Goal: Information Seeking & Learning: Learn about a topic

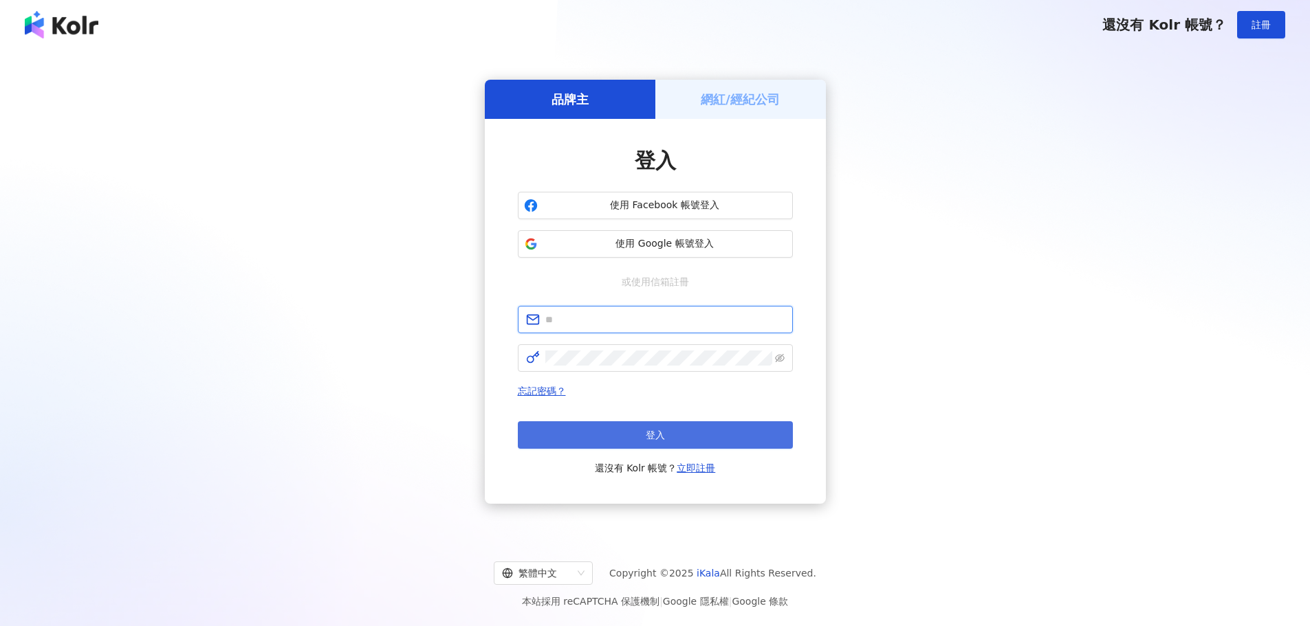
type input "**********"
click at [702, 443] on button "登入" at bounding box center [655, 436] width 275 height 28
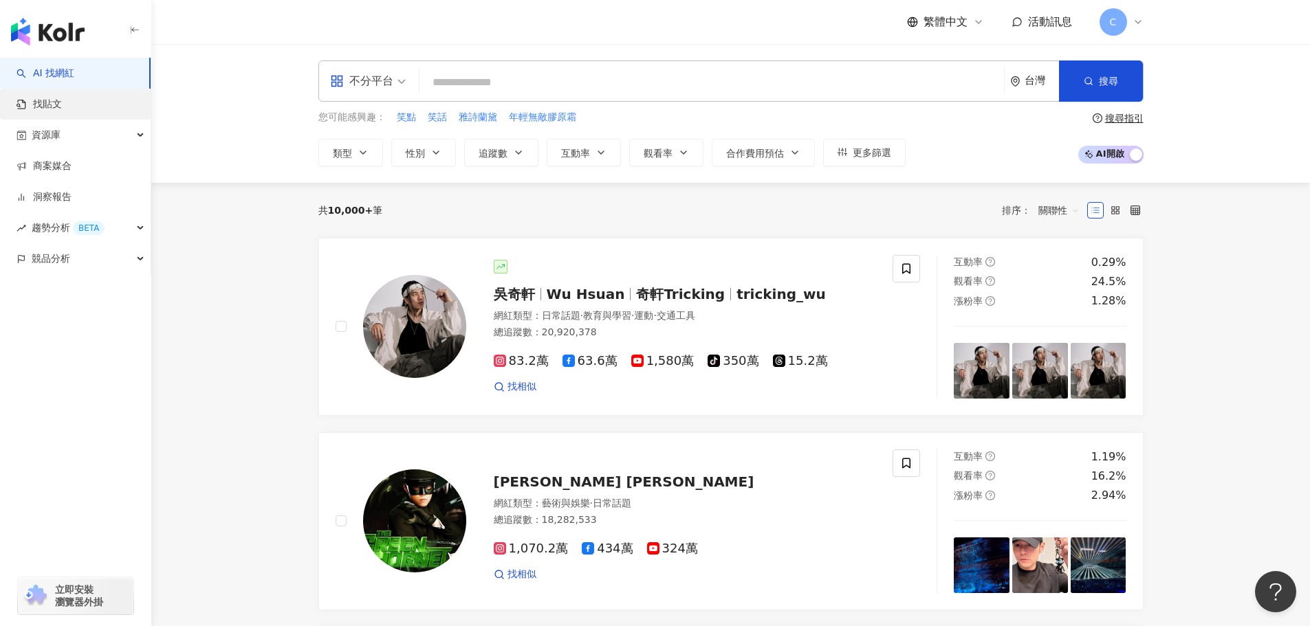
click at [62, 103] on link "找貼文" at bounding box center [39, 105] width 45 height 14
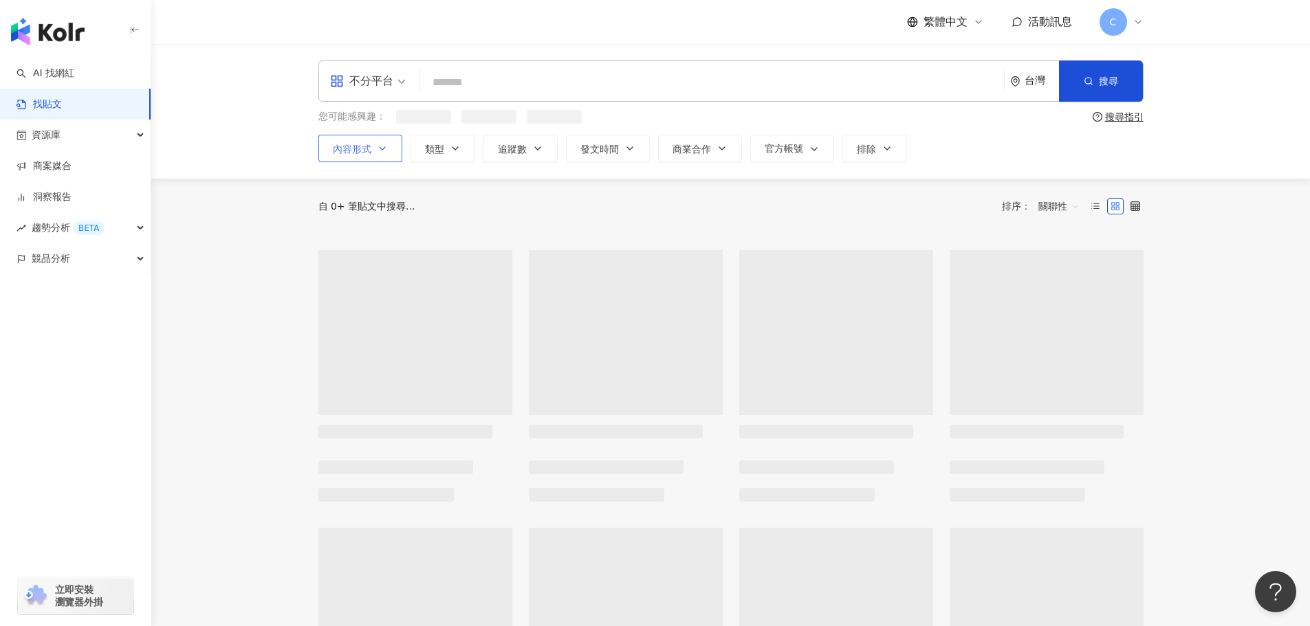
click at [378, 148] on icon "button" at bounding box center [382, 148] width 11 height 11
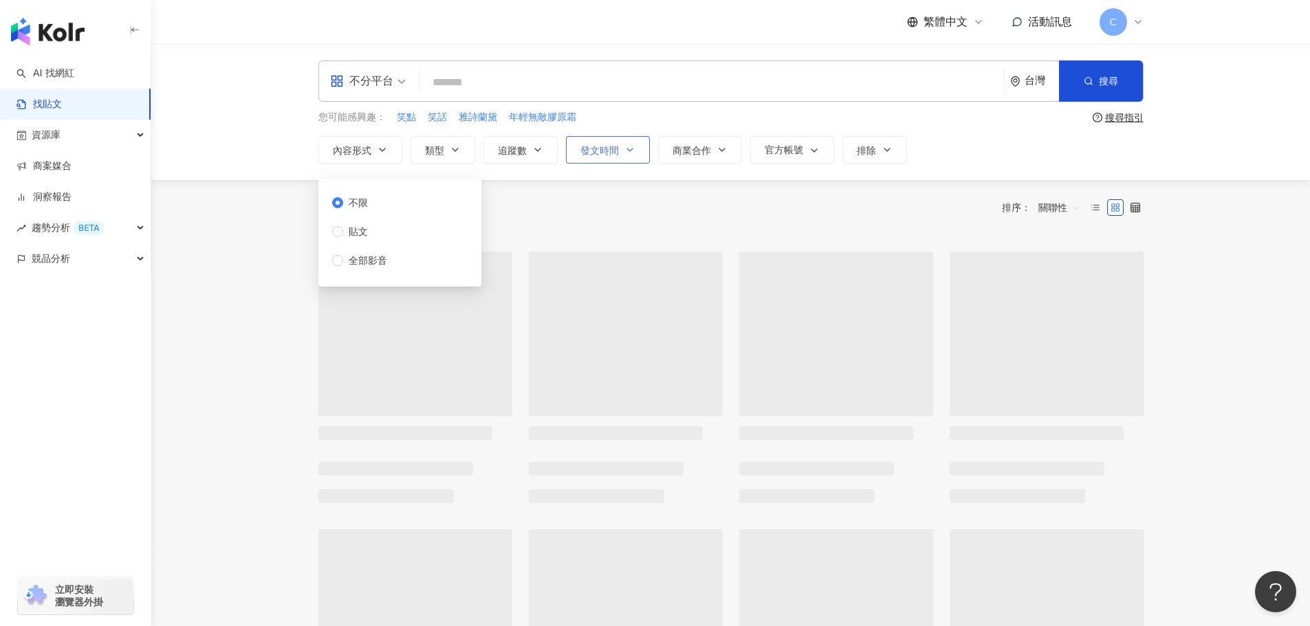
click at [622, 147] on button "發文時間" at bounding box center [608, 150] width 84 height 28
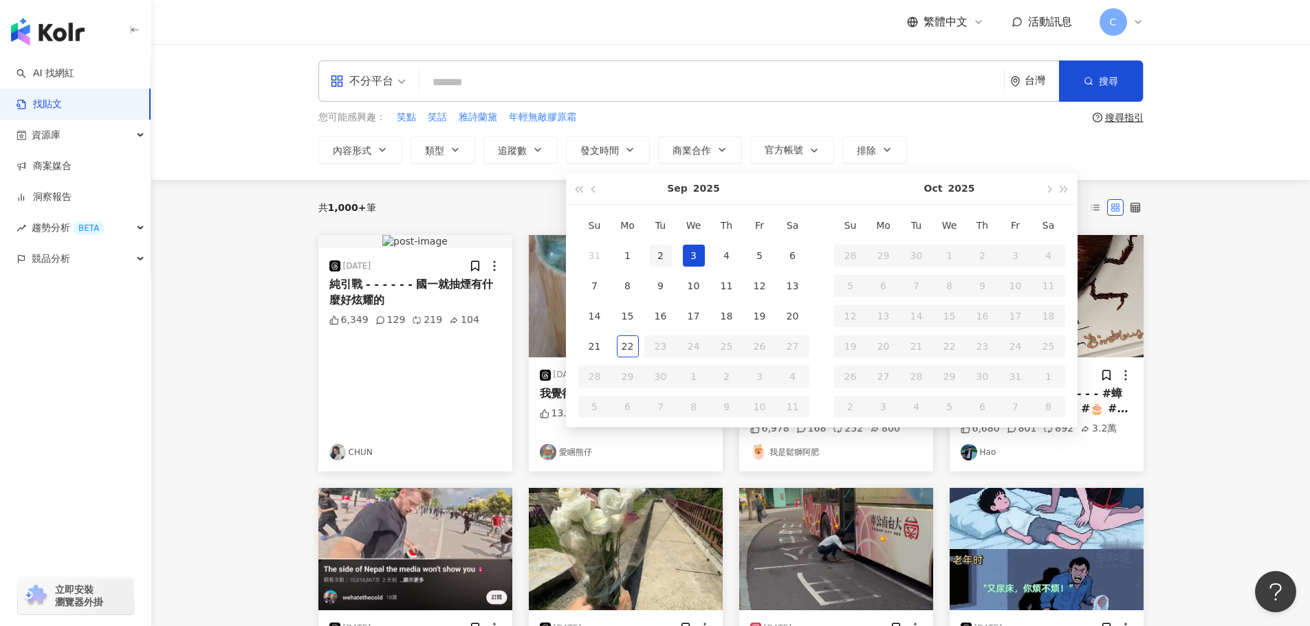
type input "**********"
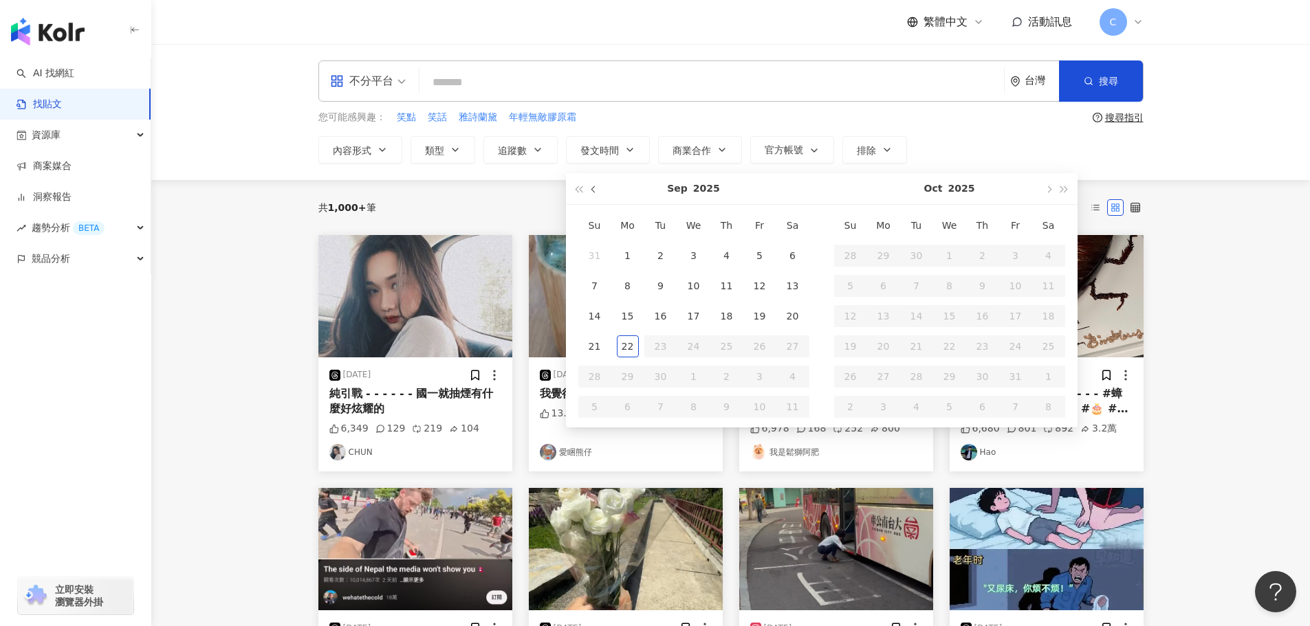
drag, startPoint x: 605, startPoint y: 192, endPoint x: 597, endPoint y: 192, distance: 8.3
click at [601, 192] on div "[DATE]" at bounding box center [694, 189] width 256 height 32
click at [596, 192] on button "button" at bounding box center [594, 188] width 15 height 31
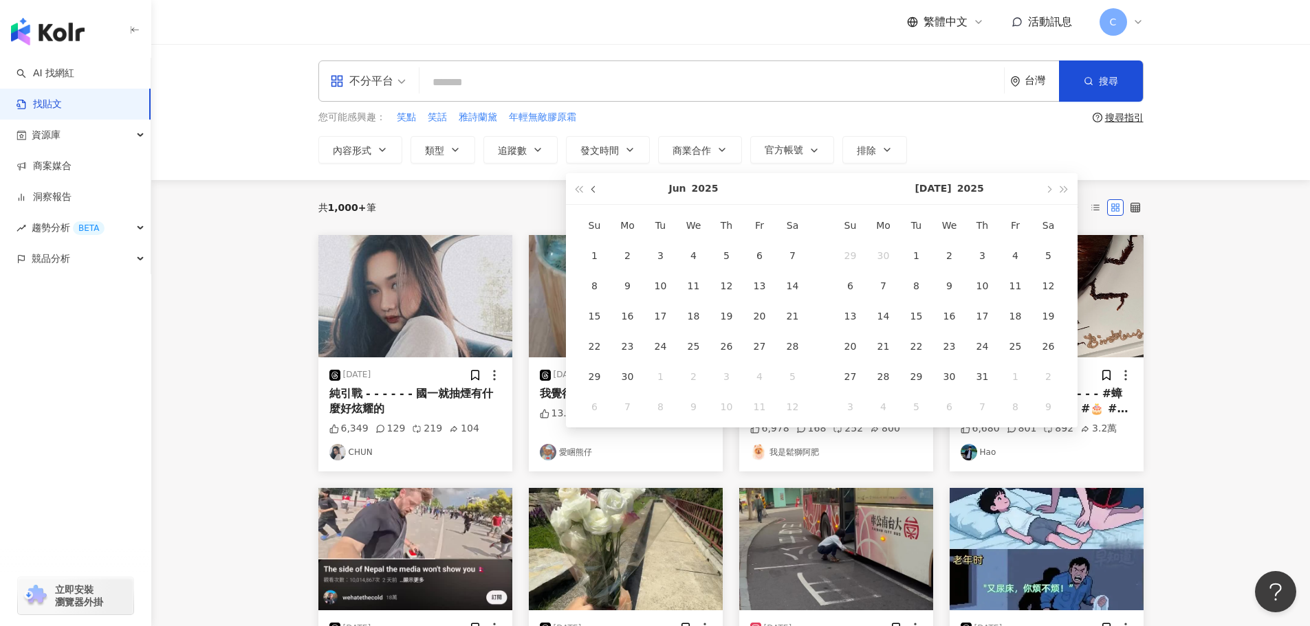
click at [596, 192] on button "button" at bounding box center [594, 188] width 15 height 31
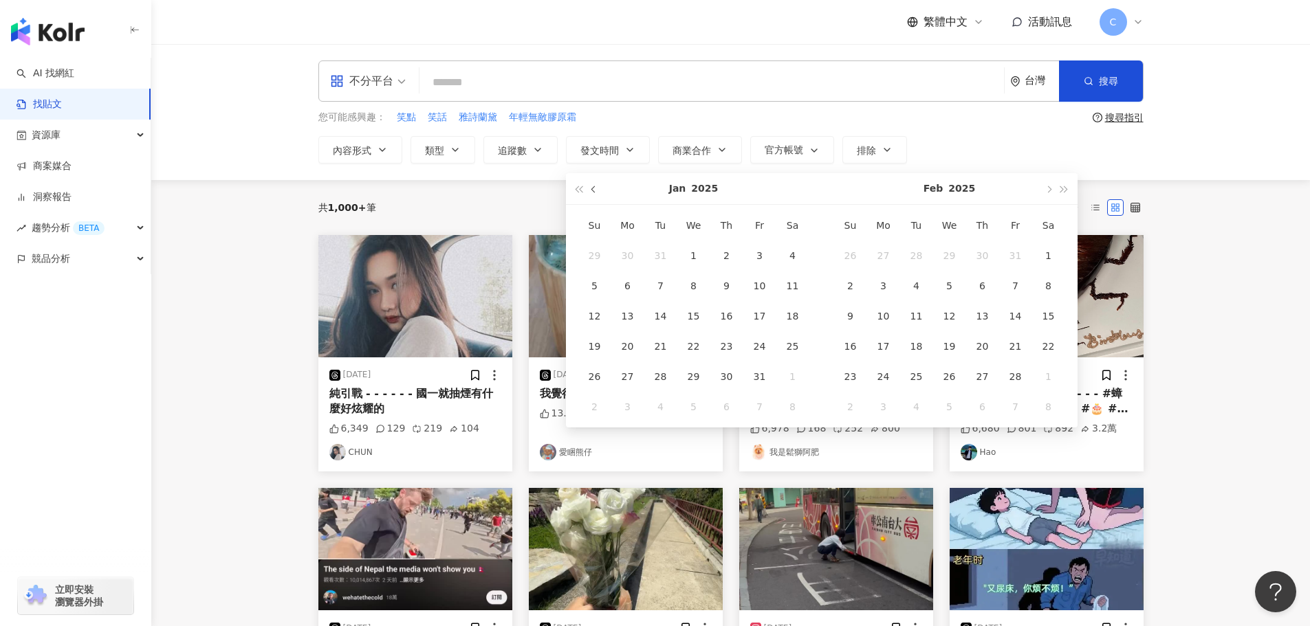
click at [596, 192] on button "button" at bounding box center [594, 188] width 15 height 31
type input "**********"
click at [761, 256] on div "1" at bounding box center [760, 256] width 22 height 22
type input "**********"
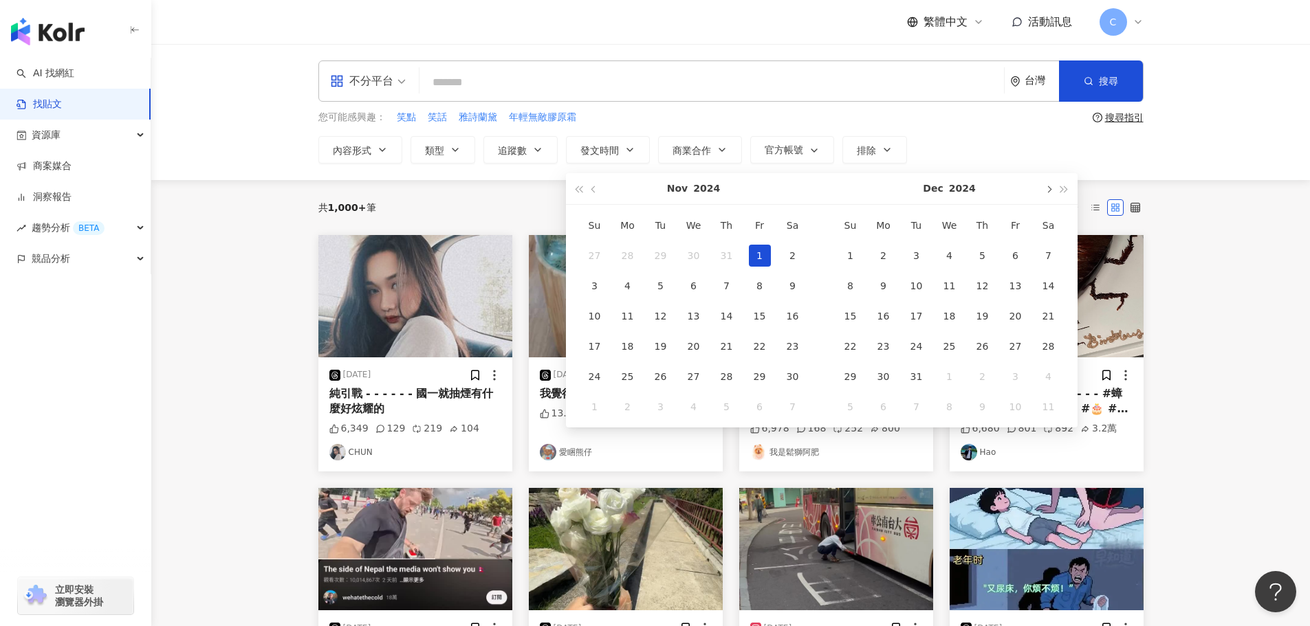
click at [1047, 188] on span "button" at bounding box center [1048, 189] width 7 height 7
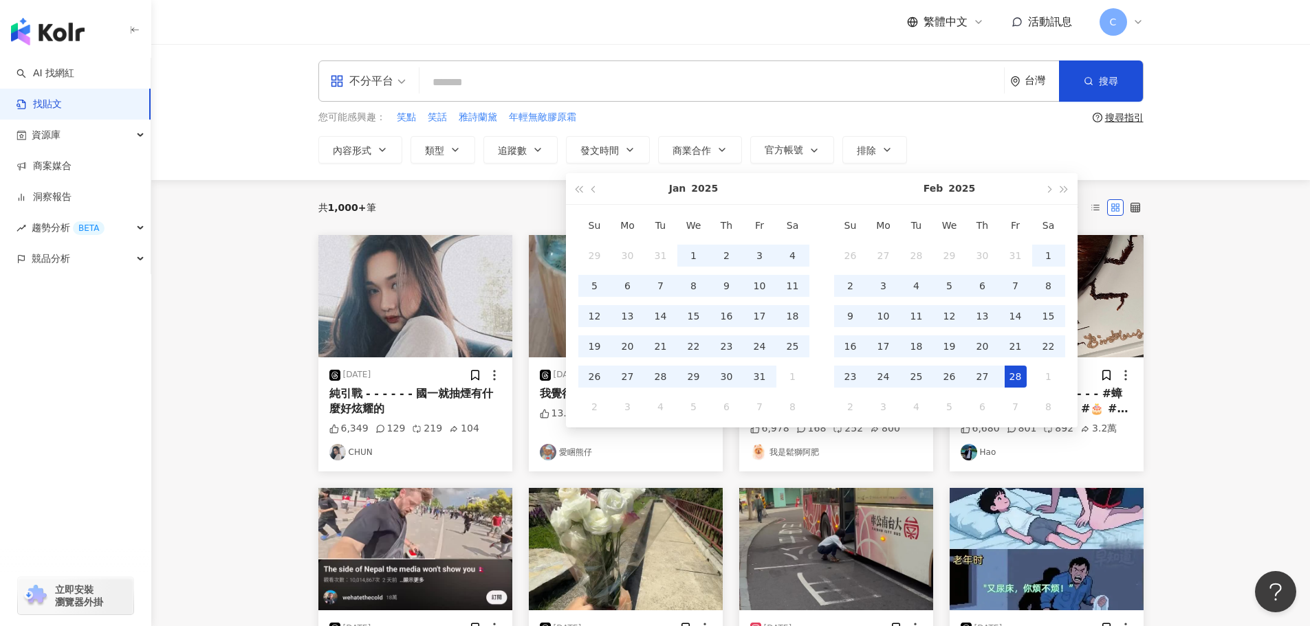
click at [1025, 374] on div "28" at bounding box center [1016, 377] width 22 height 22
type input "**********"
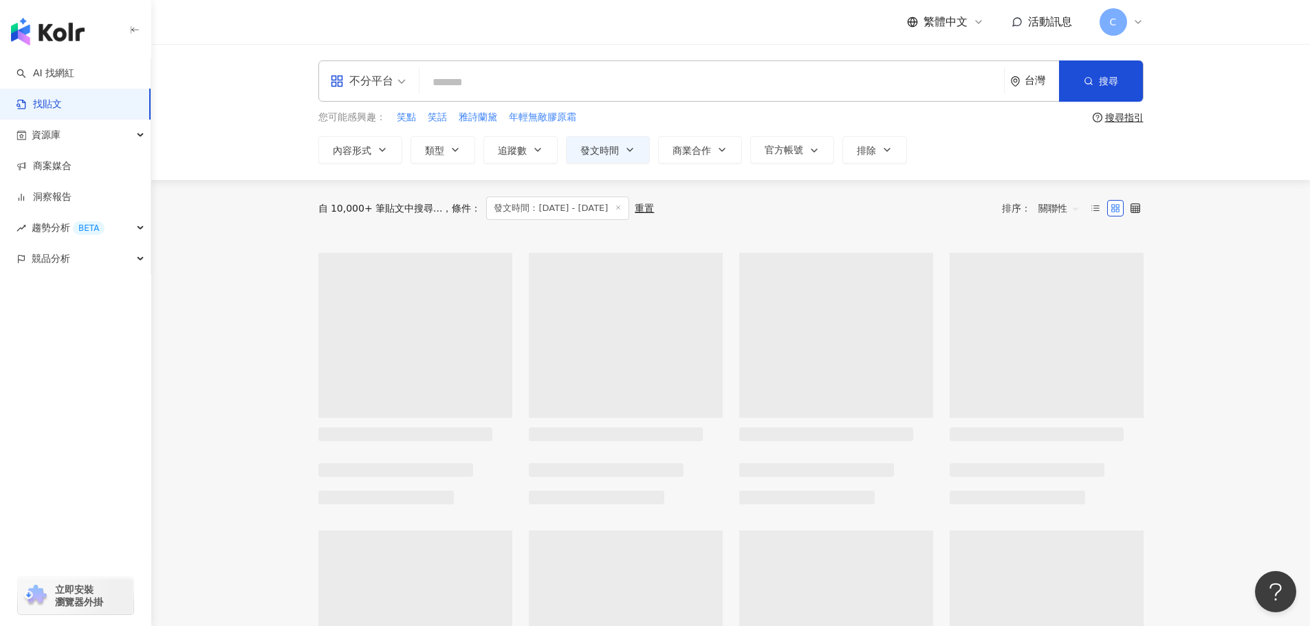
click at [485, 72] on input "search" at bounding box center [711, 82] width 573 height 30
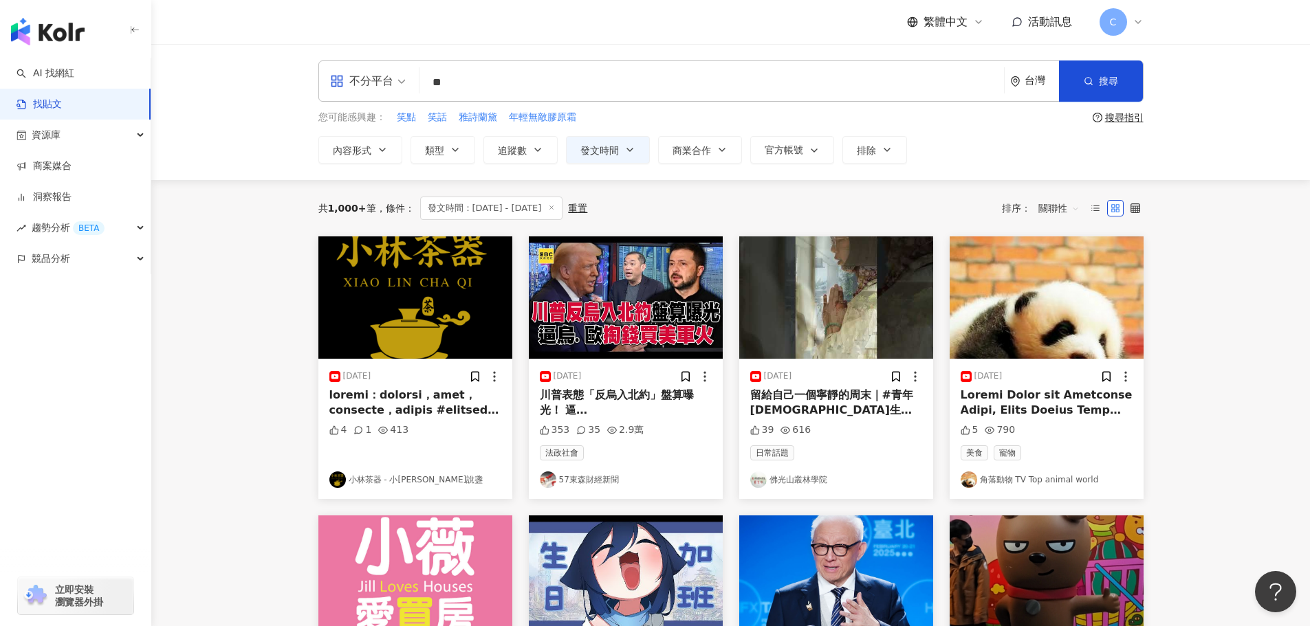
type input "*"
type input "****"
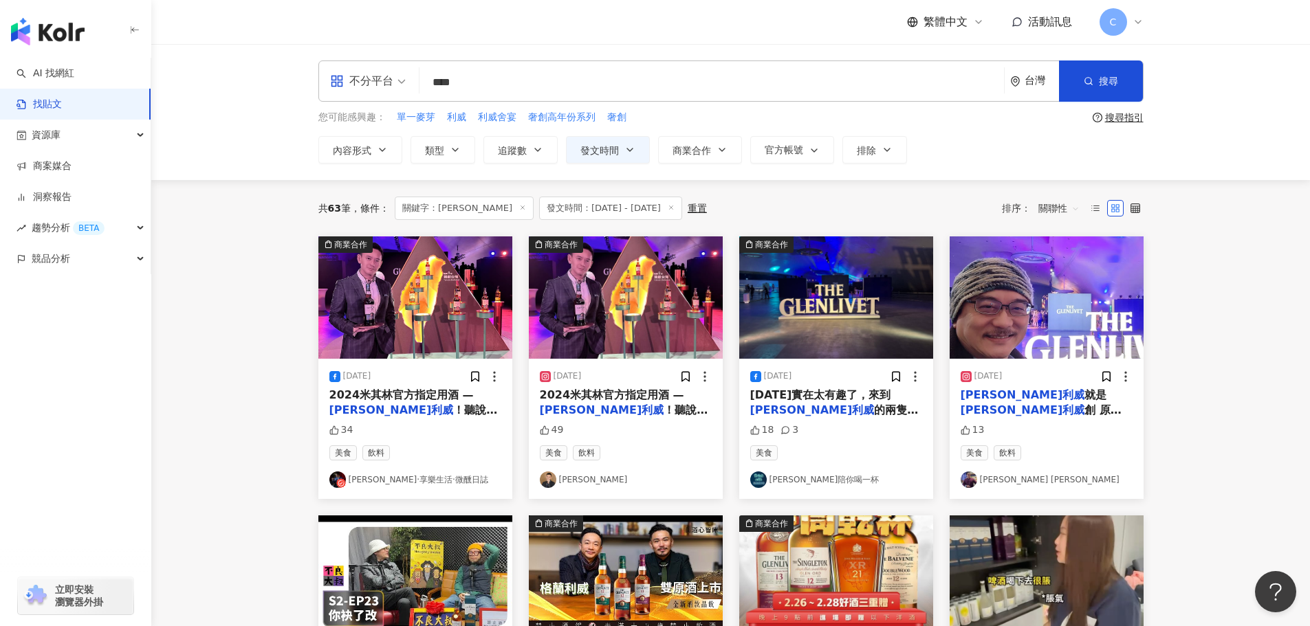
click at [448, 396] on span "2024米其林官方指定用酒 —" at bounding box center [401, 395] width 144 height 13
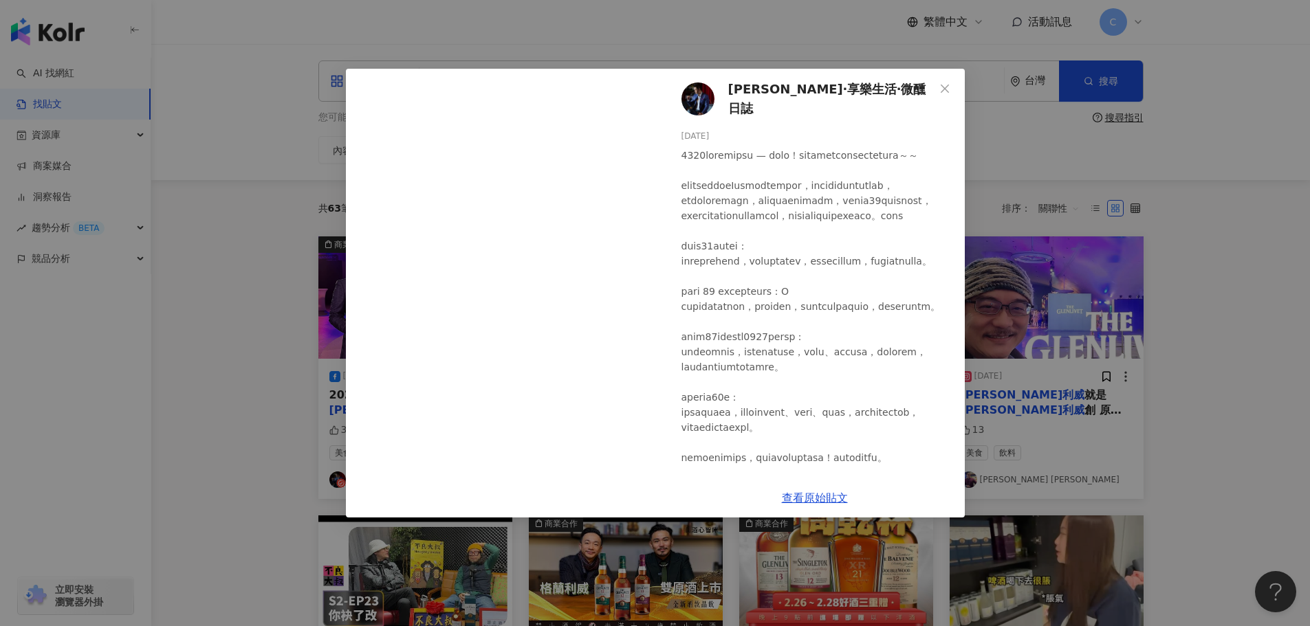
click at [1275, 301] on div "[PERSON_NAME]‧享樂生活‧微醺日誌 [DATE] 34 查看原始貼文" at bounding box center [655, 313] width 1310 height 626
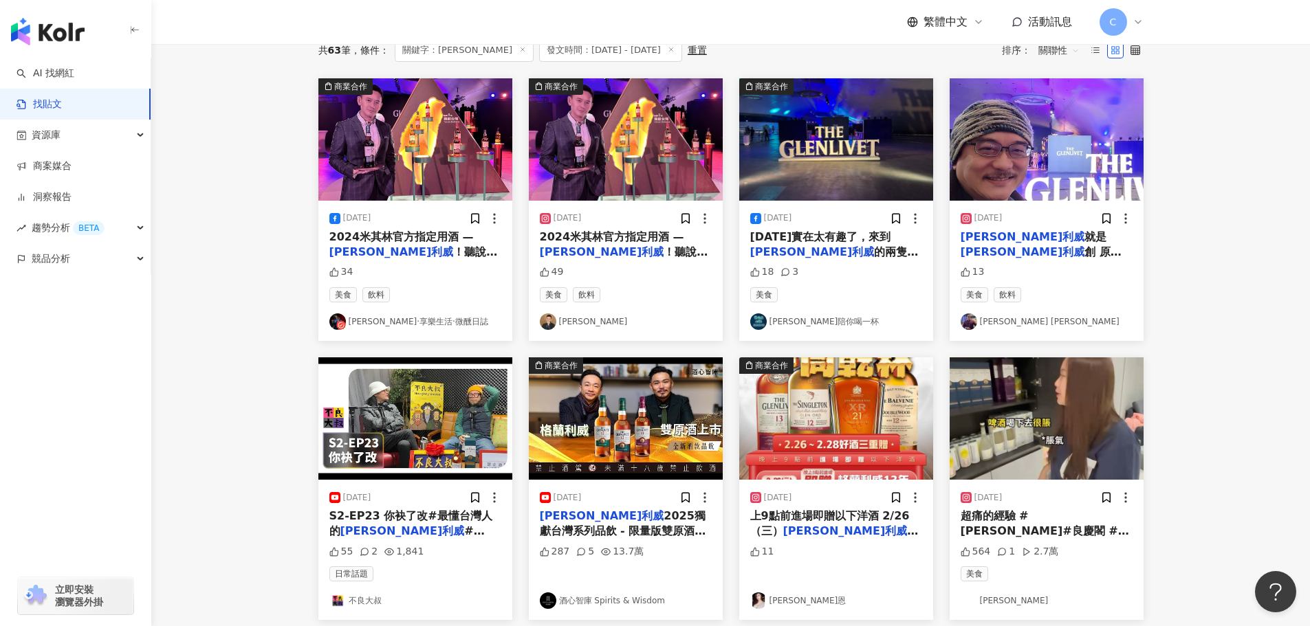
scroll to position [206, 0]
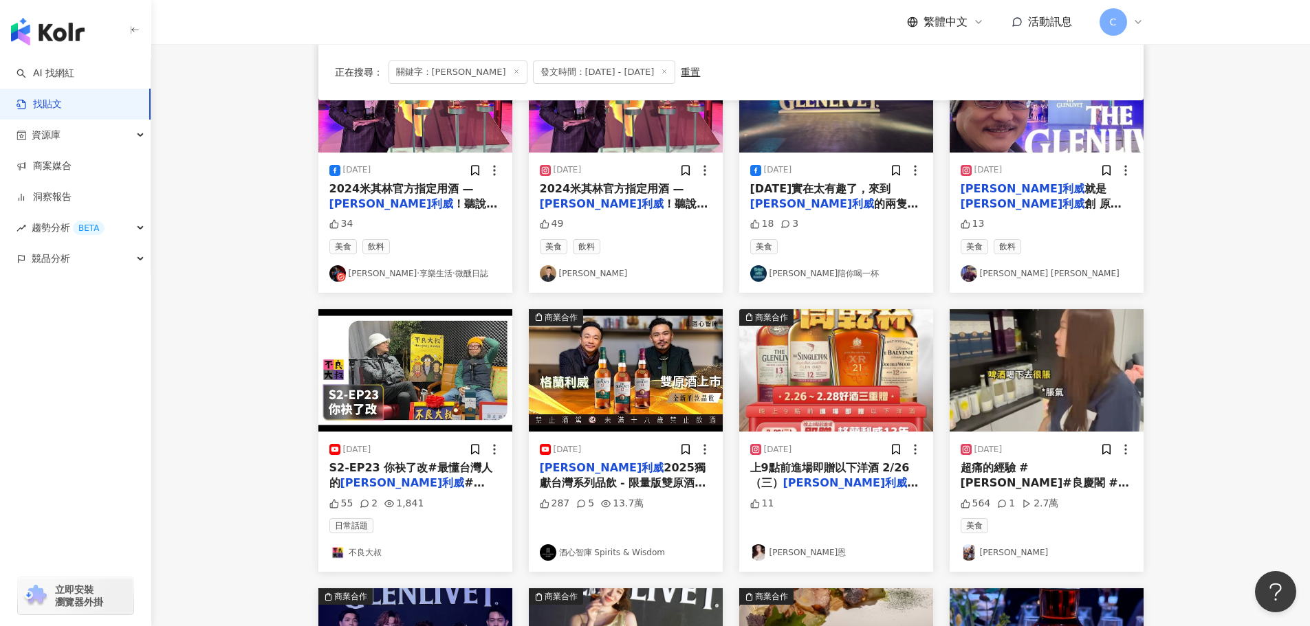
click at [598, 477] on span "2025獨獻台灣系列品飲 - 限量版雙原酒上市！" at bounding box center [623, 483] width 166 height 44
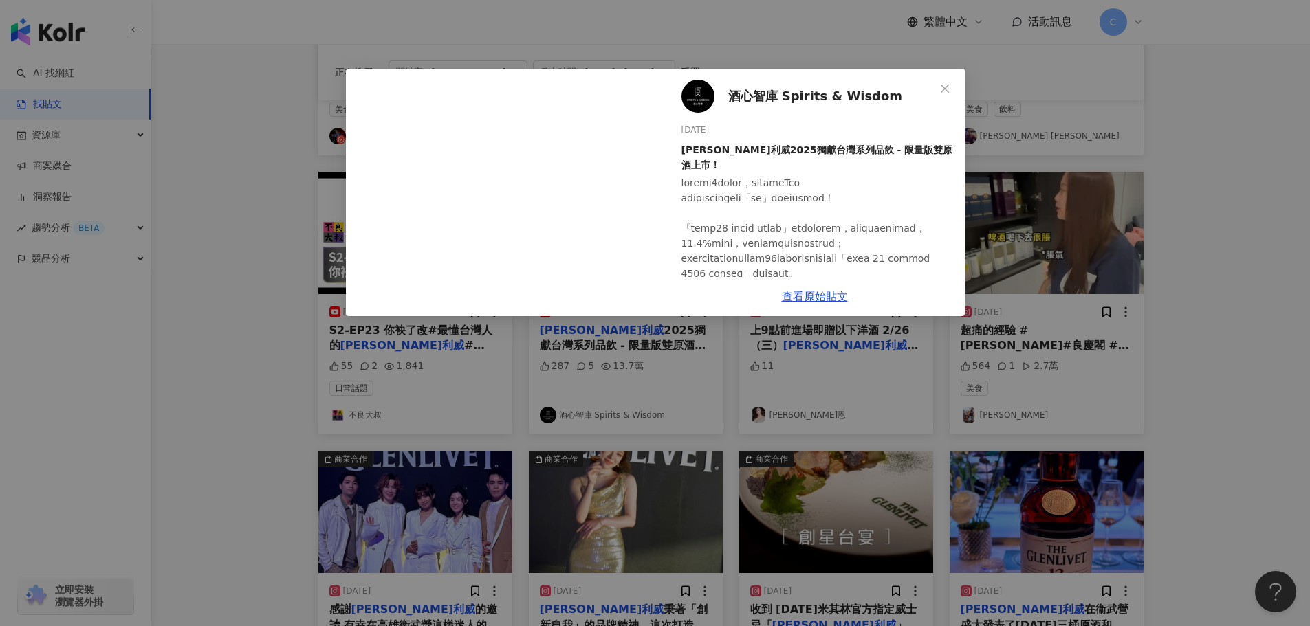
click at [221, 326] on div "酒心智庫 Spirits & Wisdom [DATE] [PERSON_NAME]利威2025獨獻台灣系列品飲 - 限量版雙原酒上市！ 287 5 13.7…" at bounding box center [655, 313] width 1310 height 626
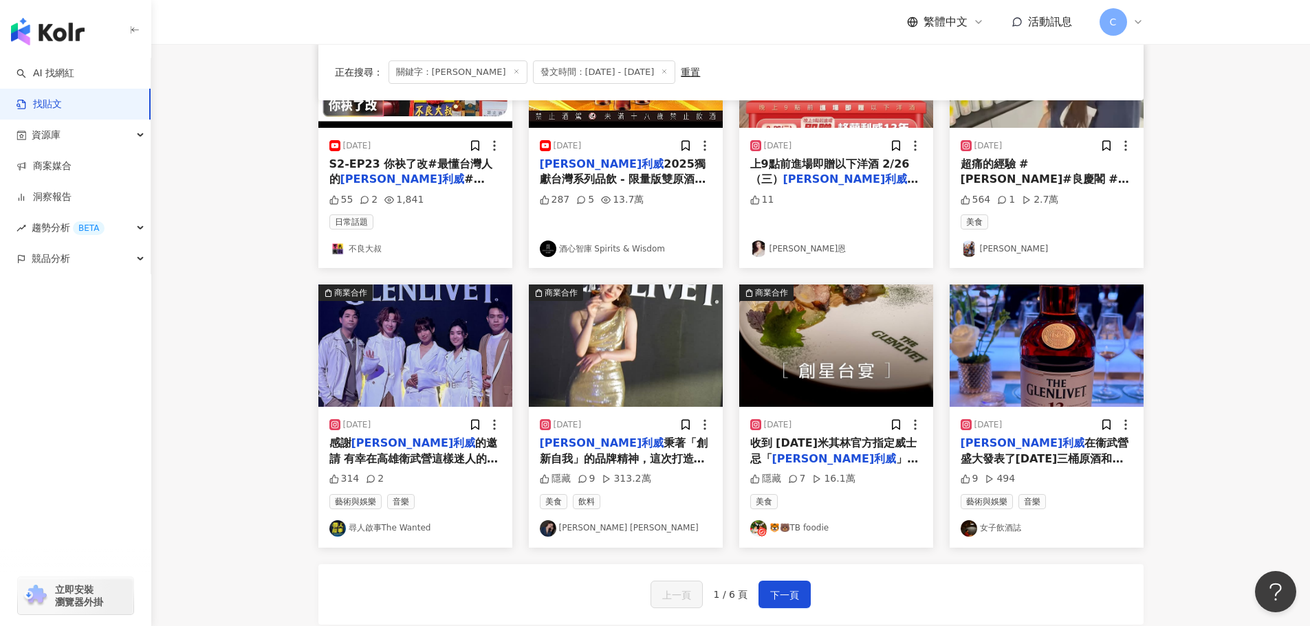
scroll to position [550, 0]
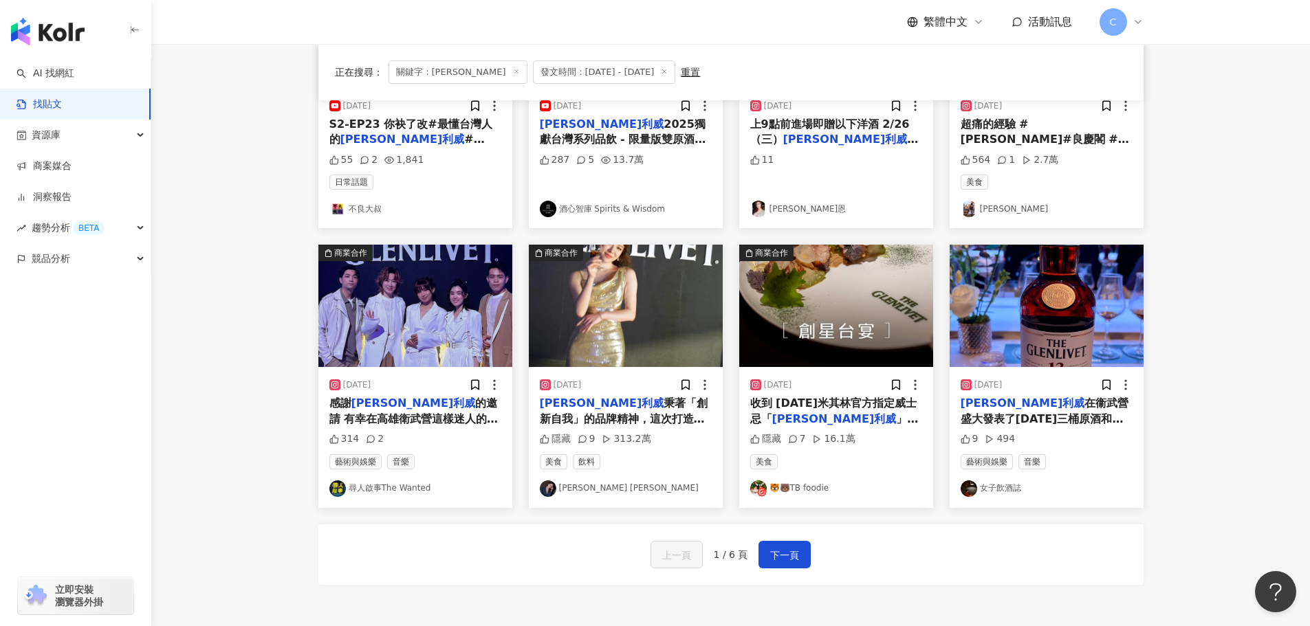
click at [832, 416] on span "」的邀請，上個週末倆口挑戰了2" at bounding box center [834, 427] width 168 height 28
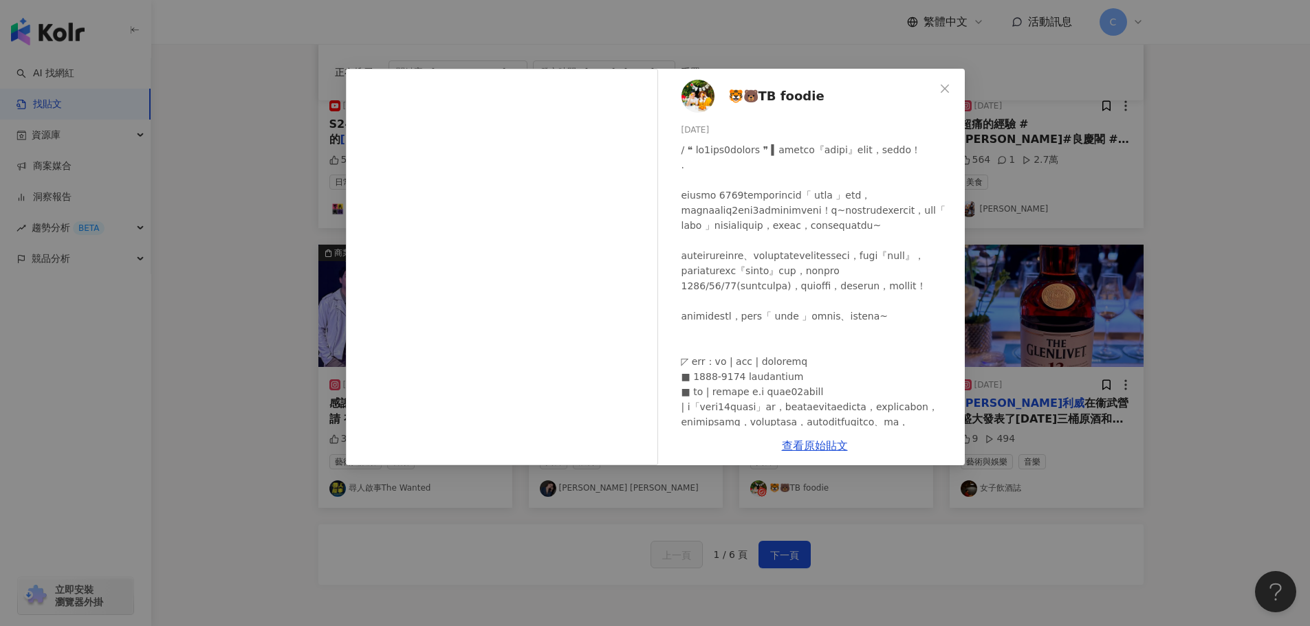
click at [1181, 279] on div "🐯🐻TB foodie [DATE] 隱藏 7 16.1萬 查看原始貼文" at bounding box center [655, 313] width 1310 height 626
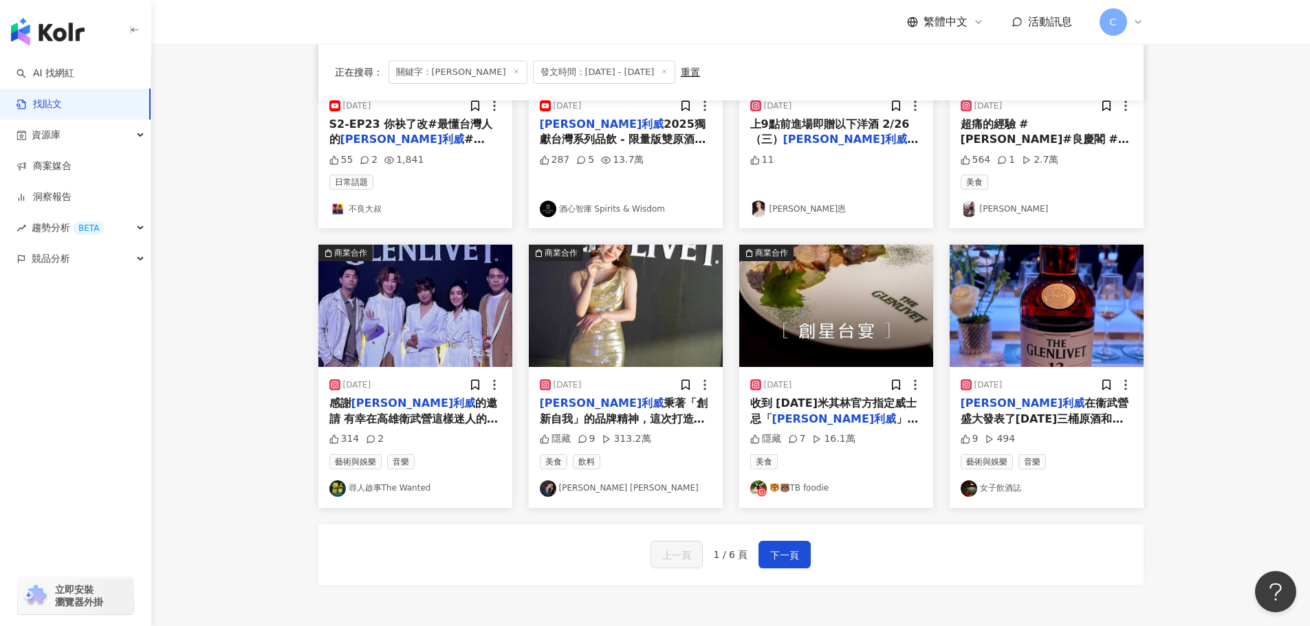
click at [1015, 407] on span "在衞武營盛大發表了[DATE]三桶原酒和[DATE]新版[PERSON_NAME]桶原酒，特別喜歡[DATE]三桶，是利威的進階變奏版。 活動一口氣請來[PE…" at bounding box center [1045, 496] width 169 height 198
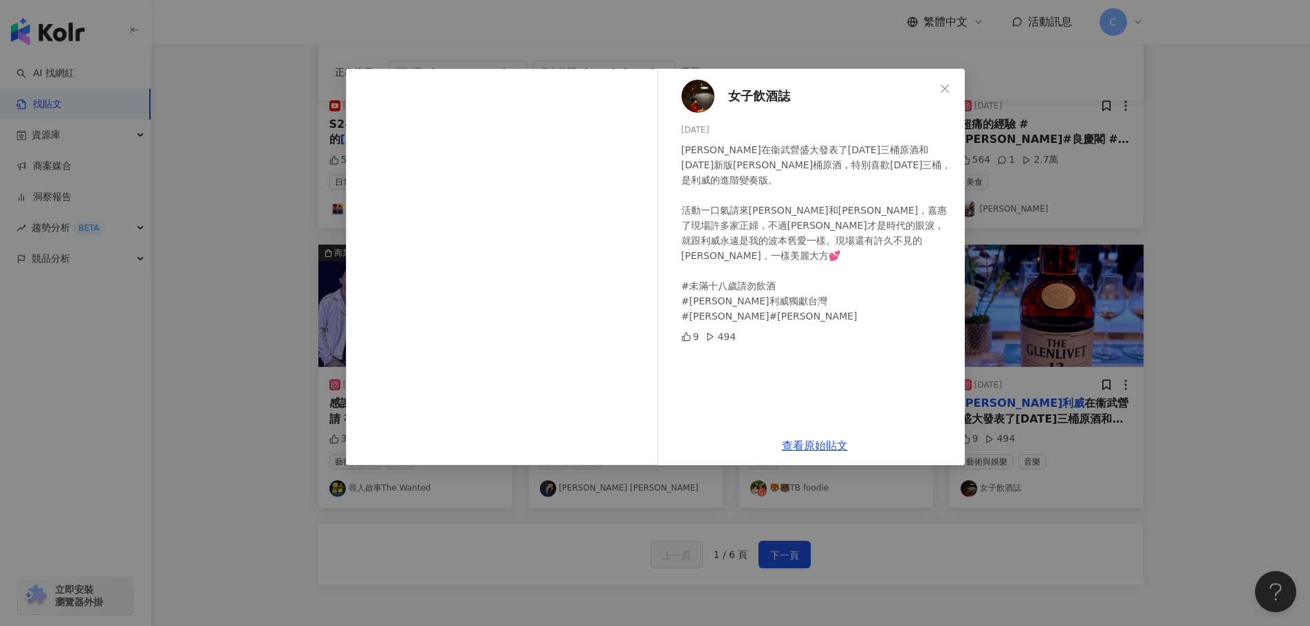
click at [1139, 198] on div "女子飲酒誌 [DATE] [PERSON_NAME]在衞武營盛大發表了[DATE]三桶原酒和[DATE]新版[PERSON_NAME]桶原酒，特別喜歡[DAT…" at bounding box center [655, 313] width 1310 height 626
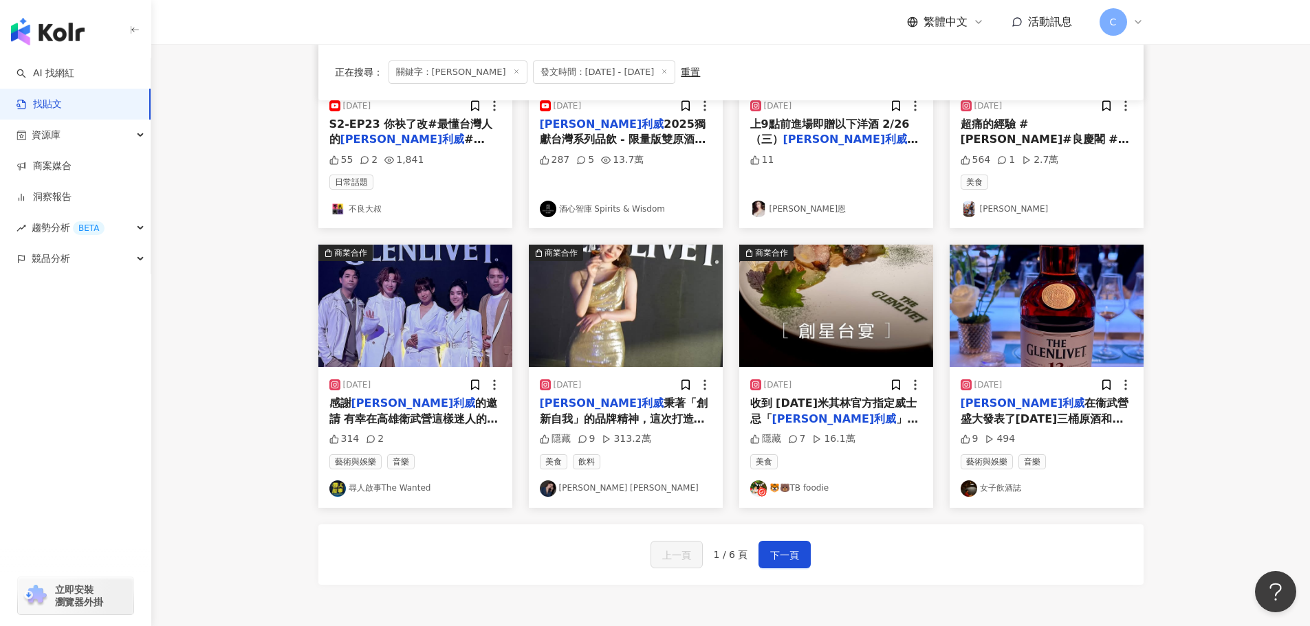
click at [606, 417] on span "秉著「創新自我」的品牌精神，這次打造了四個世界之最。「世界之最的原味」雙原酒的上市，在「世界之最的場域」衛武營登場，和米其林主廚 @[DOMAIN_NAME]…" at bounding box center [624, 465] width 168 height 136
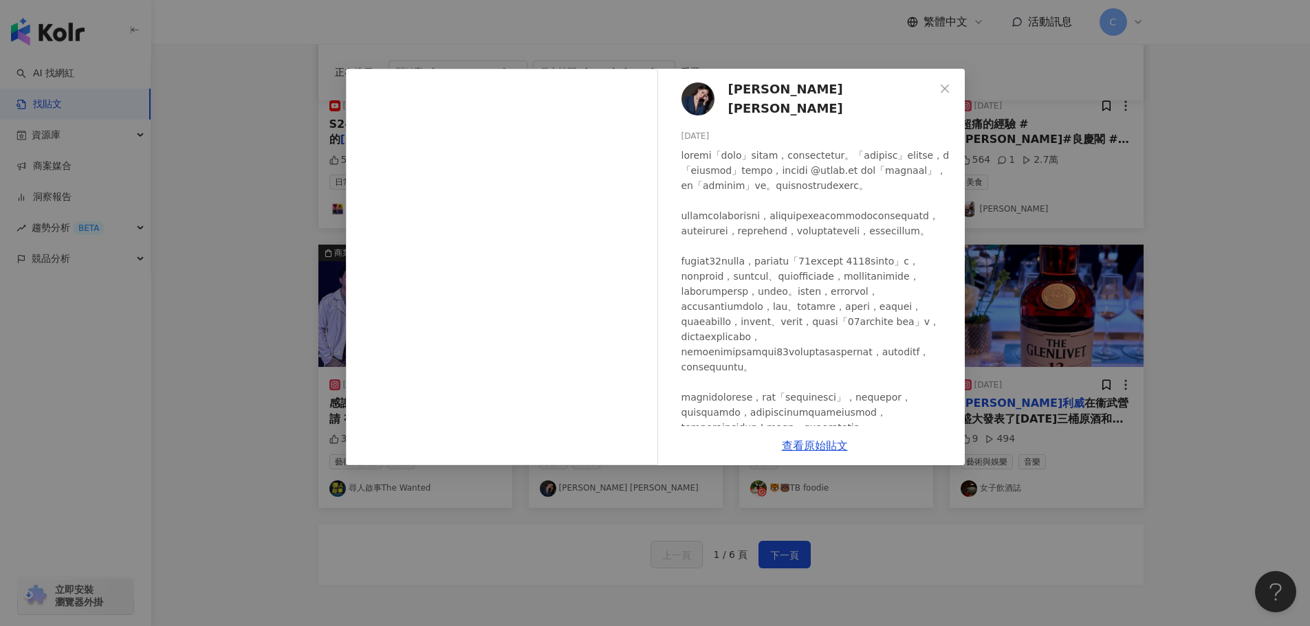
click at [1177, 259] on div "[PERSON_NAME] [PERSON_NAME] [DATE] 隱藏 9 313.2萬 查看原始貼文" at bounding box center [655, 313] width 1310 height 626
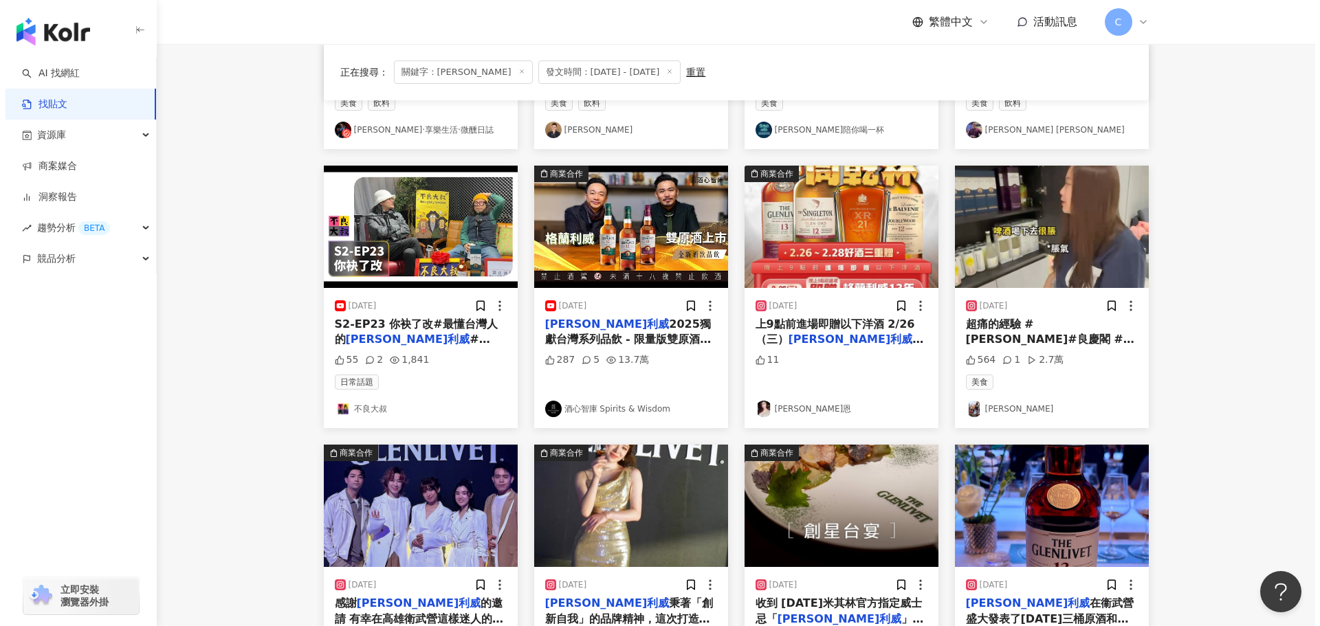
scroll to position [344, 0]
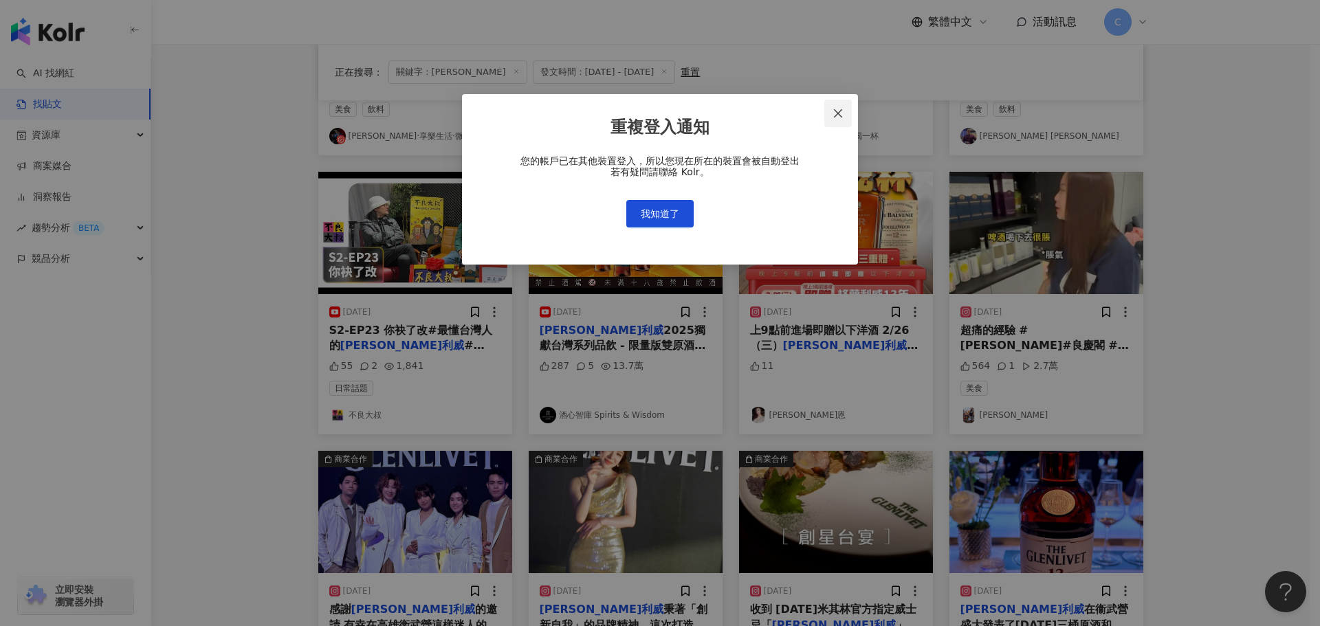
click at [843, 111] on icon "close" at bounding box center [838, 113] width 11 height 11
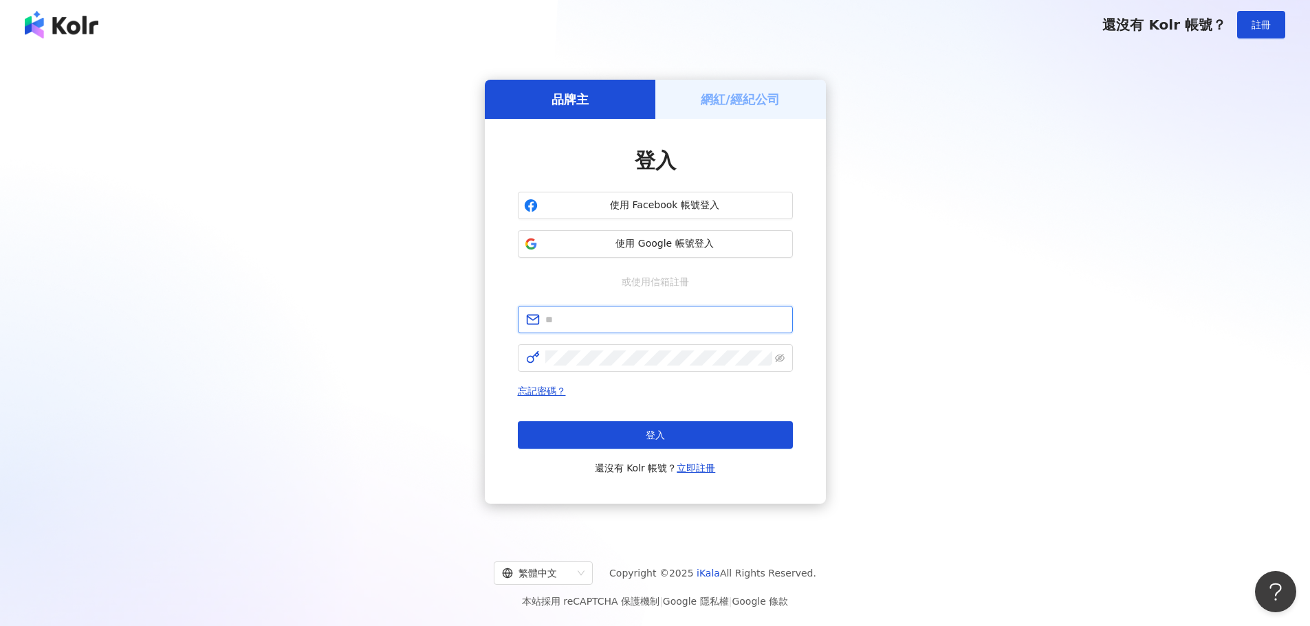
type input "**********"
click at [716, 439] on button "登入" at bounding box center [655, 436] width 275 height 28
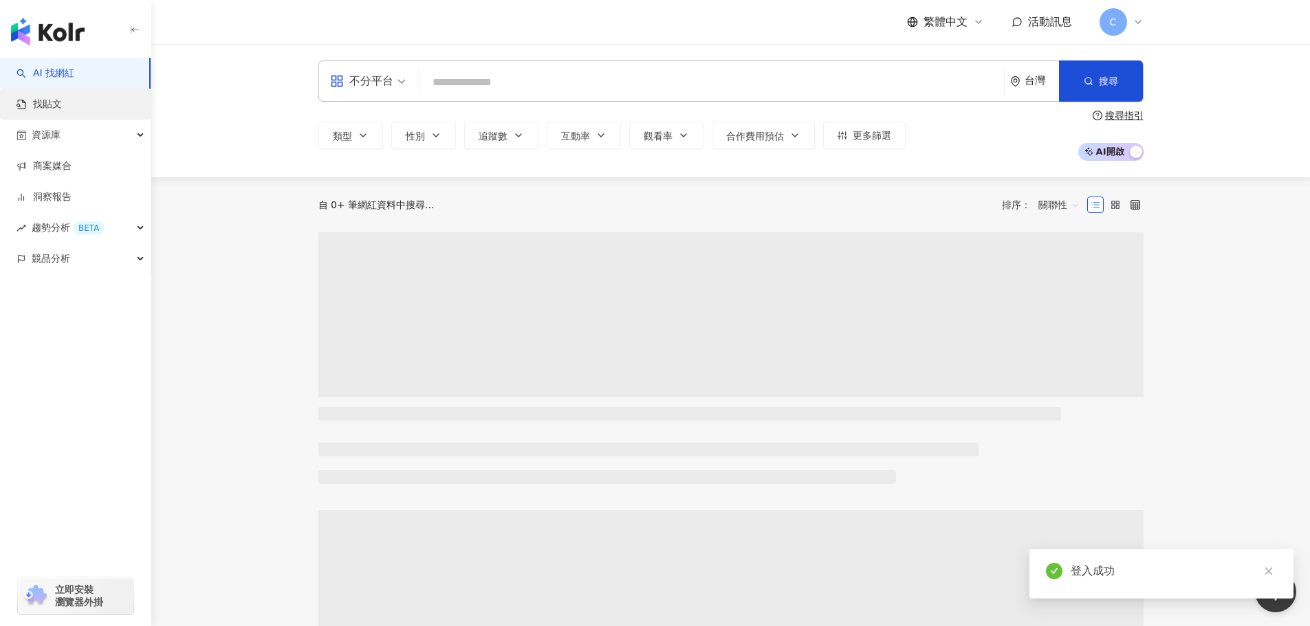
click at [62, 107] on link "找貼文" at bounding box center [39, 105] width 45 height 14
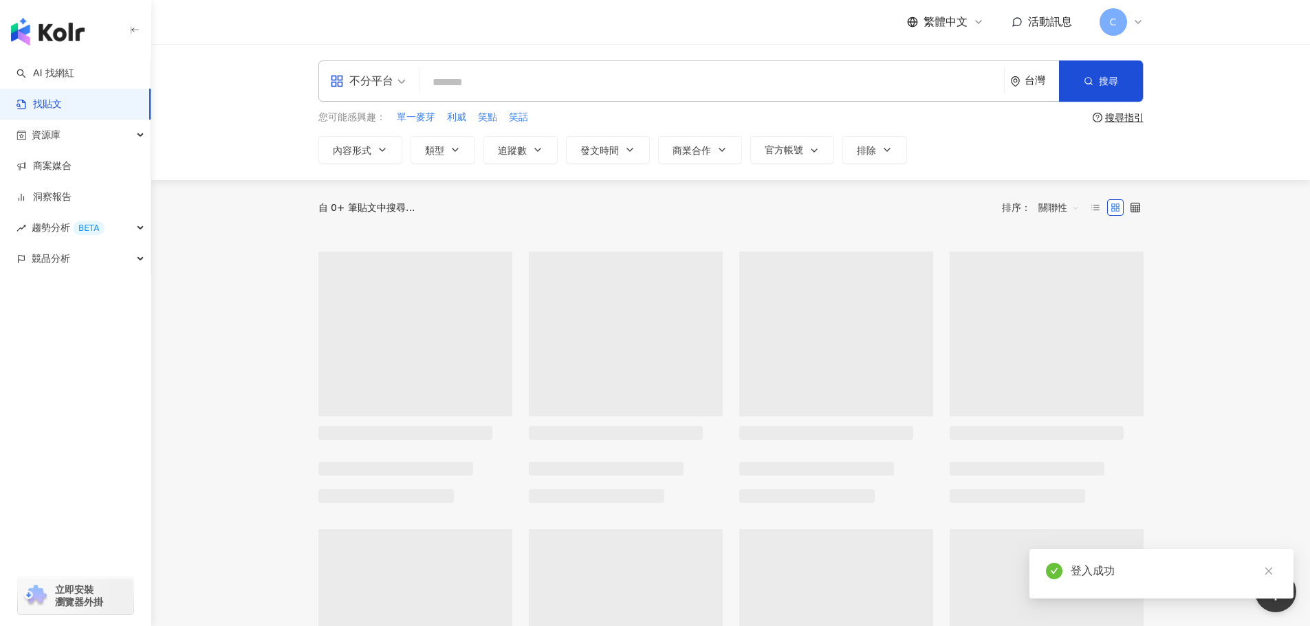
click at [461, 87] on input "search" at bounding box center [711, 82] width 573 height 30
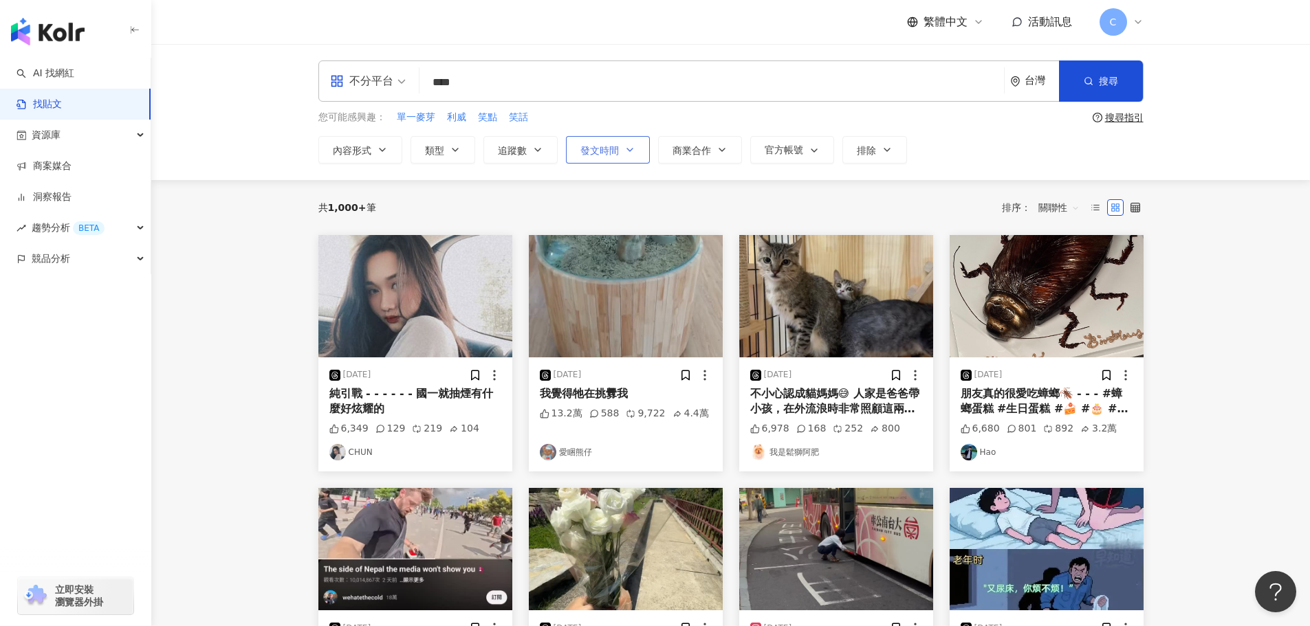
type input "****"
click at [602, 155] on span "發文時間" at bounding box center [599, 150] width 39 height 11
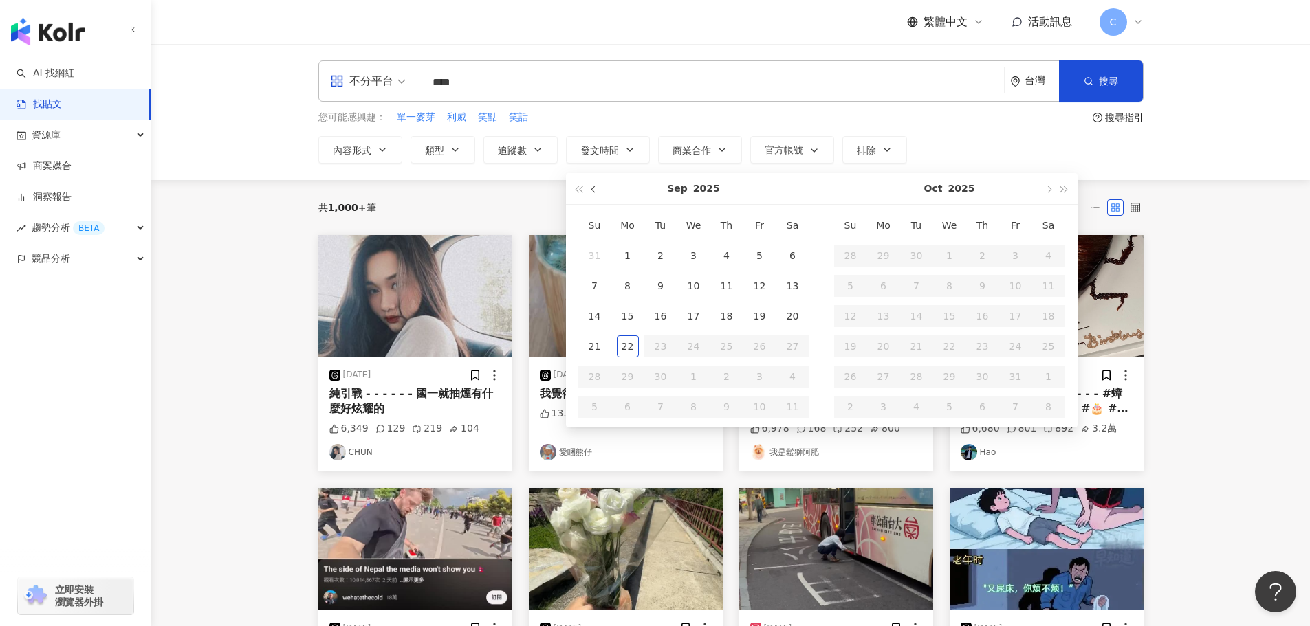
click at [589, 191] on button "button" at bounding box center [594, 188] width 15 height 31
click at [593, 190] on span "button" at bounding box center [594, 189] width 7 height 7
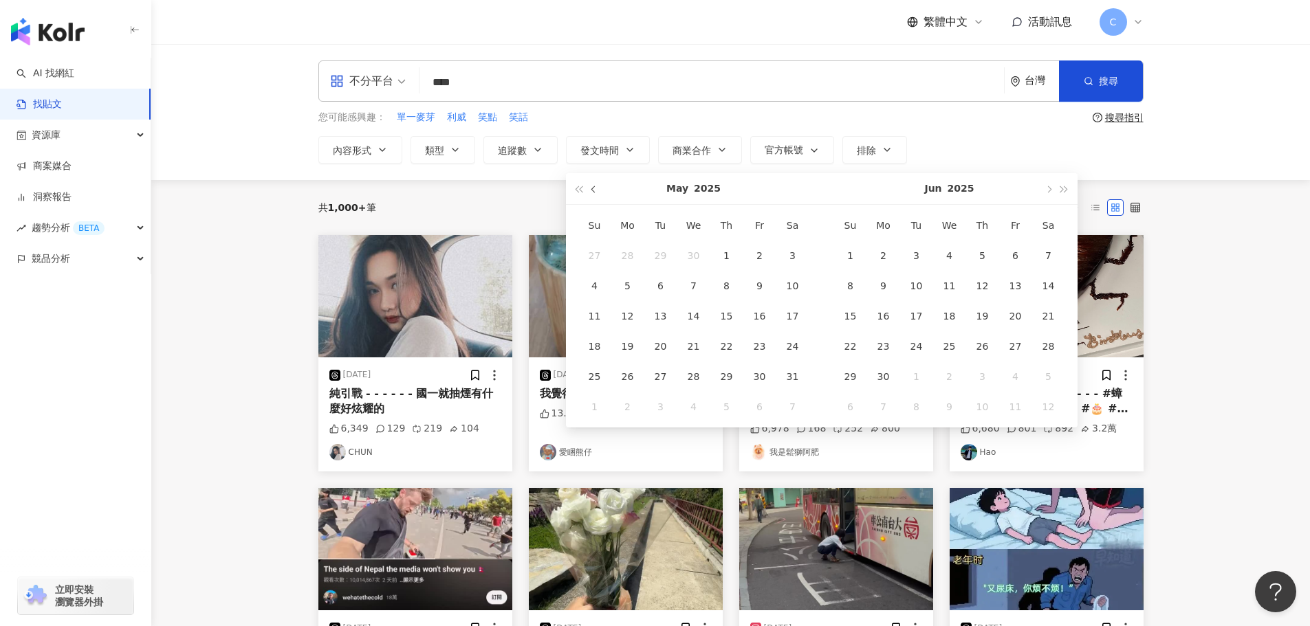
click at [593, 190] on span "button" at bounding box center [594, 189] width 7 height 7
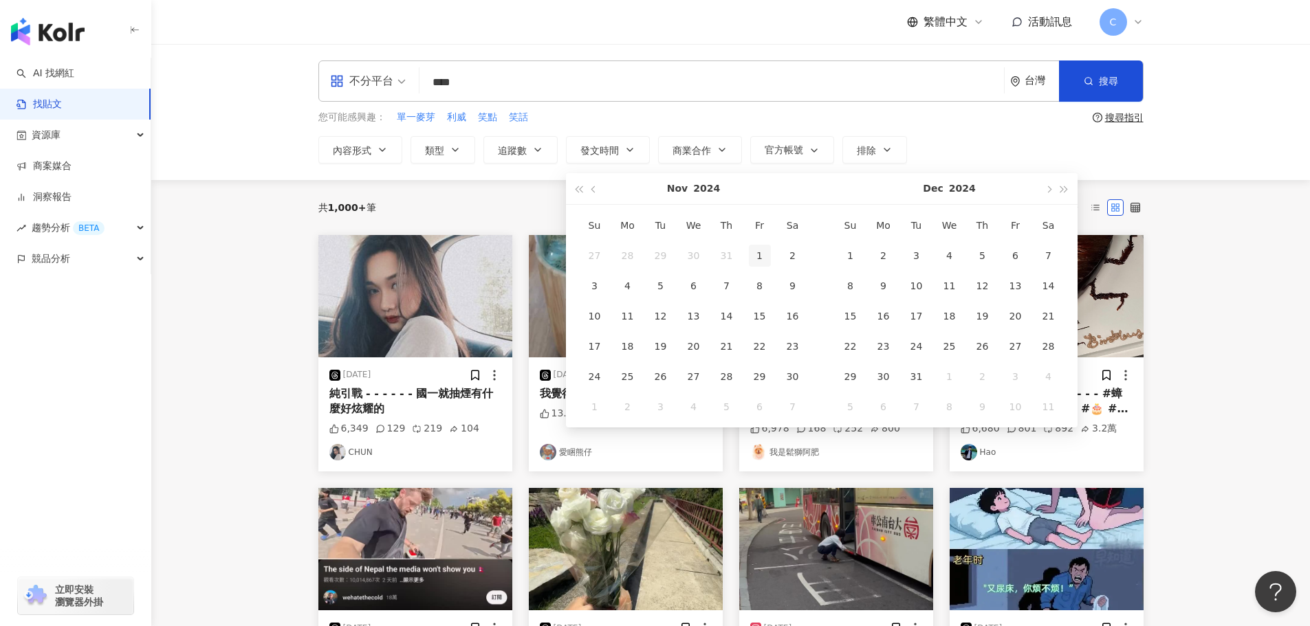
type input "**********"
click at [761, 255] on div "1" at bounding box center [760, 256] width 22 height 22
type input "**********"
click at [1051, 188] on button "button" at bounding box center [1048, 188] width 15 height 31
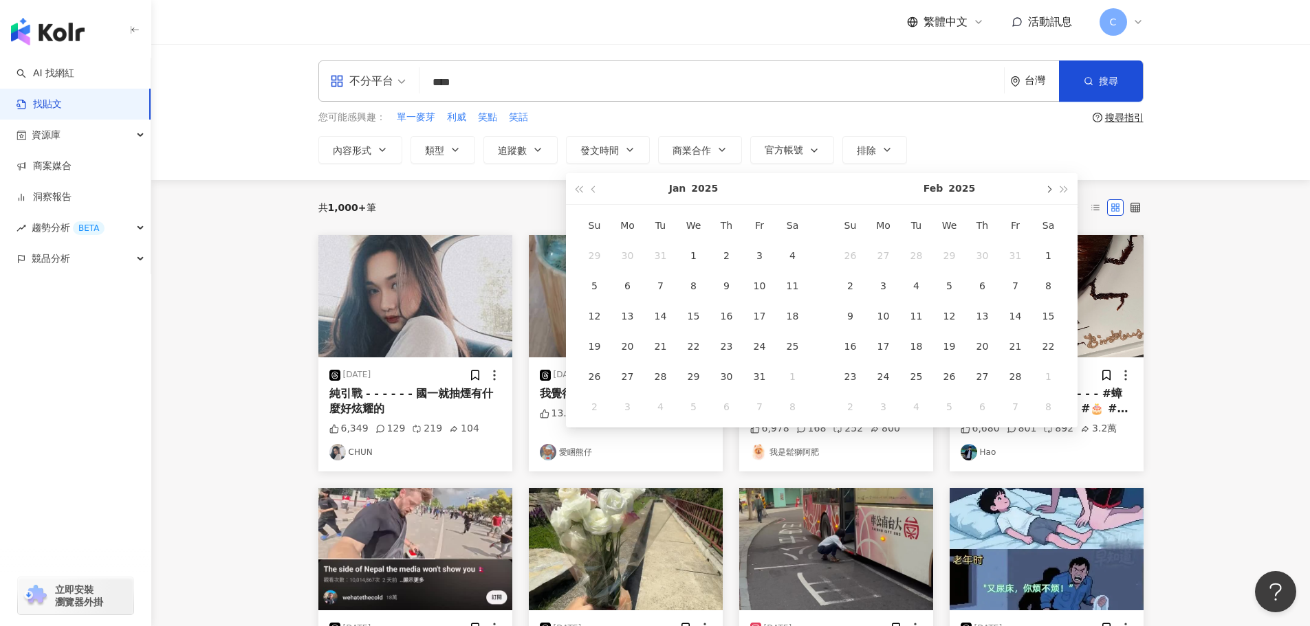
click at [1051, 188] on button "button" at bounding box center [1048, 188] width 15 height 31
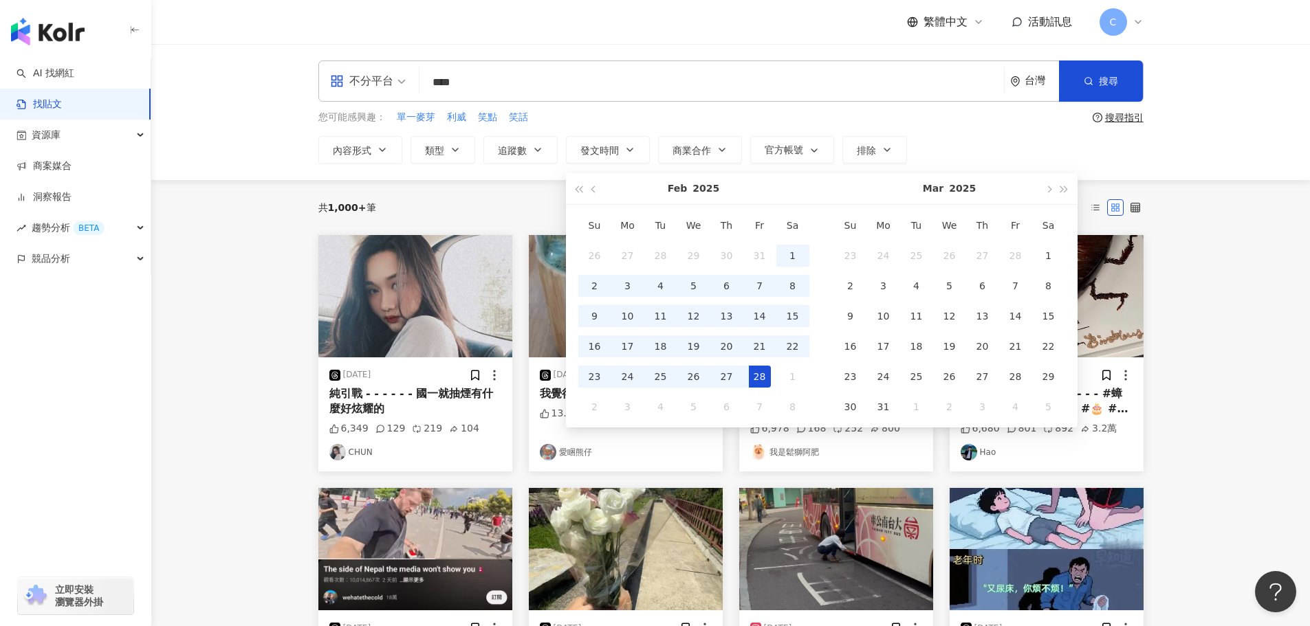
click at [758, 375] on div "28" at bounding box center [760, 377] width 22 height 22
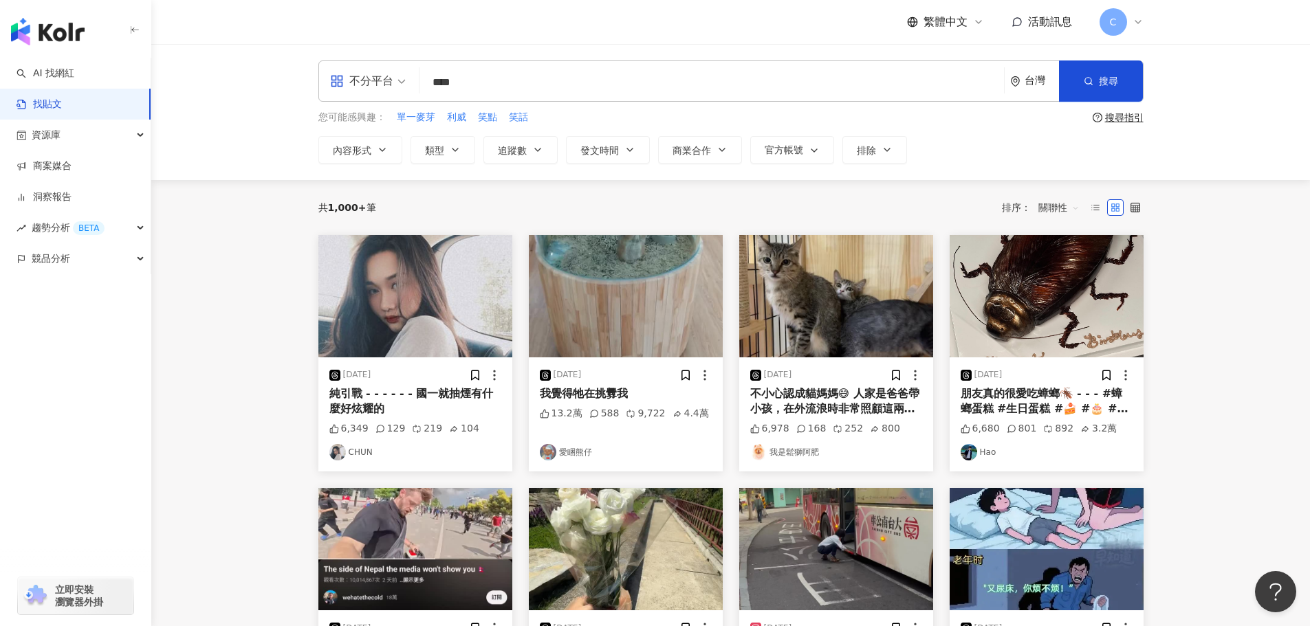
type input "**********"
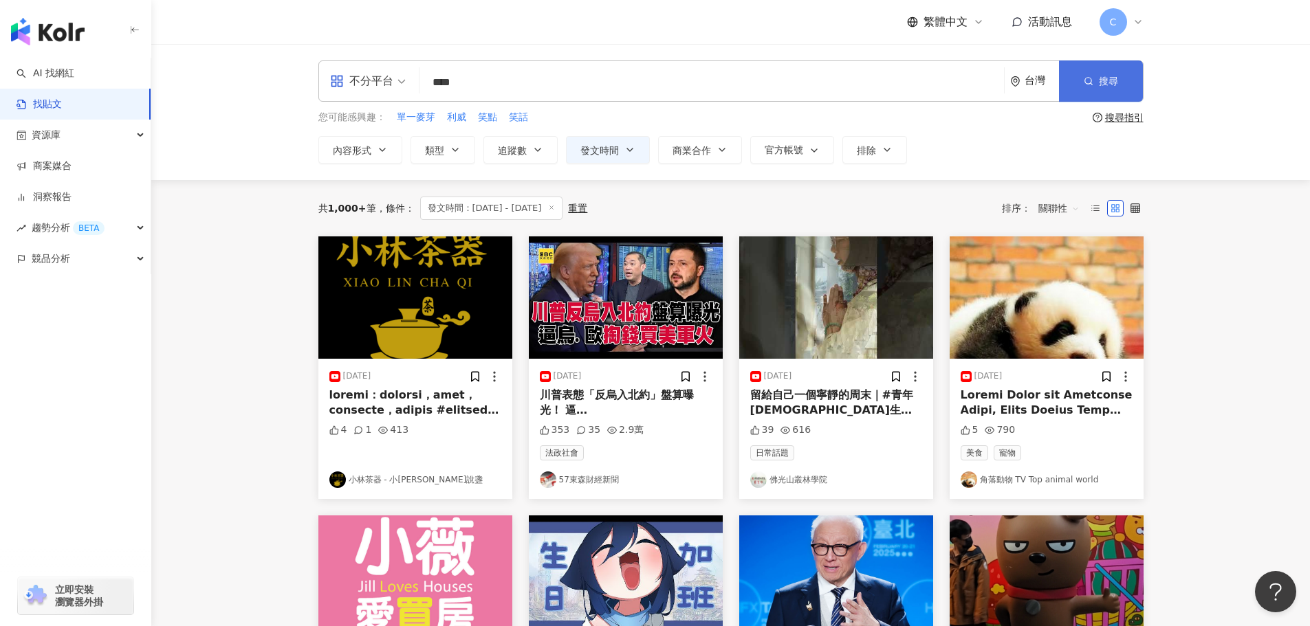
click at [1121, 90] on button "搜尋" at bounding box center [1101, 81] width 84 height 41
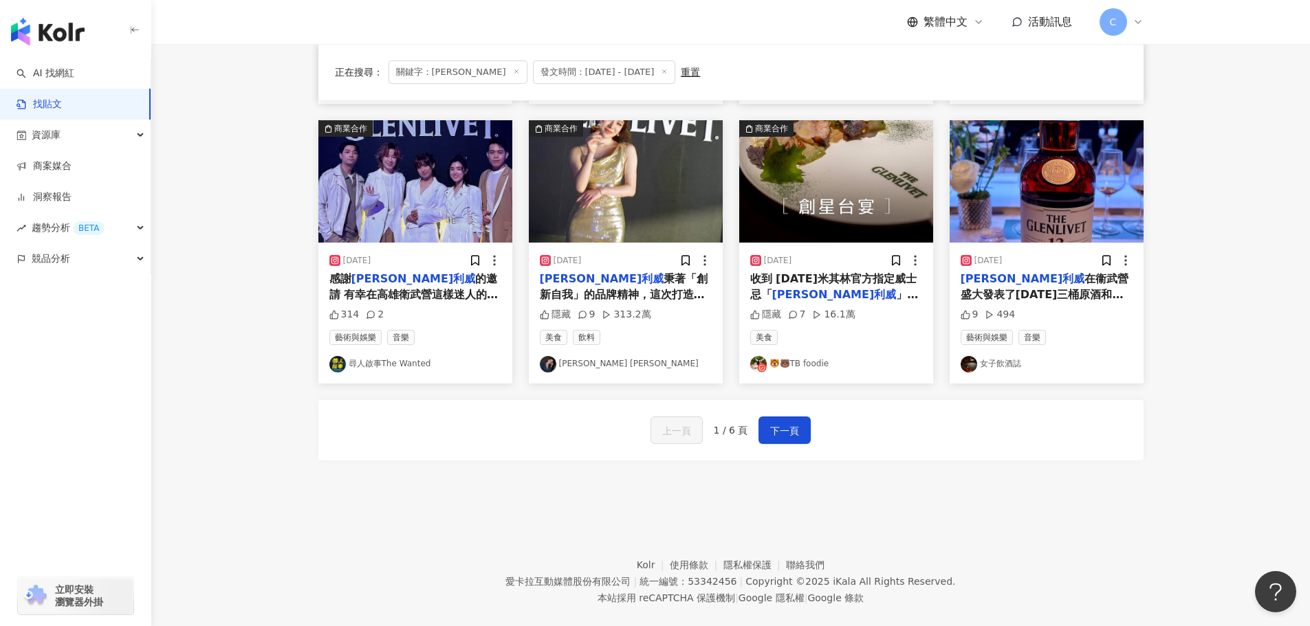
scroll to position [696, 0]
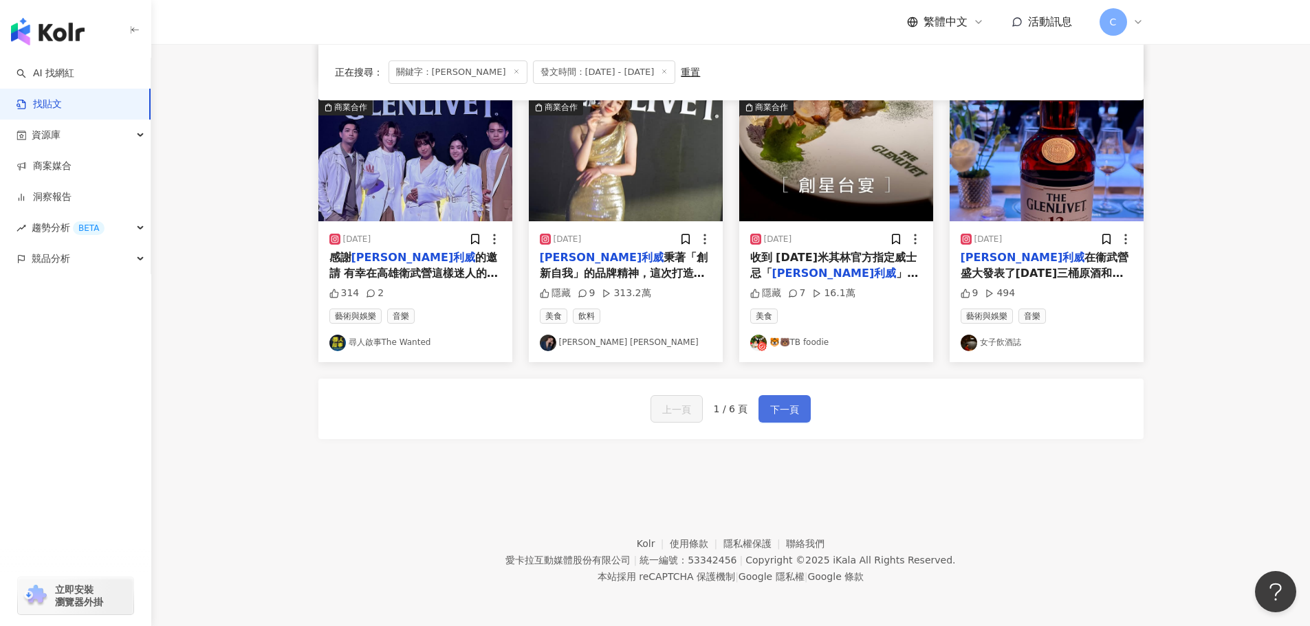
click at [774, 408] on span "下一頁" at bounding box center [784, 410] width 29 height 17
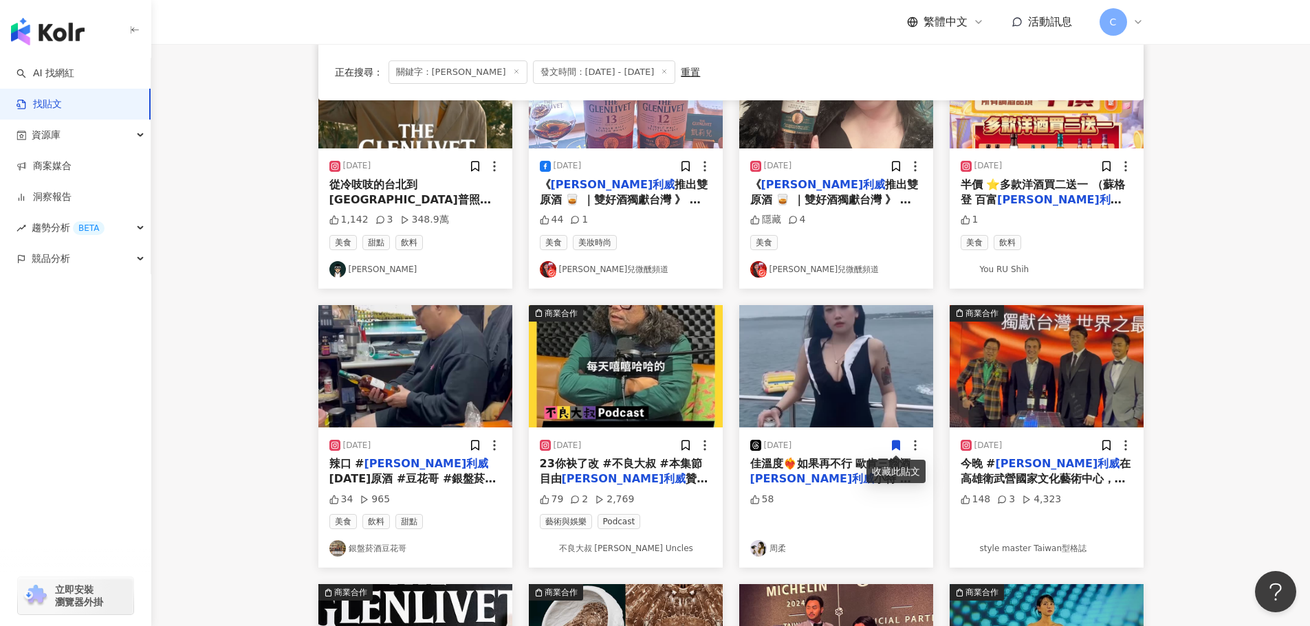
scroll to position [215, 0]
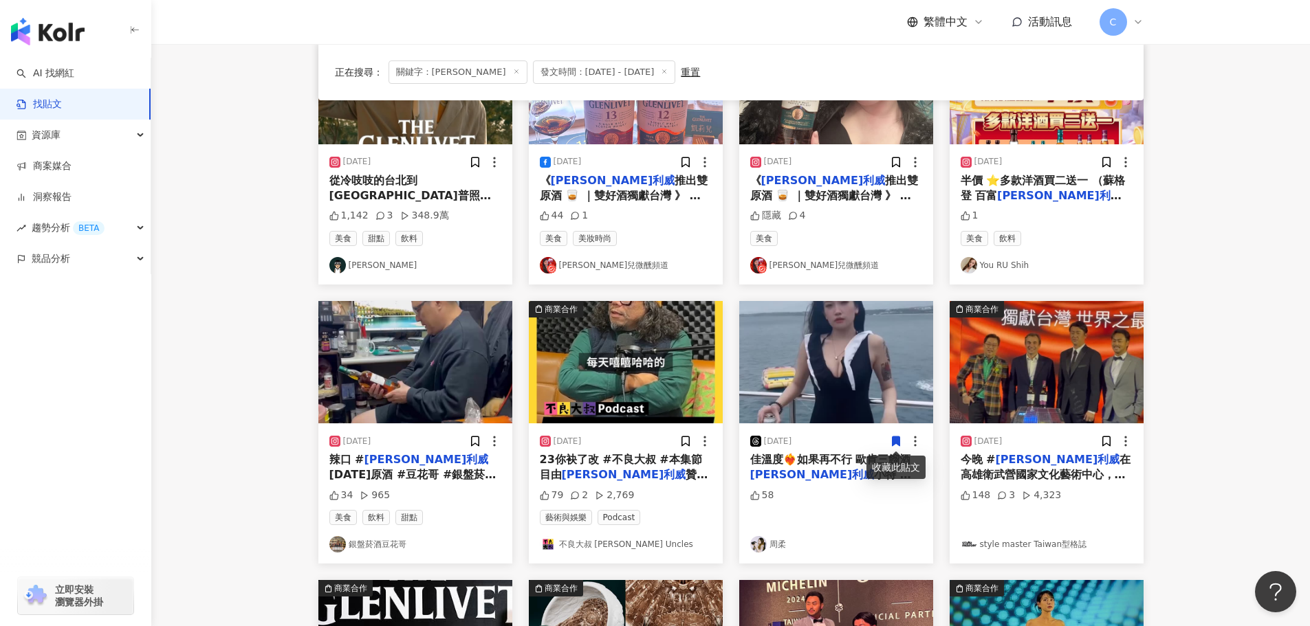
click at [395, 220] on span "「獨獻台灣世界之最」雙原酒新品晚宴選在好拍到不行、得過國際金獎的衛武營，還跟米其林主廚 @[DOMAIN_NAME] 聯手獻上了一場奢華氣派的晚宴。 因為太[…" at bounding box center [413, 272] width 168 height 105
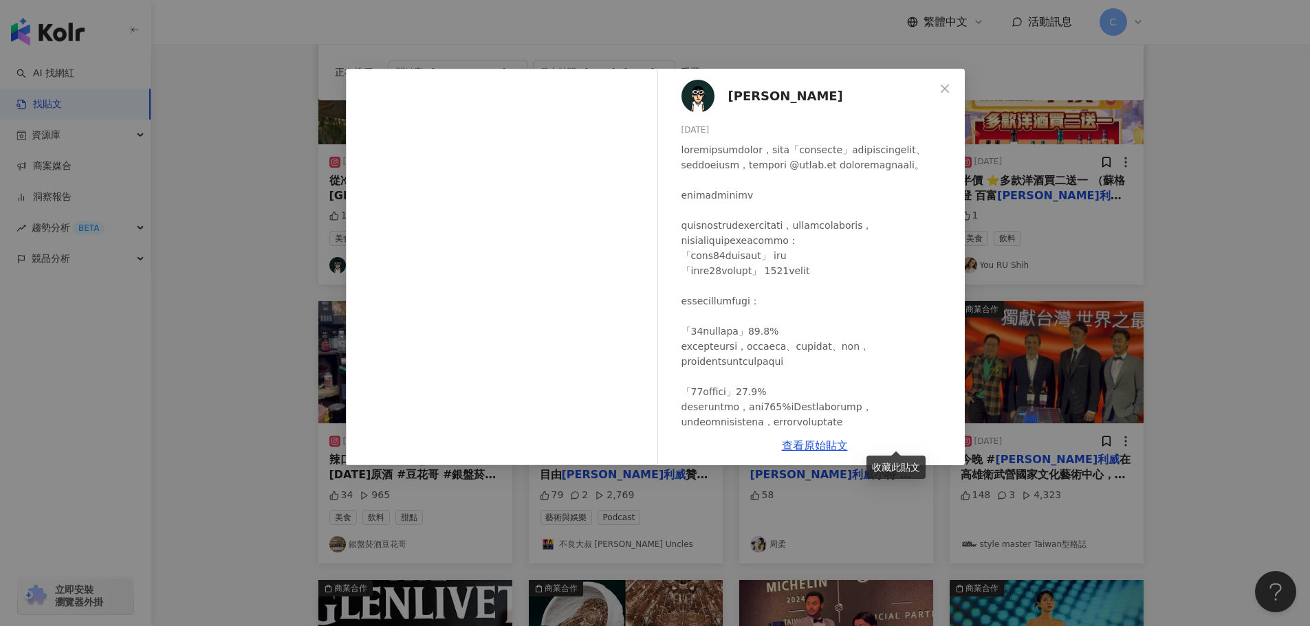
click at [184, 460] on div "[PERSON_NAME] [DATE] 1,142 3 348.9萬 查看原始貼文" at bounding box center [655, 313] width 1310 height 626
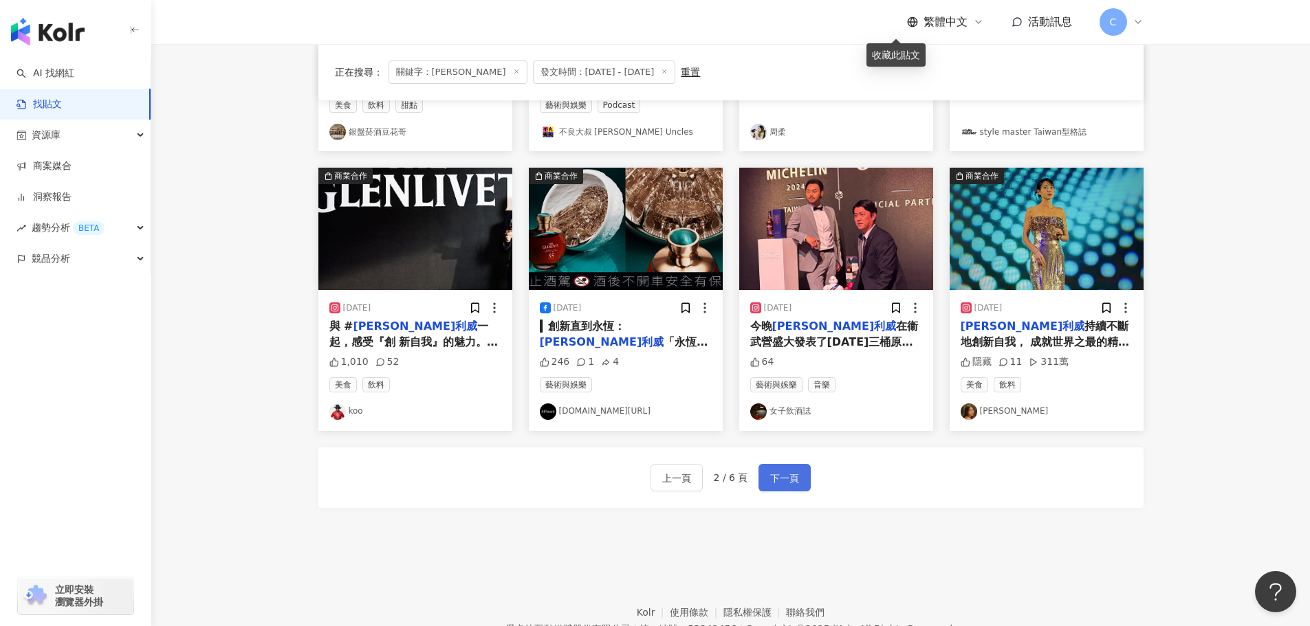
click at [770, 481] on span "下一頁" at bounding box center [784, 478] width 29 height 17
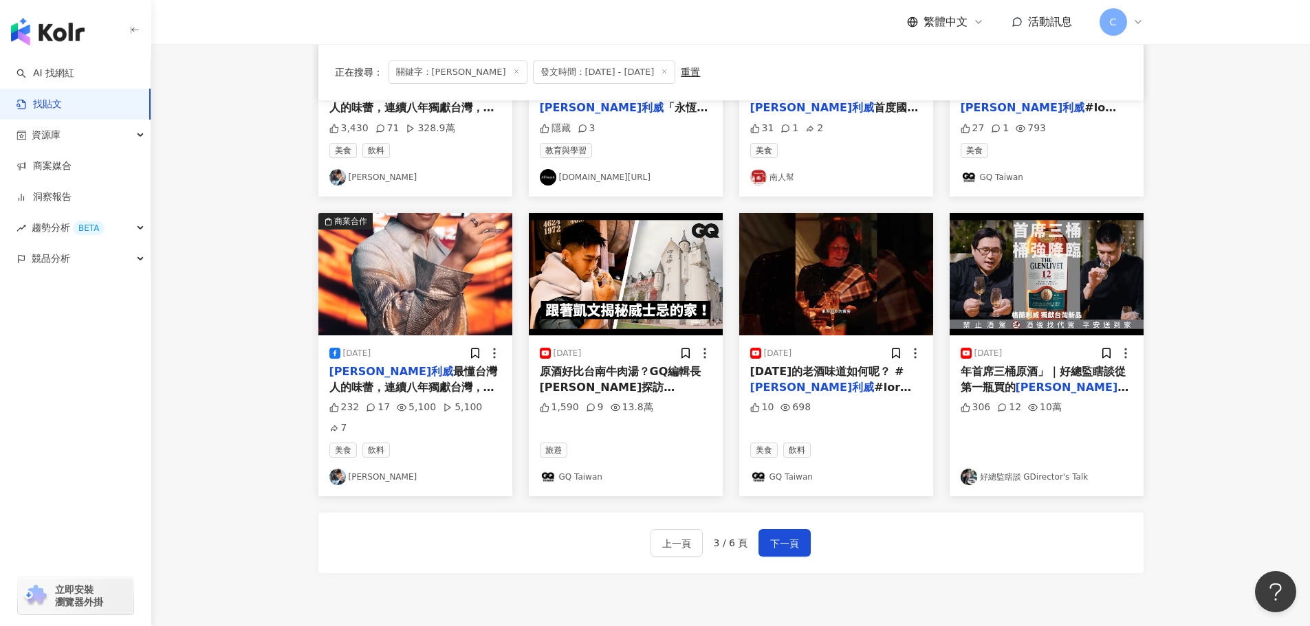
scroll to position [558, 0]
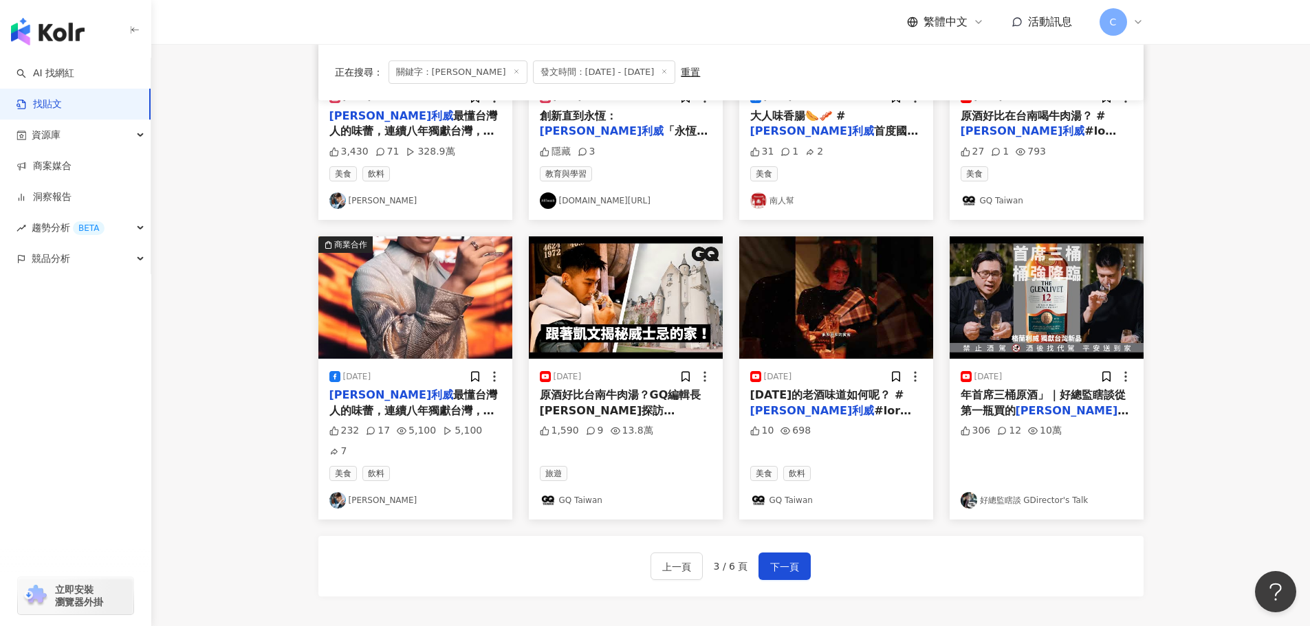
click at [411, 400] on span "最懂台灣人的味蕾，連續八年獨獻台灣，2025年初更一次推出雙原酒同時上市！ 這次很榮幸受邀到世界百大建築衛武營參加這場盛宴，建築師法[PERSON_NAME]…" at bounding box center [413, 480] width 169 height 182
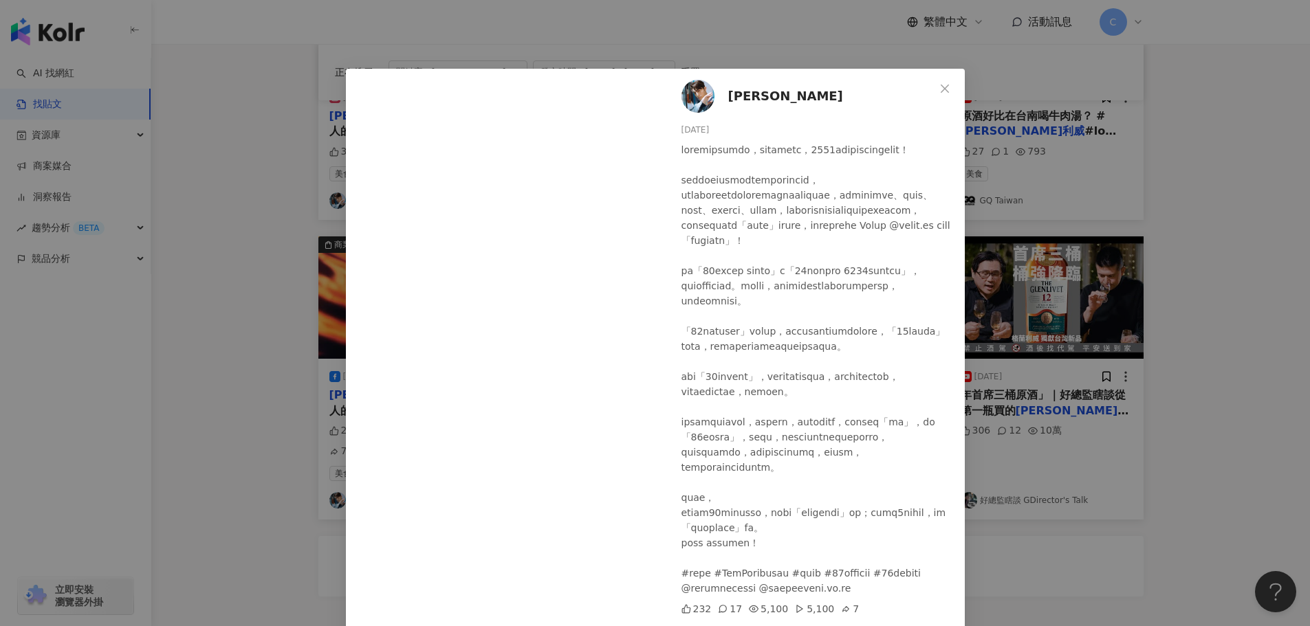
scroll to position [69, 0]
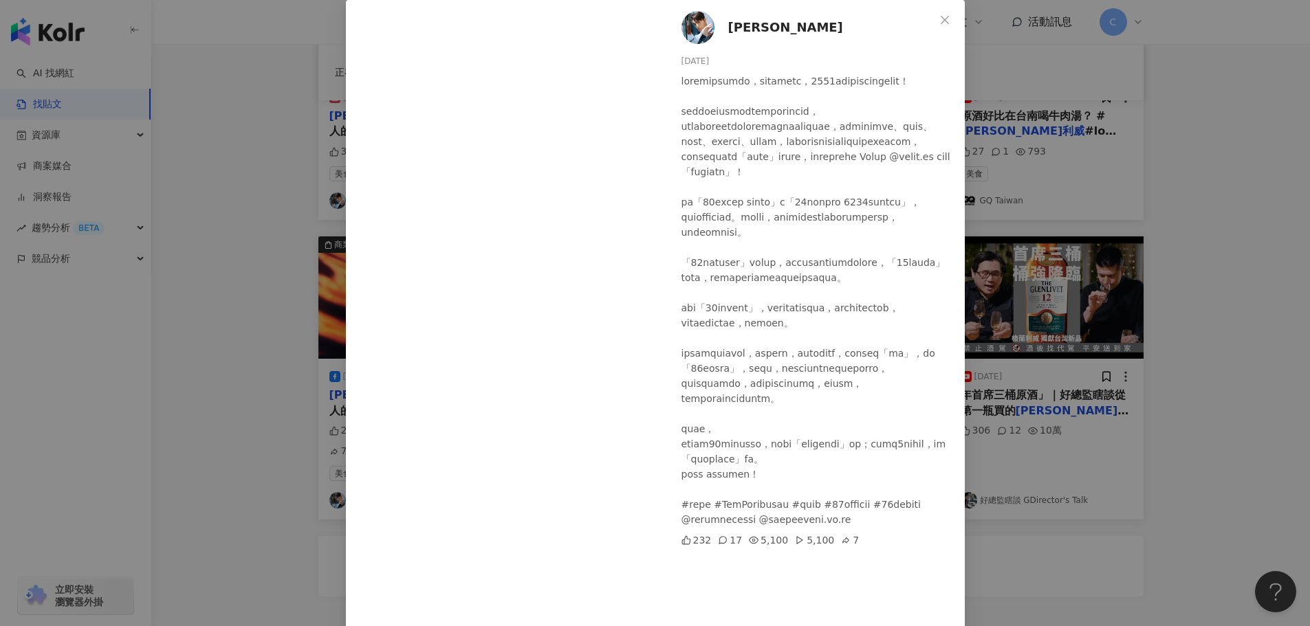
click at [1162, 281] on div "[PERSON_NAME] [DATE] 232 17 5,100 5,100 7 查看原始貼文" at bounding box center [655, 313] width 1310 height 626
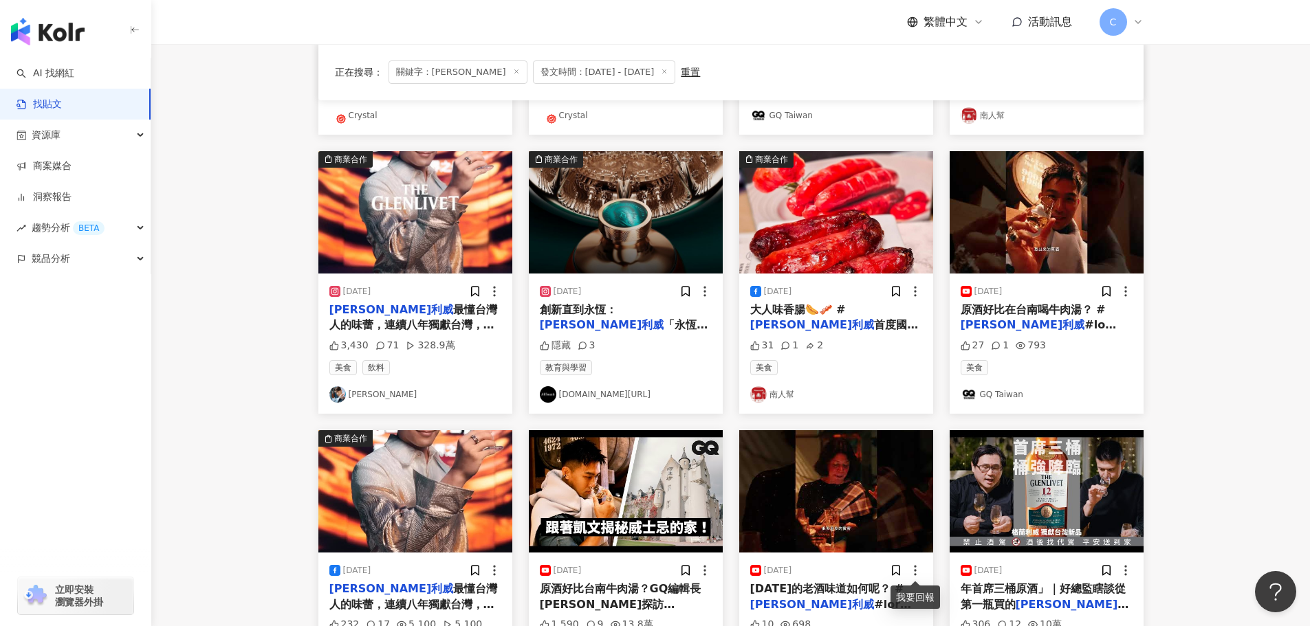
scroll to position [352, 0]
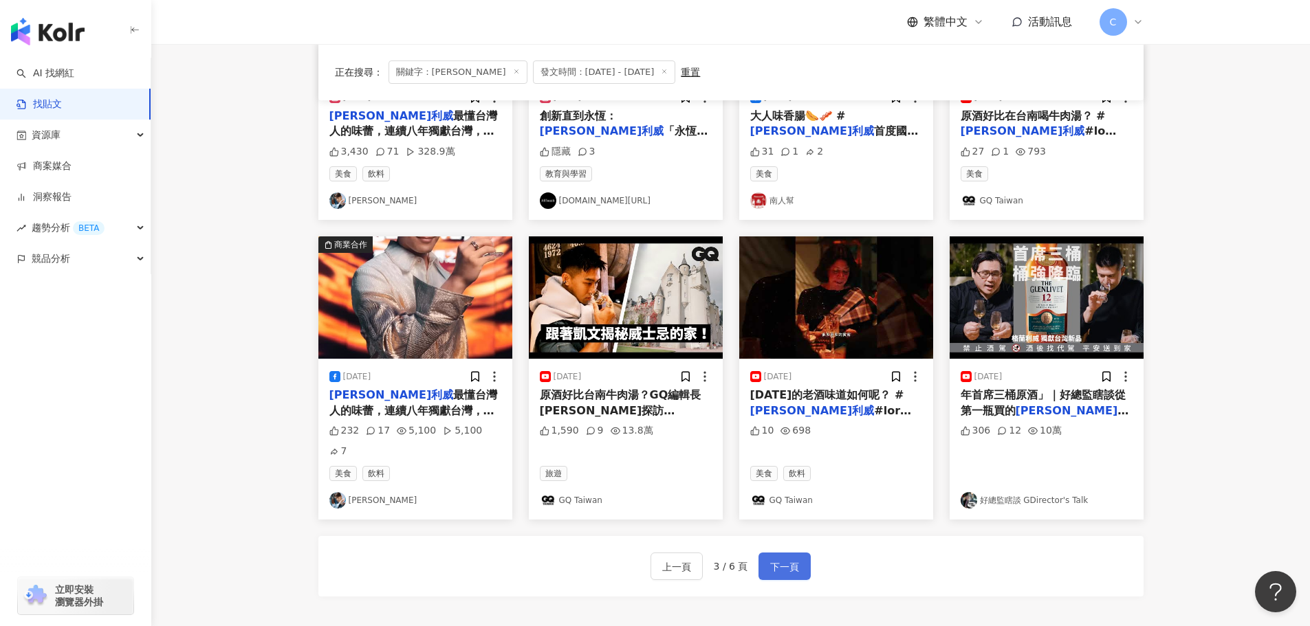
click at [773, 559] on span "下一頁" at bounding box center [784, 567] width 29 height 17
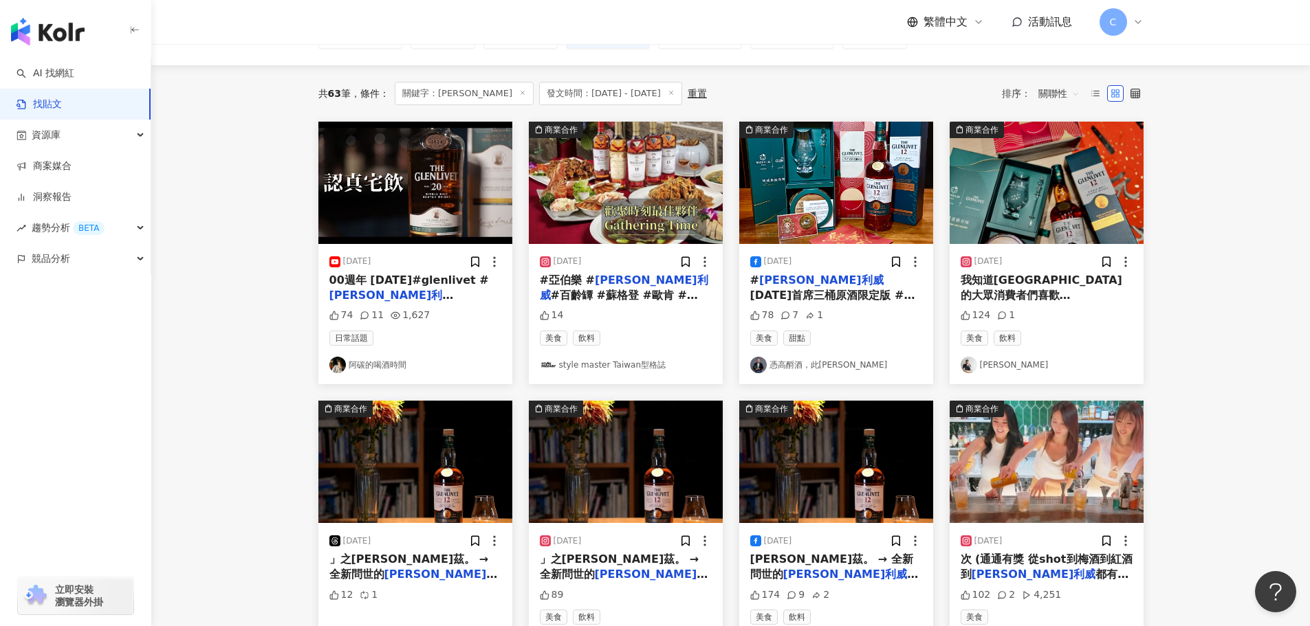
scroll to position [77, 0]
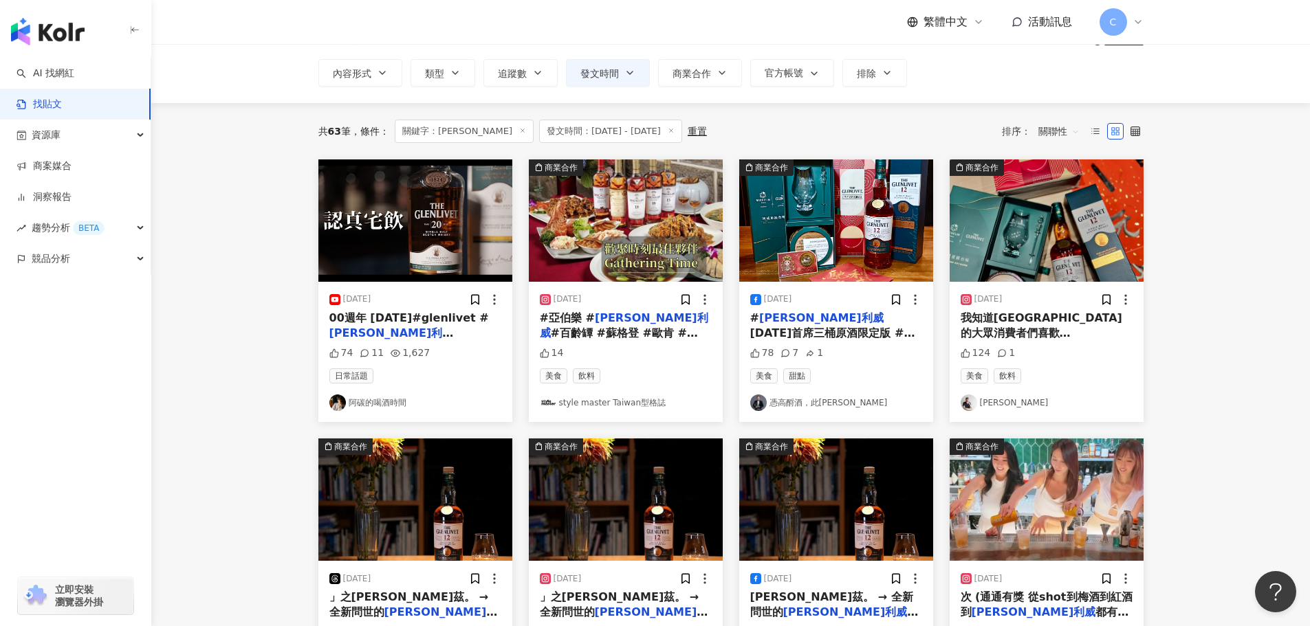
click at [851, 342] on span "#威士忌鎮長" at bounding box center [833, 356] width 166 height 28
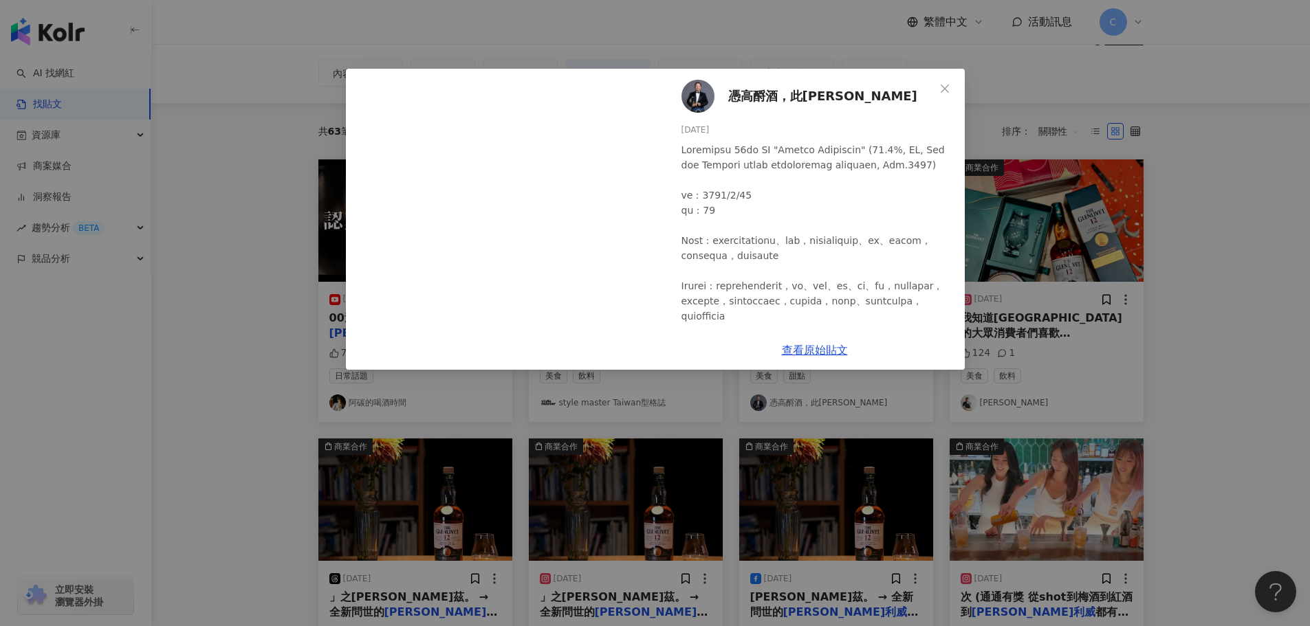
click at [1185, 270] on div "憑高酹酒，此[PERSON_NAME] [DATE] 78 7 1 查看原始貼文" at bounding box center [655, 313] width 1310 height 626
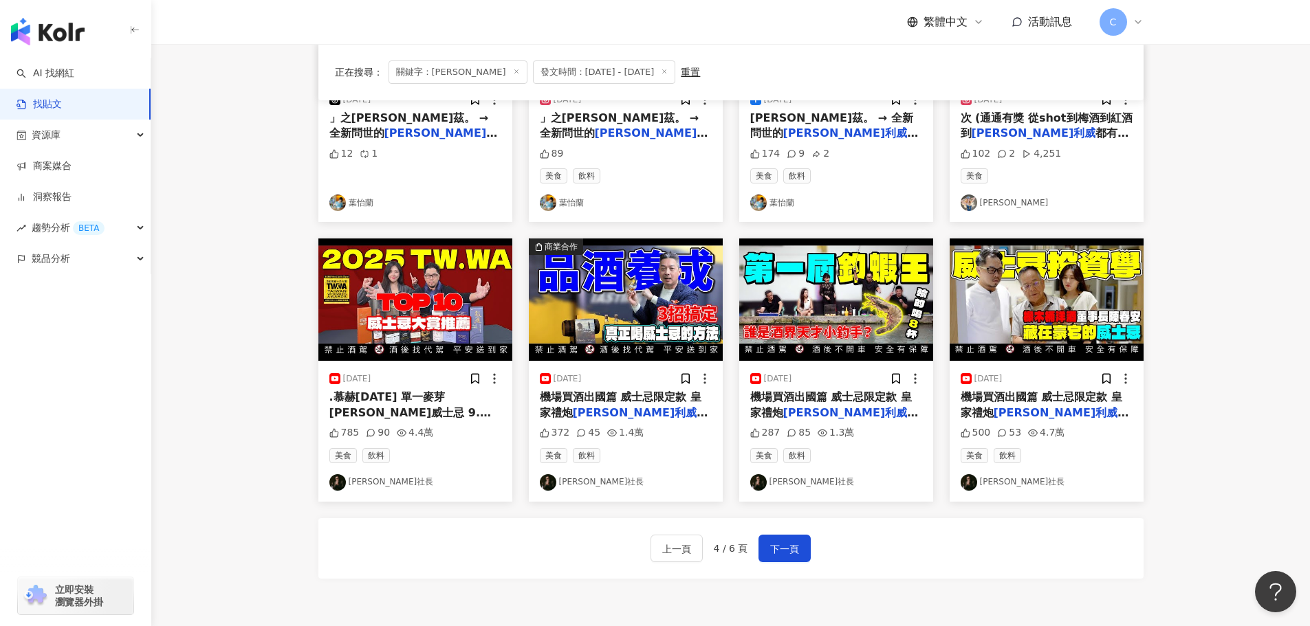
scroll to position [696, 0]
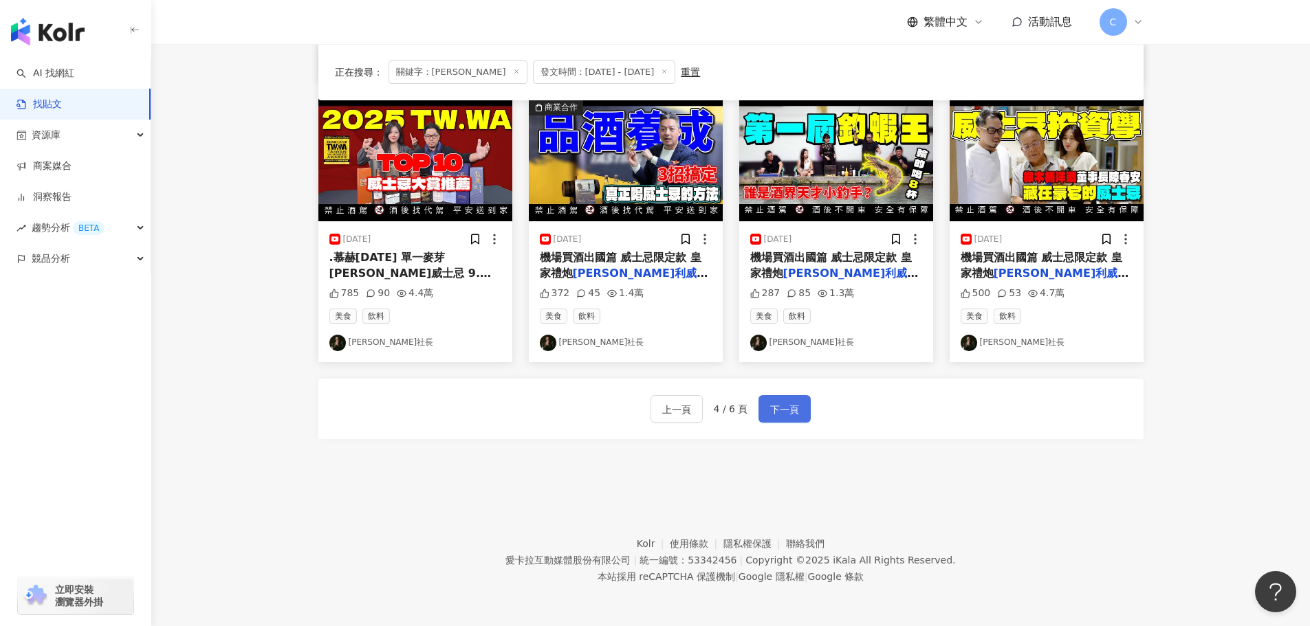
click at [785, 407] on span "下一頁" at bounding box center [784, 410] width 29 height 17
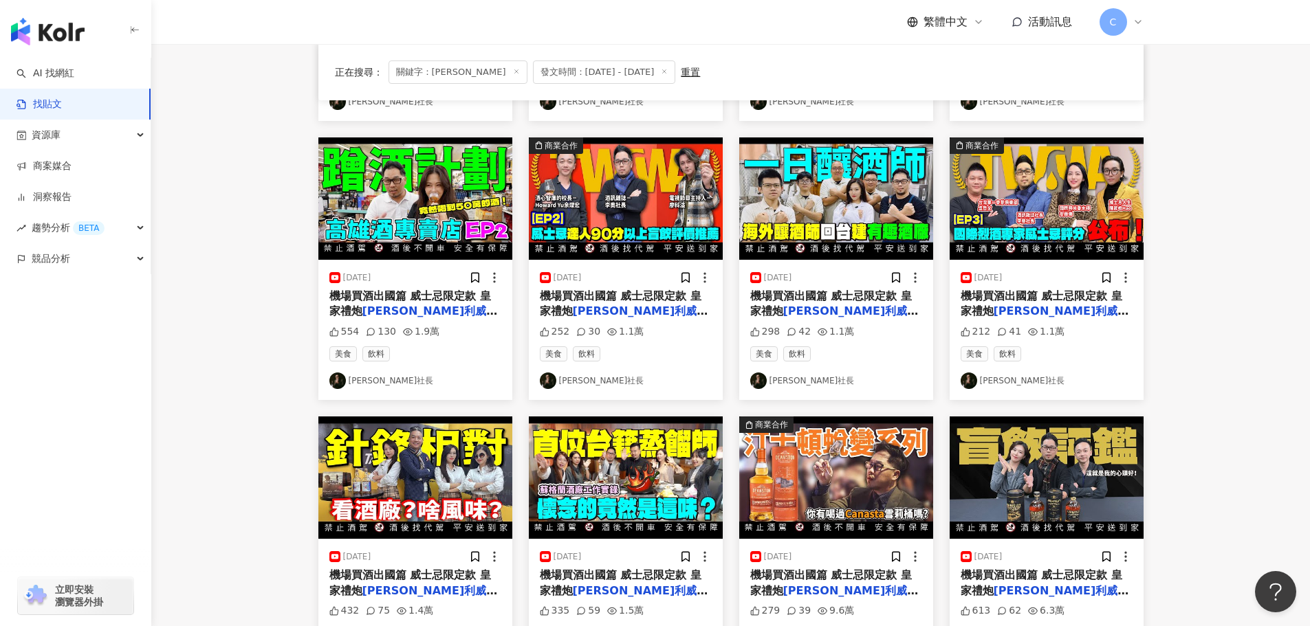
scroll to position [558, 0]
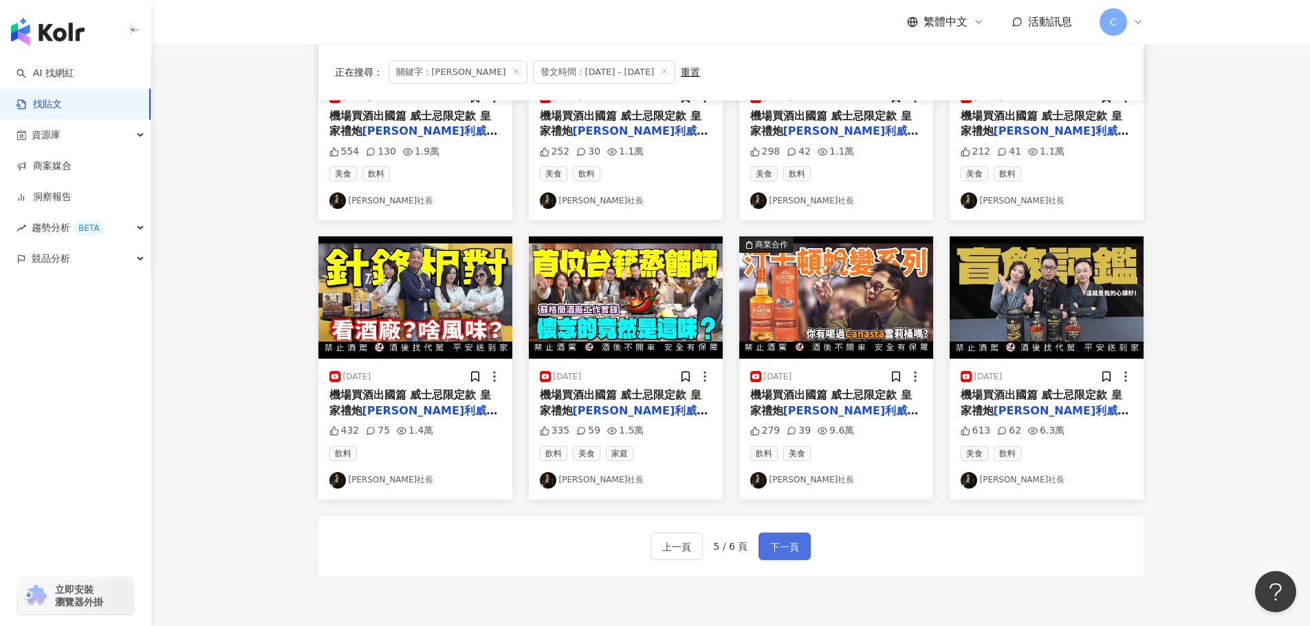
click at [801, 548] on button "下一頁" at bounding box center [784, 547] width 52 height 28
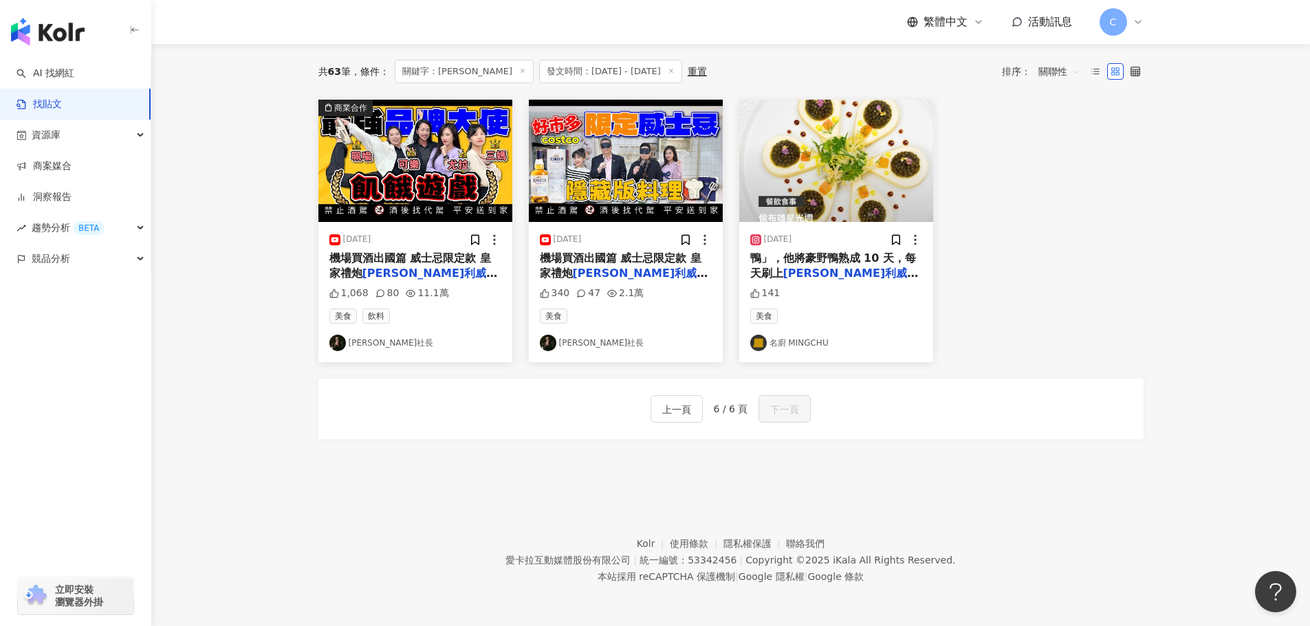
scroll to position [0, 0]
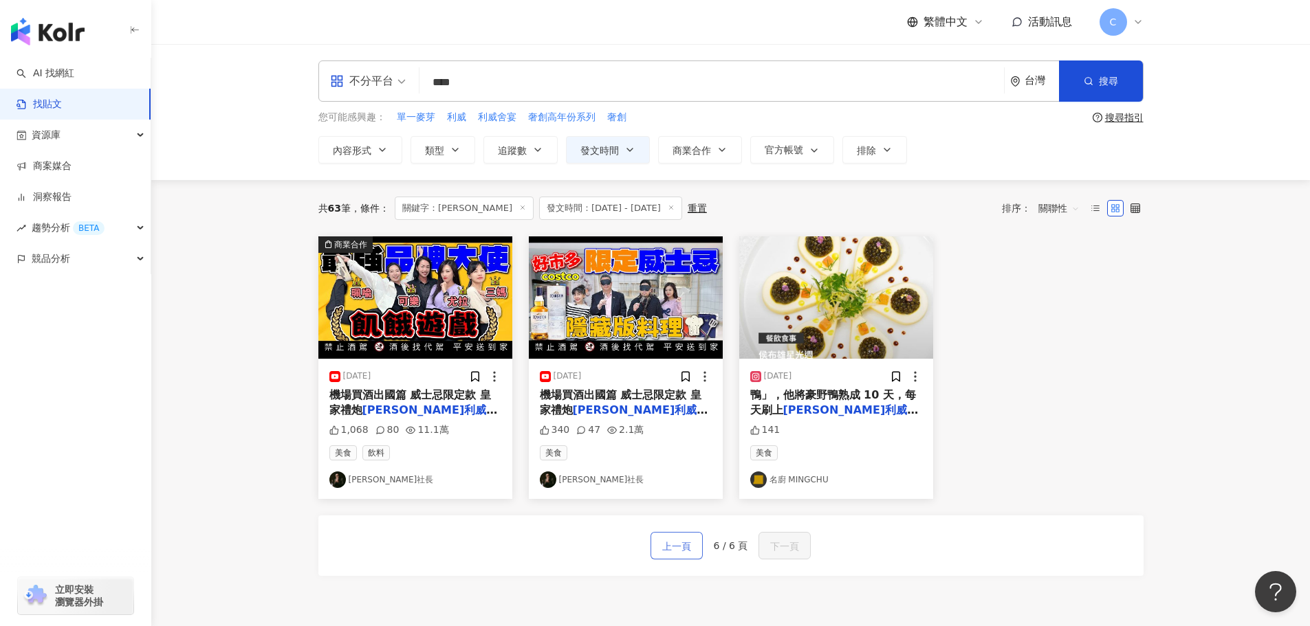
click at [688, 550] on span "上一頁" at bounding box center [676, 546] width 29 height 17
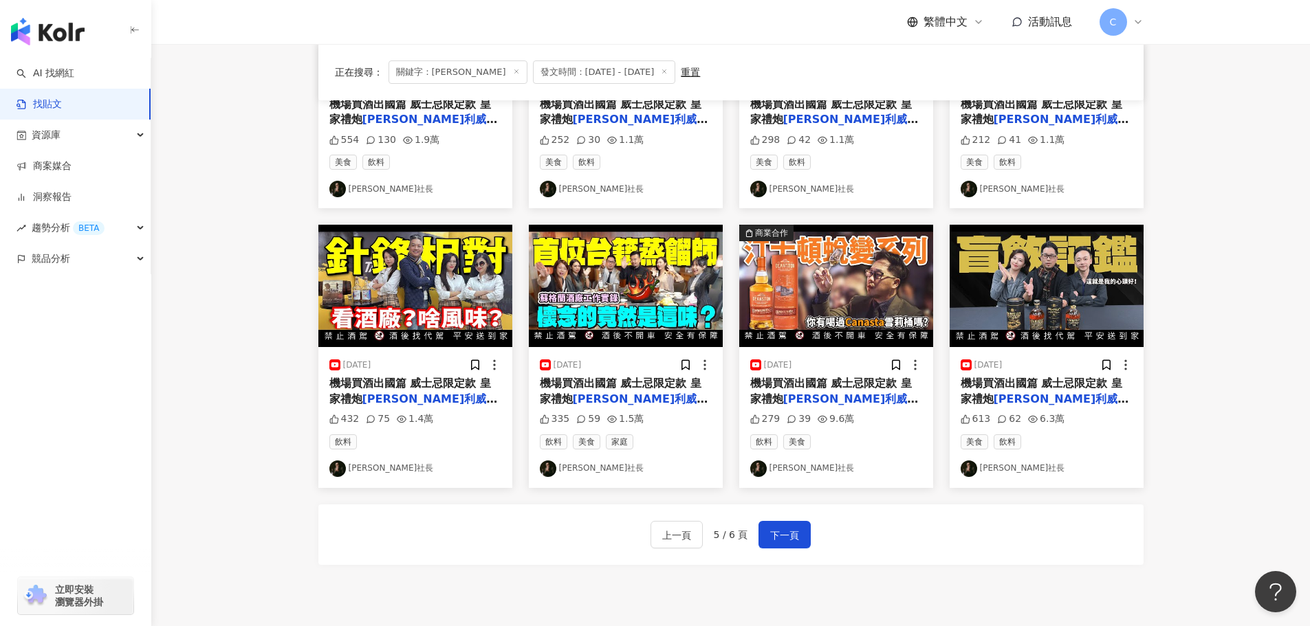
scroll to position [696, 0]
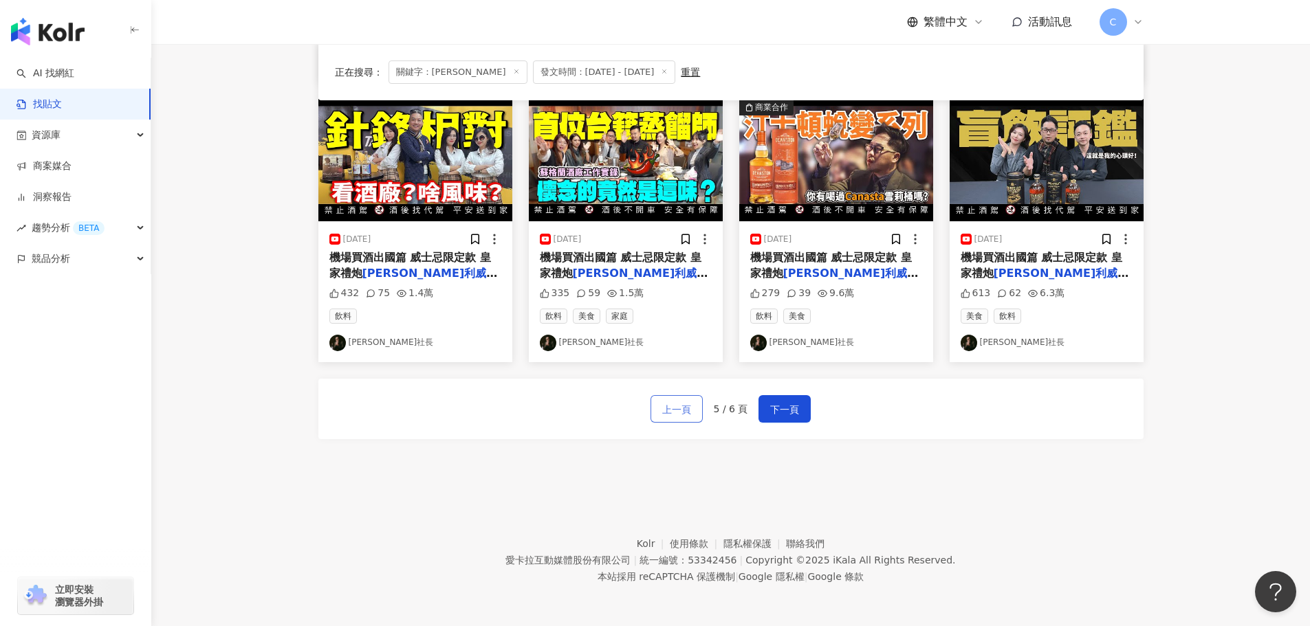
click at [684, 405] on span "上一頁" at bounding box center [676, 410] width 29 height 17
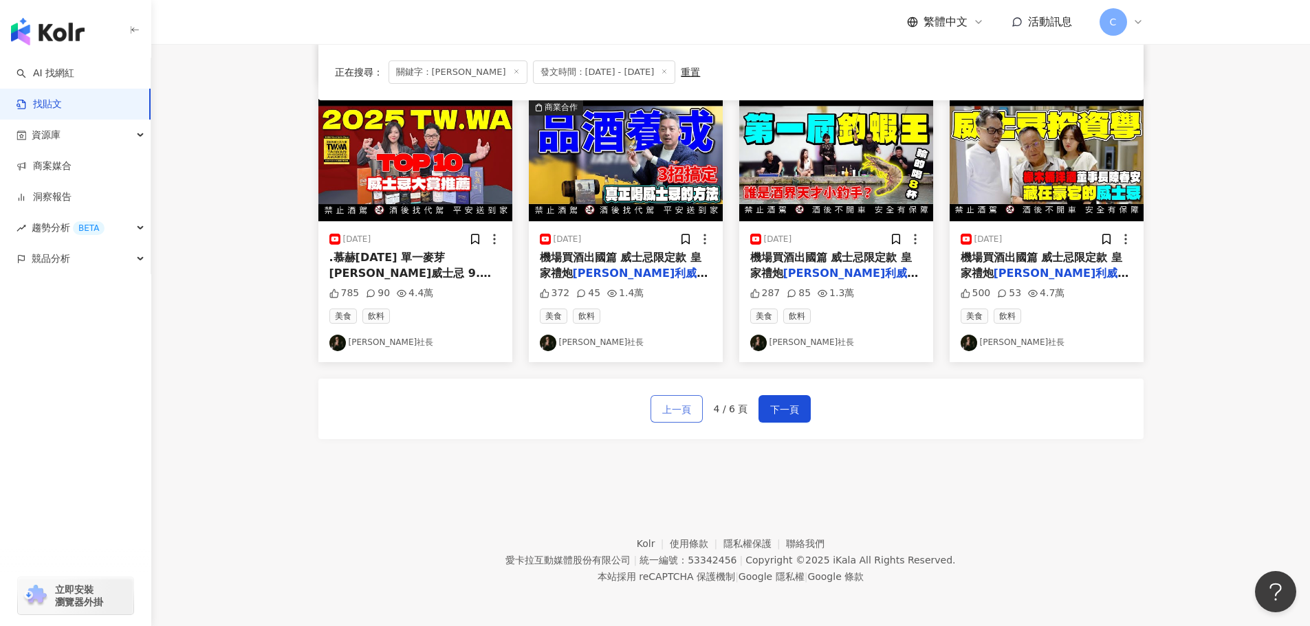
click at [686, 413] on span "上一頁" at bounding box center [676, 410] width 29 height 17
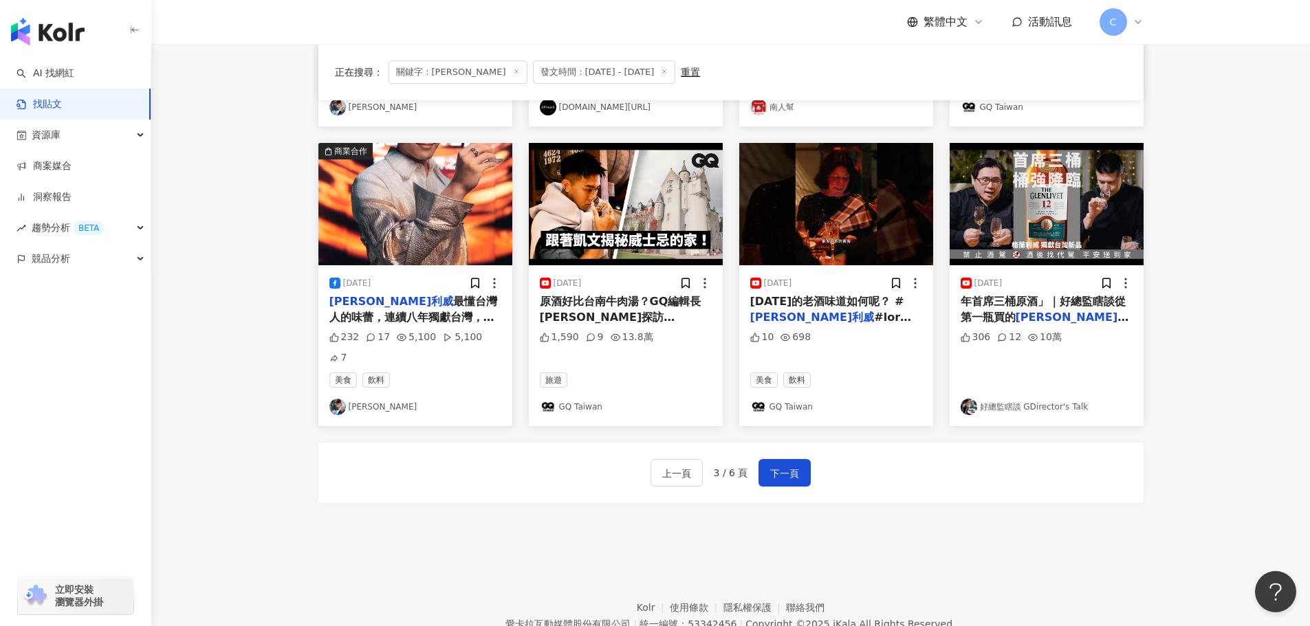
scroll to position [627, 0]
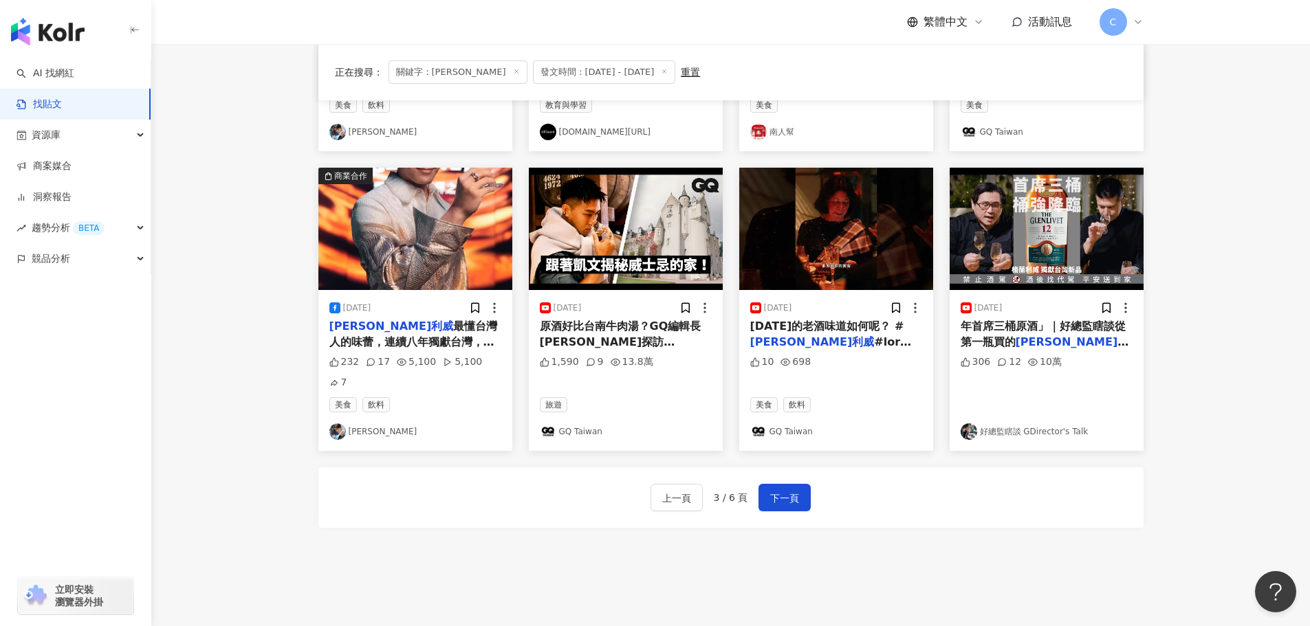
click at [642, 342] on span "原酒好比台南牛肉湯？GQ編輯長[PERSON_NAME]探訪[PERSON_NAME]！體驗" at bounding box center [621, 342] width 162 height 44
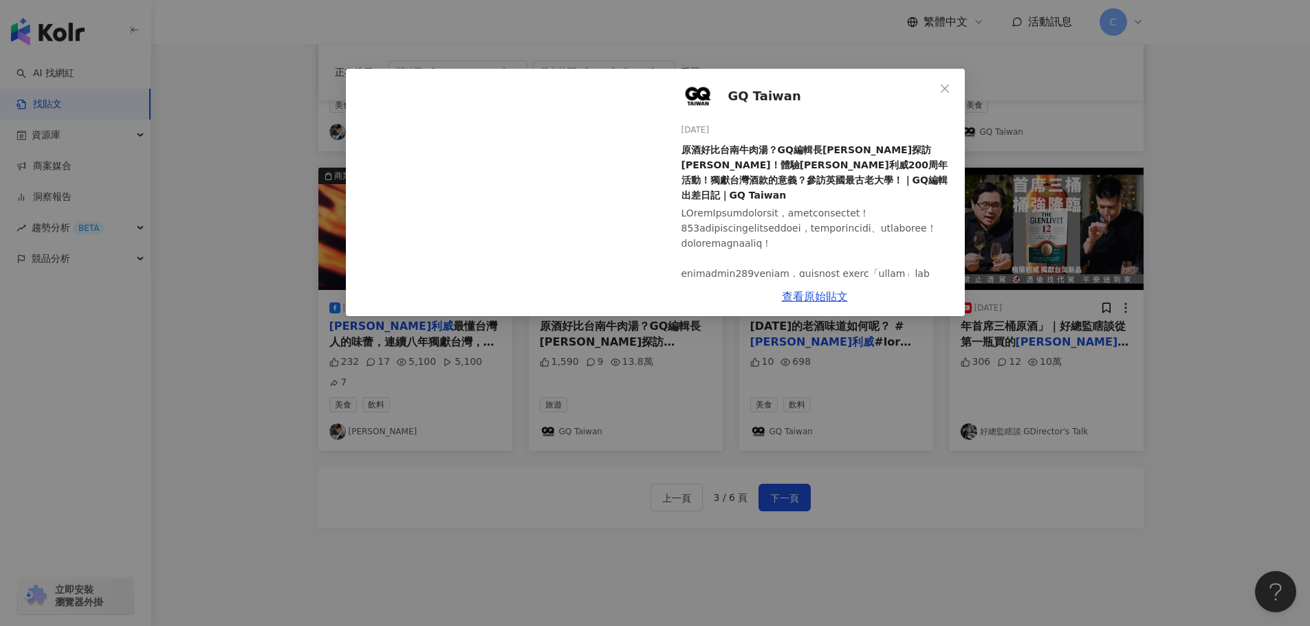
click at [287, 375] on div "GQ Taiwan [DATE] 原酒好比台南牛肉湯？GQ編輯長[PERSON_NAME]探訪[PERSON_NAME]！體驗[PERSON_NAME]利威2…" at bounding box center [655, 313] width 1310 height 626
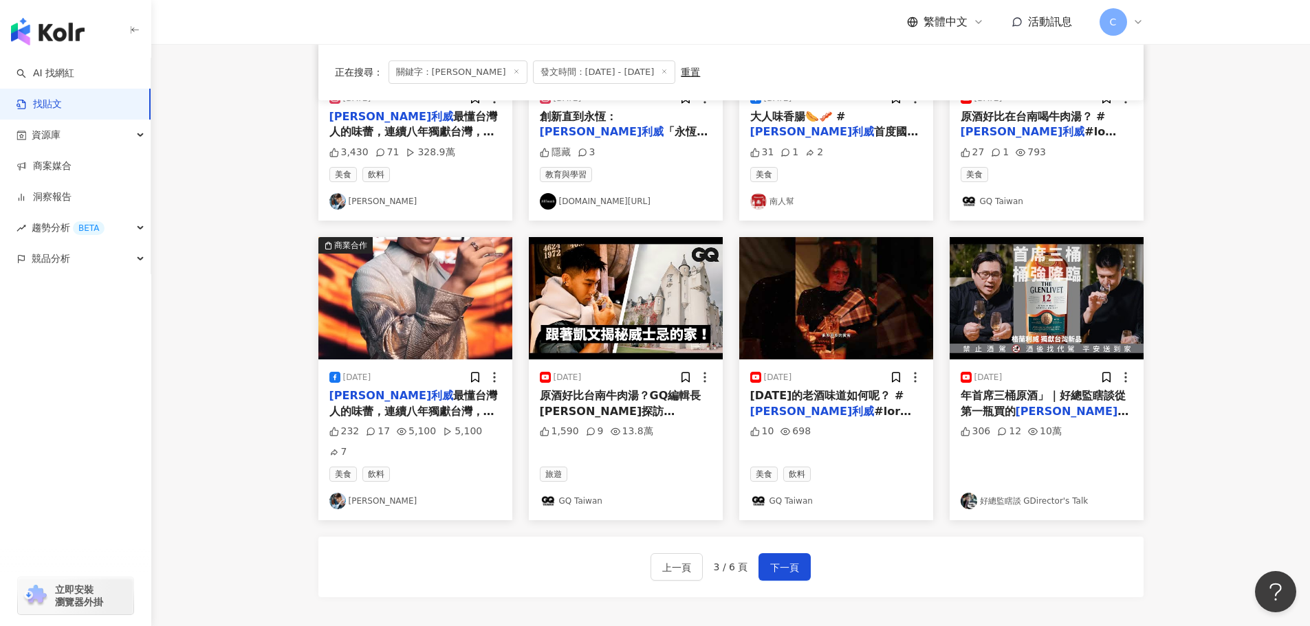
scroll to position [558, 0]
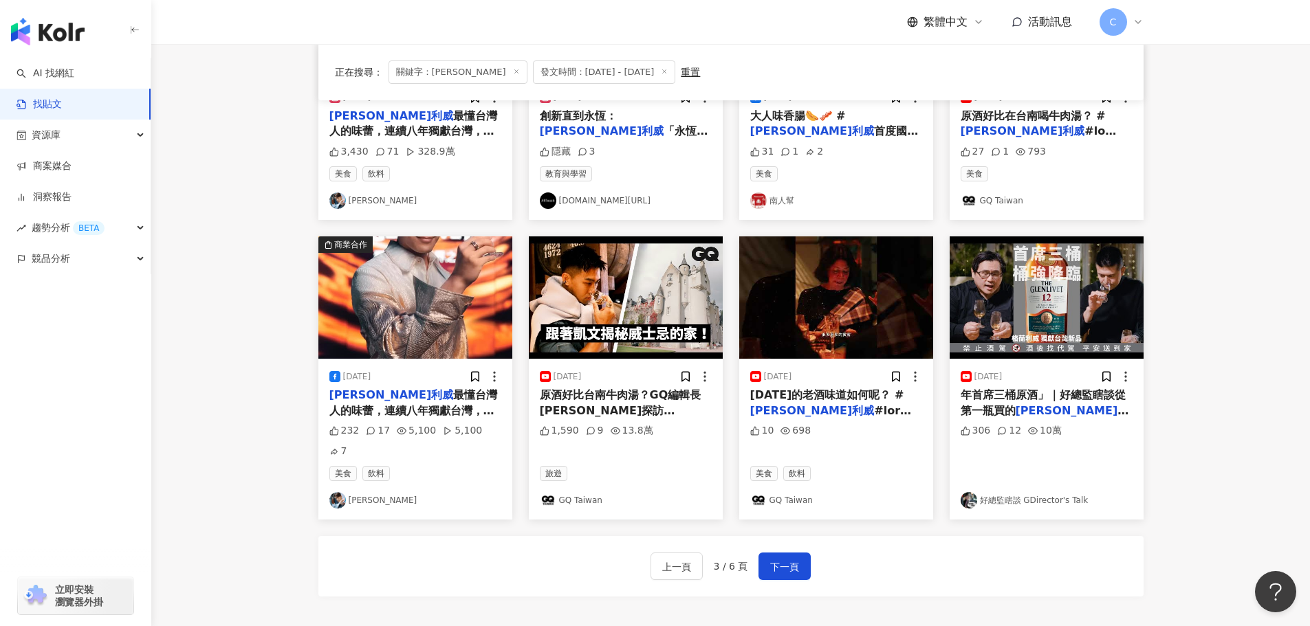
click at [411, 409] on span "最懂台灣人的味蕾，連續八年獨獻台灣，2025年初更一次推出雙原酒同時上市！ 這次很榮幸受邀到世界百大建築衛武營參加這場盛宴，建築師法[PERSON_NAME]…" at bounding box center [413, 480] width 169 height 182
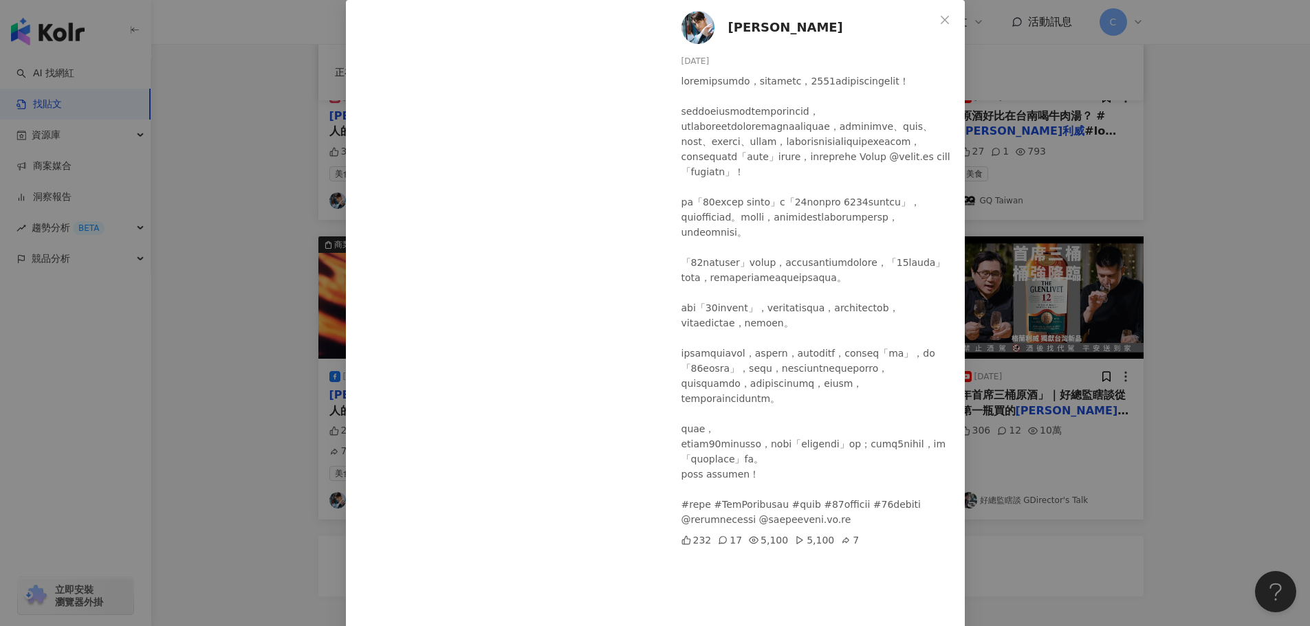
scroll to position [0, 0]
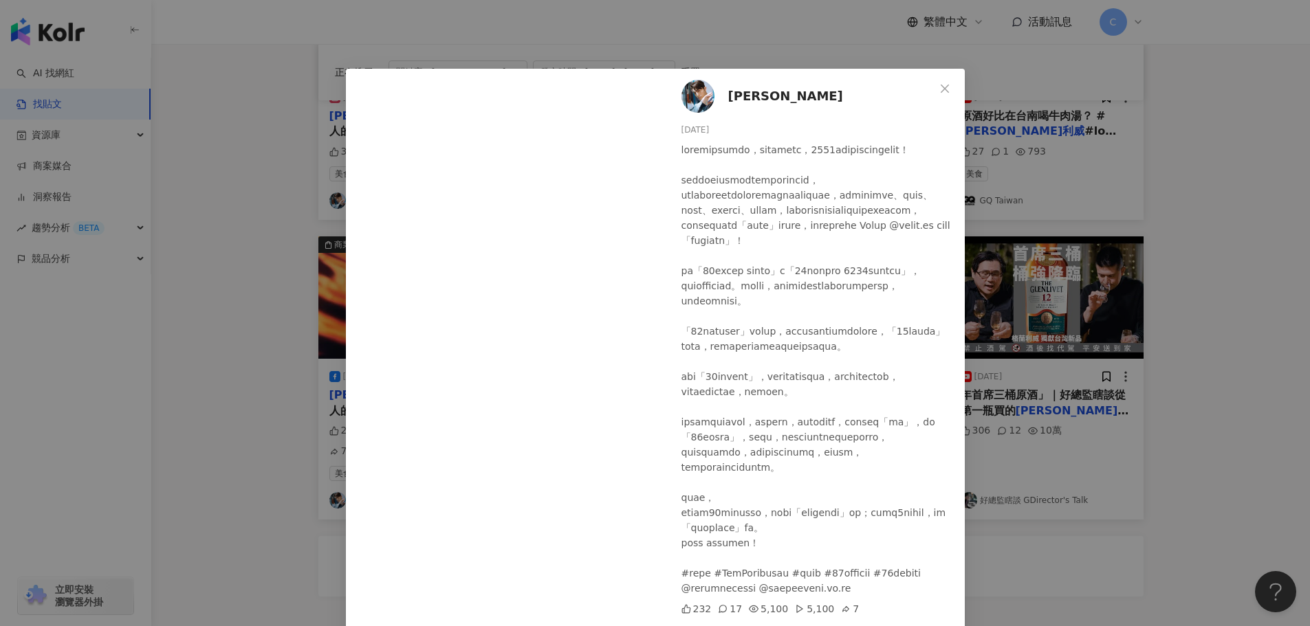
click at [740, 314] on div at bounding box center [817, 369] width 272 height 454
click at [1272, 282] on div "[PERSON_NAME] [DATE] 232 17 5,100 5,100 7 查看原始貼文" at bounding box center [655, 313] width 1310 height 626
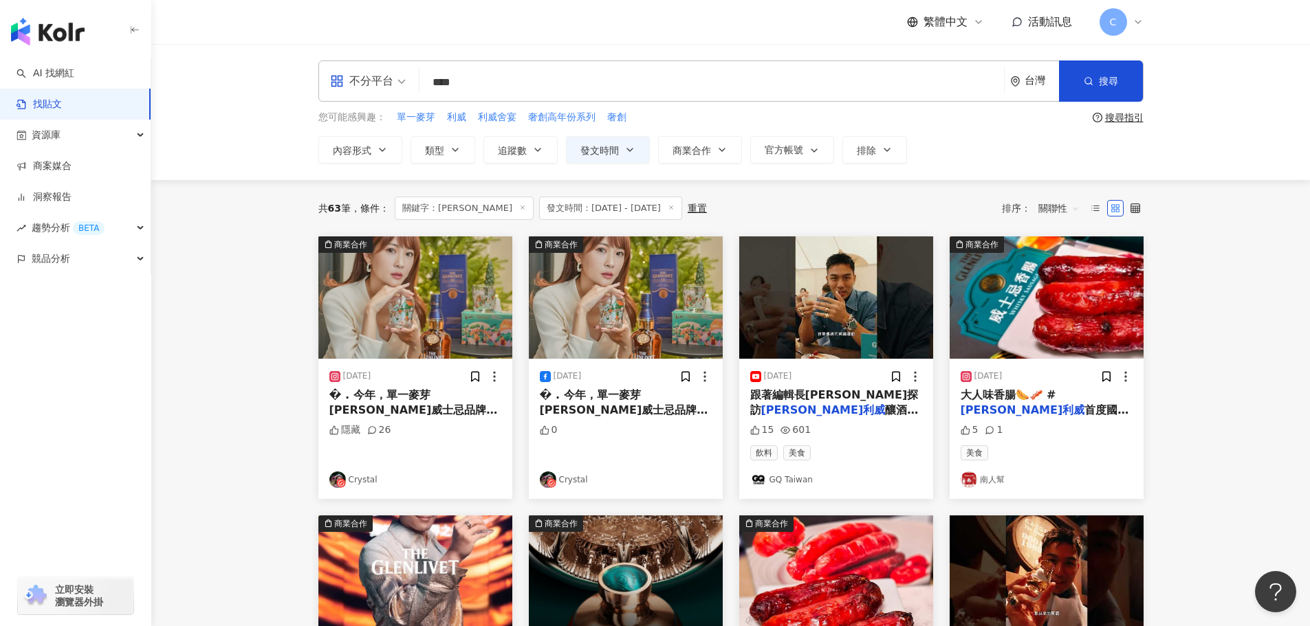
click at [608, 401] on span "� . 今年，單一麥芽[PERSON_NAME]威士忌品牌「" at bounding box center [624, 411] width 168 height 44
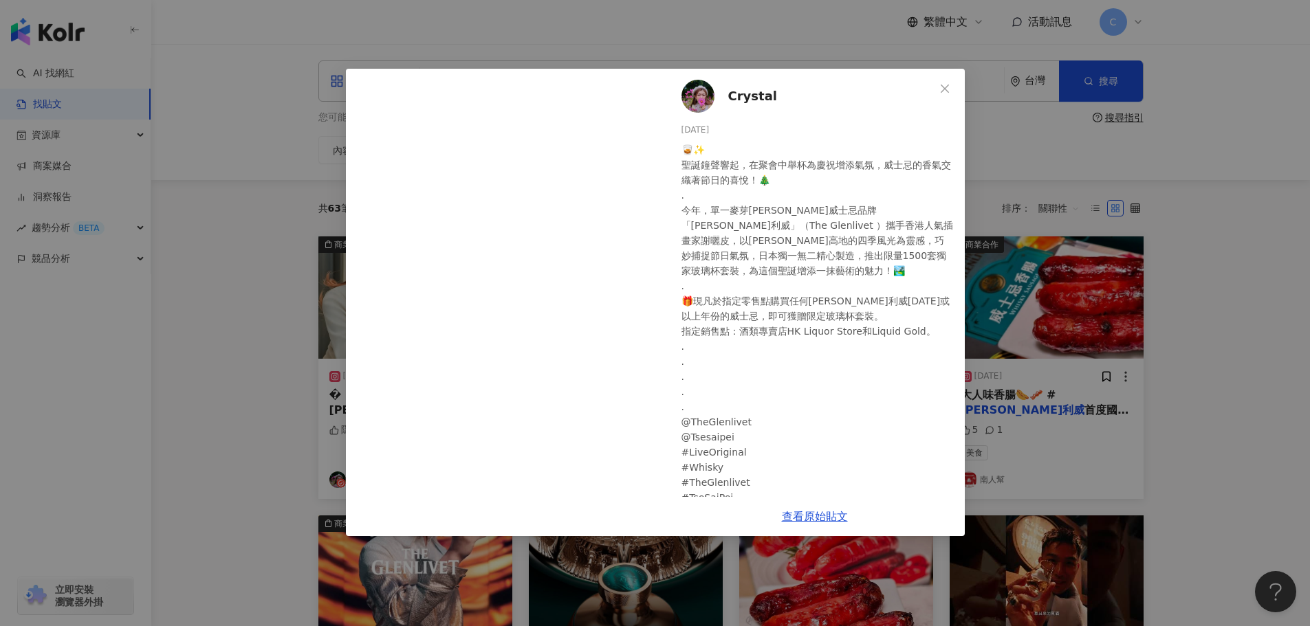
click at [1227, 426] on div "Crystal [DATE] 🥃✨ 聖誕鐘聲響起，在聚會中舉杯為慶祝增添氣氛，威士忌的香氣交織著節日的喜悅！🎄 . 今年，單一麥芽[PERSON_NAME]威…" at bounding box center [655, 313] width 1310 height 626
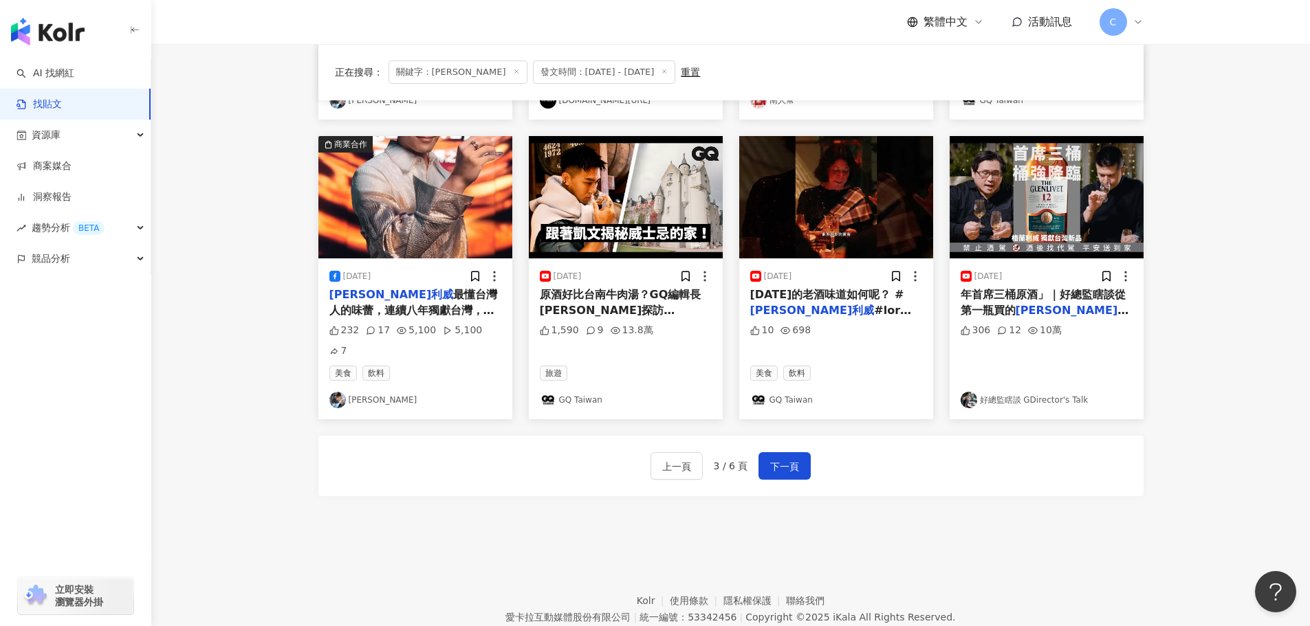
scroll to position [696, 0]
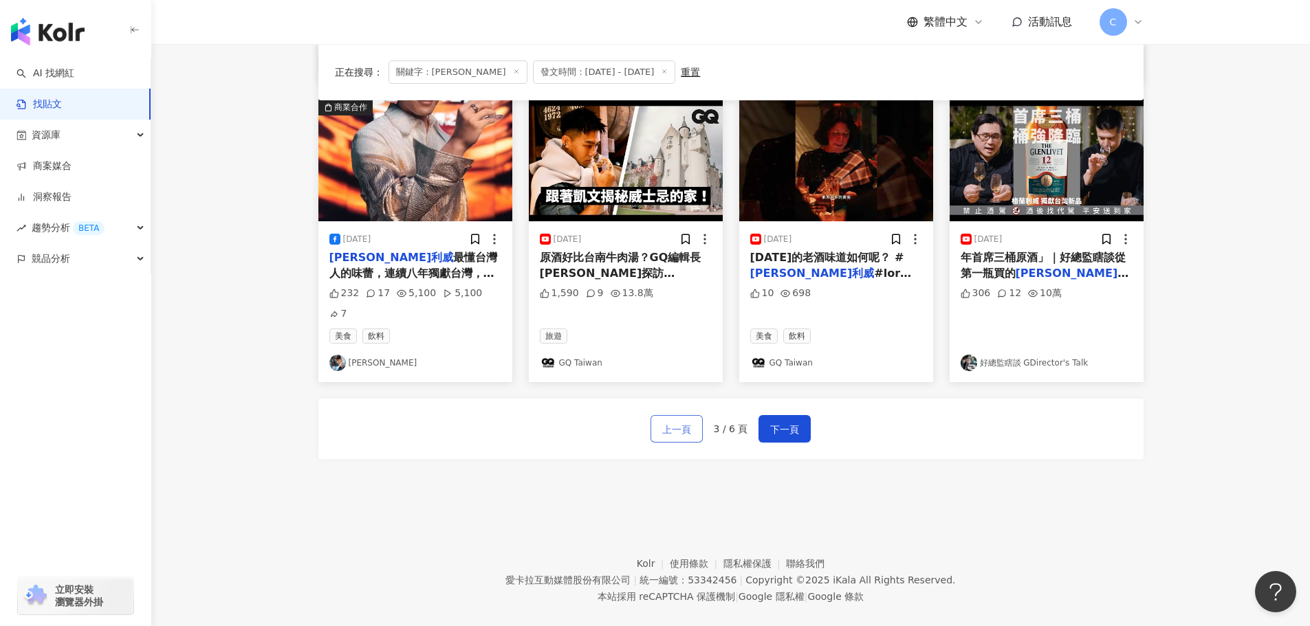
click at [691, 422] on span "上一頁" at bounding box center [676, 430] width 29 height 17
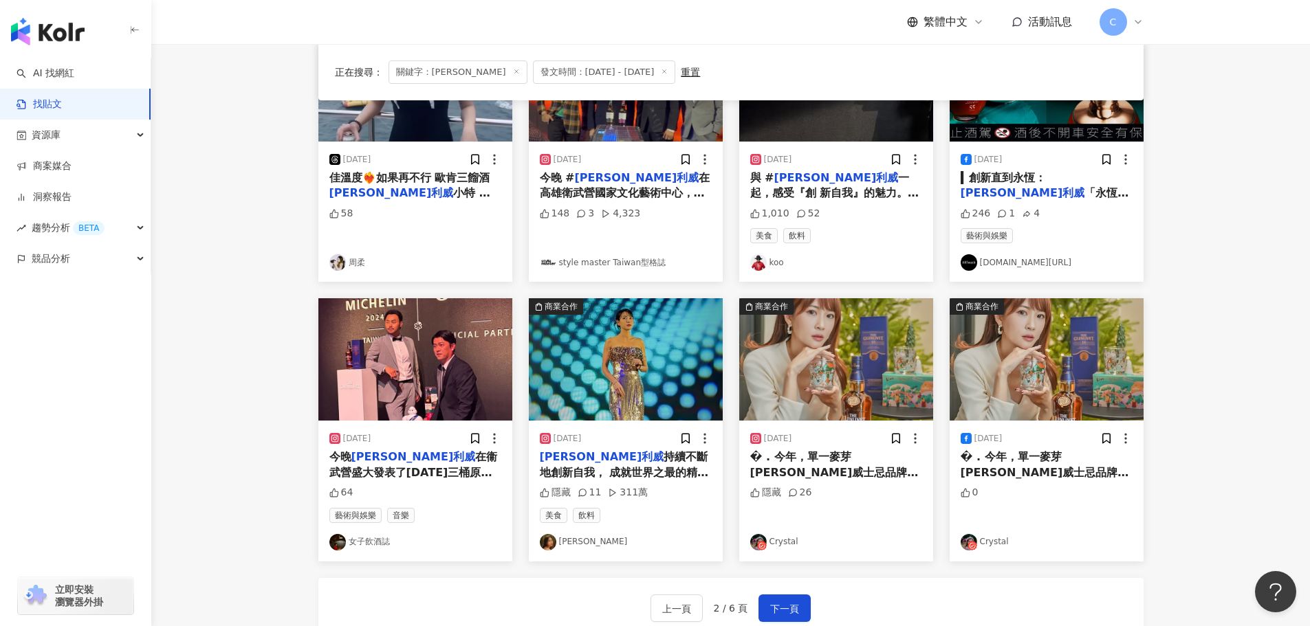
scroll to position [627, 0]
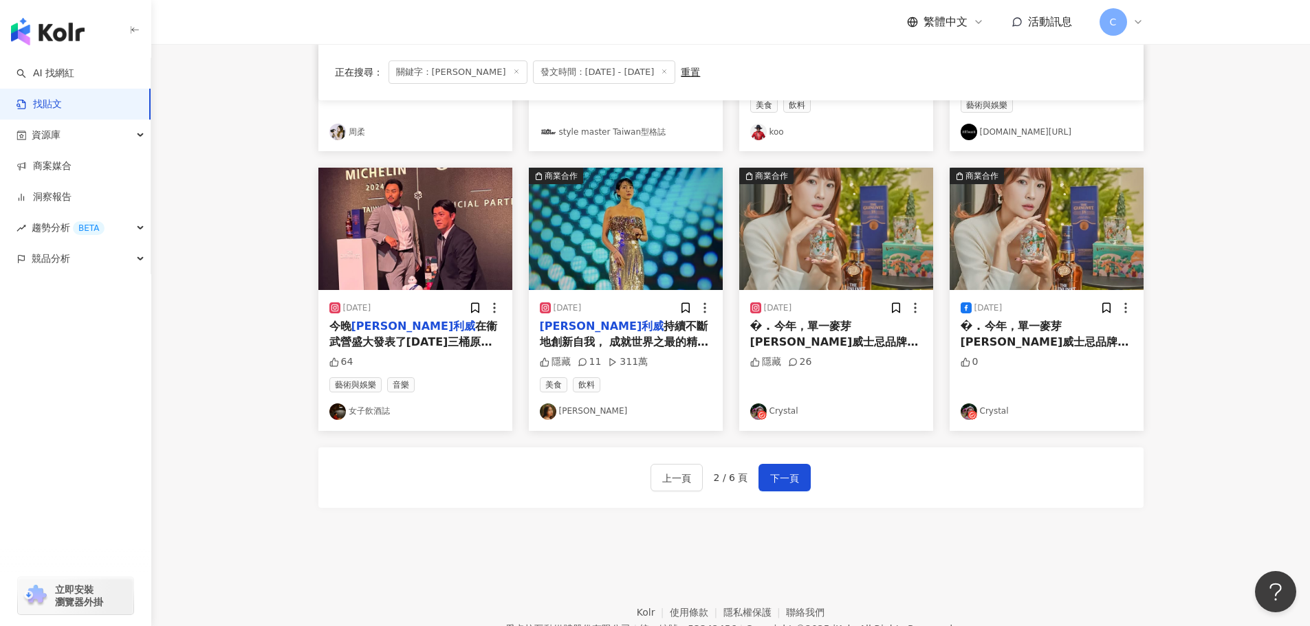
click at [676, 492] on div "上一頁 2 / 6 頁 下一頁" at bounding box center [730, 478] width 825 height 61
click at [677, 488] on button "上一頁" at bounding box center [676, 478] width 52 height 28
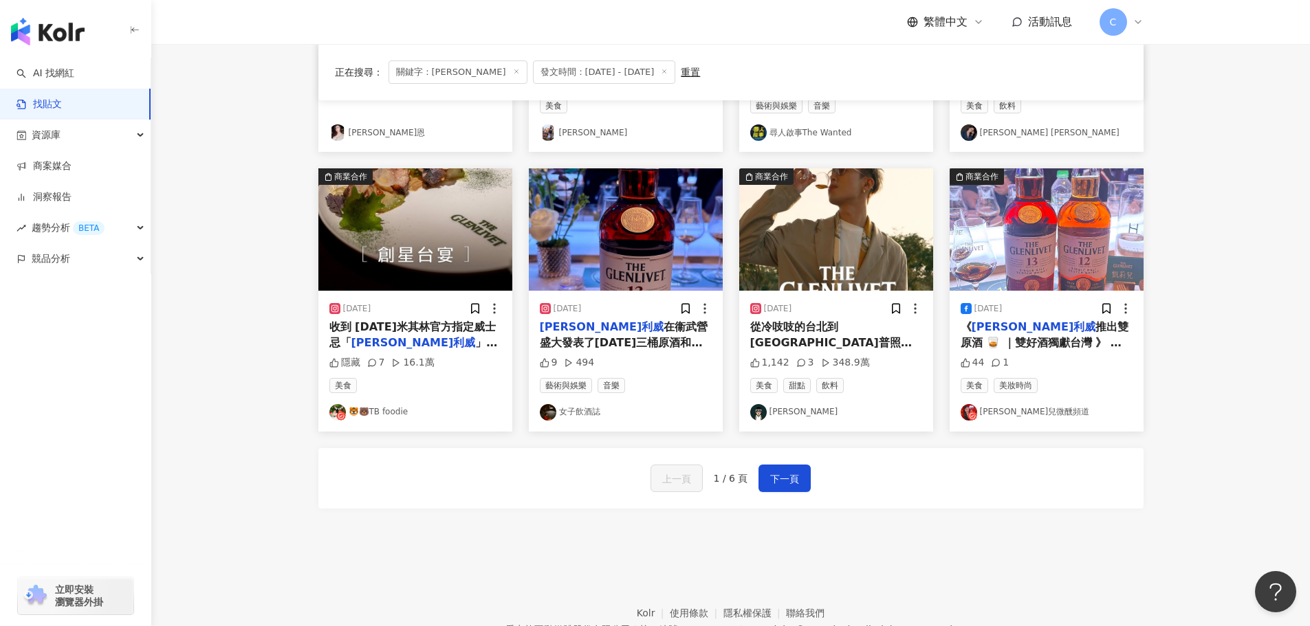
scroll to position [558, 0]
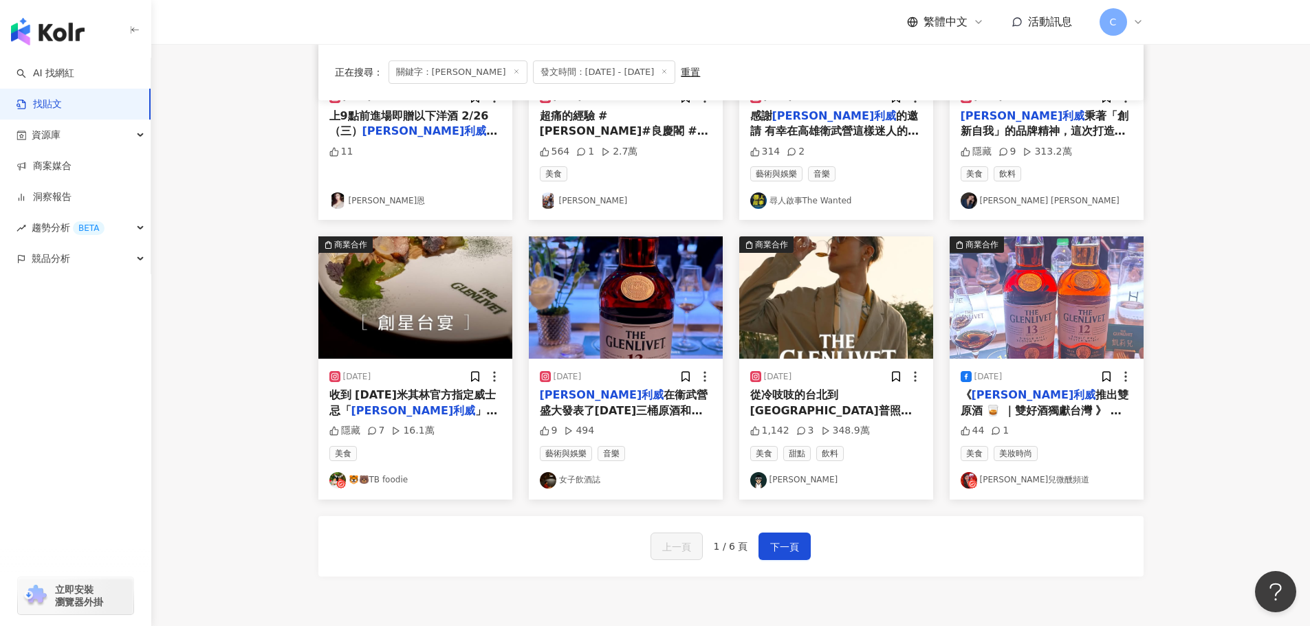
click at [417, 400] on span "收到 [DATE]米其林官方指定威士忌「" at bounding box center [412, 403] width 166 height 28
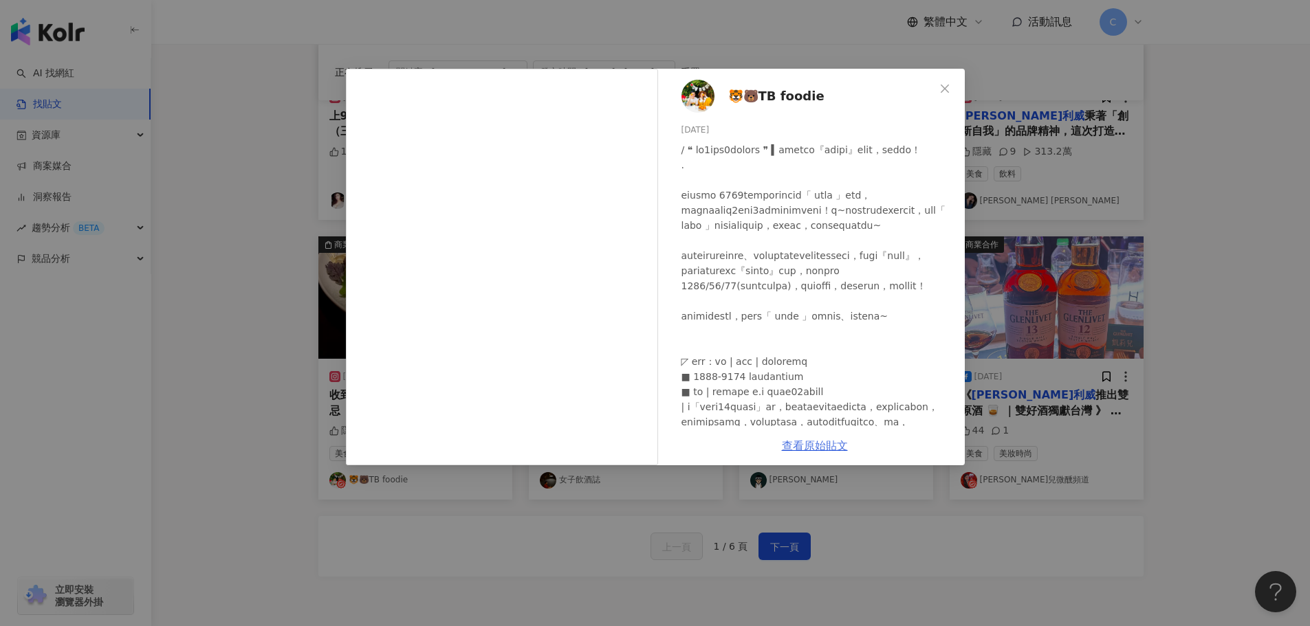
click at [840, 445] on link "查看原始貼文" at bounding box center [815, 445] width 66 height 13
click at [939, 85] on icon "close" at bounding box center [944, 88] width 11 height 11
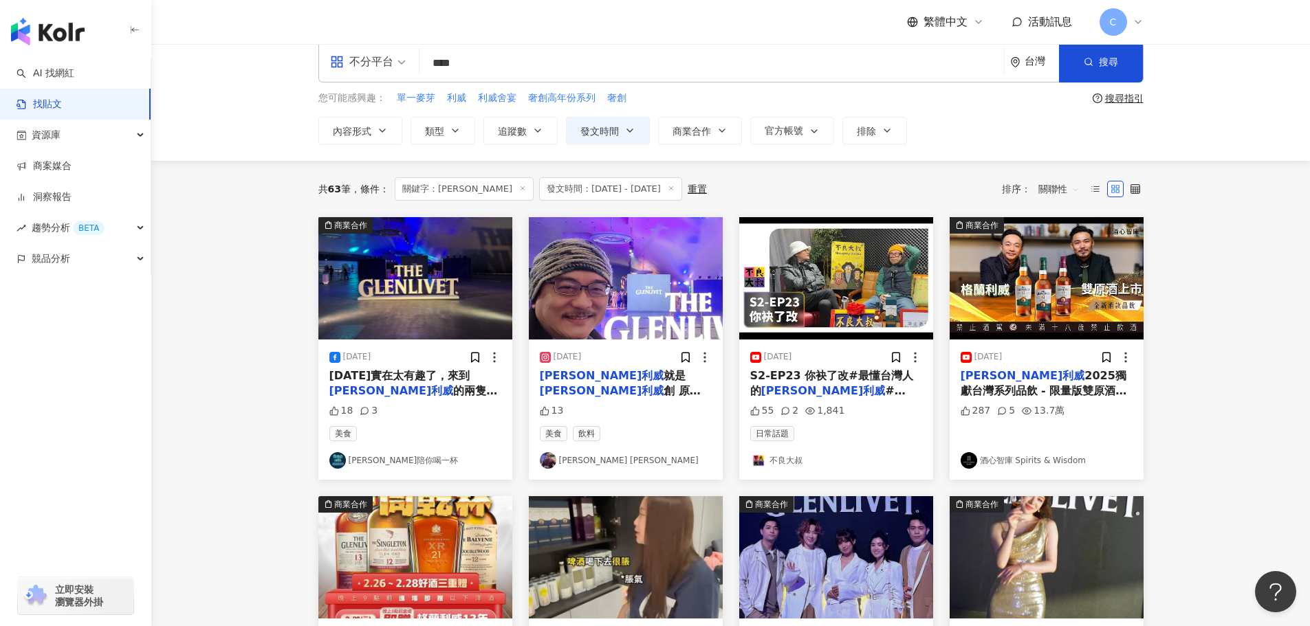
scroll to position [0, 0]
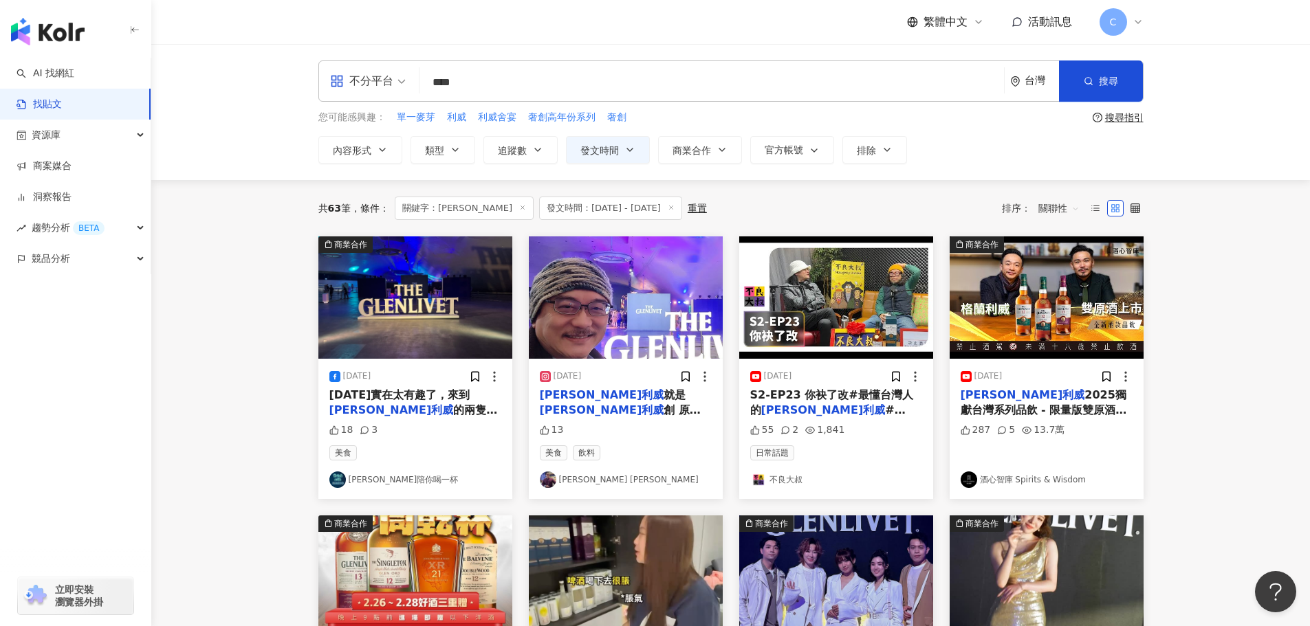
drag, startPoint x: 498, startPoint y: 78, endPoint x: 408, endPoint y: 82, distance: 90.2
click at [408, 82] on div "不分平台 [PERSON_NAME] **** 台灣 搜尋" at bounding box center [730, 81] width 825 height 41
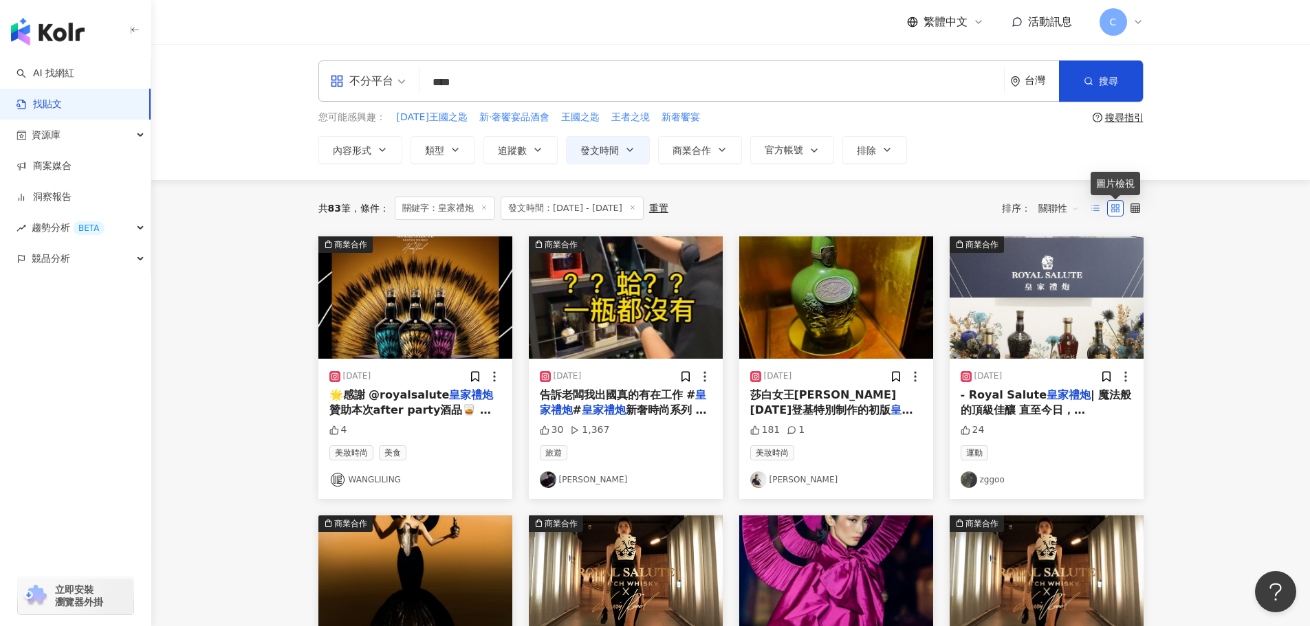
click at [1092, 209] on icon at bounding box center [1096, 209] width 10 height 10
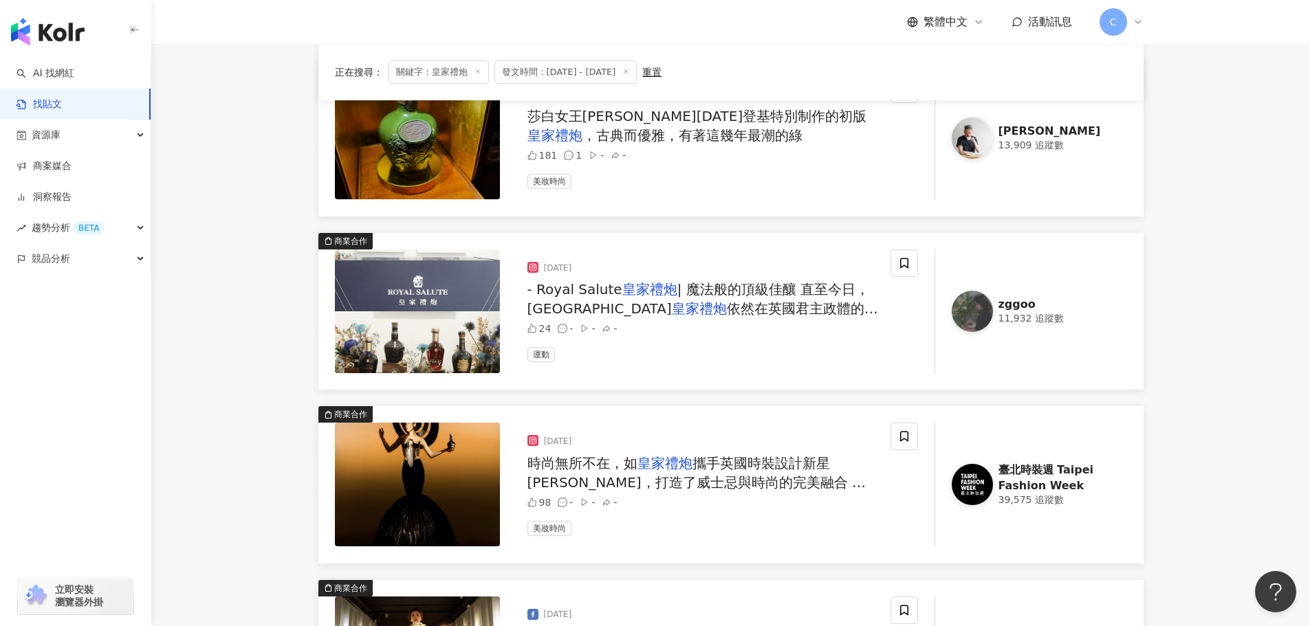
scroll to position [550, 0]
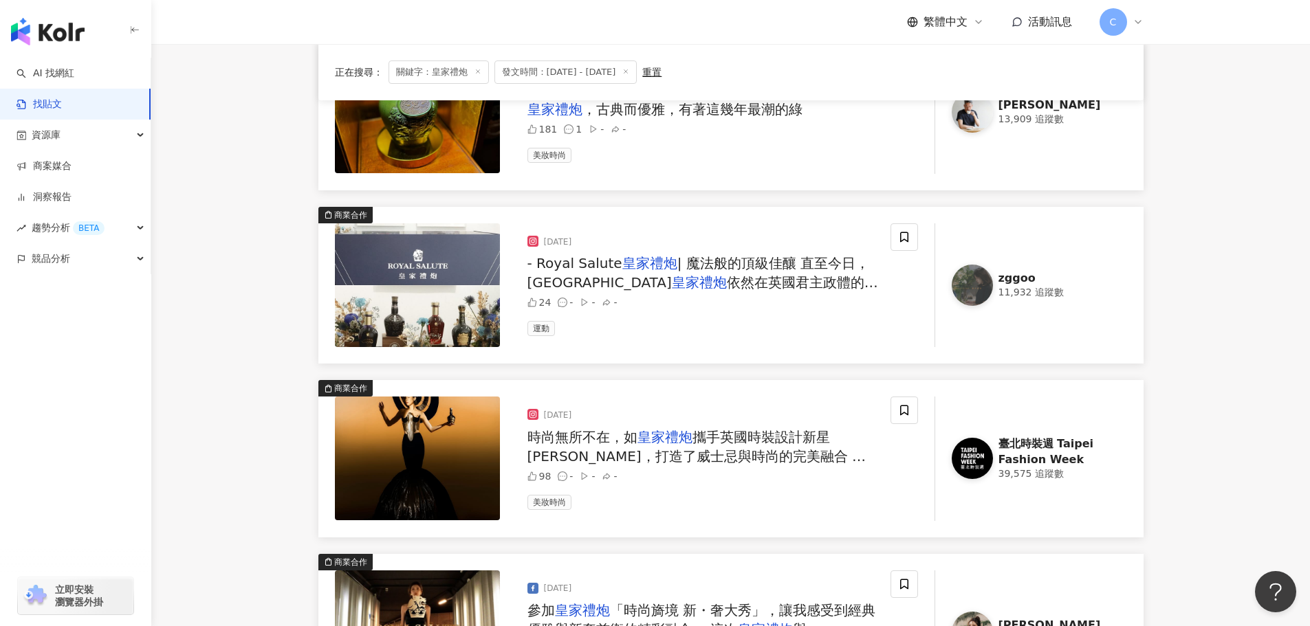
click at [725, 455] on span "攜手英國時裝設計新星 [PERSON_NAME]，打造了威士忌與時尚的完美融合 —「" at bounding box center [696, 456] width 339 height 55
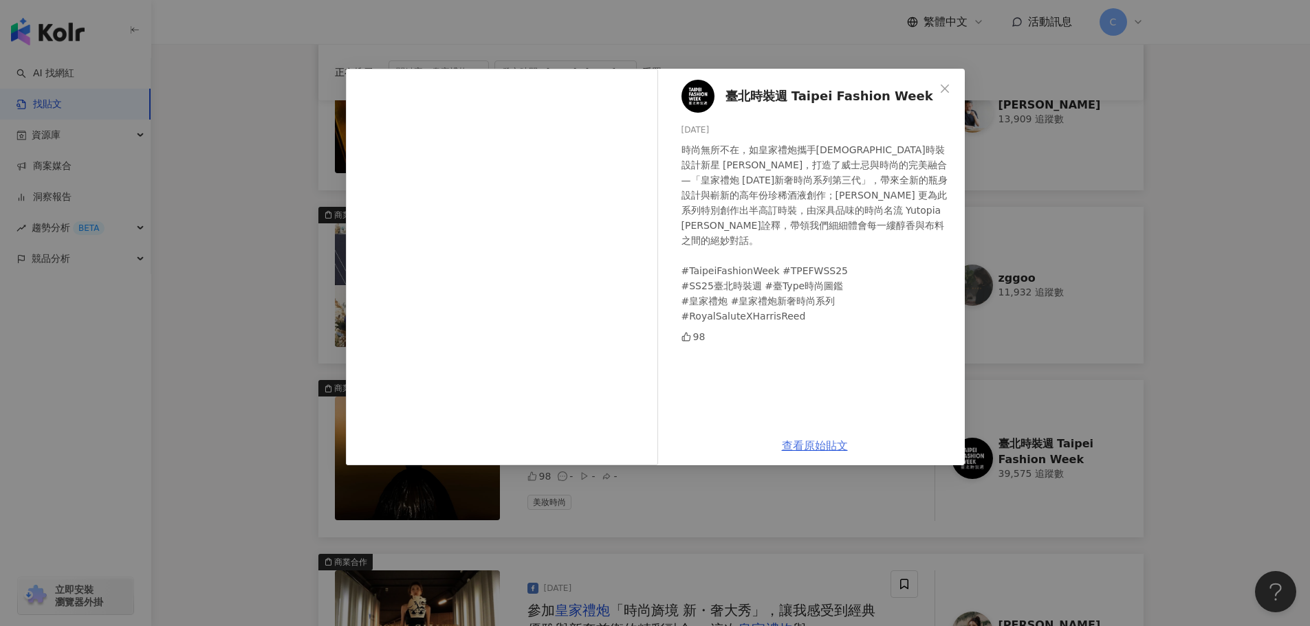
click at [789, 446] on link "查看原始貼文" at bounding box center [815, 445] width 66 height 13
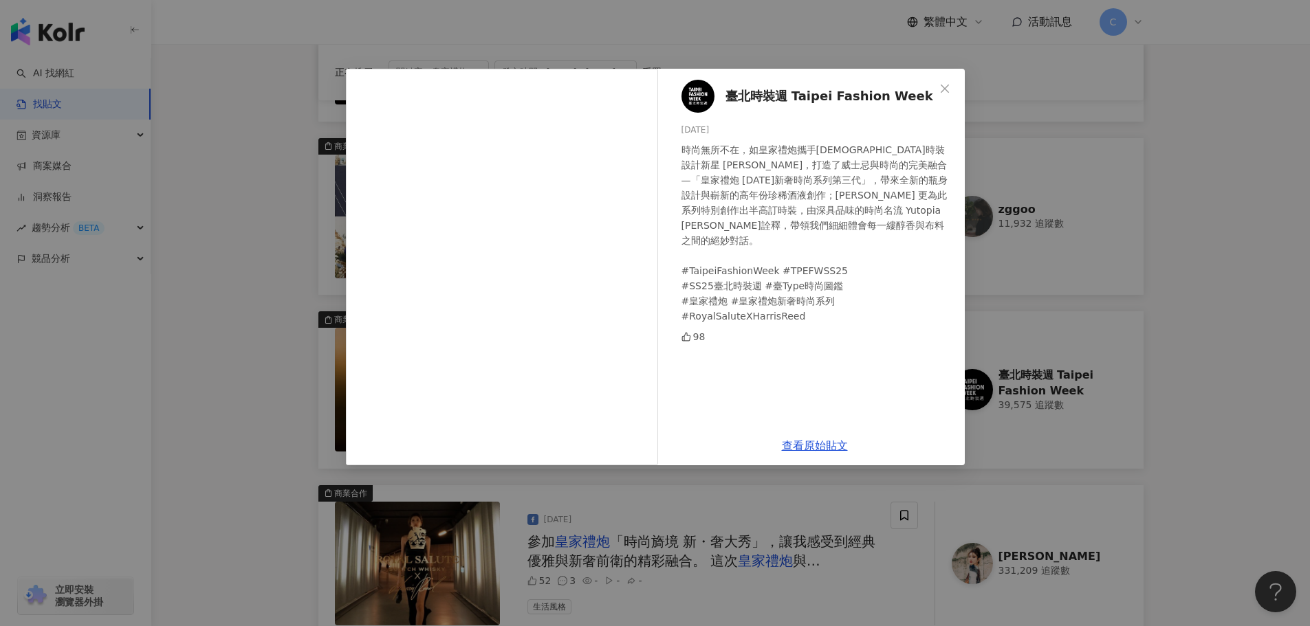
click at [1194, 322] on div "臺北時裝週 Taipei Fashion Week [DATE] 時尚無所不在，如皇家禮炮攜手英國時裝設計新星 [PERSON_NAME]，打造了威士忌與時尚…" at bounding box center [655, 313] width 1310 height 626
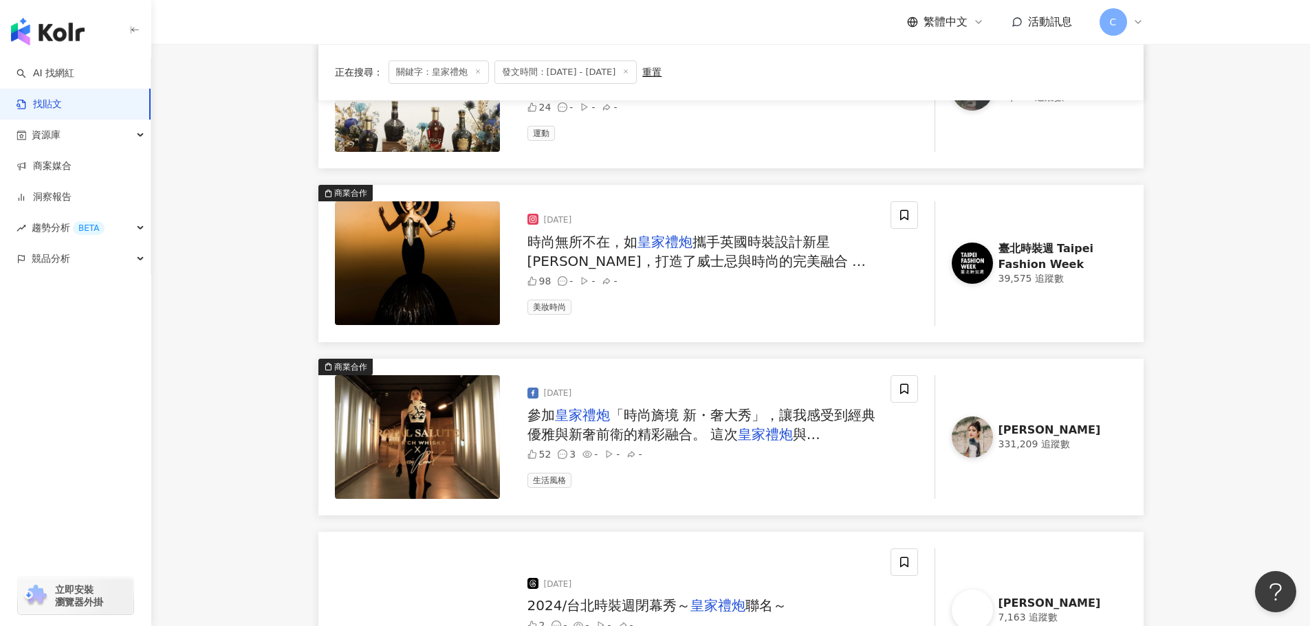
scroll to position [894, 0]
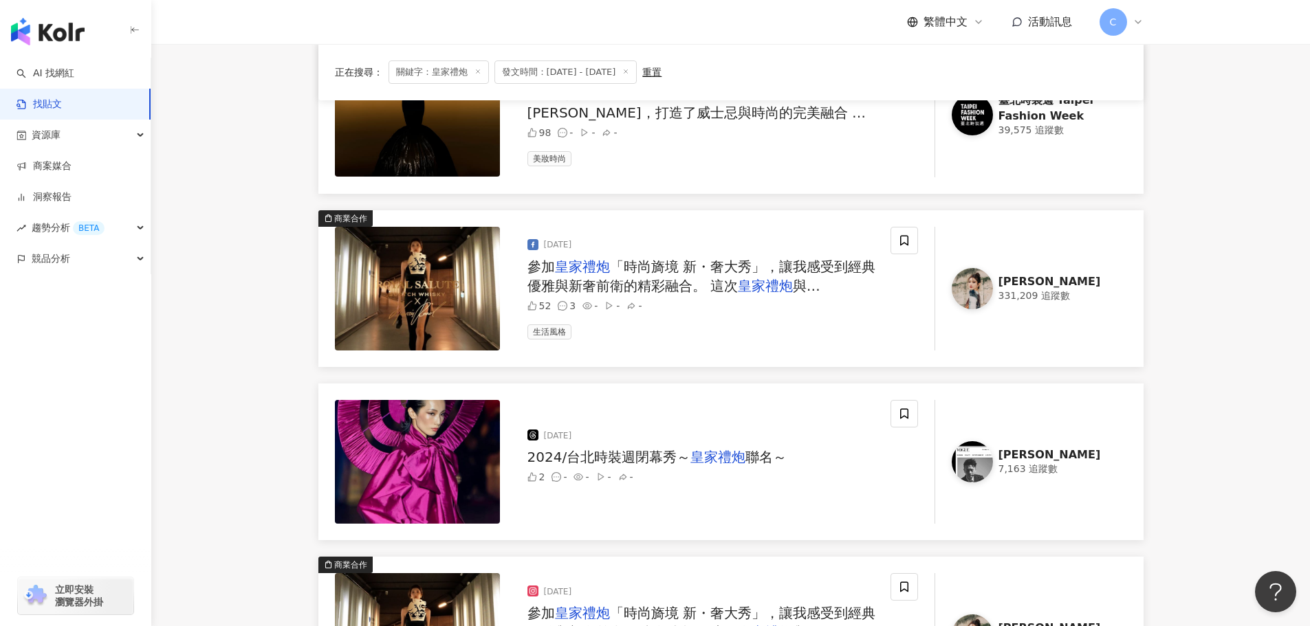
click at [666, 274] on span "「時尚旖境 新・奢大秀」，讓我感受到經典優雅與新奢前衛的精彩融合。 這次" at bounding box center [701, 277] width 348 height 36
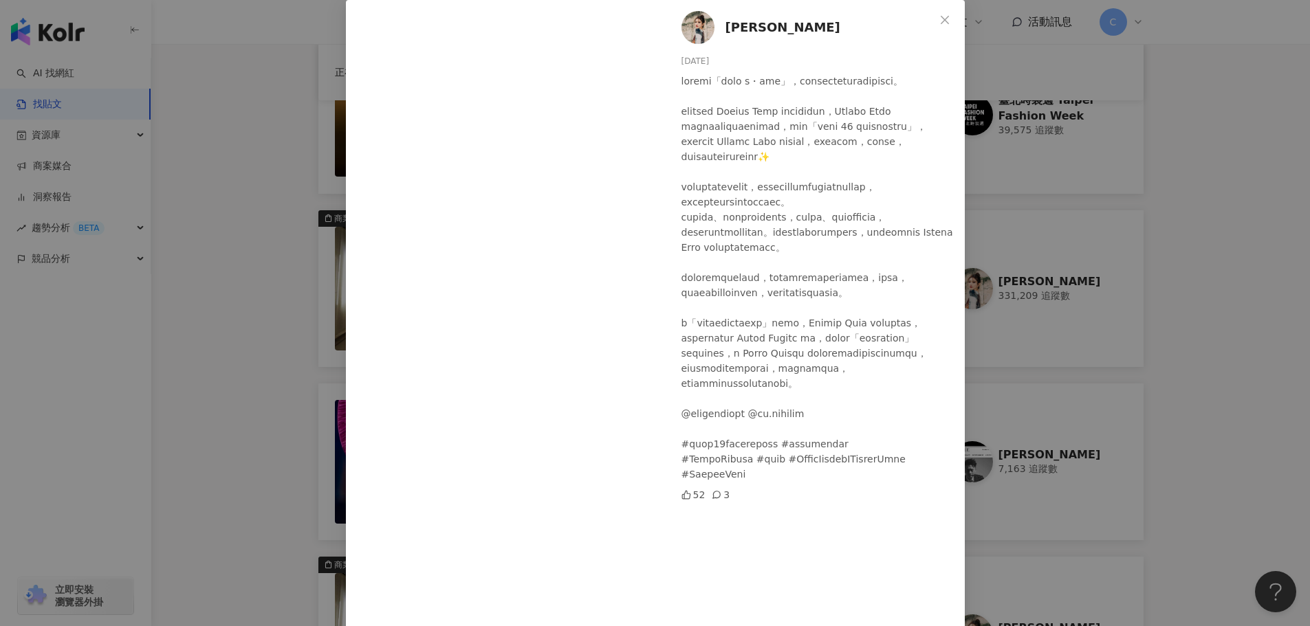
scroll to position [0, 0]
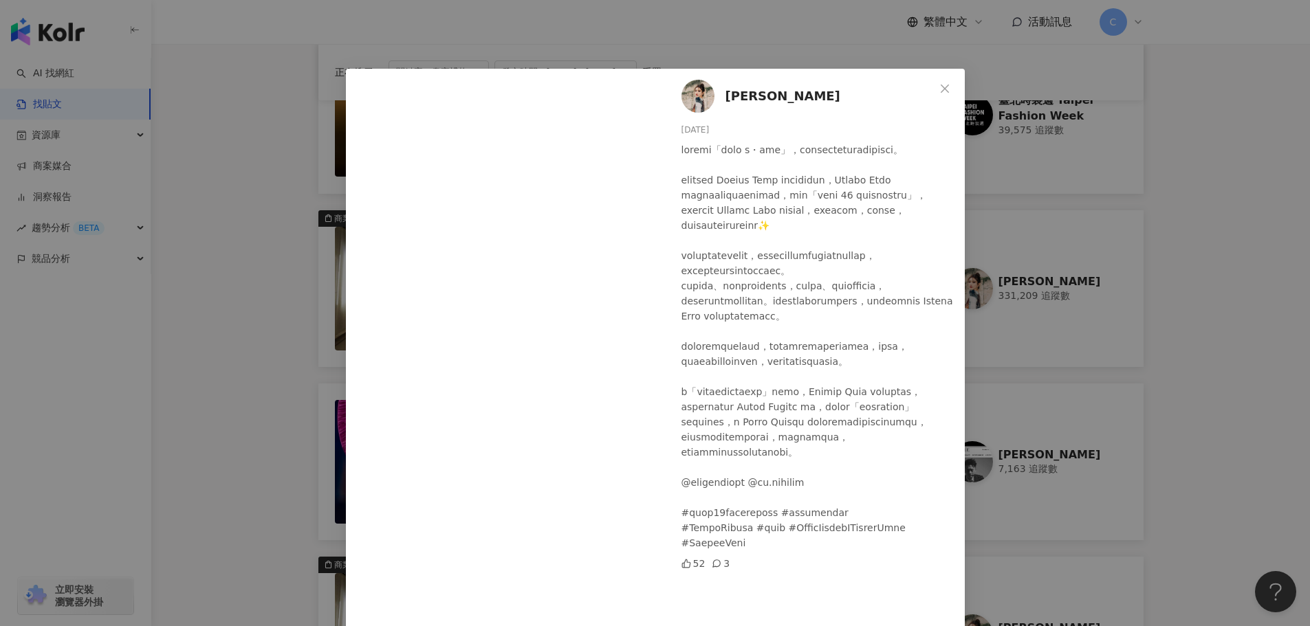
click at [1242, 300] on div "[PERSON_NAME][DATE] 52 3 查看原始貼文" at bounding box center [655, 313] width 1310 height 626
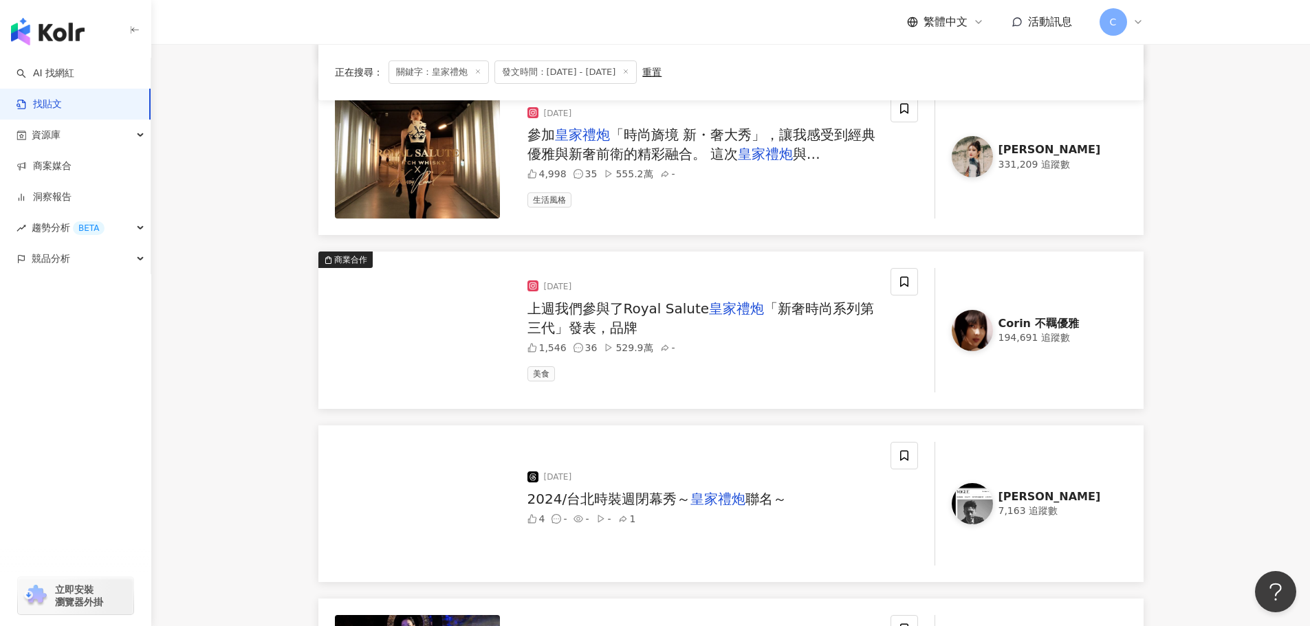
scroll to position [1375, 0]
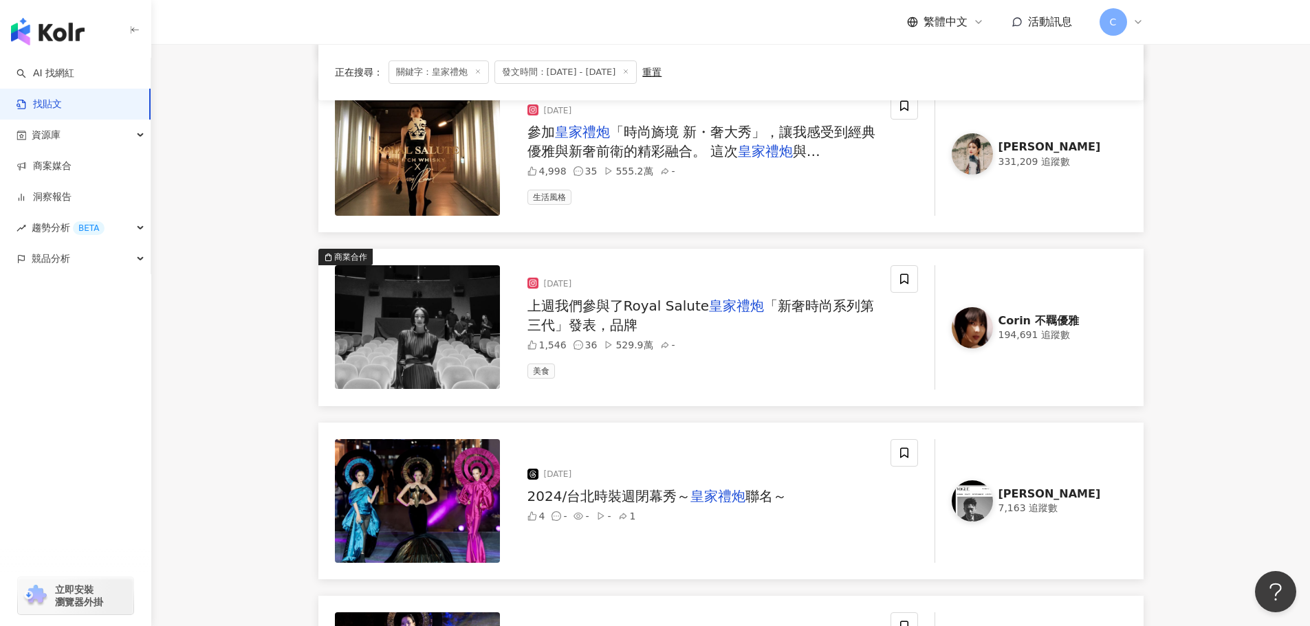
click at [604, 298] on span "上週我們參與了Royal Salute" at bounding box center [618, 306] width 182 height 17
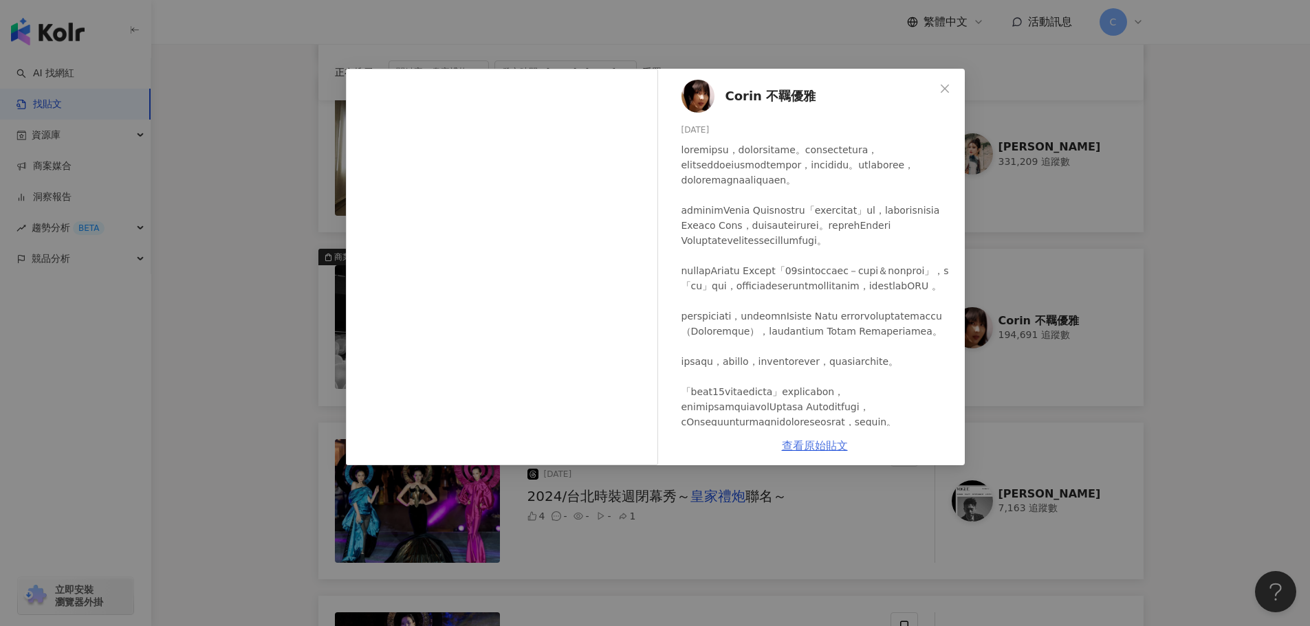
click at [823, 440] on link "查看原始貼文" at bounding box center [815, 445] width 66 height 13
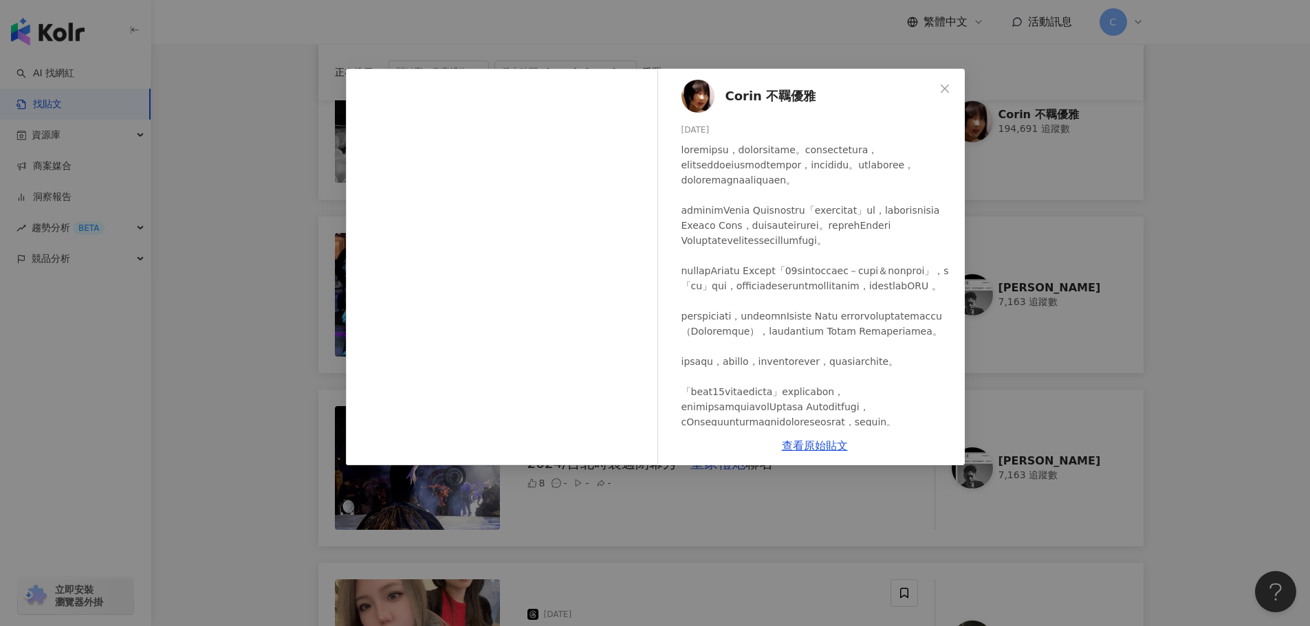
click at [1204, 260] on div "Corin 不羈優雅 [DATE] 1,546 36 529.9萬 查看原始貼文" at bounding box center [655, 313] width 1310 height 626
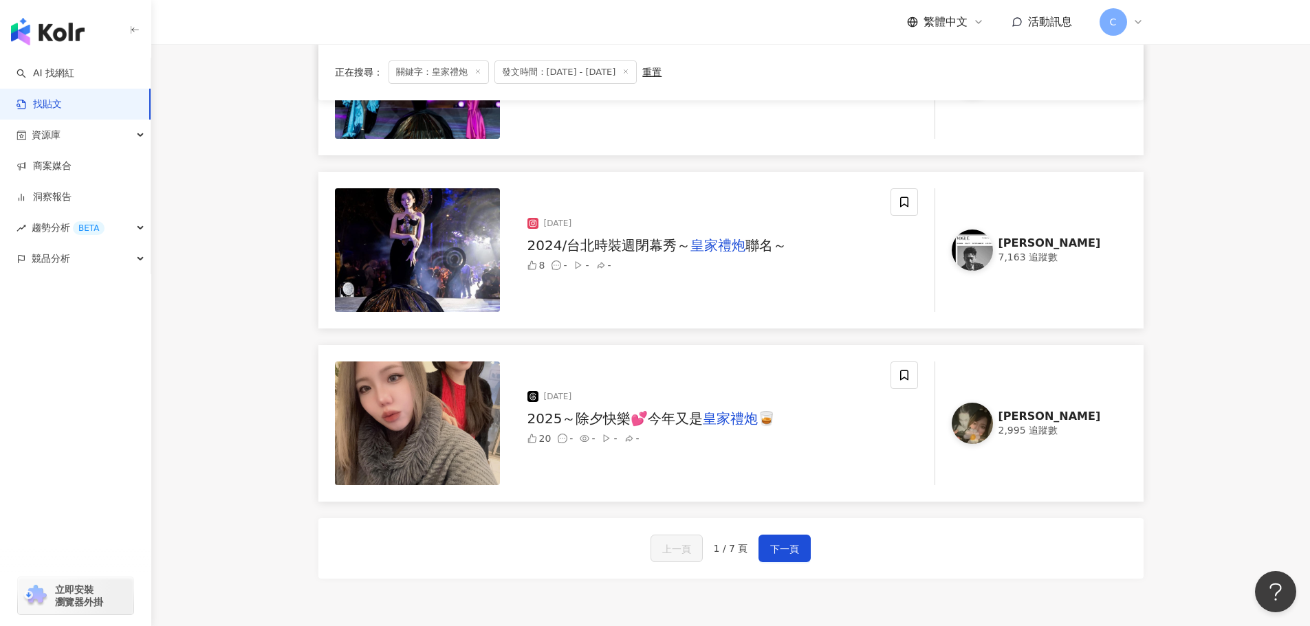
scroll to position [1925, 0]
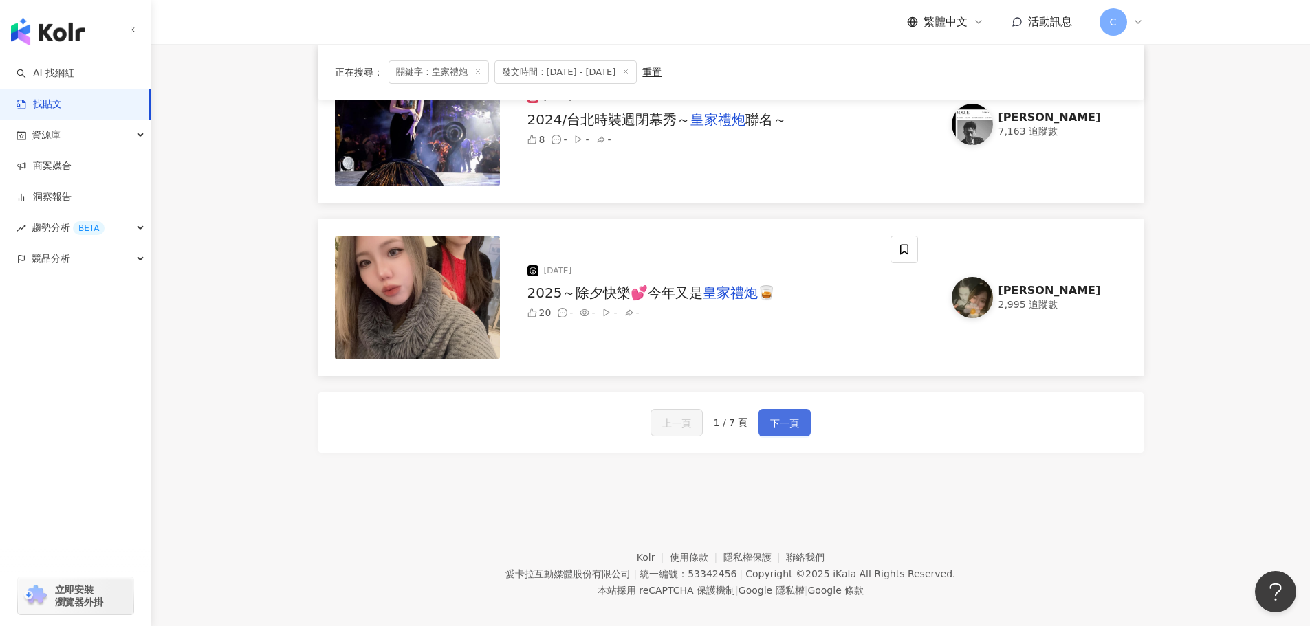
click at [799, 421] on button "下一頁" at bounding box center [784, 423] width 52 height 28
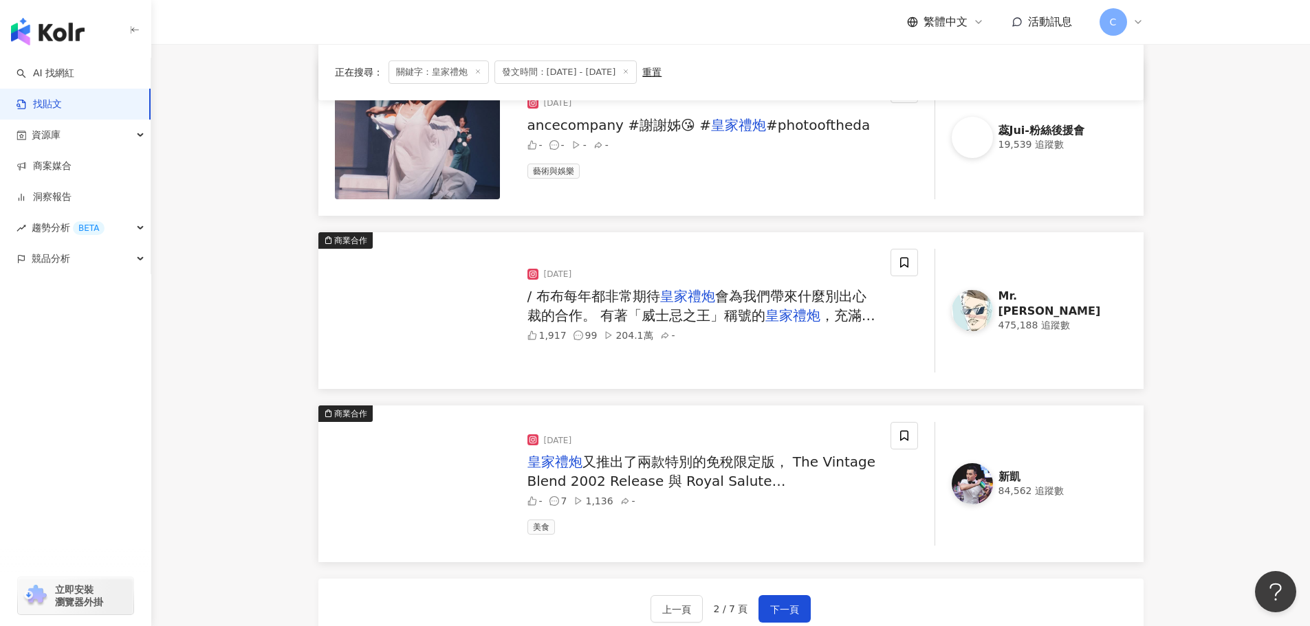
scroll to position [1731, 0]
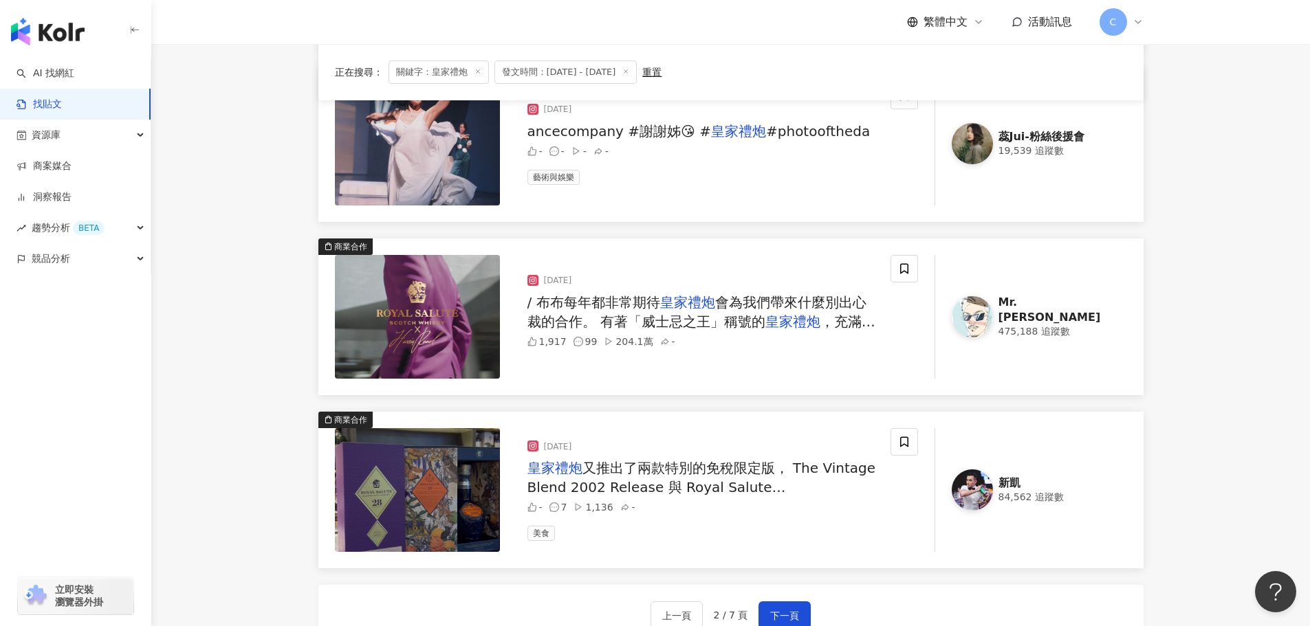
click at [813, 322] on mark "皇家禮炮" at bounding box center [792, 322] width 55 height 17
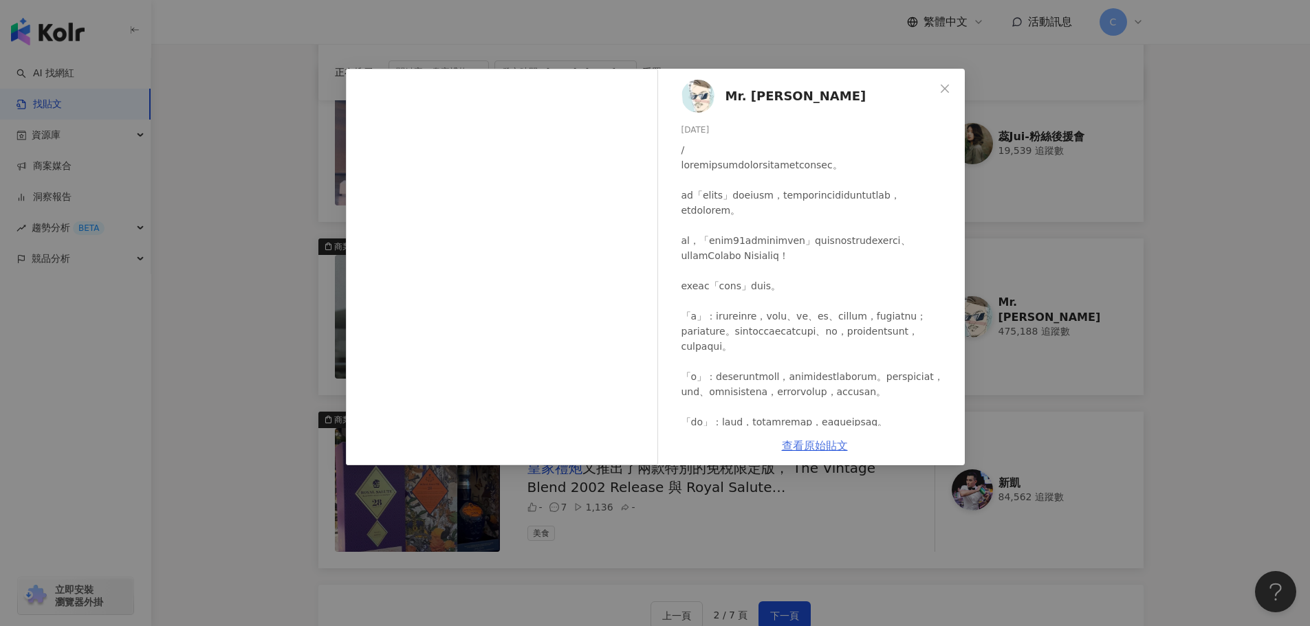
click at [818, 446] on link "查看原始貼文" at bounding box center [815, 445] width 66 height 13
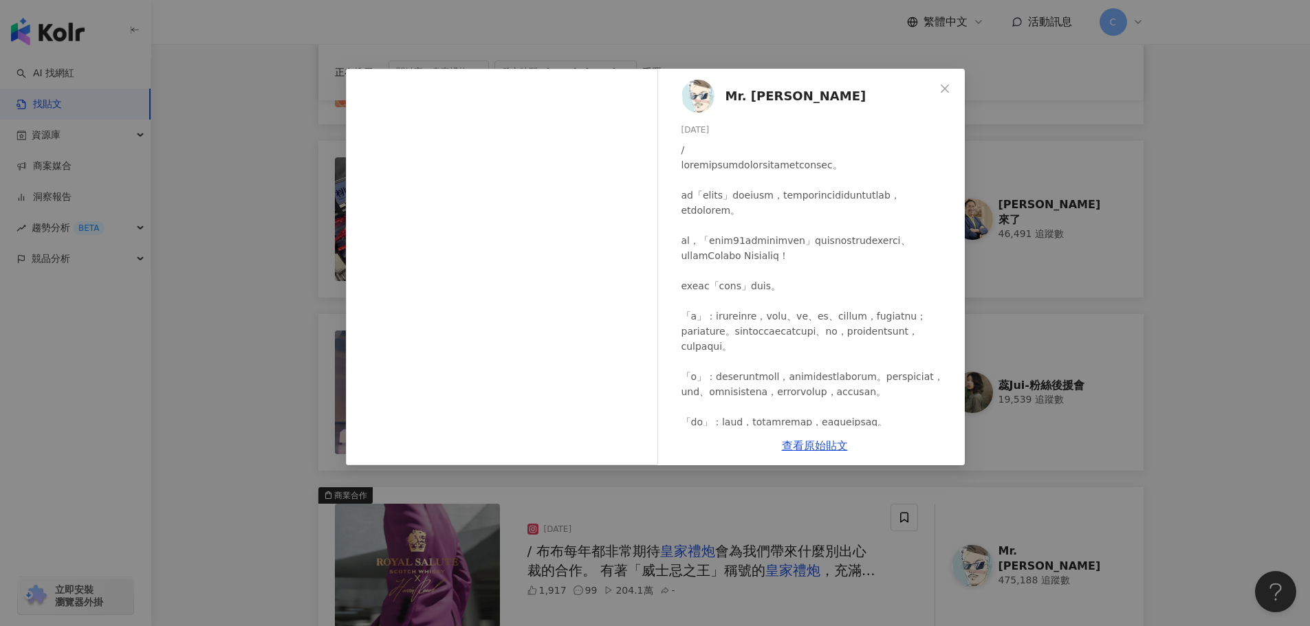
scroll to position [1456, 0]
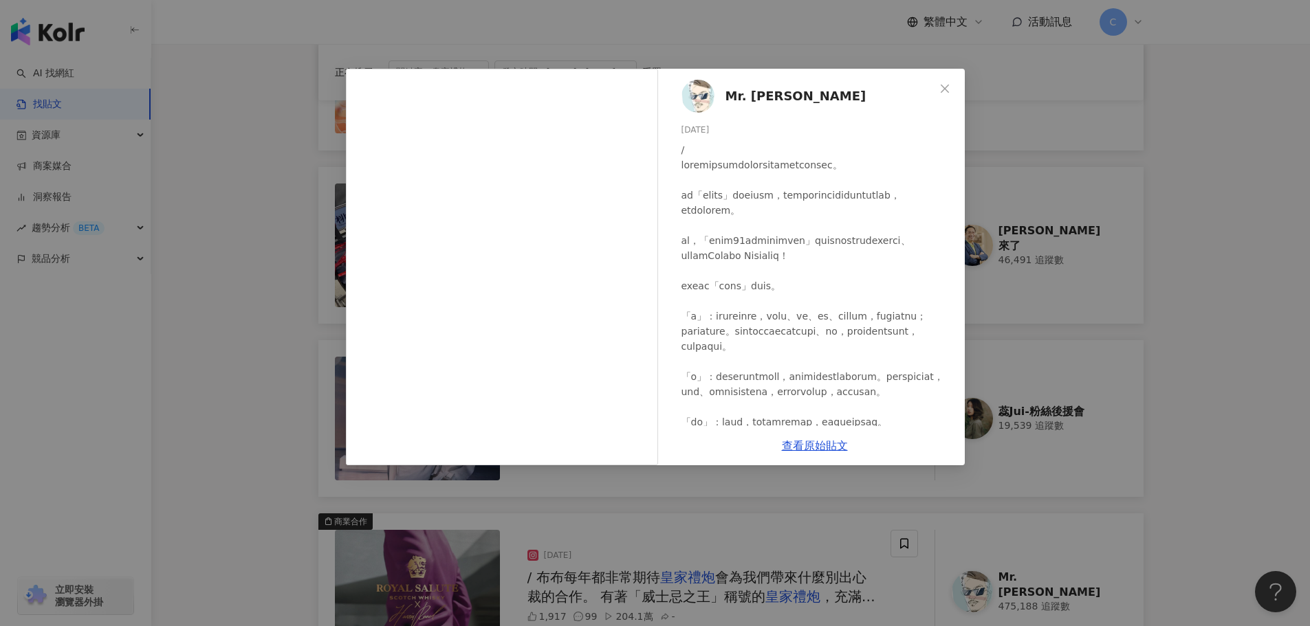
click at [1147, 132] on div "Mr. [PERSON_NAME]蕭 [DATE] 1,917 99 204.1萬 查看原始貼文" at bounding box center [655, 313] width 1310 height 626
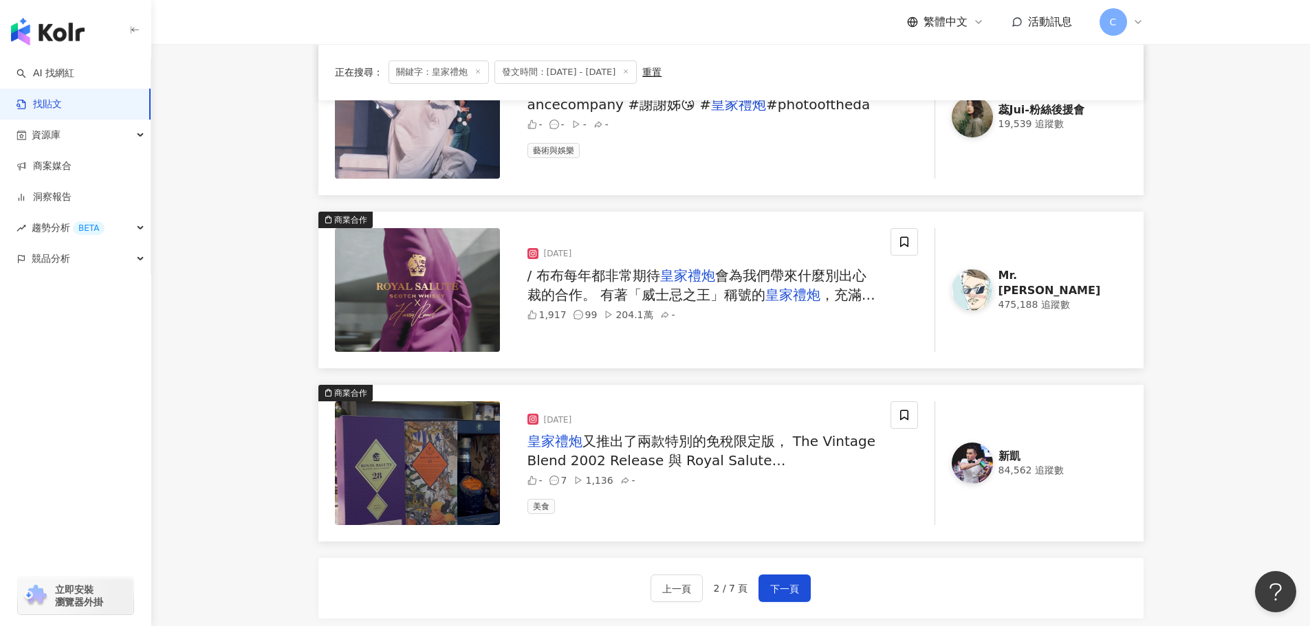
scroll to position [1938, 0]
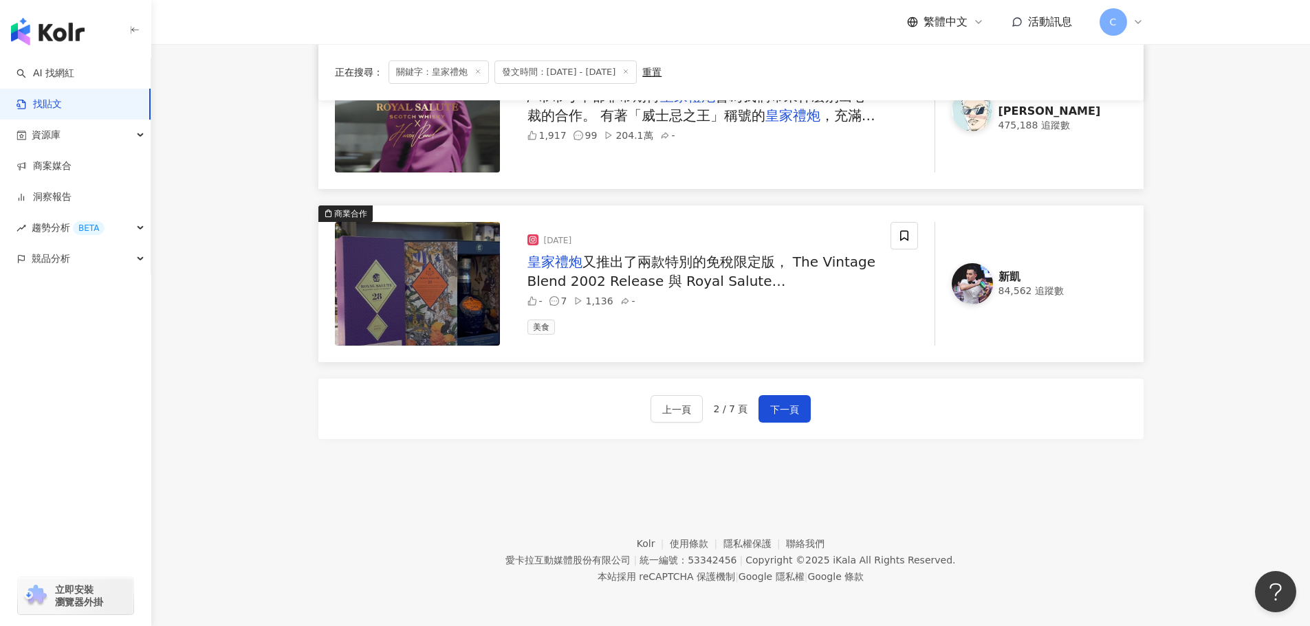
click at [810, 408] on div "上一頁 2 / 7 頁 下一頁" at bounding box center [730, 409] width 825 height 61
click at [796, 415] on span "下一頁" at bounding box center [784, 410] width 29 height 17
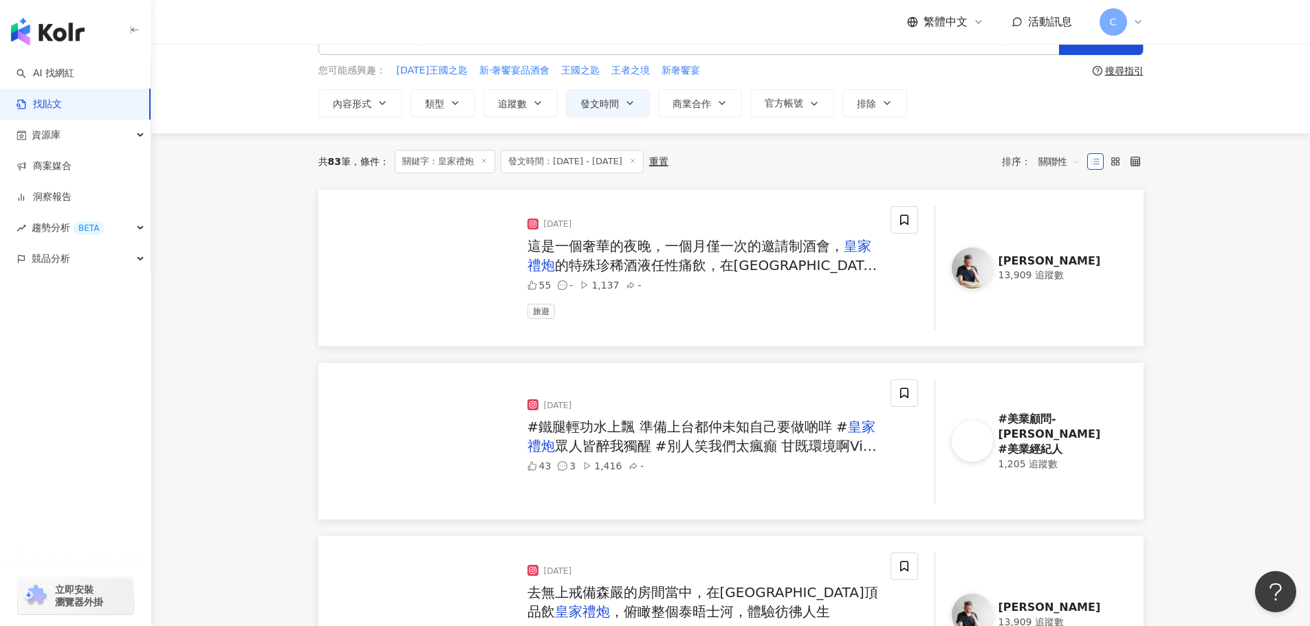
scroll to position [69, 0]
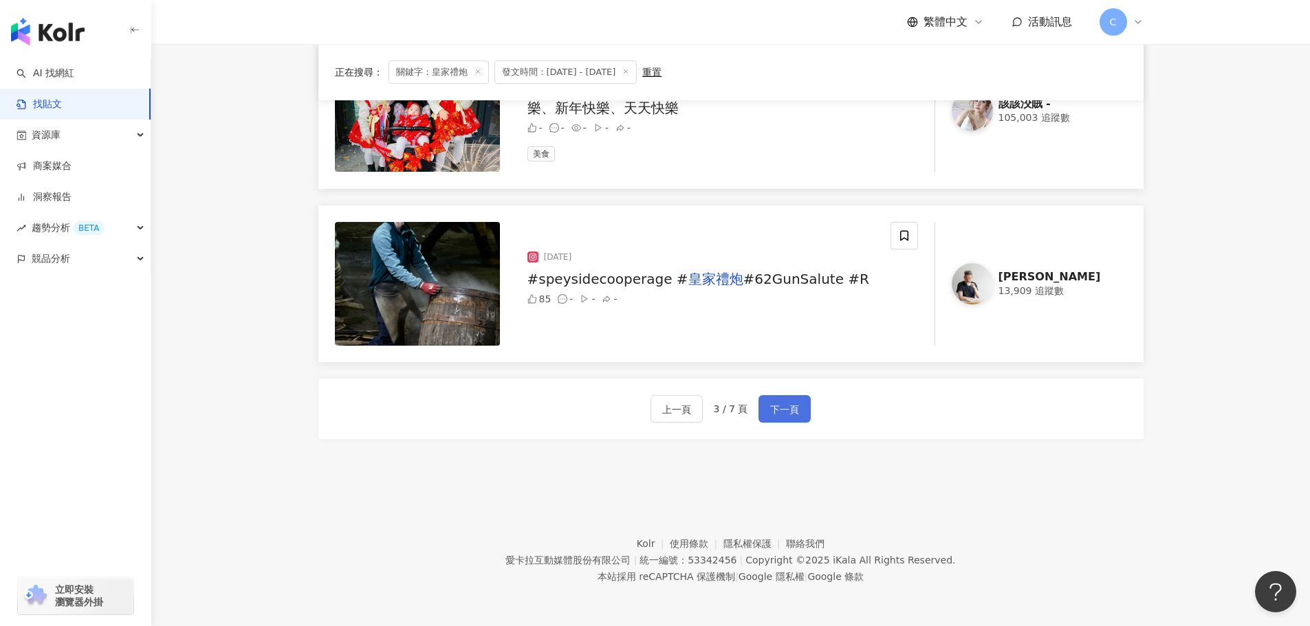
click at [774, 395] on button "下一頁" at bounding box center [784, 409] width 52 height 28
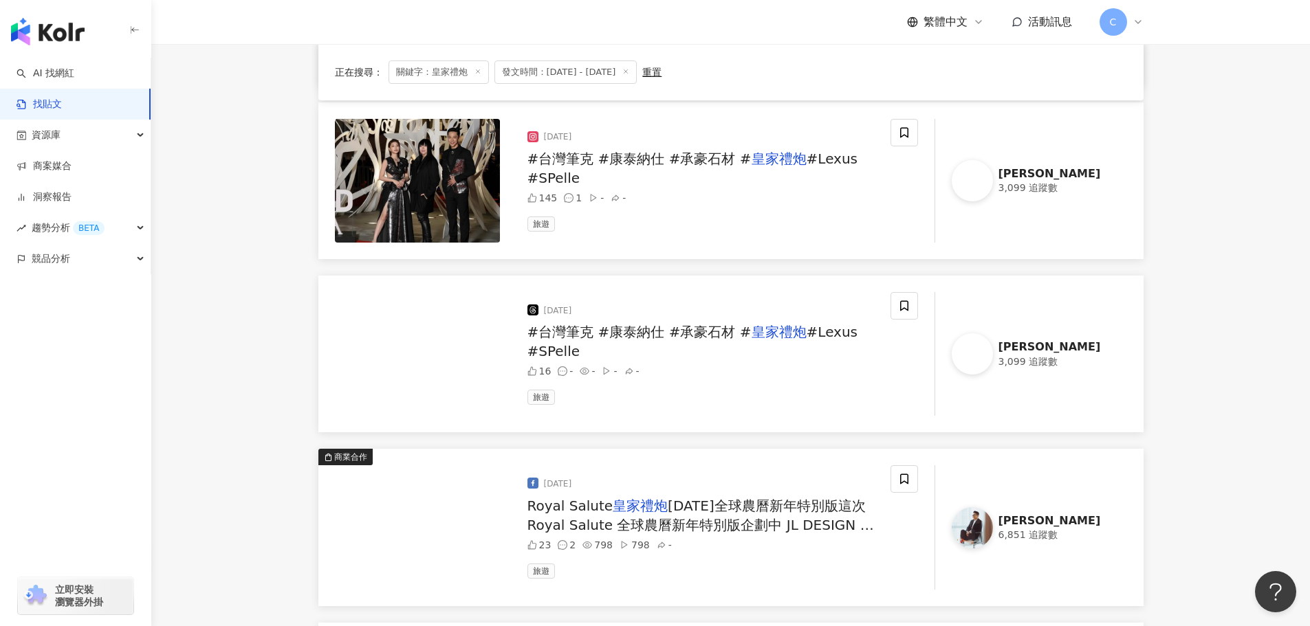
scroll to position [289, 0]
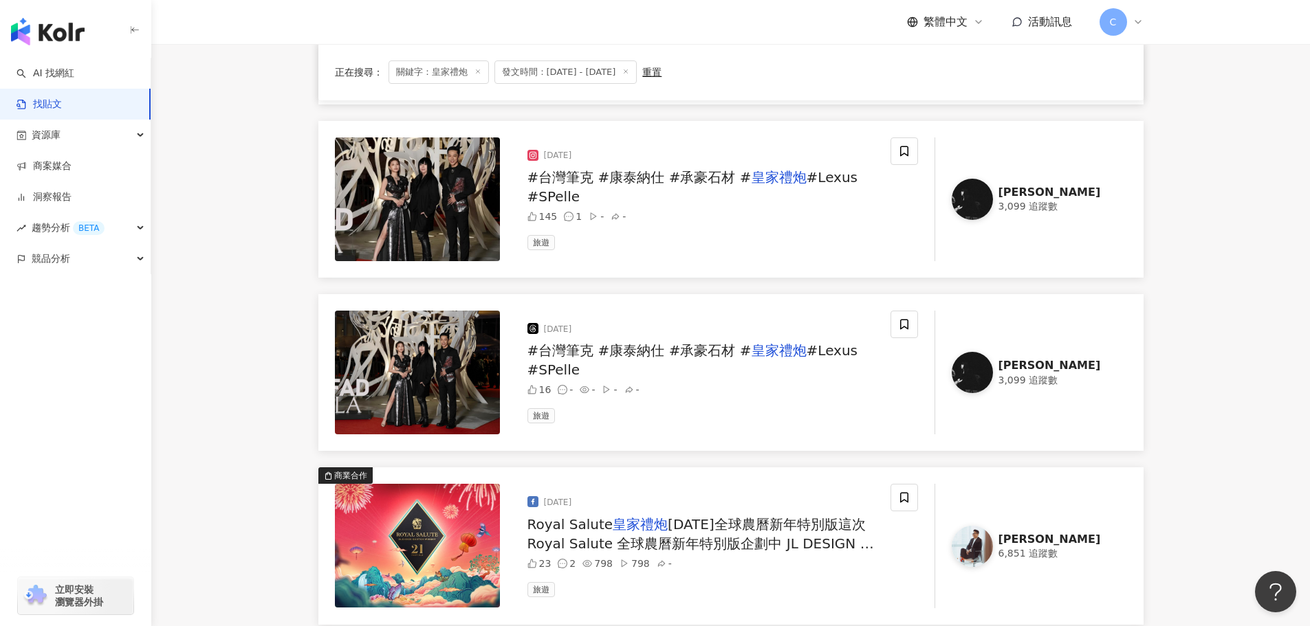
click at [789, 547] on span "[DATE]全球農曆新年特別版這次 Royal Salute 全球農曆新年特別版企劃中 JL DESIGN 全程協助客戶整合製作，從產品影片到產品照片與情境照…" at bounding box center [700, 601] width 347 height 171
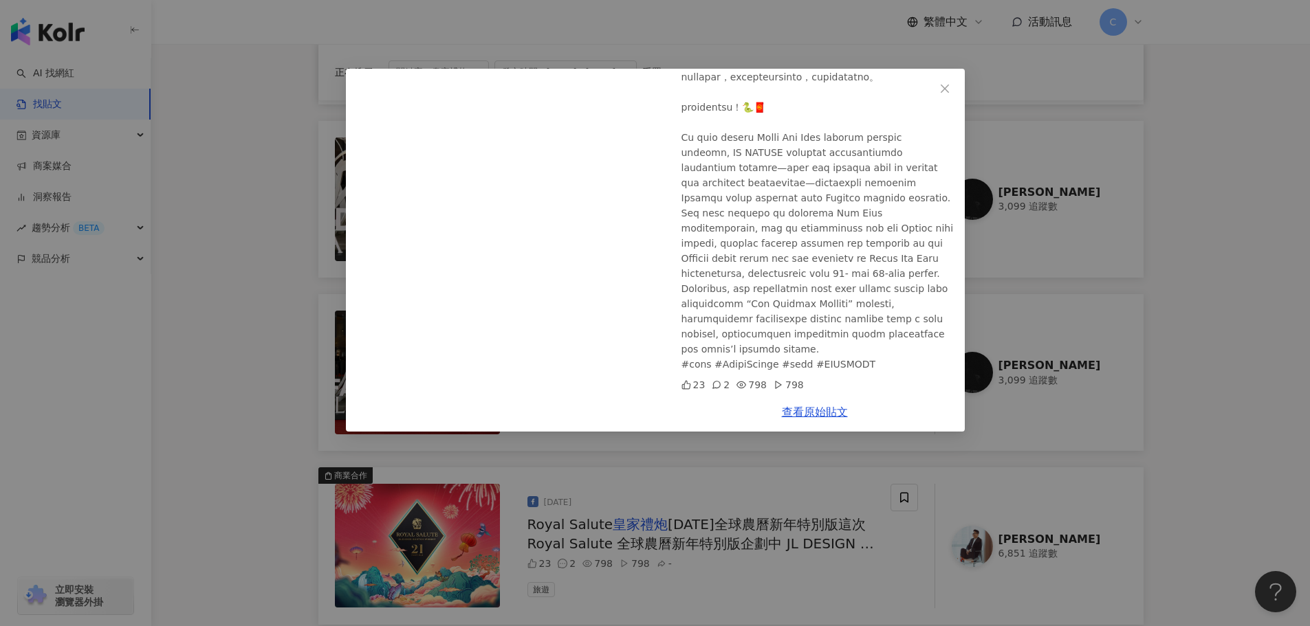
scroll to position [128, 0]
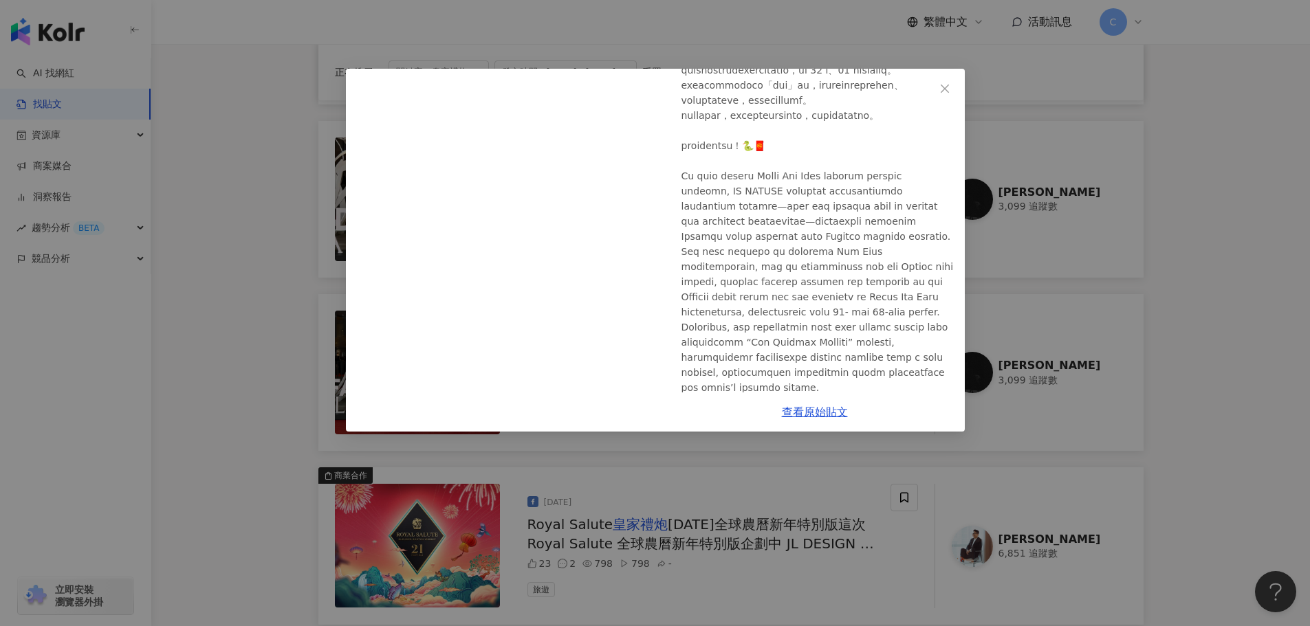
click at [252, 352] on div "[PERSON_NAME][DATE] Royal Salute 皇家禮炮[DATE]全球農曆新年特別版 23 2 798 798 查看原始貼文" at bounding box center [655, 313] width 1310 height 626
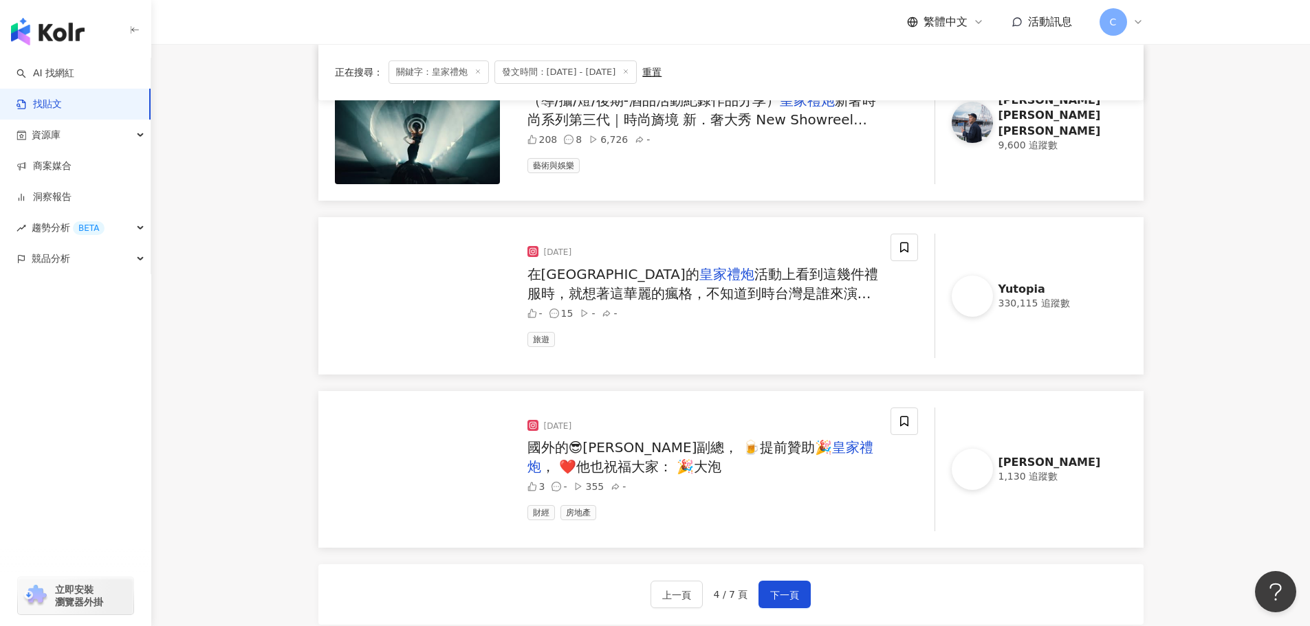
scroll to position [1939, 0]
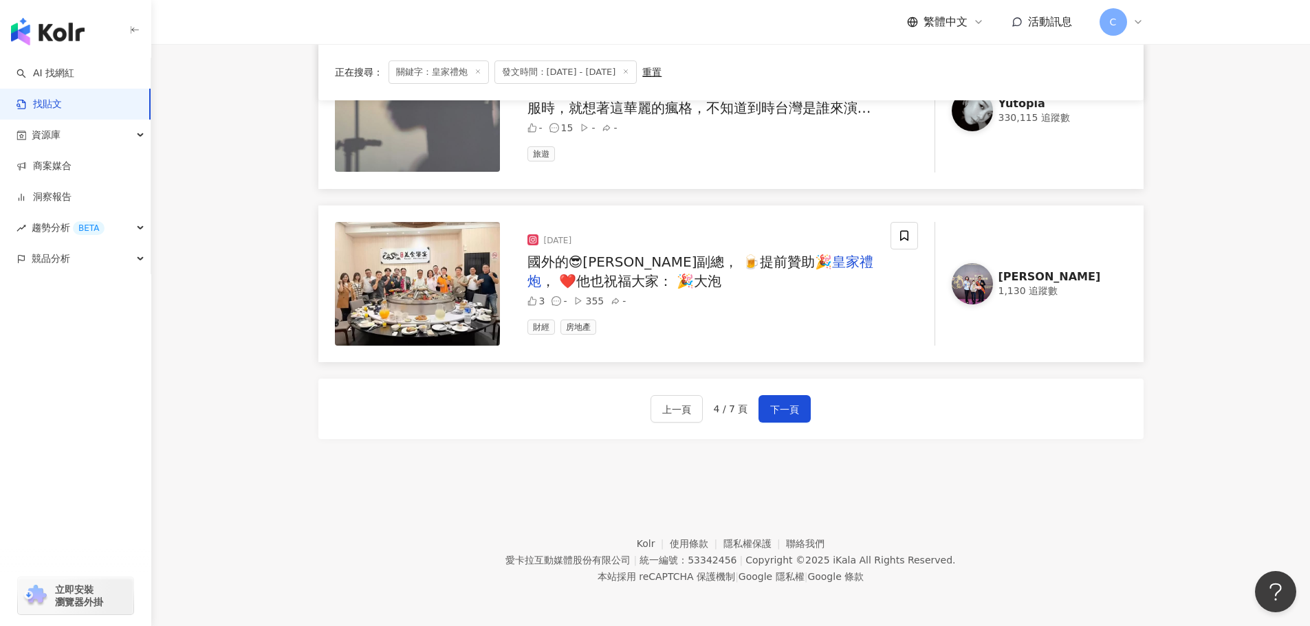
click at [800, 439] on div "上一頁 4 / 7 頁 下一頁" at bounding box center [730, 409] width 825 height 61
click at [789, 415] on span "下一頁" at bounding box center [784, 410] width 29 height 17
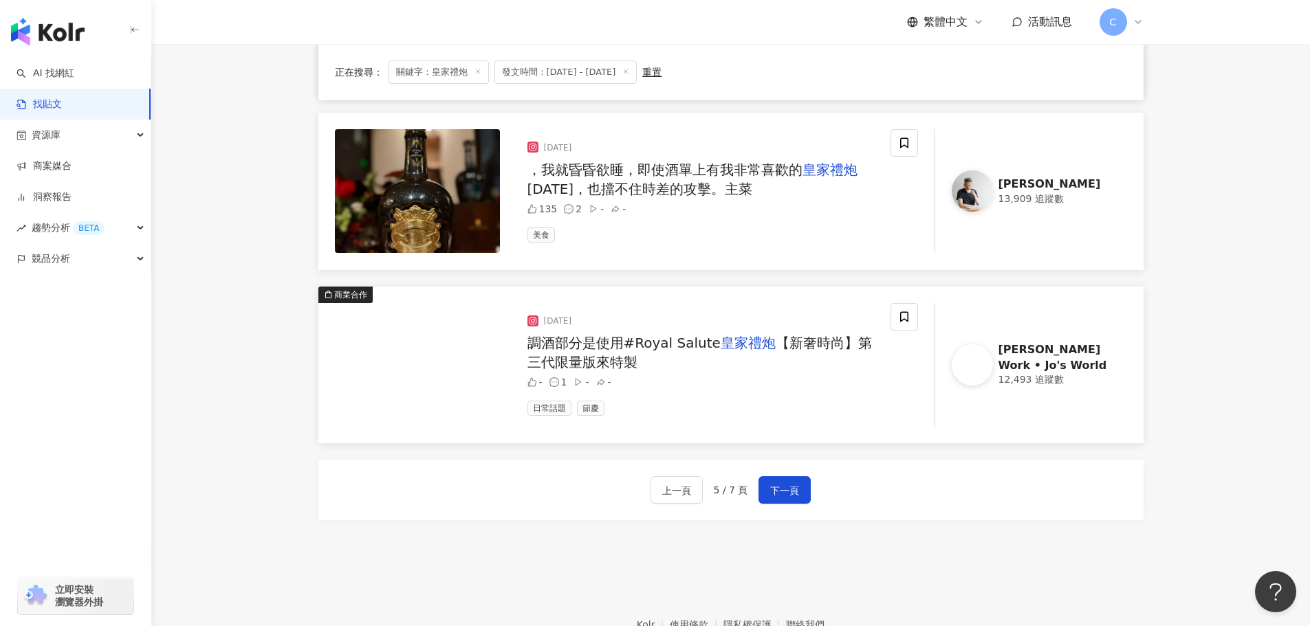
scroll to position [1857, 0]
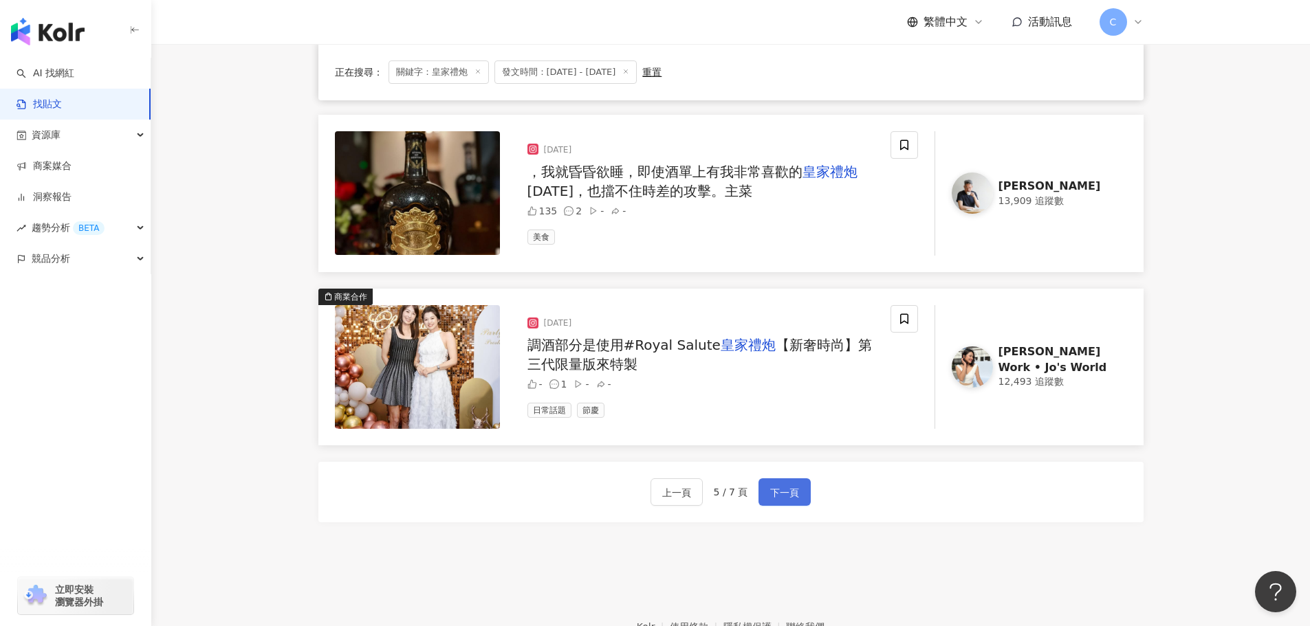
click at [782, 485] on span "下一頁" at bounding box center [784, 493] width 29 height 17
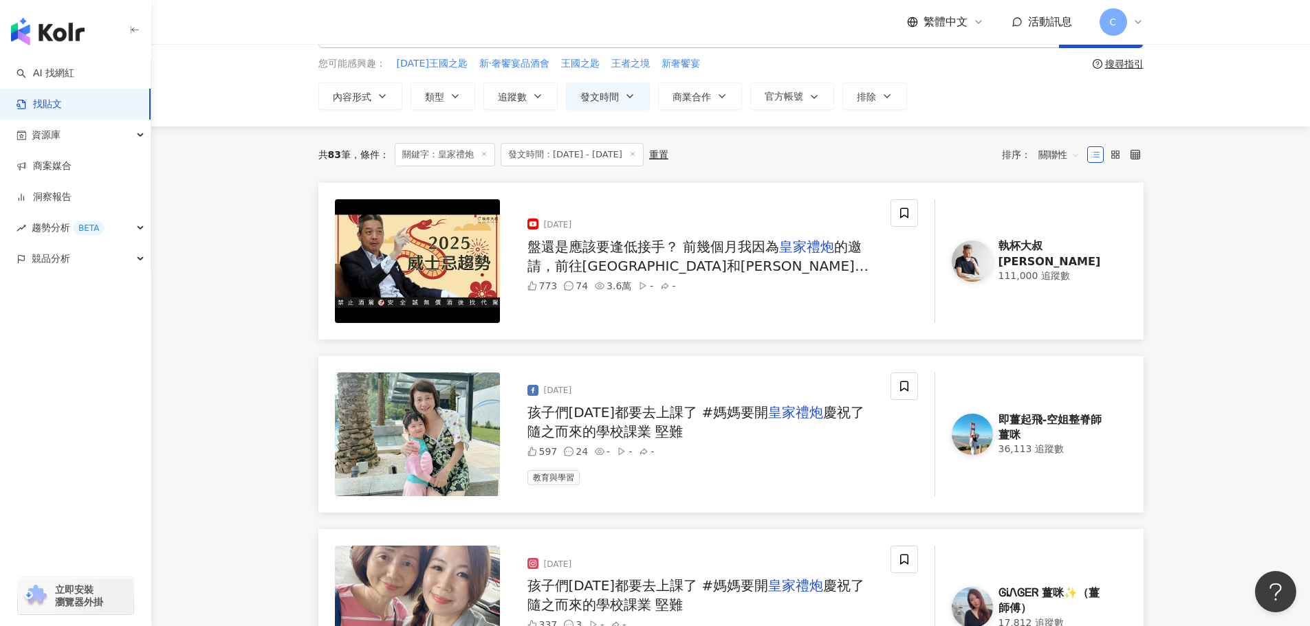
scroll to position [0, 0]
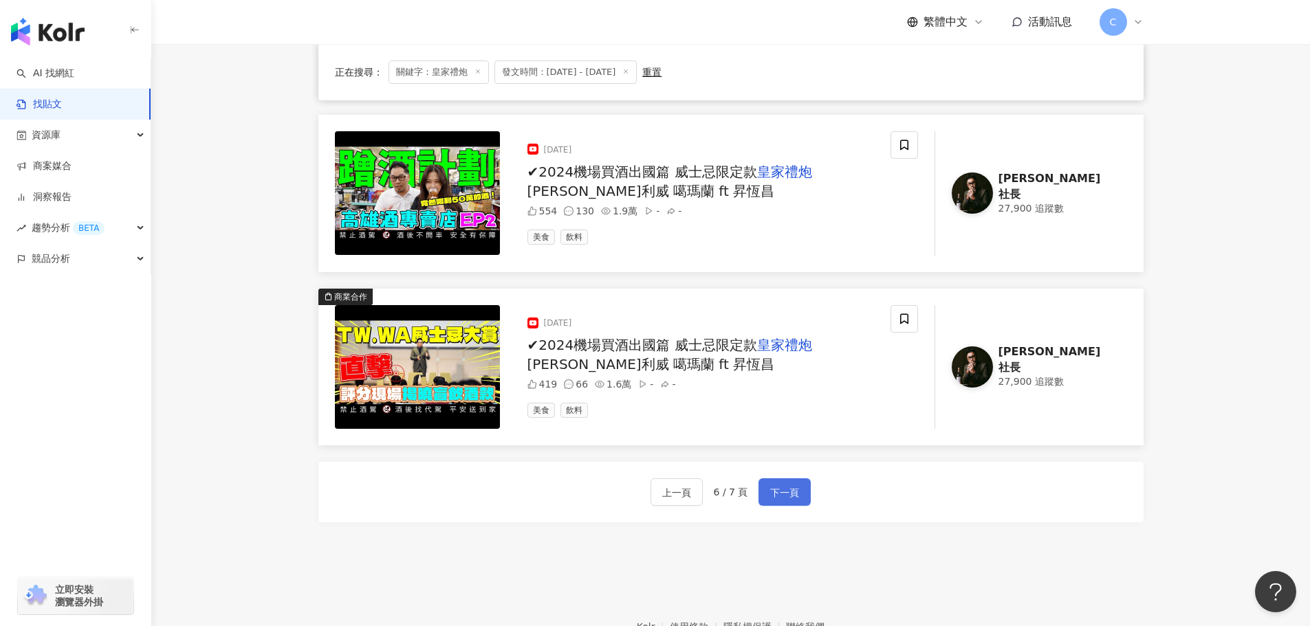
click at [787, 498] on span "下一頁" at bounding box center [784, 493] width 29 height 17
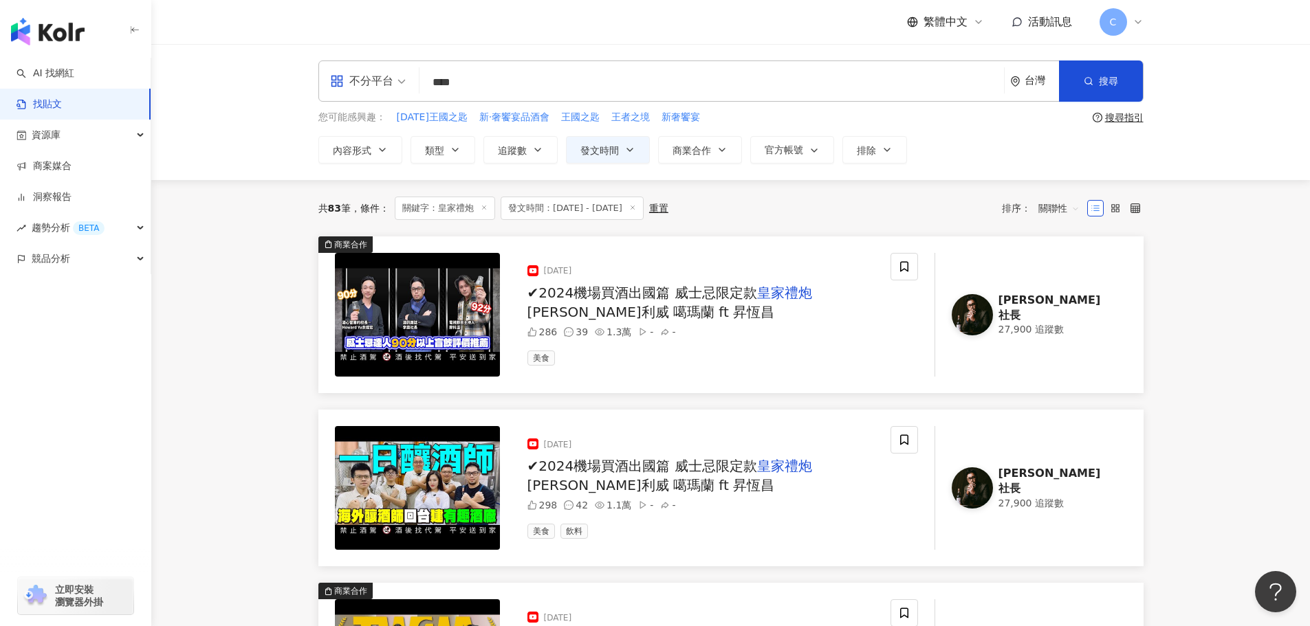
drag, startPoint x: 529, startPoint y: 82, endPoint x: 346, endPoint y: 83, distance: 183.6
click at [346, 83] on div "不分平台 皇家禮炮 **** 台灣 搜尋" at bounding box center [730, 81] width 825 height 41
click at [1084, 80] on icon "button" at bounding box center [1089, 81] width 10 height 10
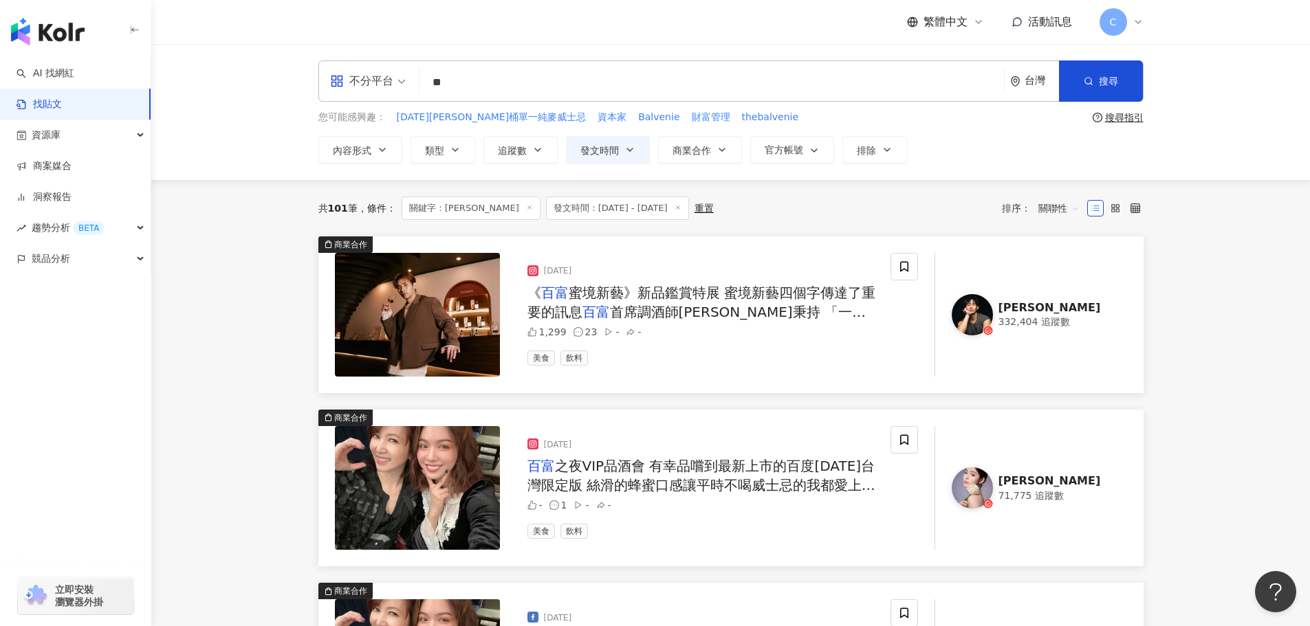
click at [724, 316] on span "首席調酒師[PERSON_NAME]秉持 「一心造一藝」的精神，打造出全新台灣專屬酒款 《" at bounding box center [696, 322] width 339 height 36
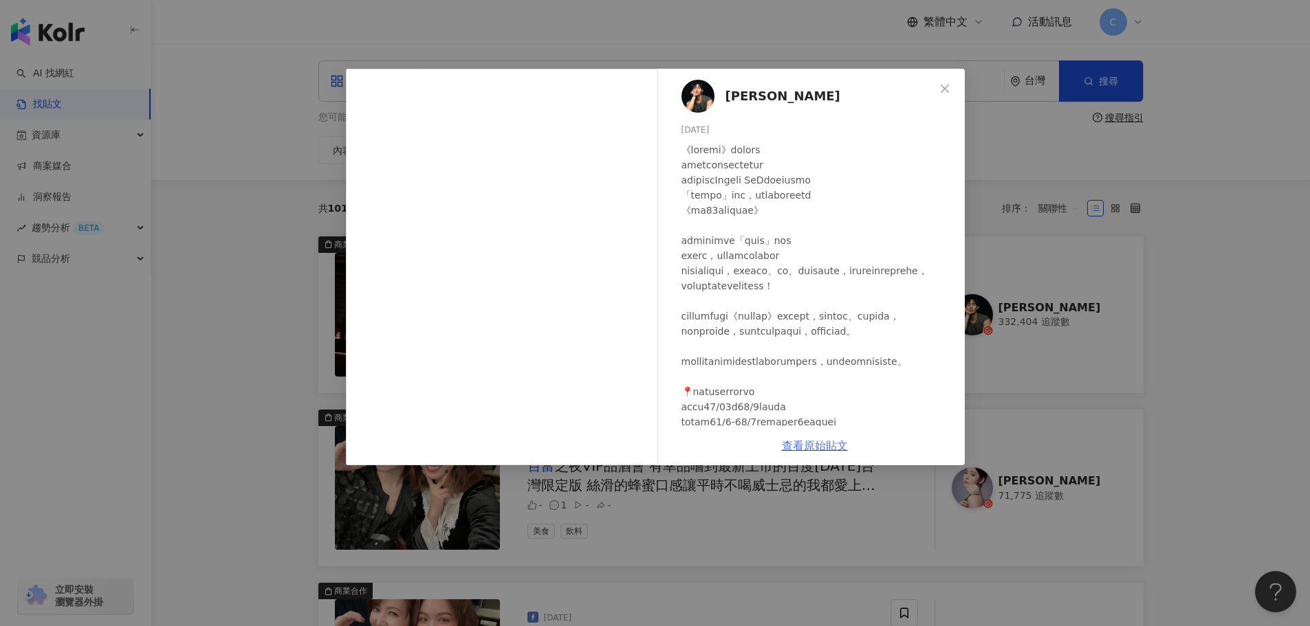
click at [805, 447] on link "查看原始貼文" at bounding box center [815, 445] width 66 height 13
click at [215, 388] on div "[PERSON_NAME] [DATE] 1,299 23 查看原始貼文" at bounding box center [655, 313] width 1310 height 626
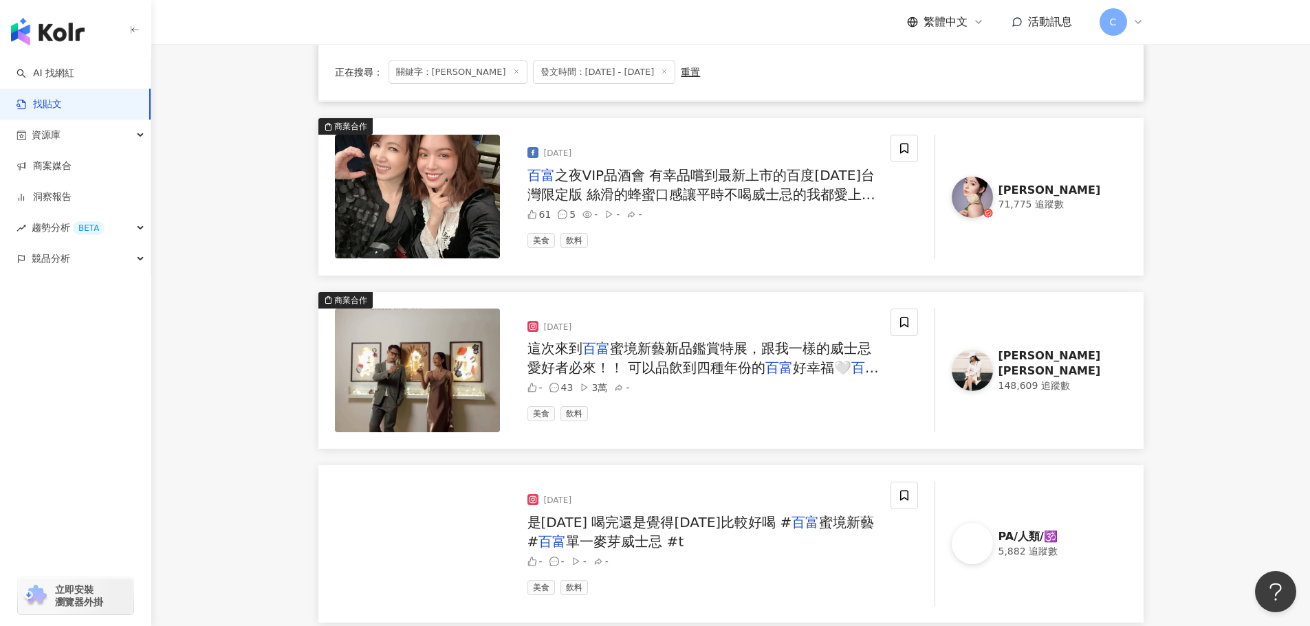
scroll to position [550, 0]
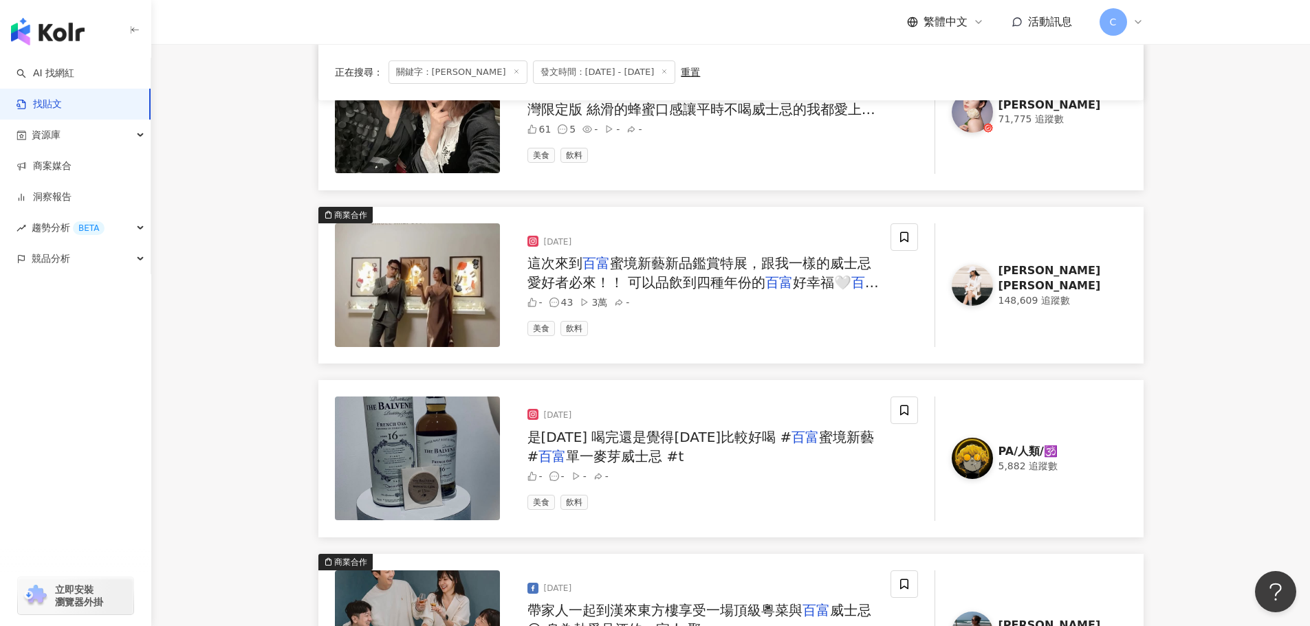
click at [664, 276] on span "蜜境新藝新品鑑賞特展，跟我一樣的威士忌愛好者必來！！ 可以品飲到四種年份的" at bounding box center [699, 273] width 344 height 36
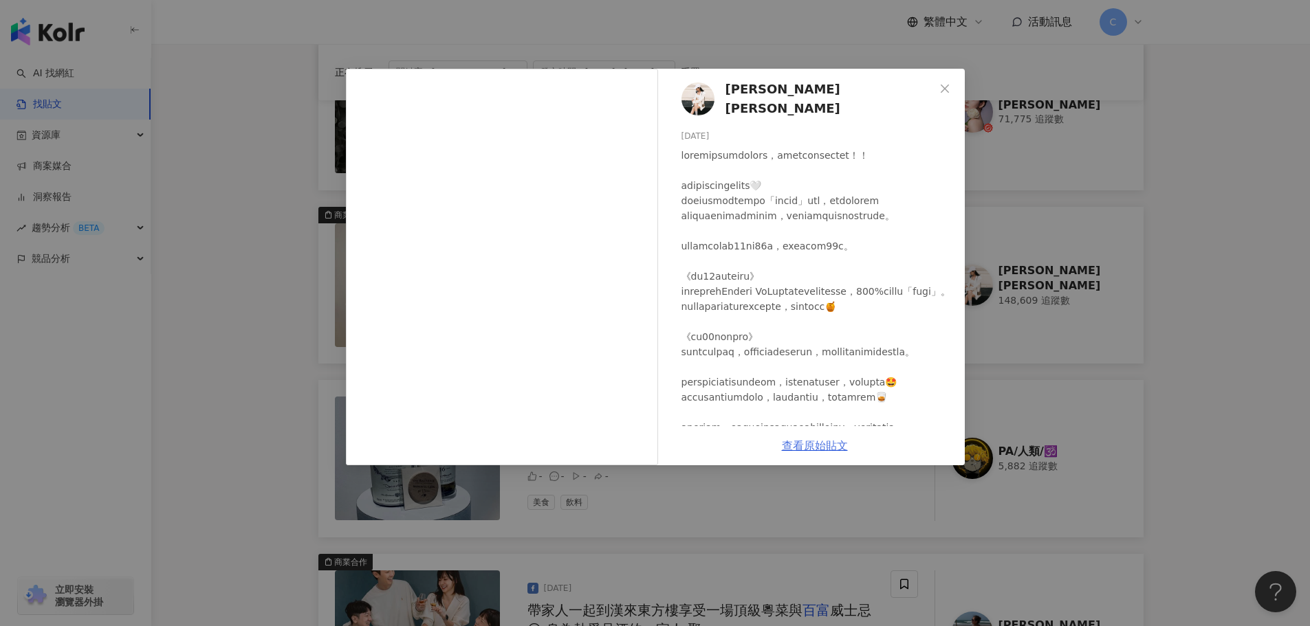
click at [810, 441] on link "查看原始貼文" at bounding box center [815, 445] width 66 height 13
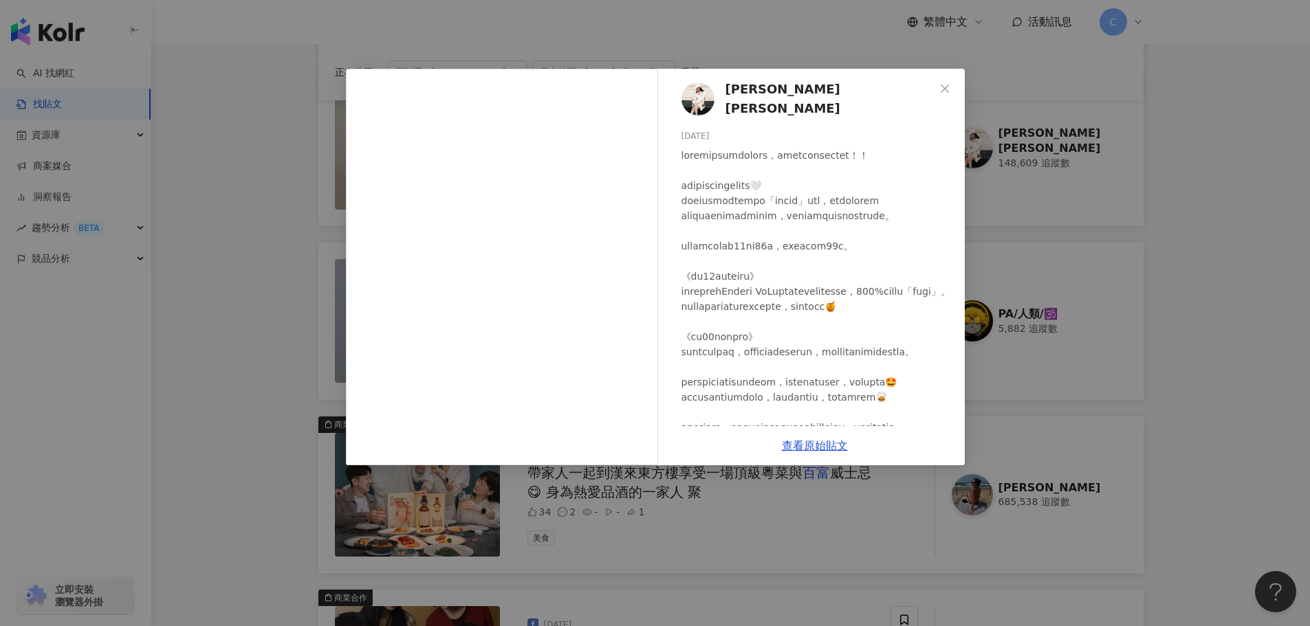
click at [260, 348] on div "[PERSON_NAME][PERSON_NAME] [DATE] 隱藏 43 3萬 查看原始貼文" at bounding box center [655, 313] width 1310 height 626
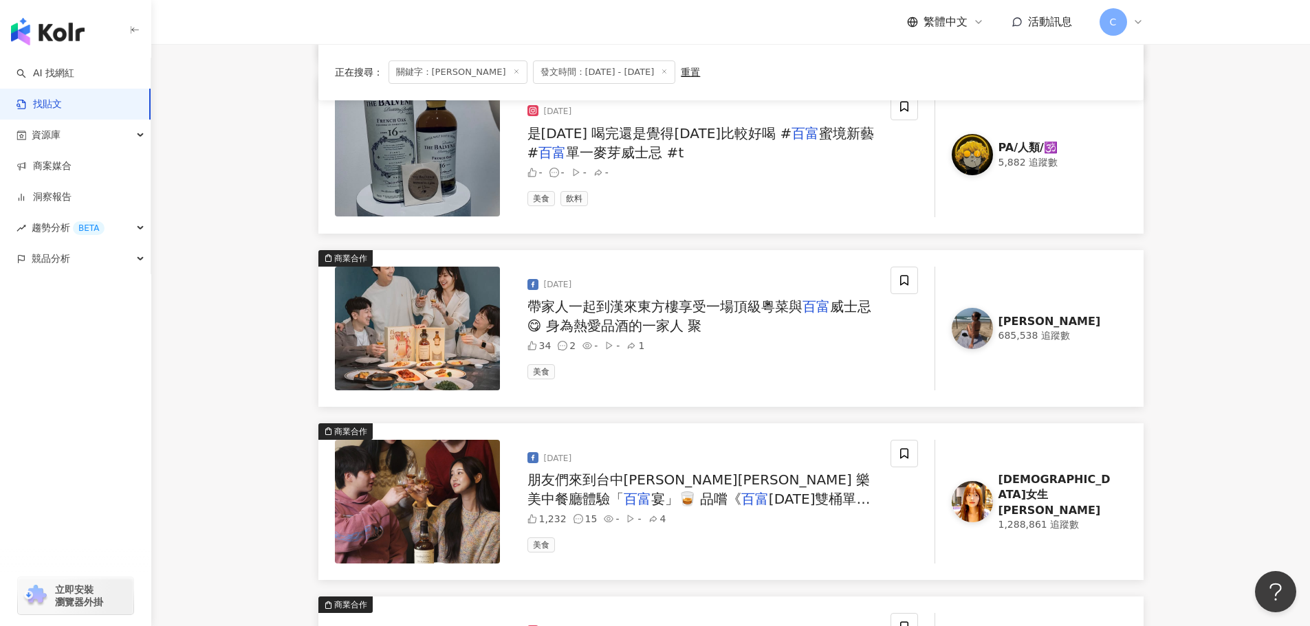
scroll to position [894, 0]
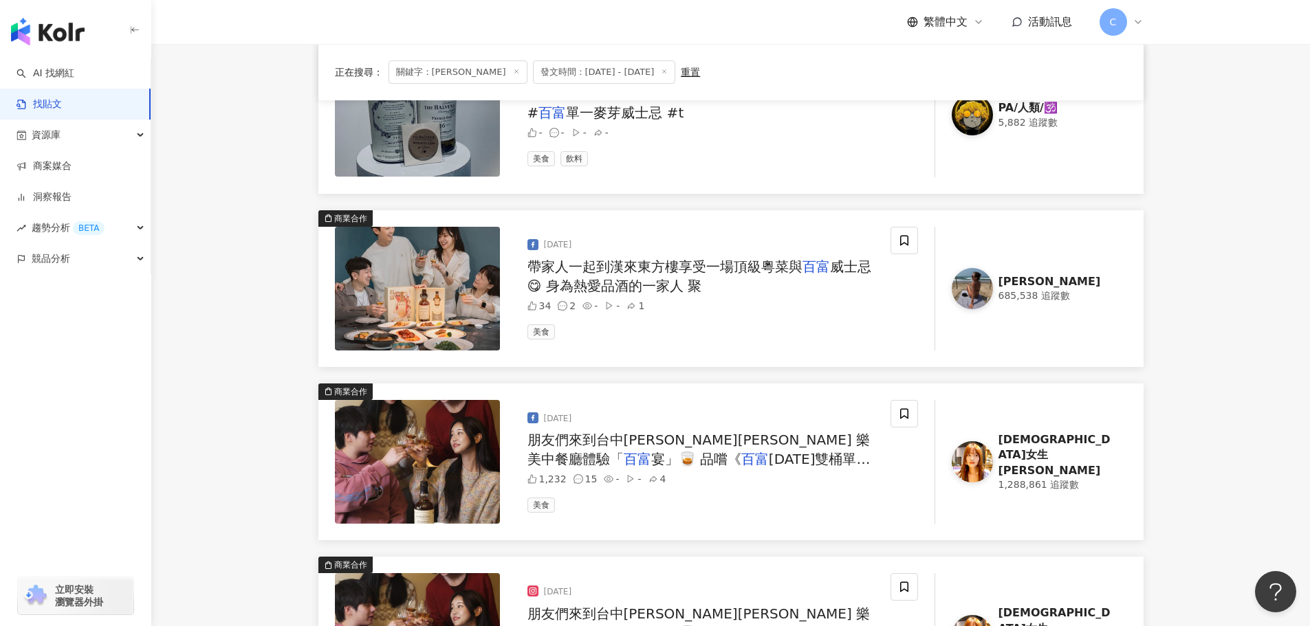
click at [635, 281] on span "威士忌😋 身為熱愛品酒的一家人 聚" at bounding box center [699, 277] width 344 height 36
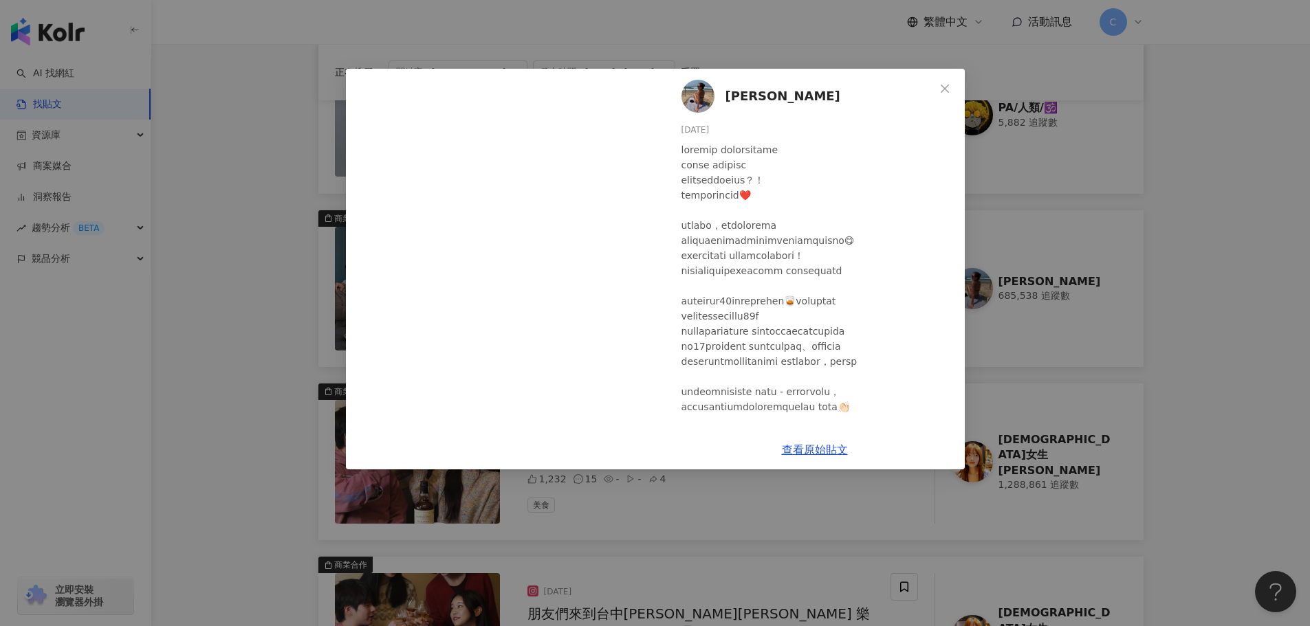
click at [259, 277] on div "[PERSON_NAME] [DATE] 34 2 1 查看原始貼文" at bounding box center [655, 313] width 1310 height 626
click at [235, 415] on div "[PERSON_NAME] [DATE] 34 2 1 查看原始貼文" at bounding box center [655, 313] width 1310 height 626
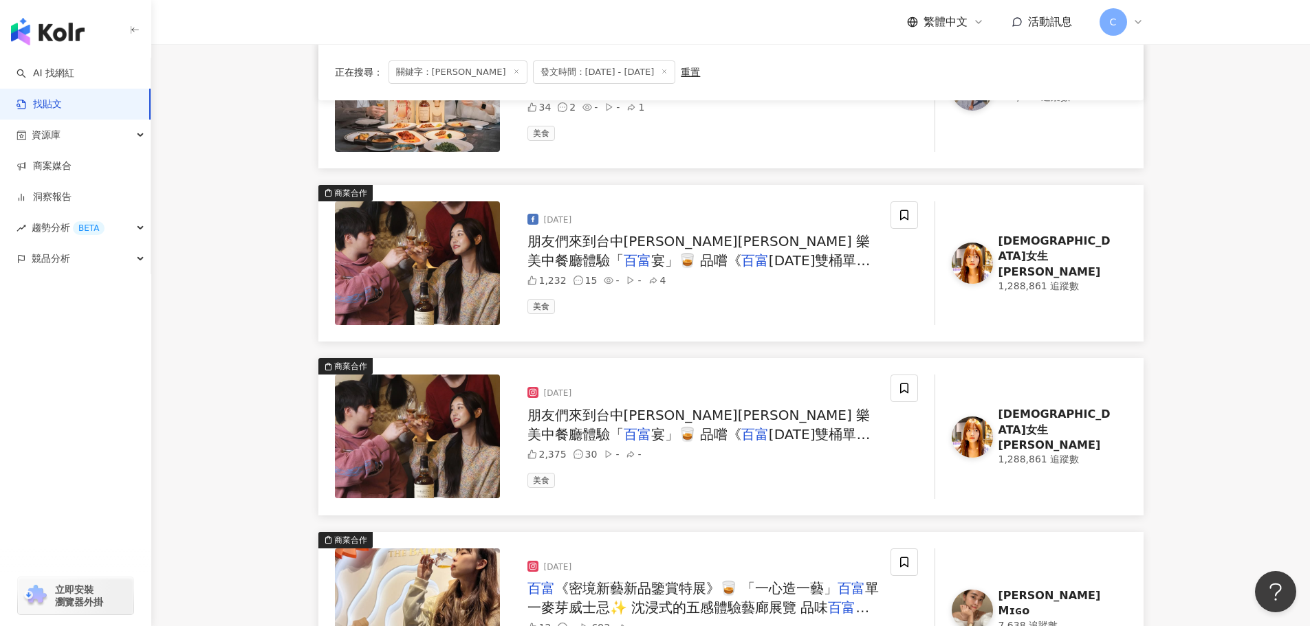
scroll to position [1100, 0]
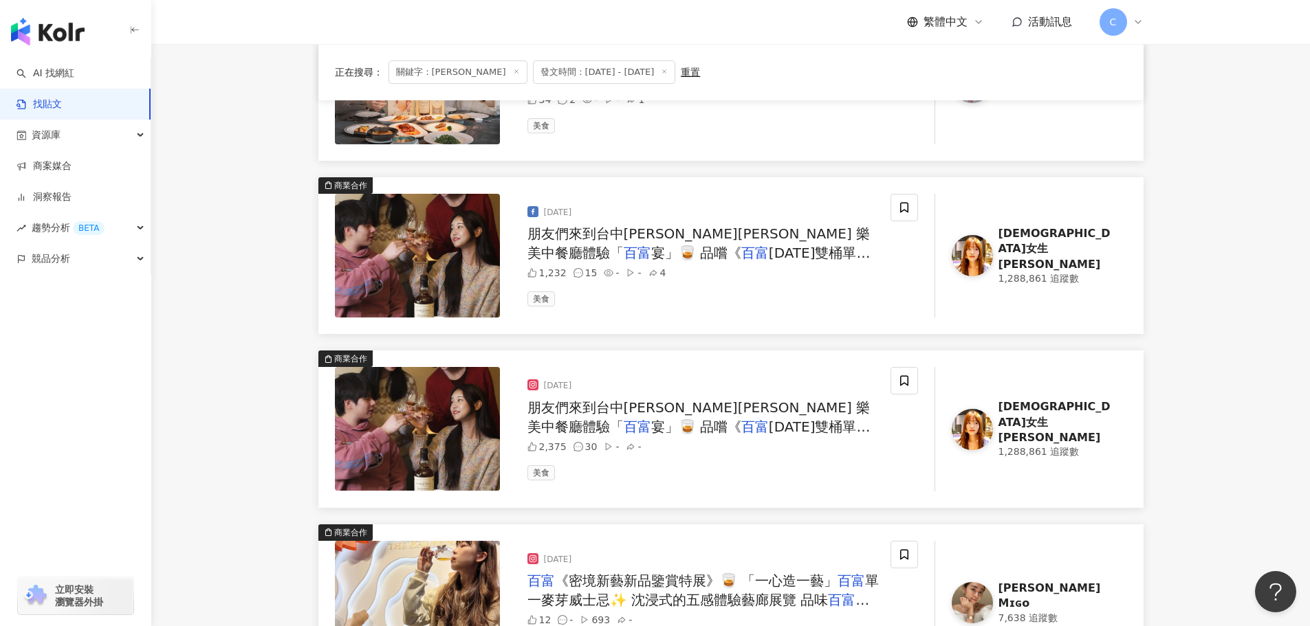
click at [604, 259] on span "[DATE]雙桶單一麥" at bounding box center [698, 263] width 343 height 36
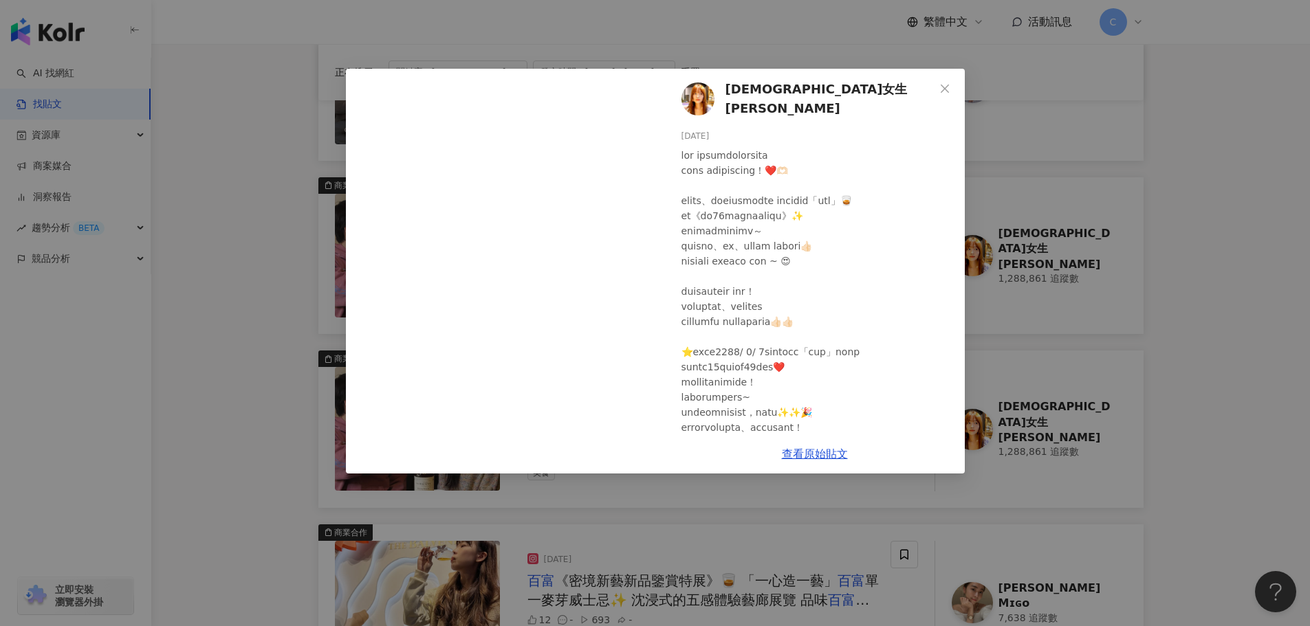
click at [214, 313] on div "[DEMOGRAPHIC_DATA]女生[PERSON_NAME] [DATE] 1,232 15 4 查看原始貼文" at bounding box center [655, 313] width 1310 height 626
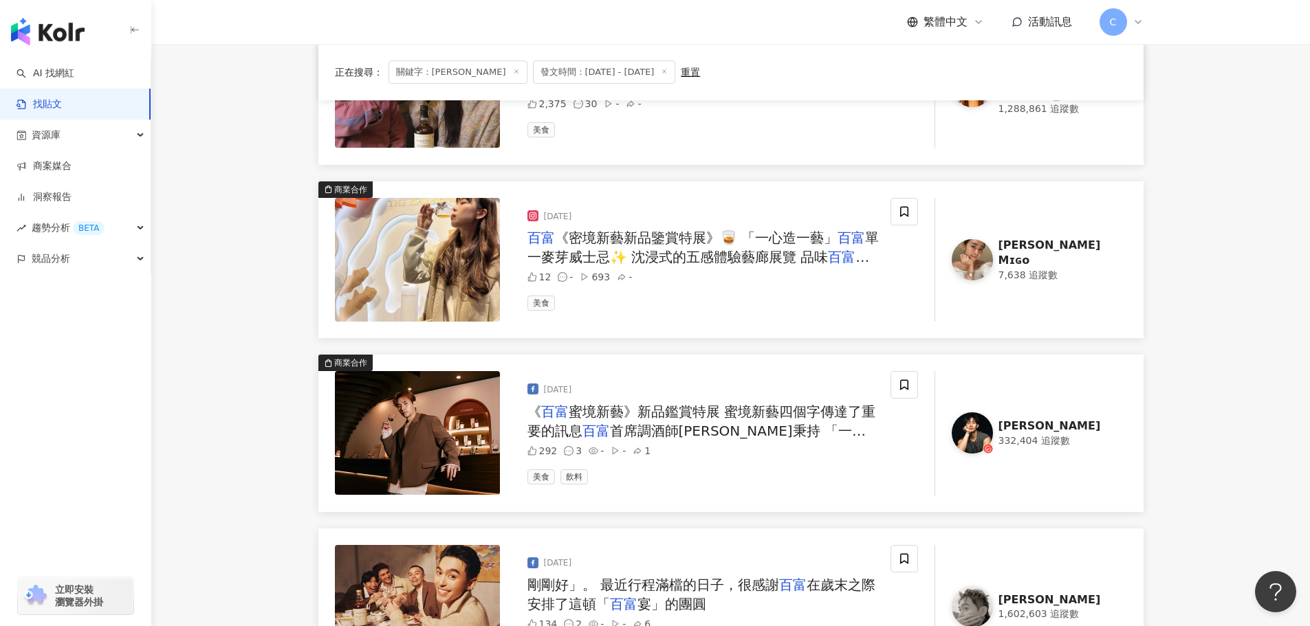
scroll to position [1444, 0]
click at [646, 256] on span "單一麥芽威士忌✨ 沈浸式的五感體驗藝廊展覽 品味" at bounding box center [702, 247] width 351 height 36
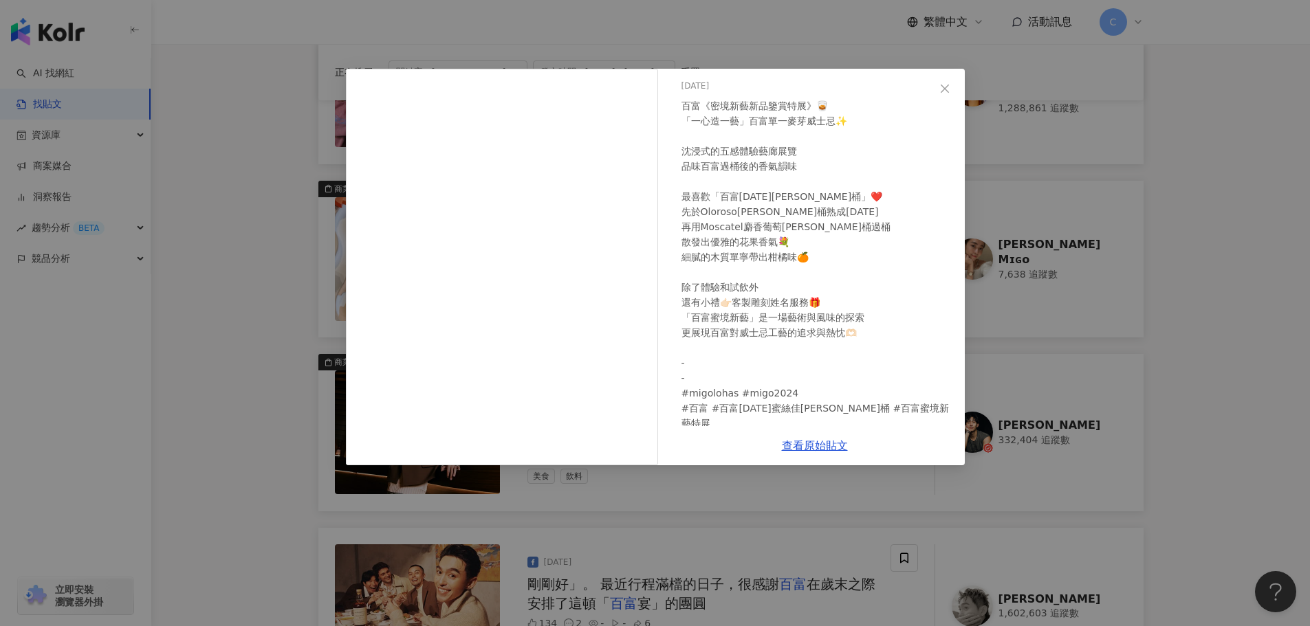
scroll to position [69, 0]
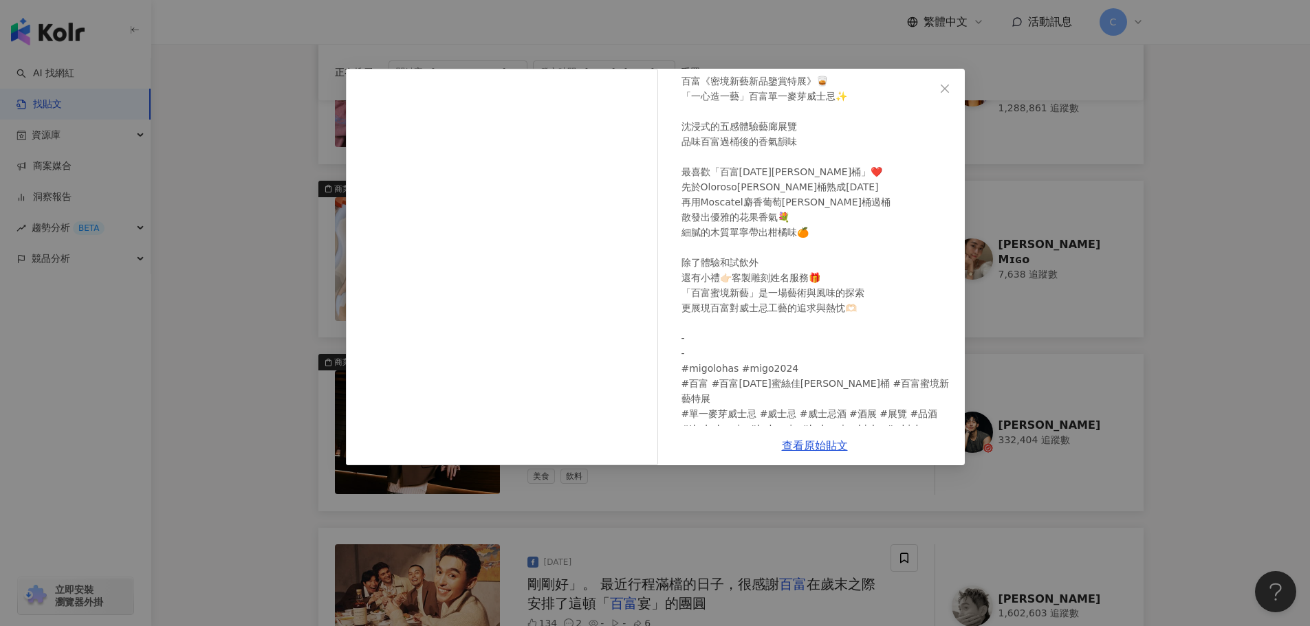
click at [285, 479] on div "[PERSON_NAME]Mɪɢᴏ [DATE] 百富《密境新藝新品鑒賞特展》🥃 「一心造一藝」百富單一麥芽威士忌✨ 沈浸式的五感體驗藝廊展覽 品味百富過桶後…" at bounding box center [655, 313] width 1310 height 626
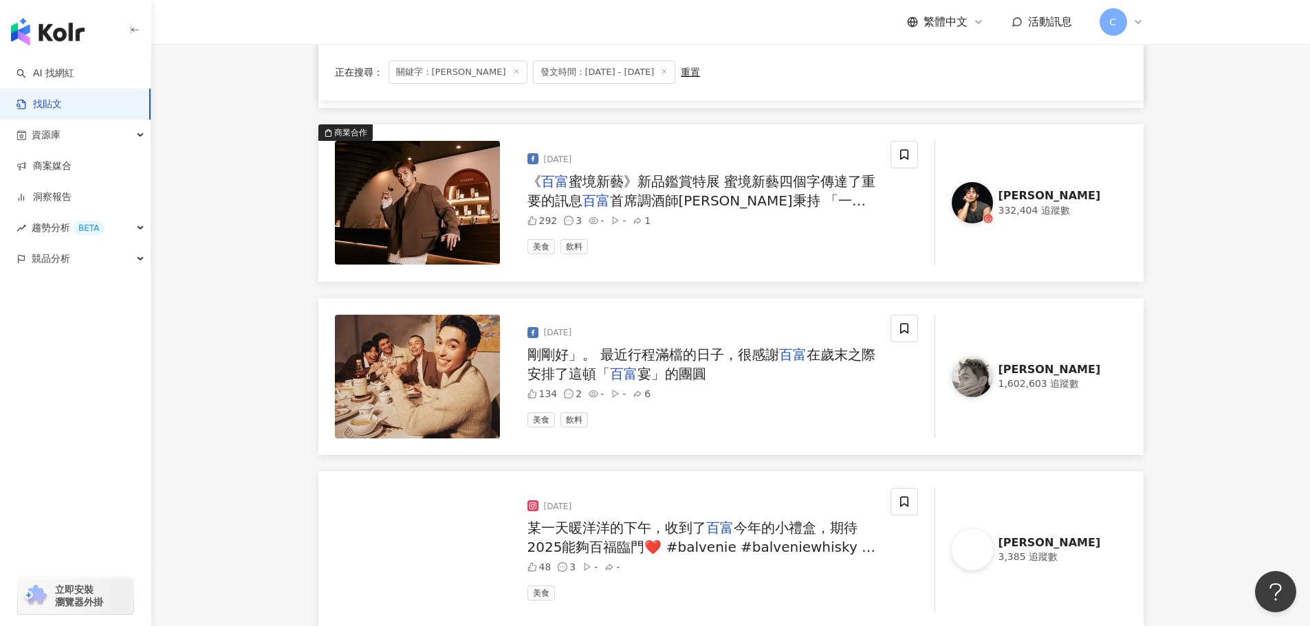
scroll to position [1719, 0]
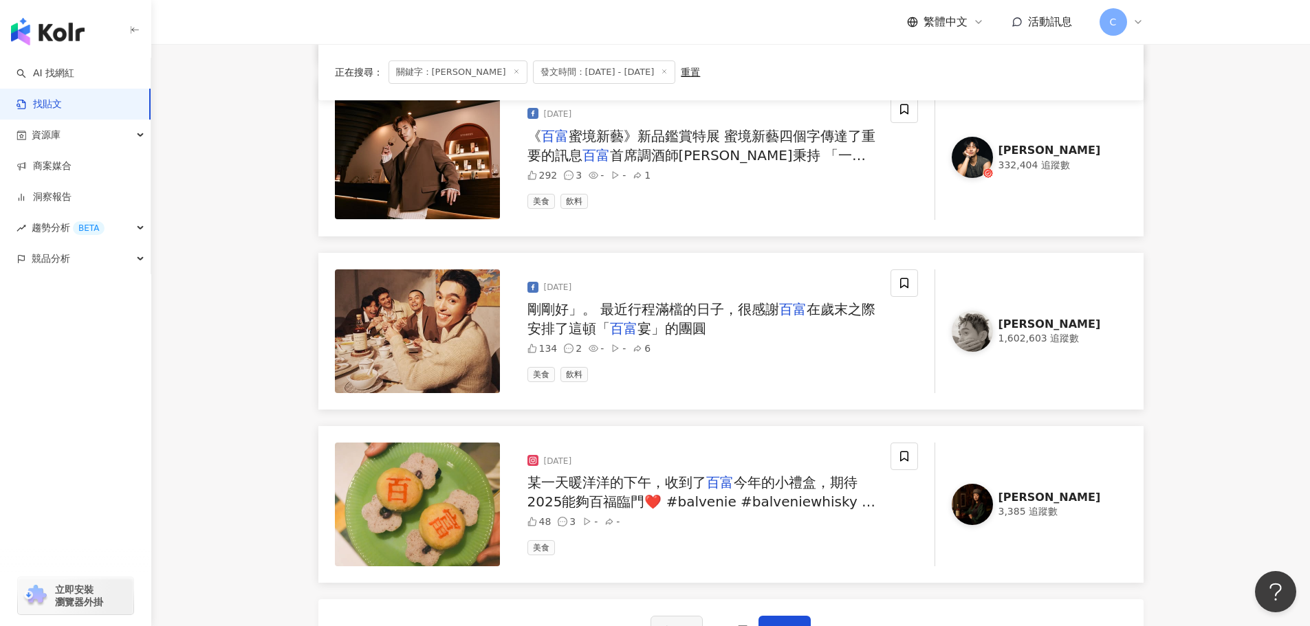
click at [624, 342] on div "[DATE] 剛剛好」。 最近行程滿檔的日子，很感謝 百富 在歲末之際安排了這頓「 百富 宴」的團圓 134 2 - - 6 美食 飲料" at bounding box center [703, 332] width 374 height 124
click at [633, 331] on mark "百富" at bounding box center [624, 328] width 28 height 17
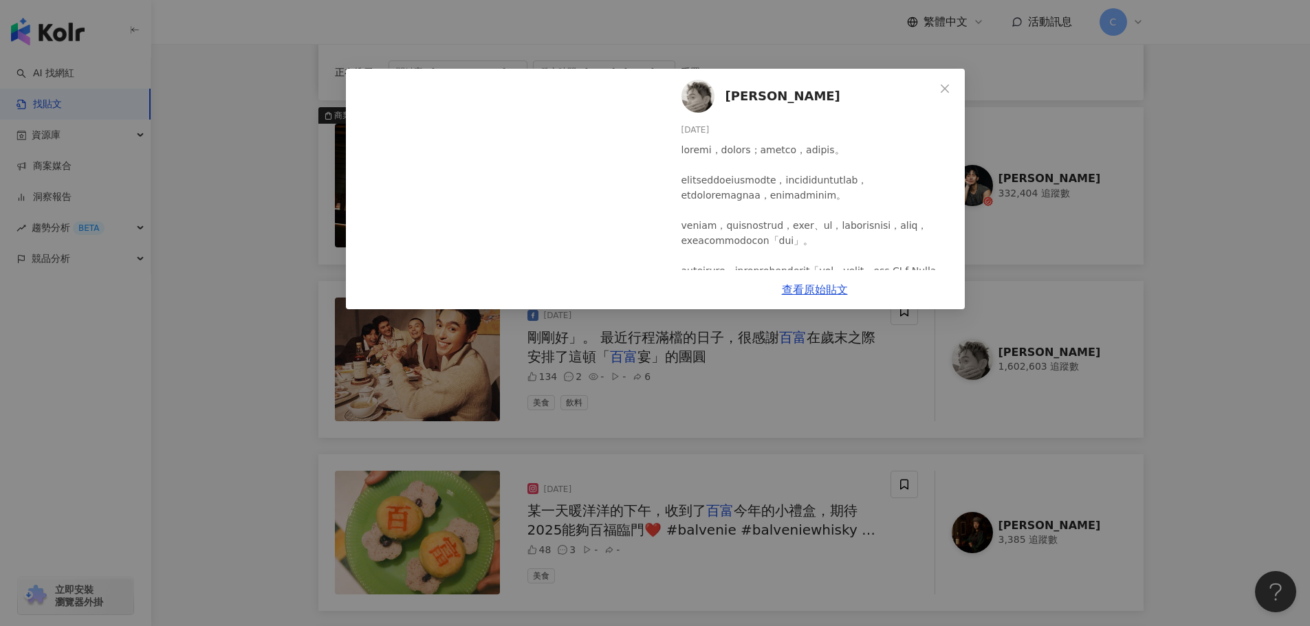
scroll to position [1788, 0]
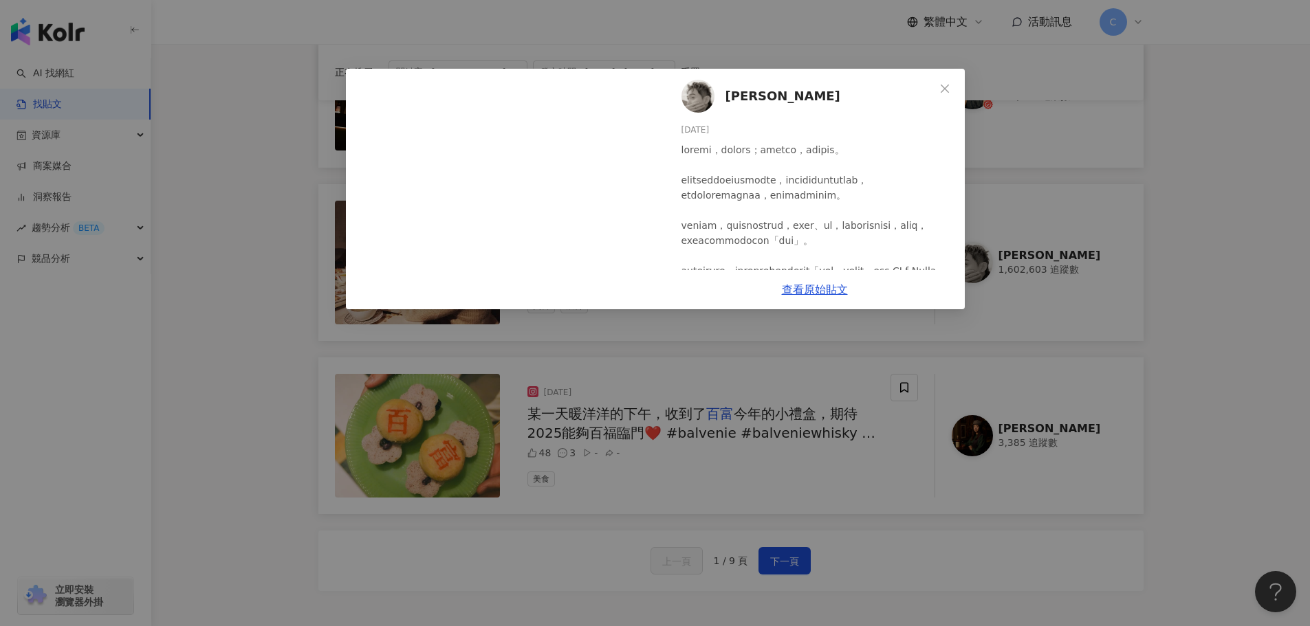
click at [1176, 290] on div "[PERSON_NAME][DATE] 134 2 6 查看原始貼文" at bounding box center [655, 313] width 1310 height 626
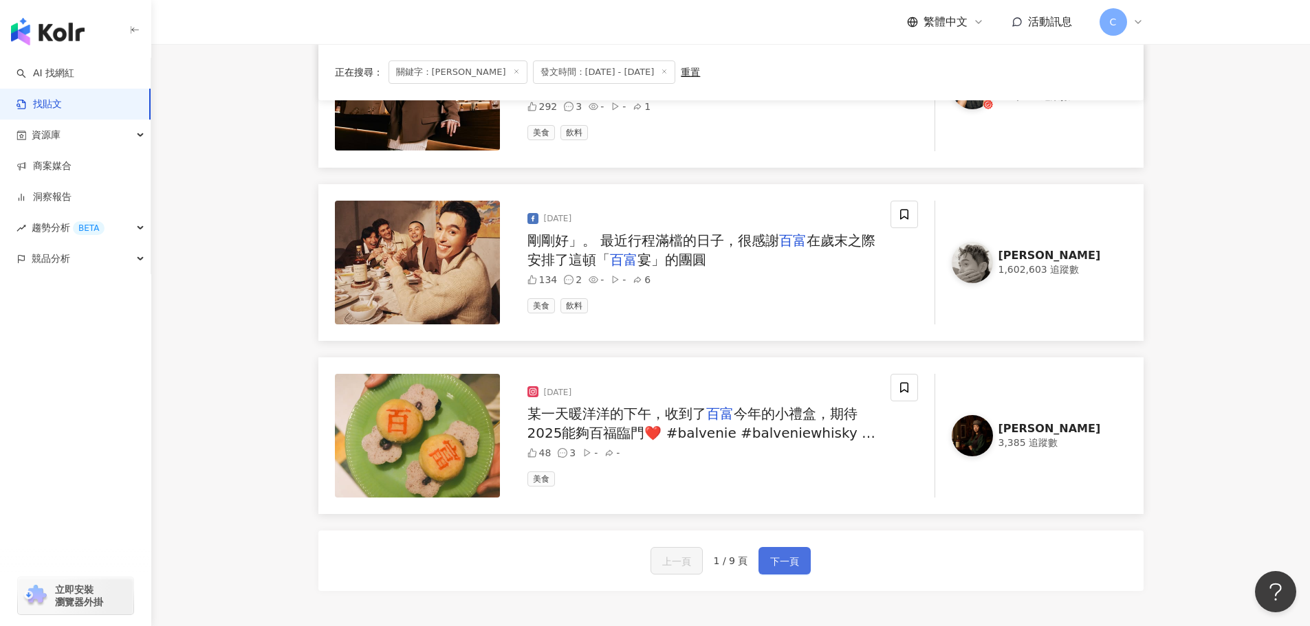
click at [773, 569] on span "下一頁" at bounding box center [784, 562] width 29 height 17
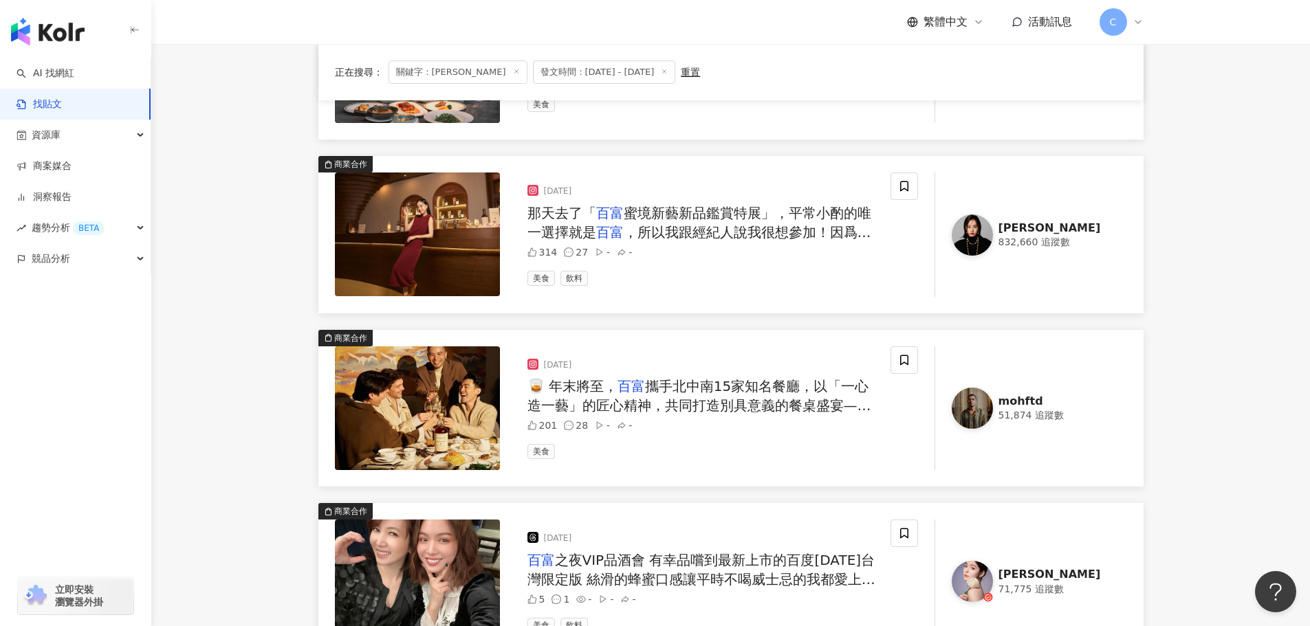
scroll to position [1238, 0]
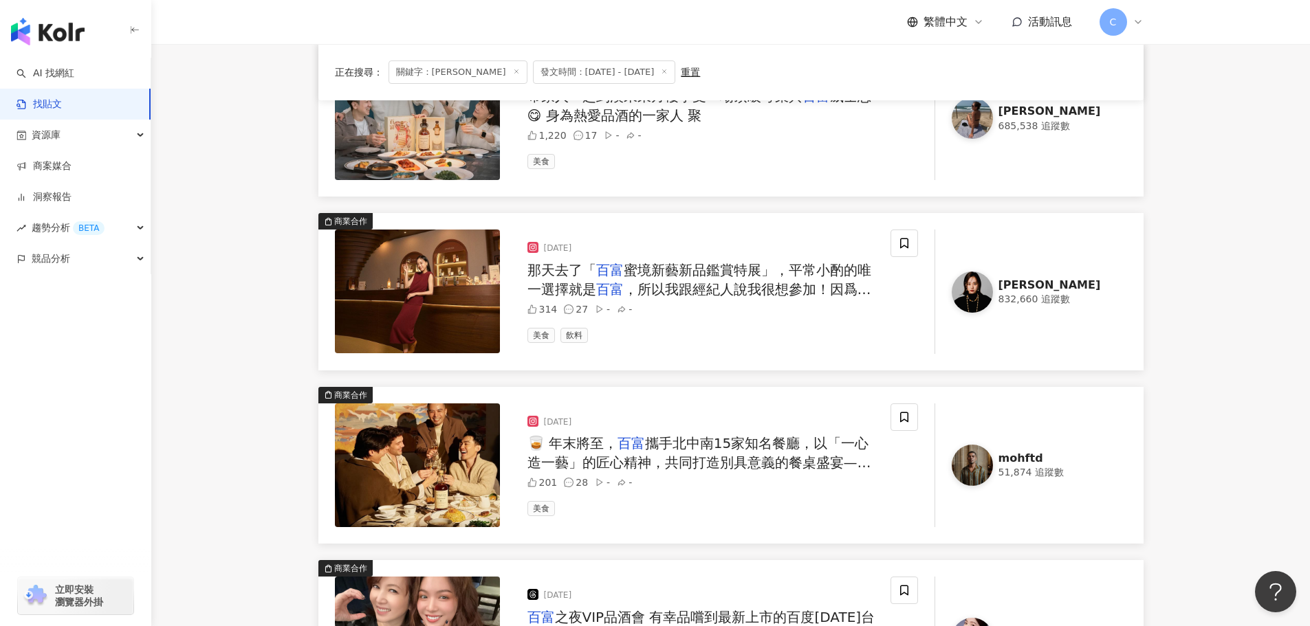
click at [683, 457] on span "攜手北中南15家知名餐廳，以「一心造一藝」的匠心精神，共同打造別具意義的餐桌盛宴—— 「" at bounding box center [699, 462] width 344 height 55
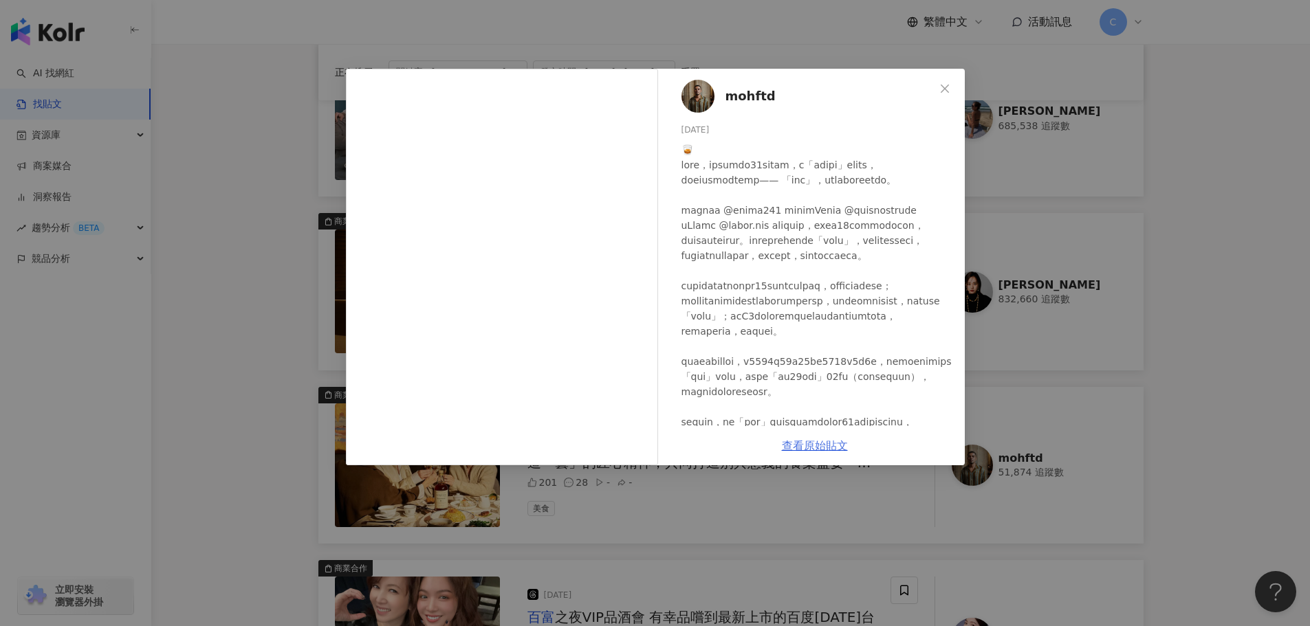
click at [824, 449] on link "查看原始貼文" at bounding box center [815, 445] width 66 height 13
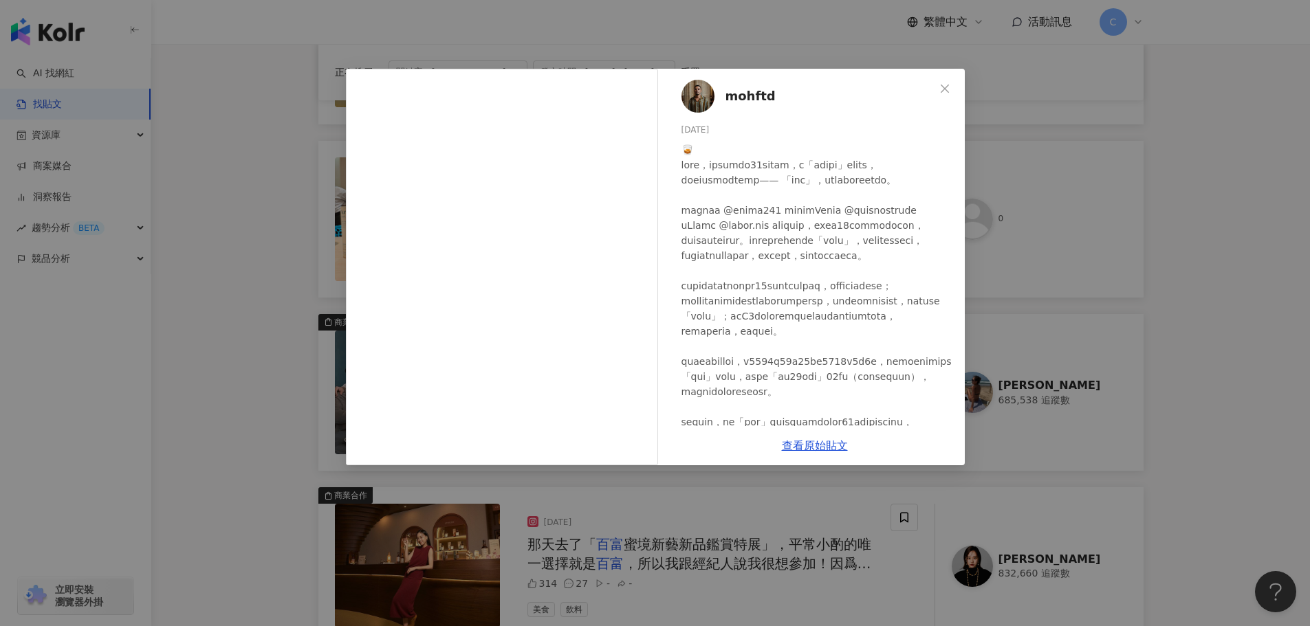
click at [253, 322] on div "mohftd [DATE] 201 28 查看原始貼文" at bounding box center [655, 313] width 1310 height 626
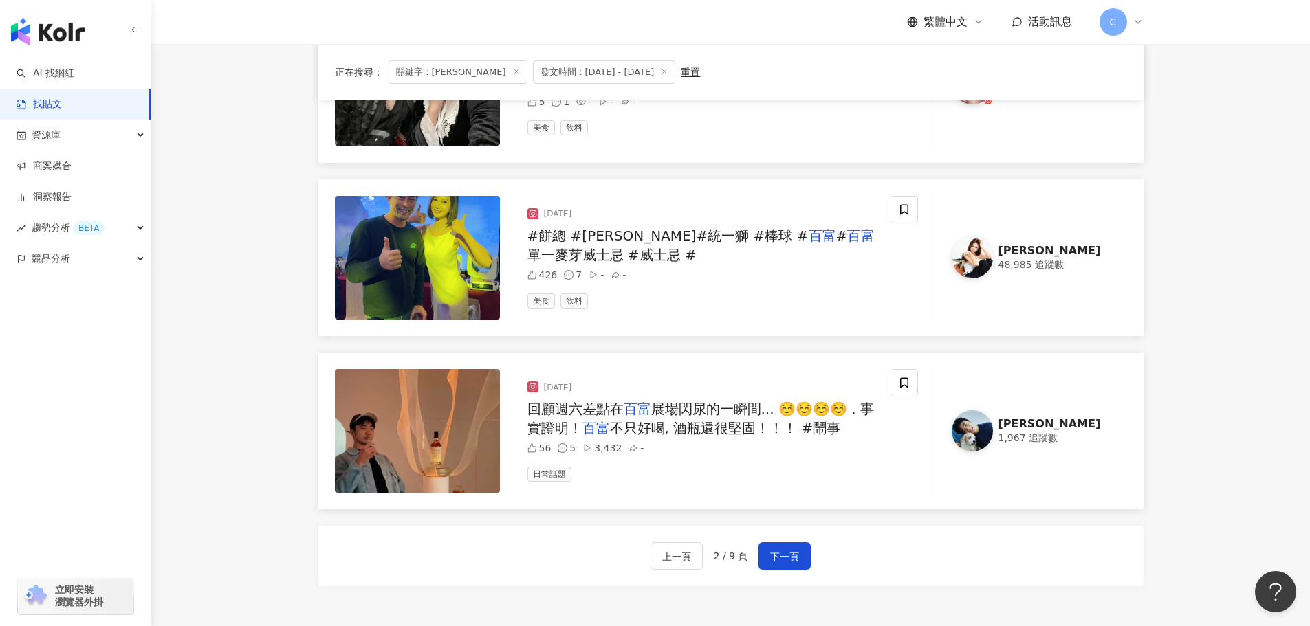
scroll to position [1940, 0]
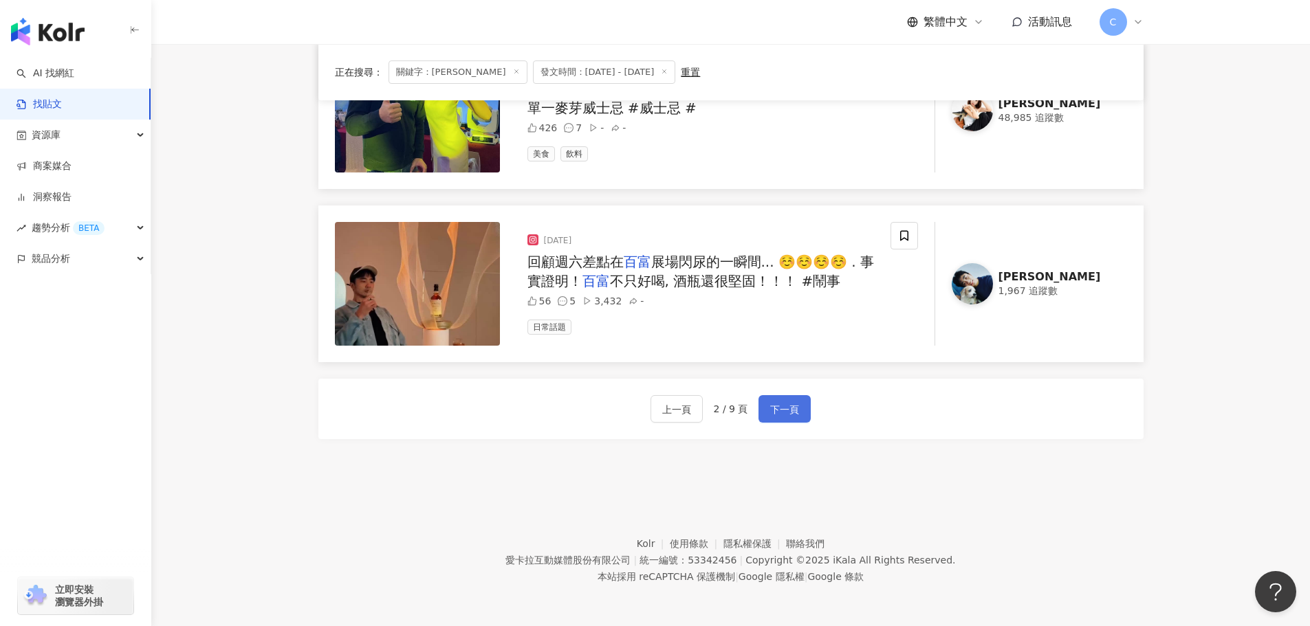
click at [798, 395] on button "下一頁" at bounding box center [784, 409] width 52 height 28
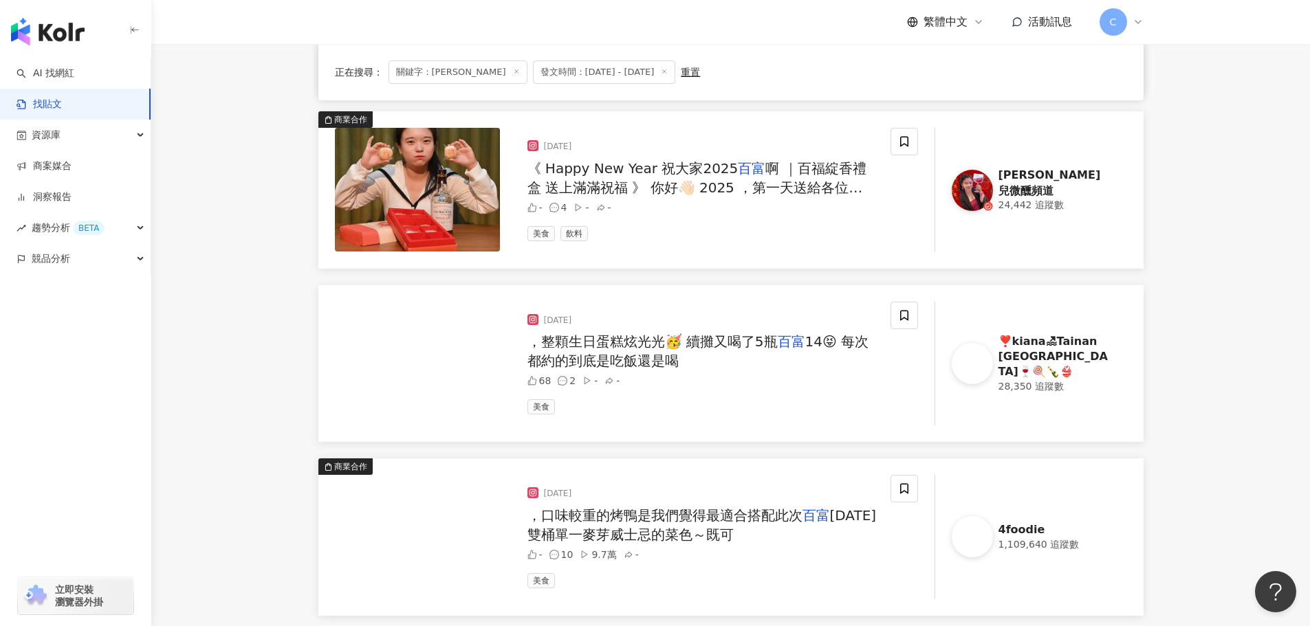
scroll to position [1665, 0]
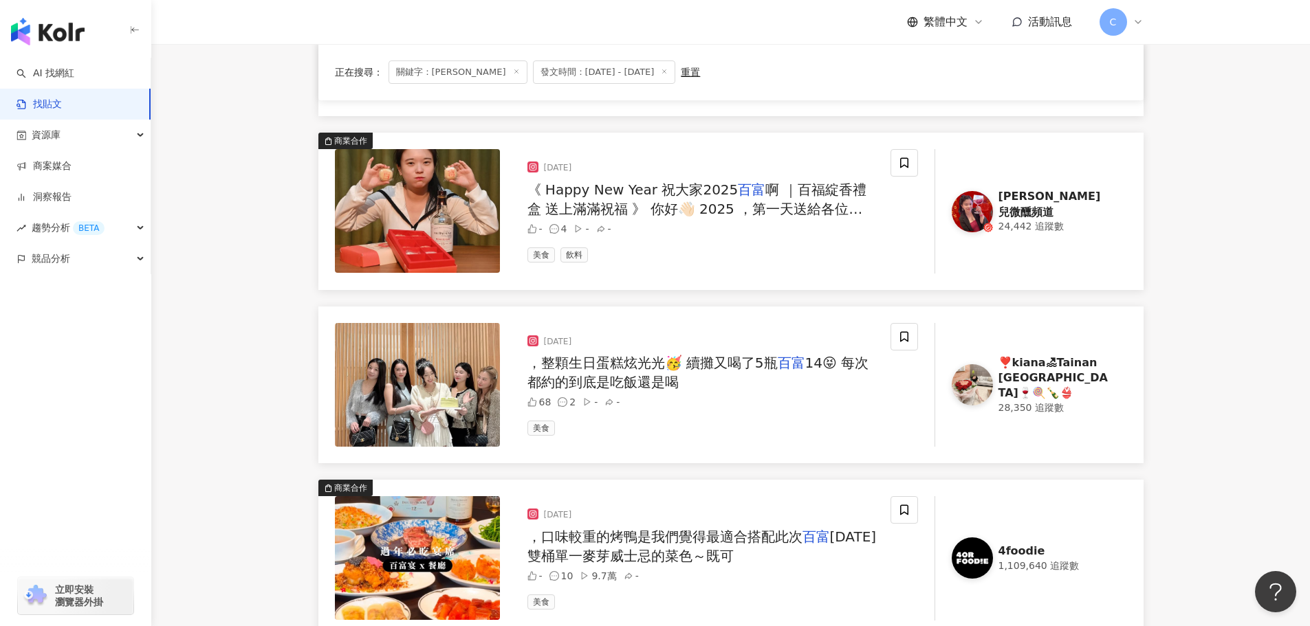
click at [652, 547] on span "[DATE]雙桶單一麥芽威士忌的菜色～既可" at bounding box center [701, 547] width 349 height 36
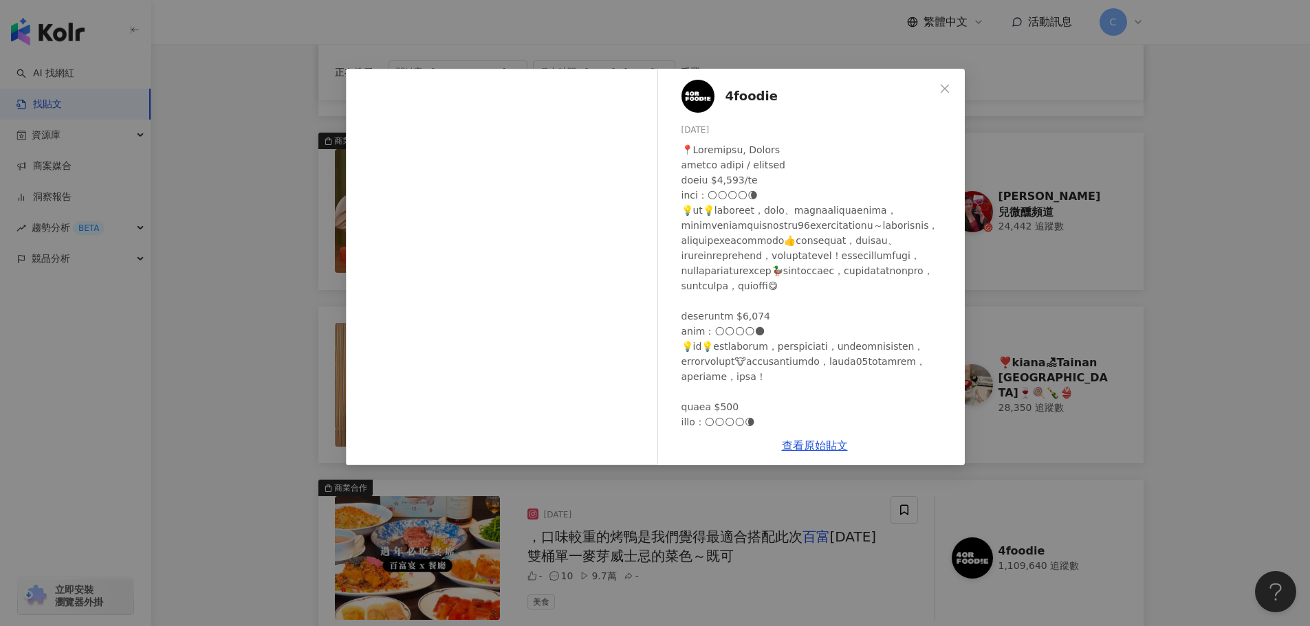
click at [1244, 276] on div "4foodie [DATE] 隱藏 10 9.7萬 查看原始貼文" at bounding box center [655, 313] width 1310 height 626
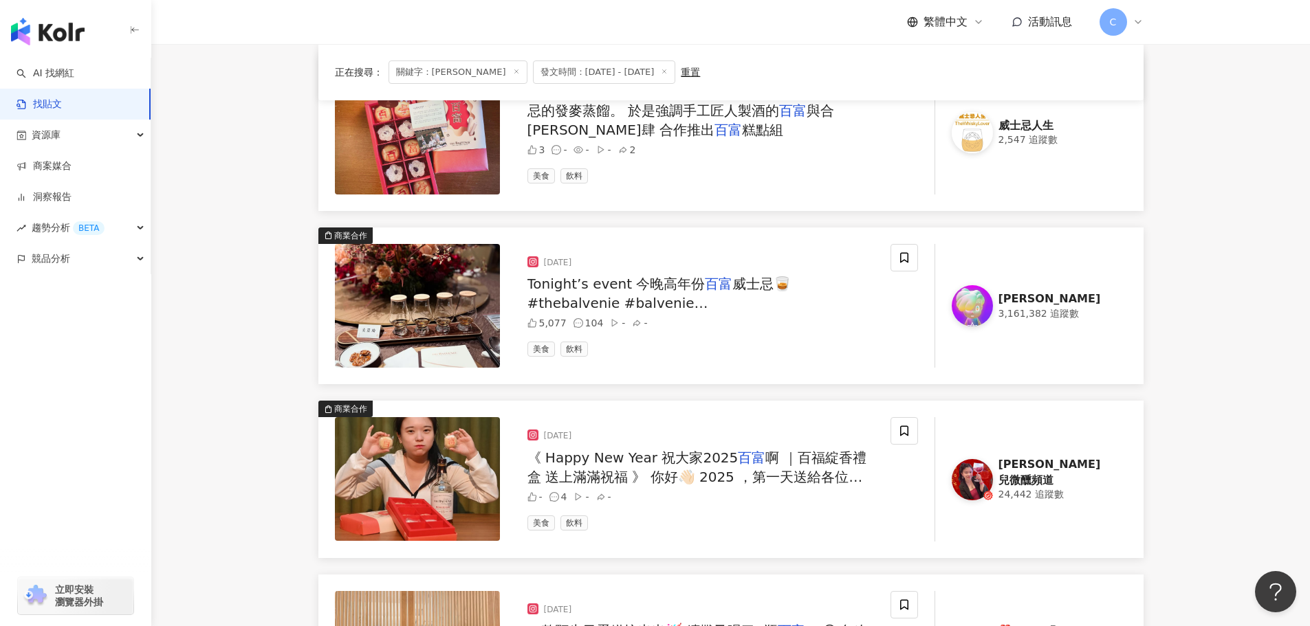
scroll to position [1940, 0]
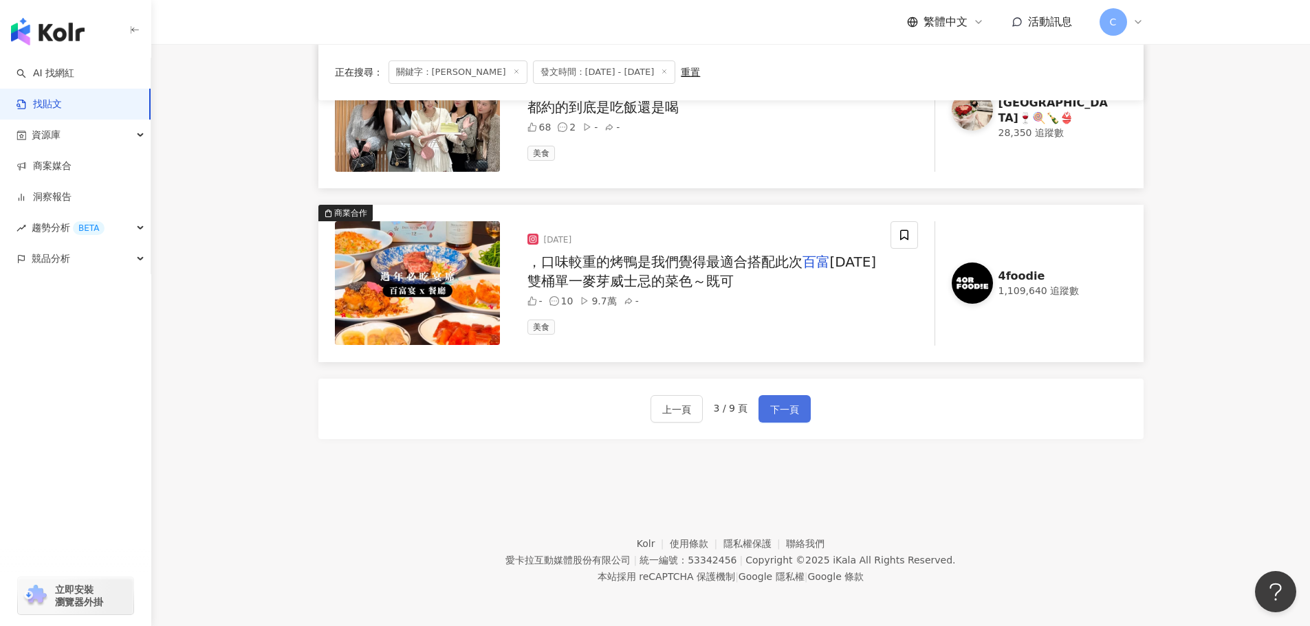
click at [777, 402] on span "下一頁" at bounding box center [784, 410] width 29 height 17
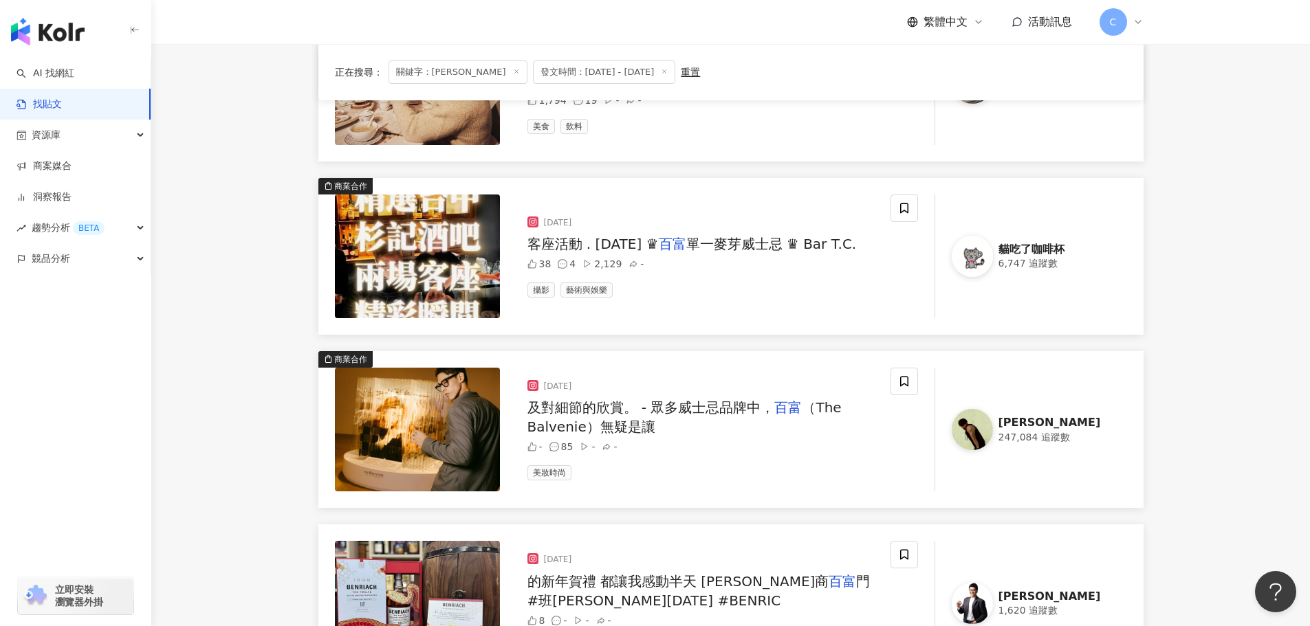
scroll to position [220, 0]
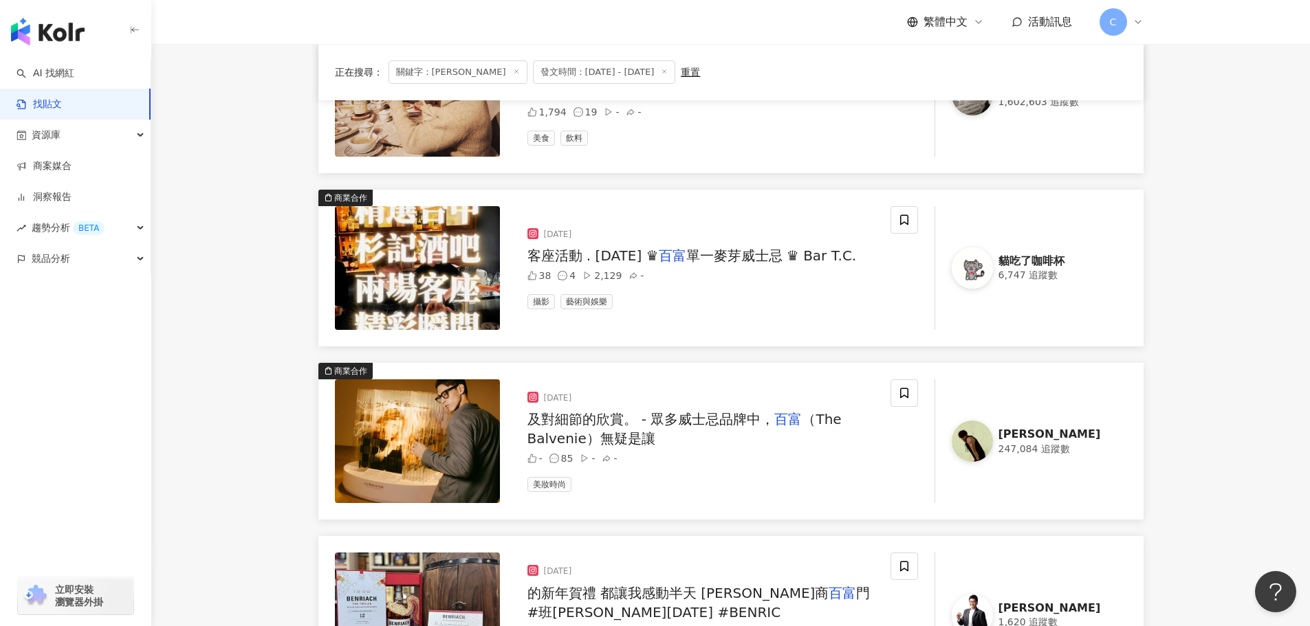
click at [595, 430] on span "（The Balvenie）無疑是讓" at bounding box center [684, 429] width 314 height 36
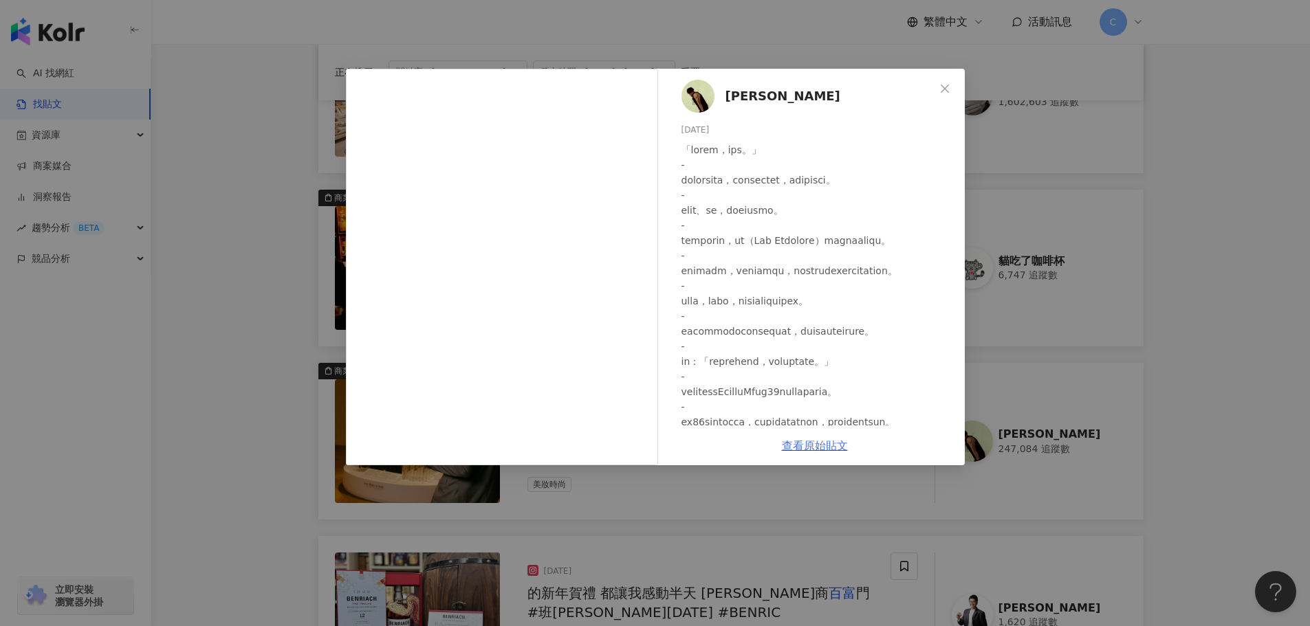
click at [833, 444] on link "查看原始貼文" at bounding box center [815, 445] width 66 height 13
click at [1159, 168] on div "[PERSON_NAME] [DATE] 隱藏 85 查看原始貼文" at bounding box center [655, 313] width 1310 height 626
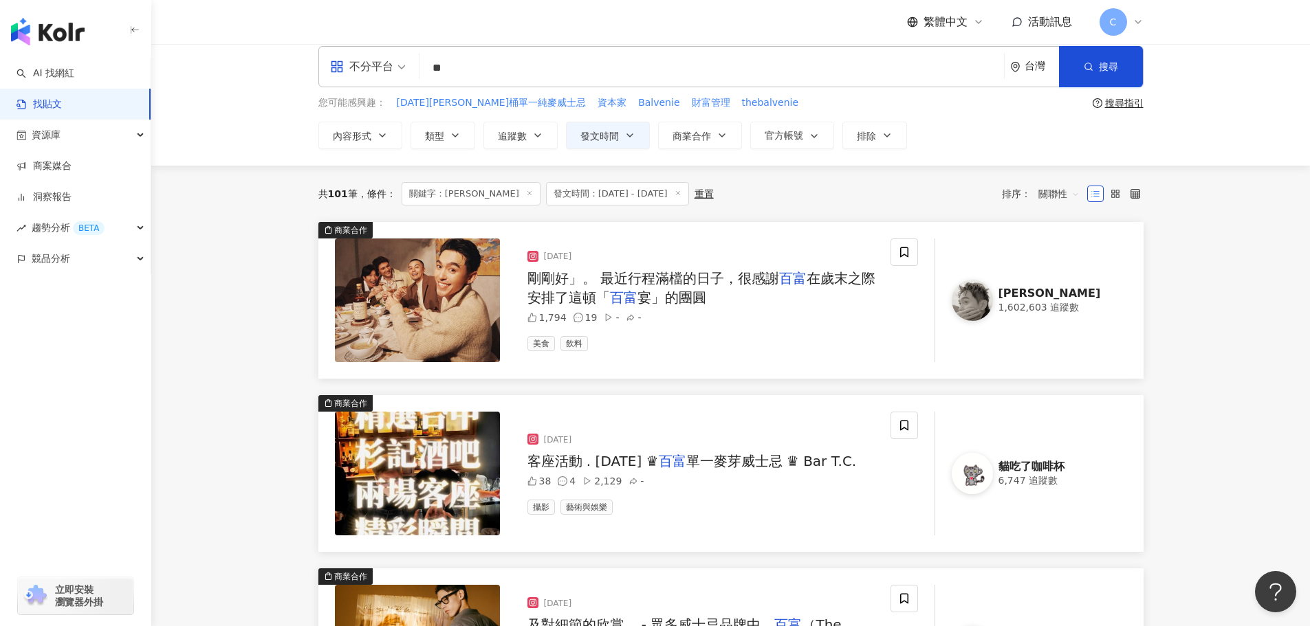
scroll to position [0, 0]
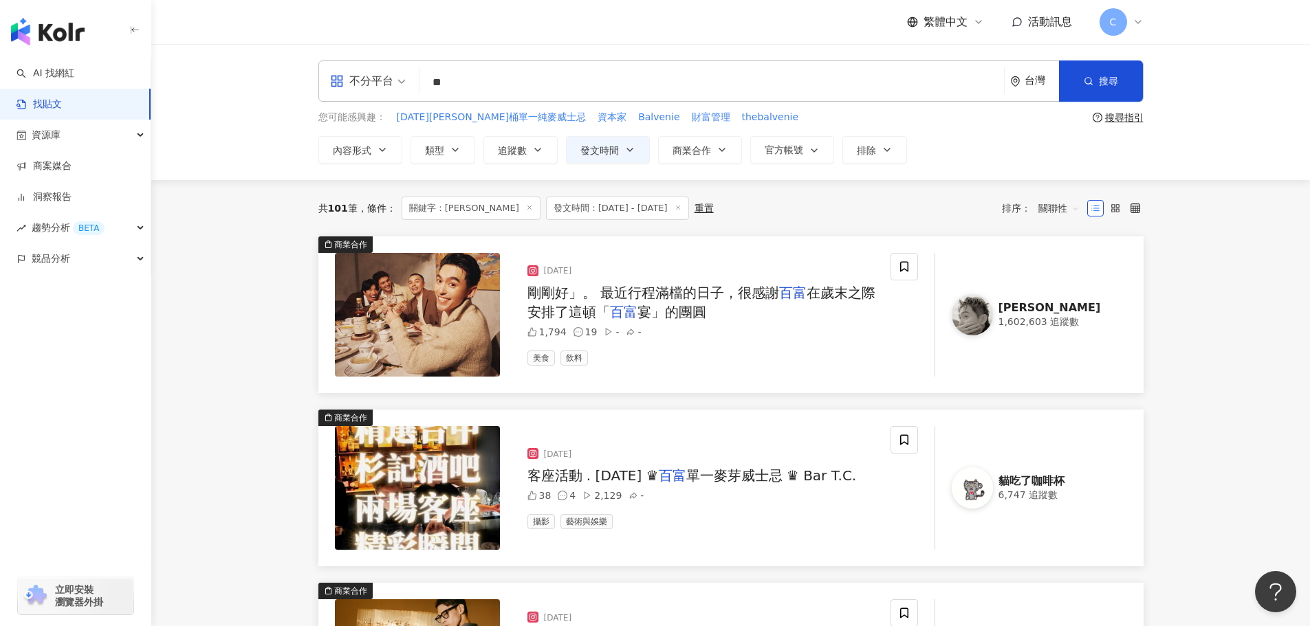
click at [620, 305] on mark "百富" at bounding box center [624, 312] width 28 height 17
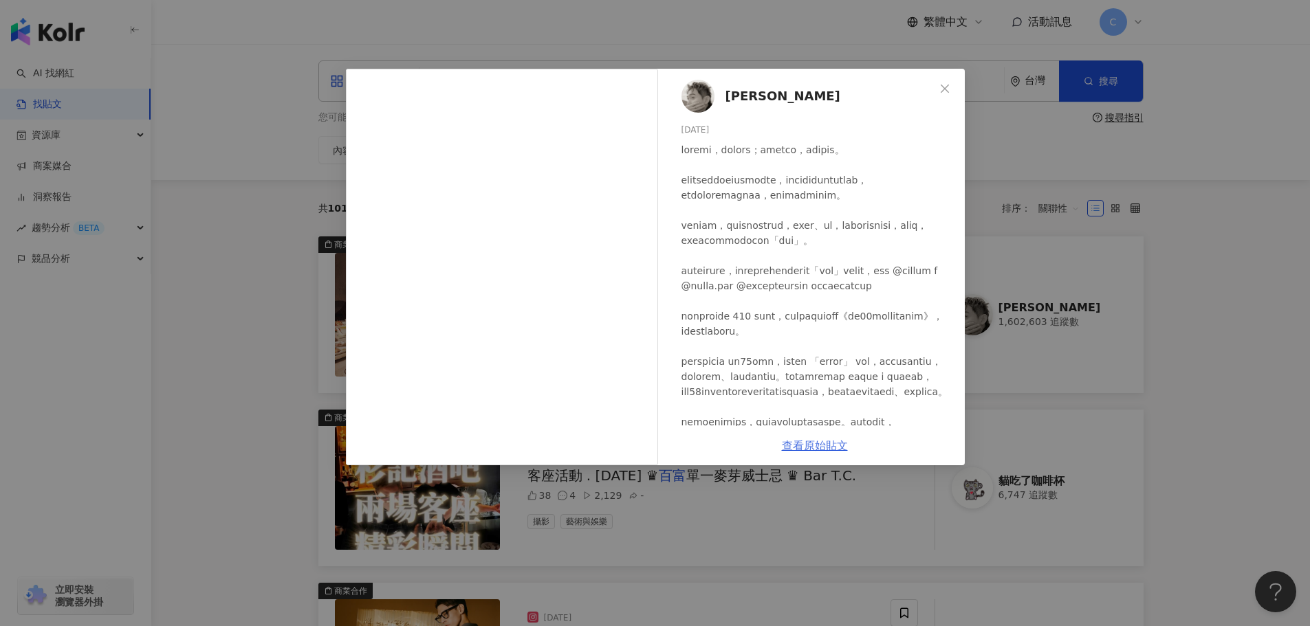
click at [816, 444] on link "查看原始貼文" at bounding box center [815, 445] width 66 height 13
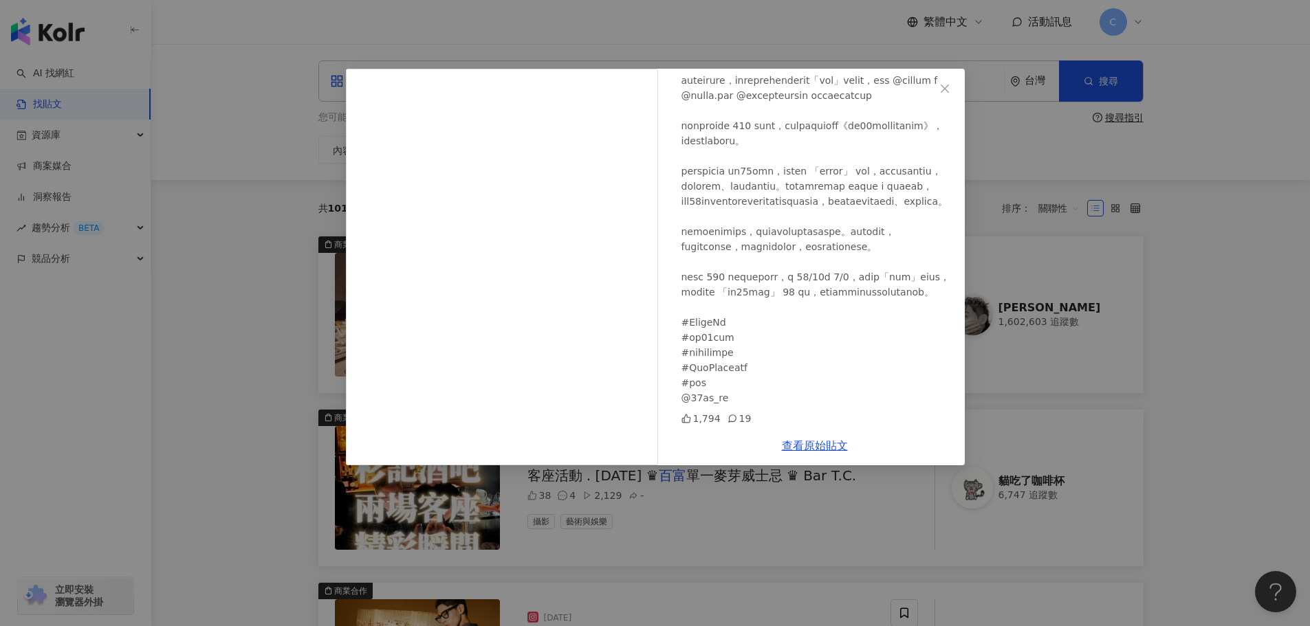
click at [1253, 325] on div "[PERSON_NAME][DATE] 1,794 19 查看原始貼文" at bounding box center [655, 313] width 1310 height 626
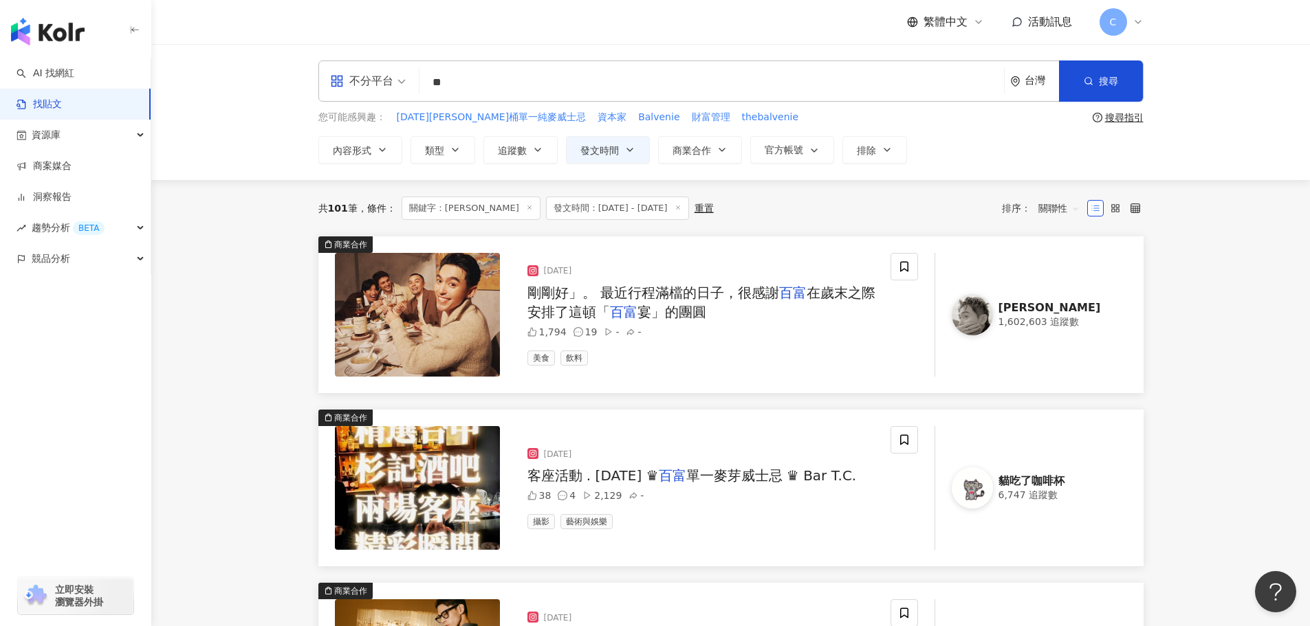
click at [503, 85] on input "**" at bounding box center [711, 82] width 573 height 30
type input "*"
type input "****"
click at [1097, 87] on button "搜尋" at bounding box center [1101, 81] width 84 height 41
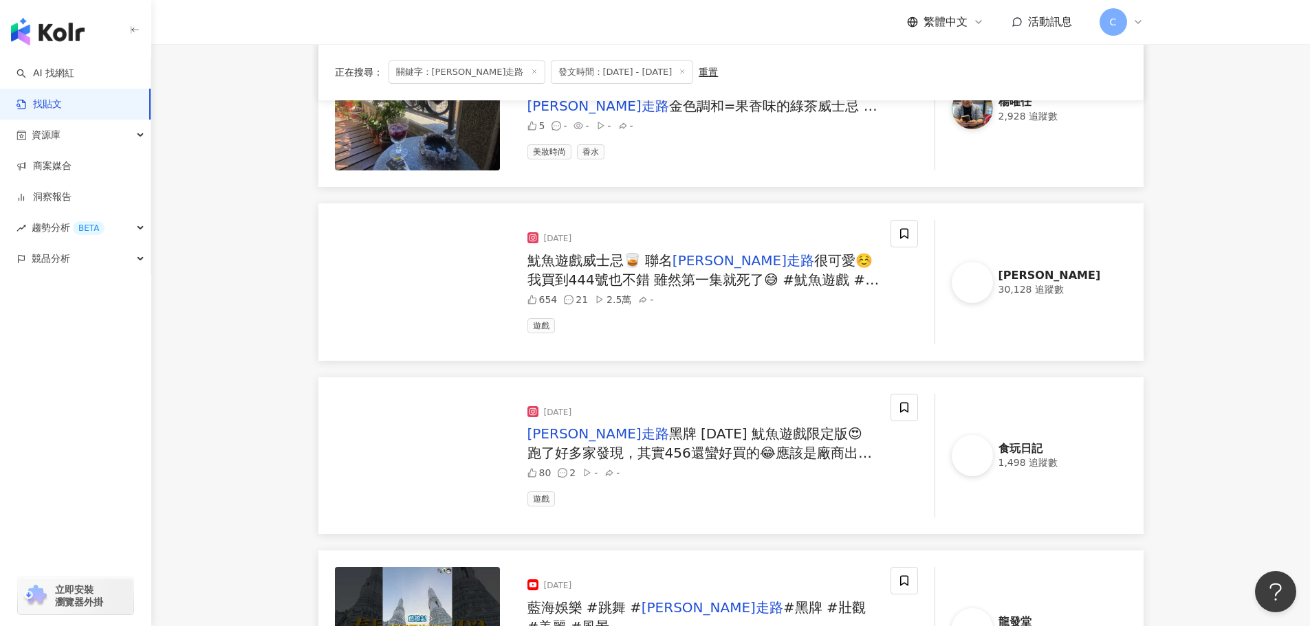
scroll to position [413, 0]
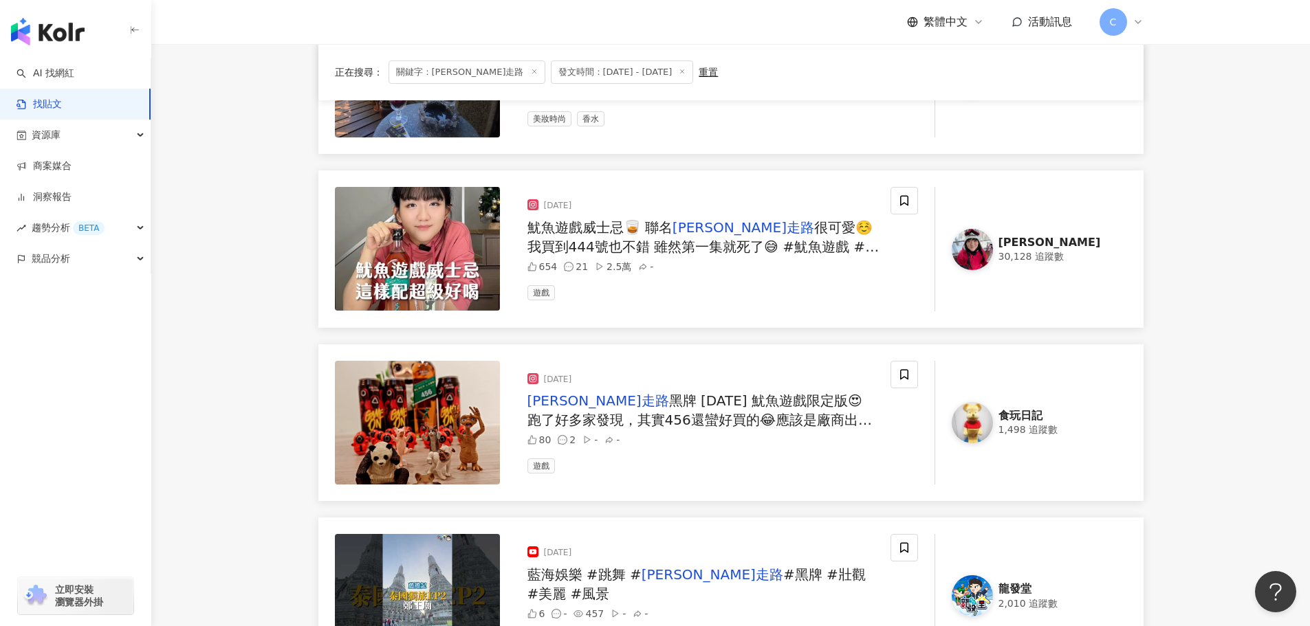
click at [798, 234] on span "很可愛☺️ 我買到444號也不錯 雖然第一集就死了😅 #魷魚遊戲 #威士忌 #調酒 #squidgame #johnniewalker @johnniewal…" at bounding box center [703, 266] width 352 height 94
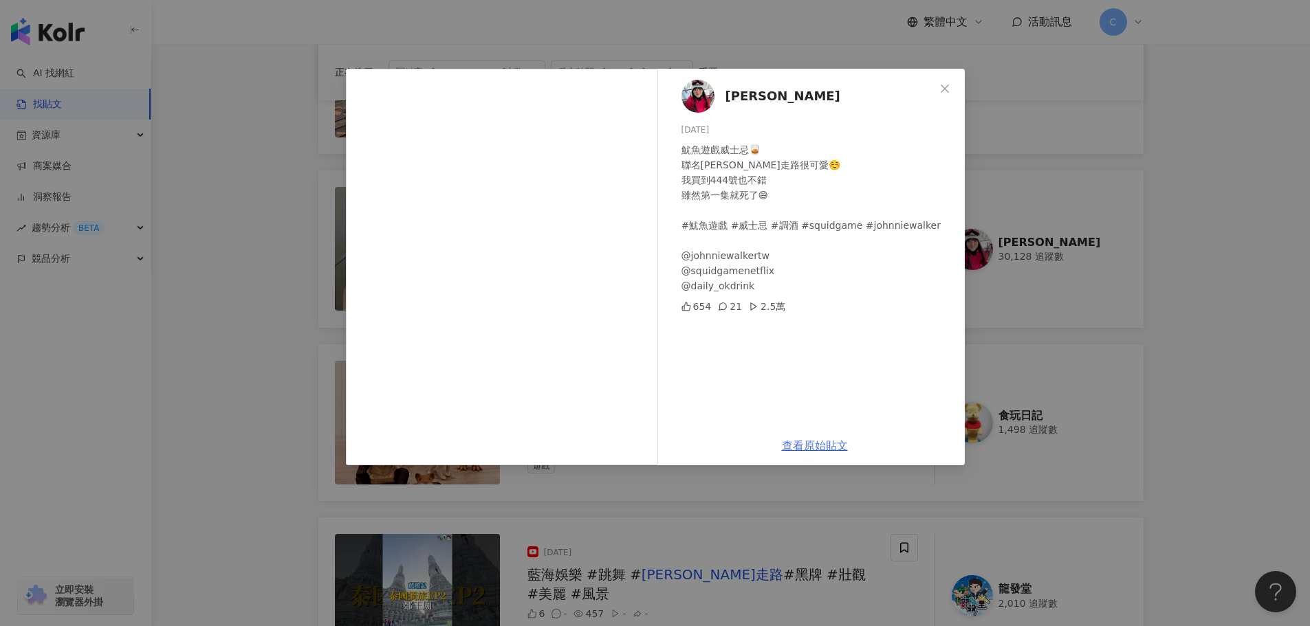
click at [822, 452] on link "查看原始貼文" at bounding box center [815, 445] width 66 height 13
click at [253, 319] on div "[PERSON_NAME] [DATE] 魷魚遊戲威士忌🥃 聯名[PERSON_NAME]走路很可愛☺️ 我買到444號也不錯 雖然第一集就死了😅 #魷魚遊戲…" at bounding box center [655, 313] width 1310 height 626
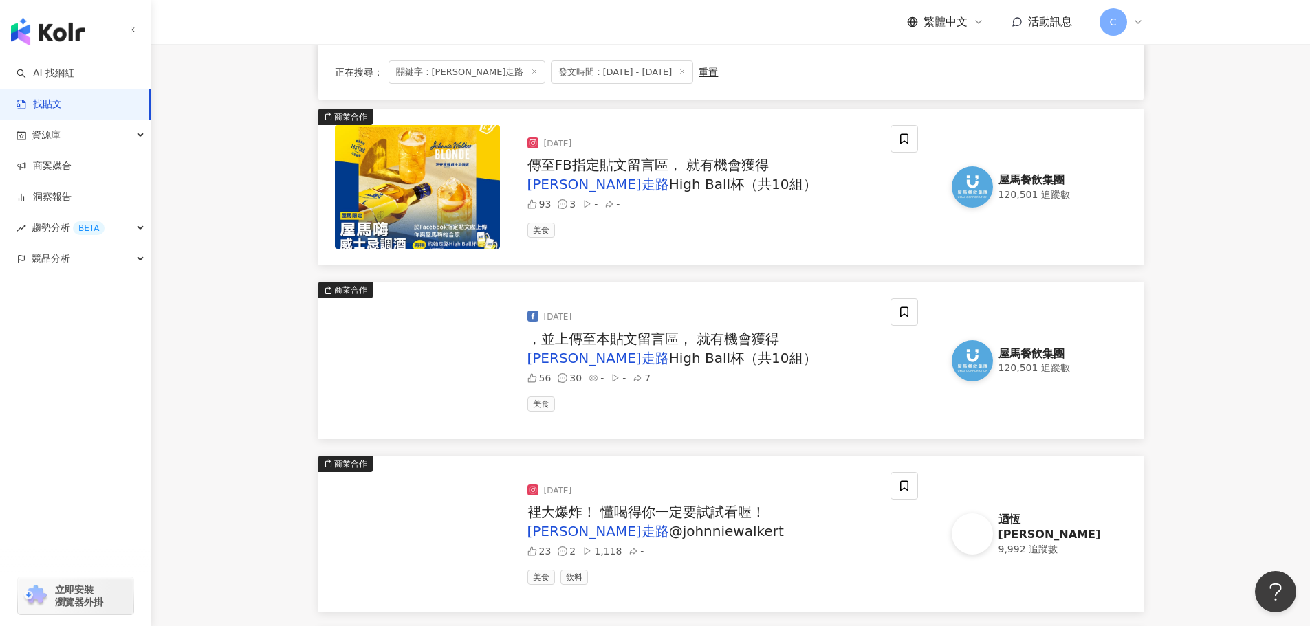
scroll to position [1306, 0]
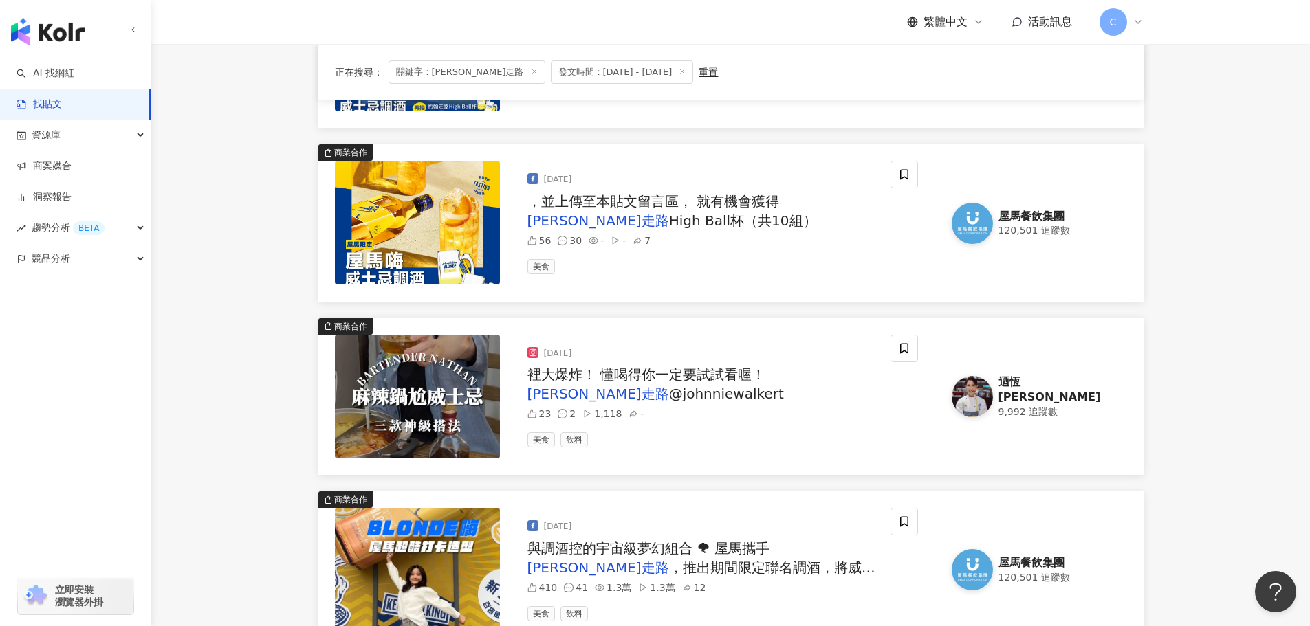
click at [644, 374] on span "裡大爆炸！ 懂喝得你一定要試試看喔！" at bounding box center [646, 374] width 238 height 17
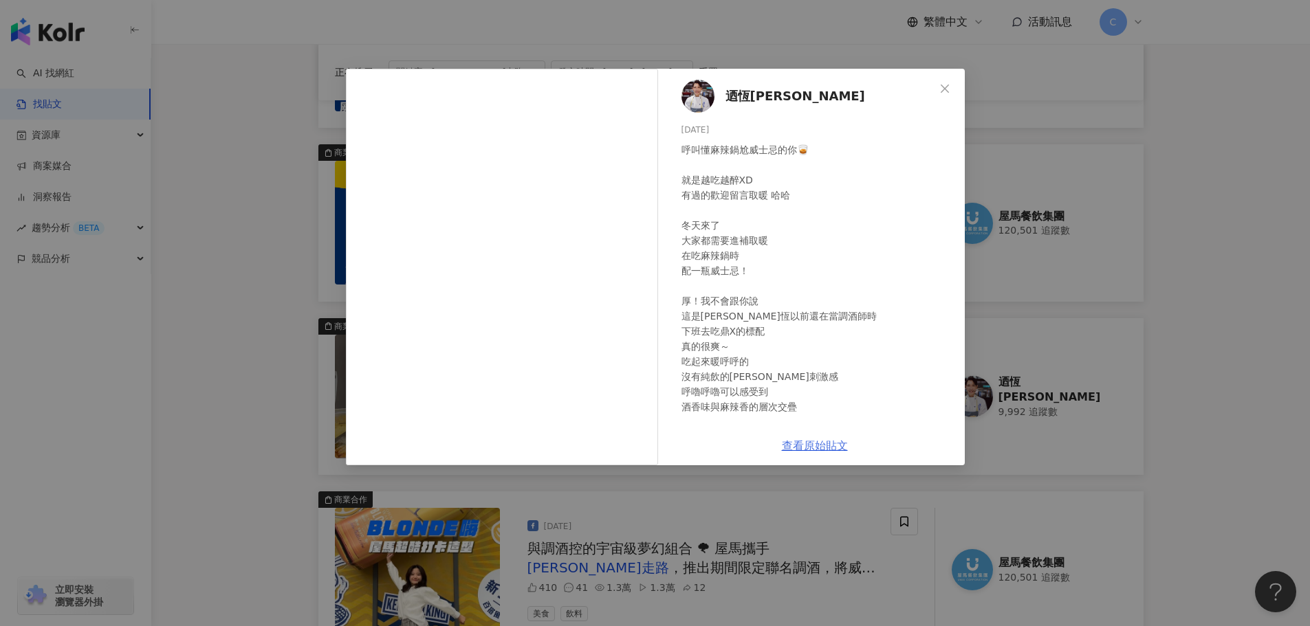
click at [829, 444] on link "查看原始貼文" at bounding box center [815, 445] width 66 height 13
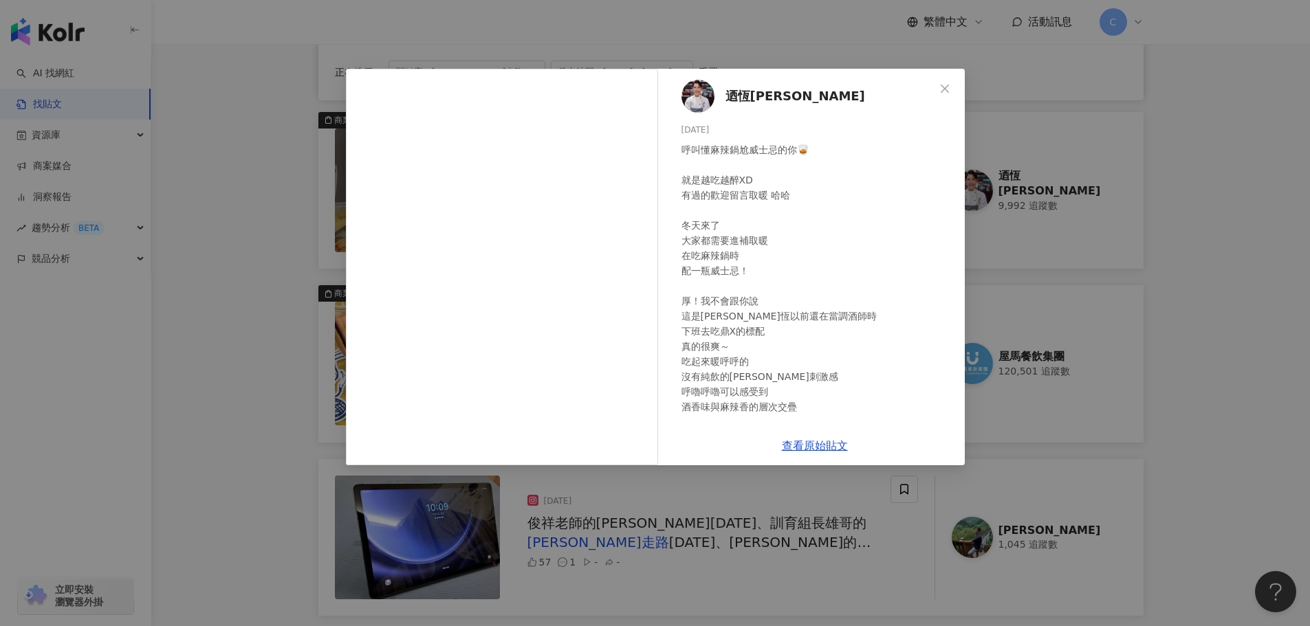
click at [248, 417] on div "迺恆[PERSON_NAME] [DATE] 呼叫懂麻辣鍋尬威士忌的你🥃 就是越吃越醉XD 有過的歡迎留言取暖 哈哈 冬天來了 大家都需要進補取暖 在吃麻辣鍋…" at bounding box center [655, 313] width 1310 height 626
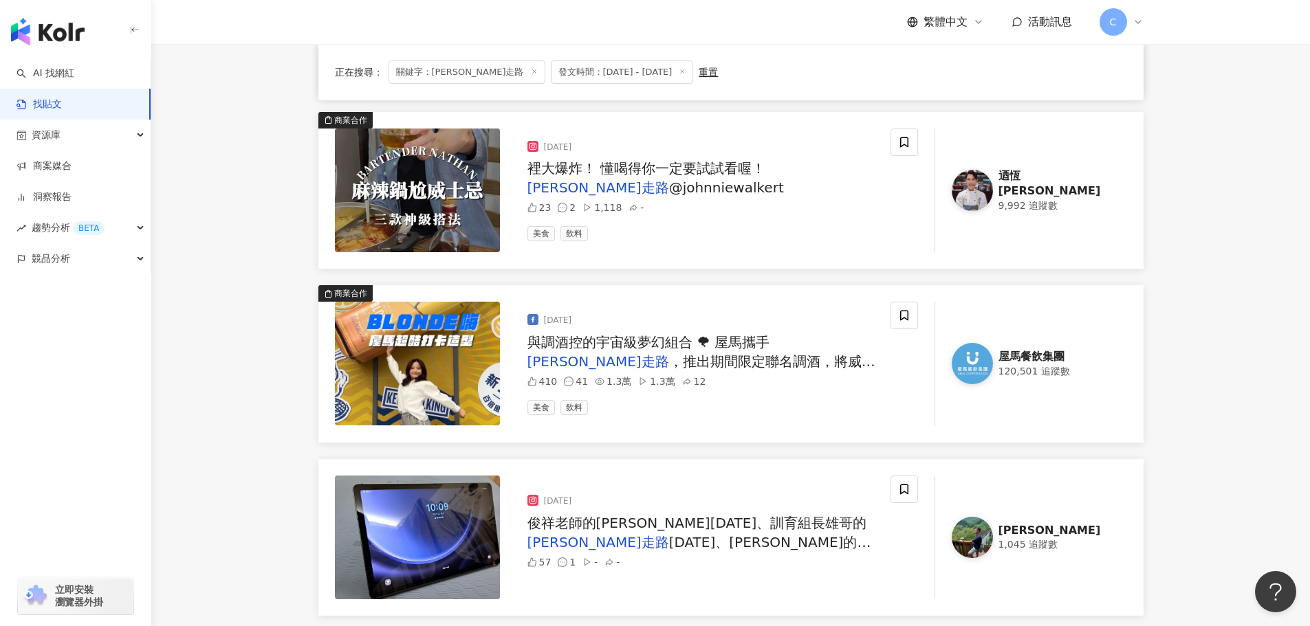
click at [637, 345] on span "與調酒控的宇宙級夢幻組合 🌪 屋馬攜手" at bounding box center [648, 342] width 243 height 17
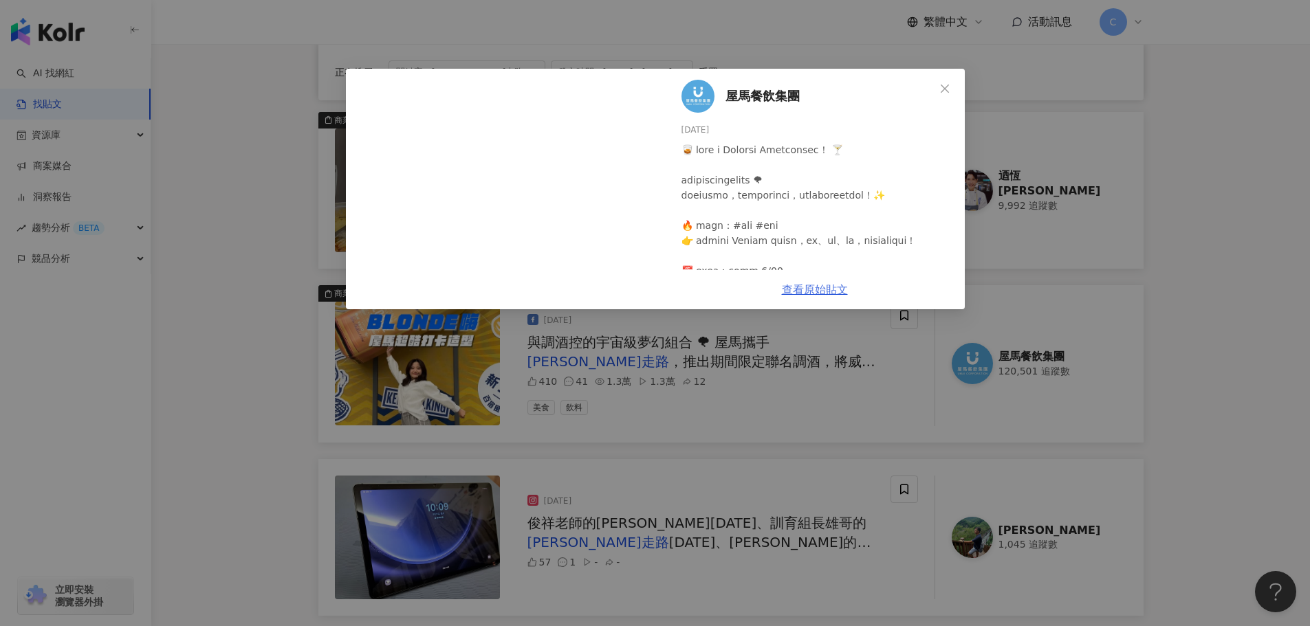
click at [808, 291] on link "查看原始貼文" at bounding box center [815, 289] width 66 height 13
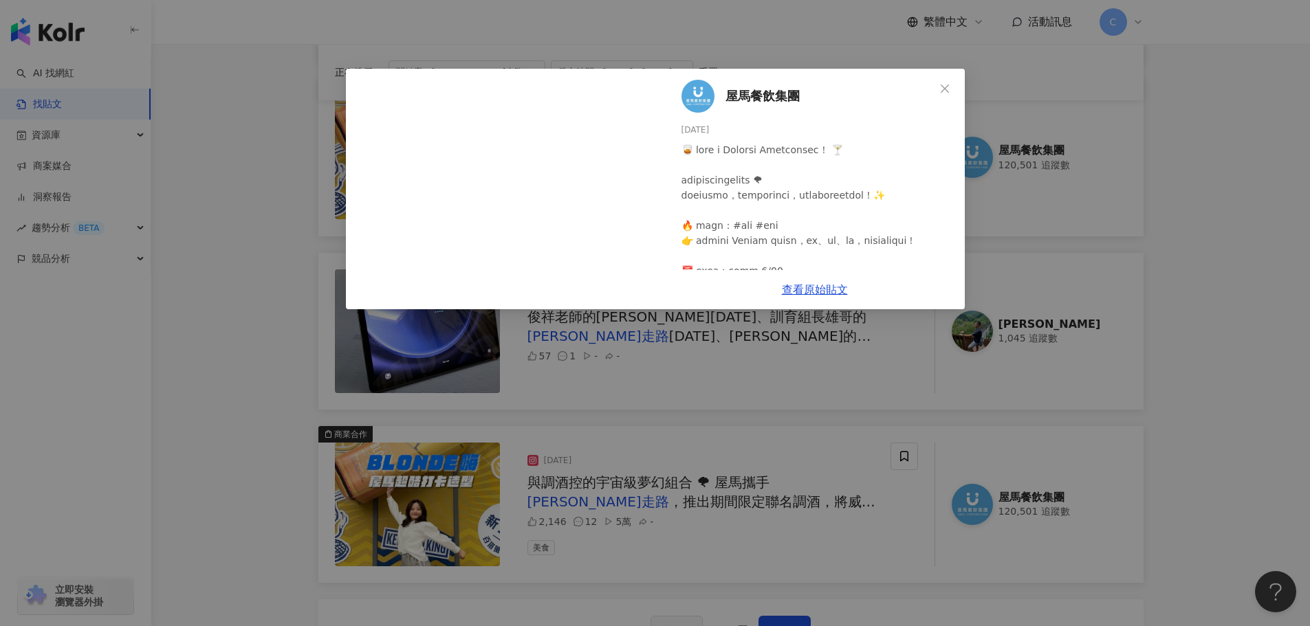
click at [253, 370] on div "屋馬餐飲集團 [DATE] 410 41 1.3萬 1.3萬 12 查看原始貼文" at bounding box center [655, 313] width 1310 height 626
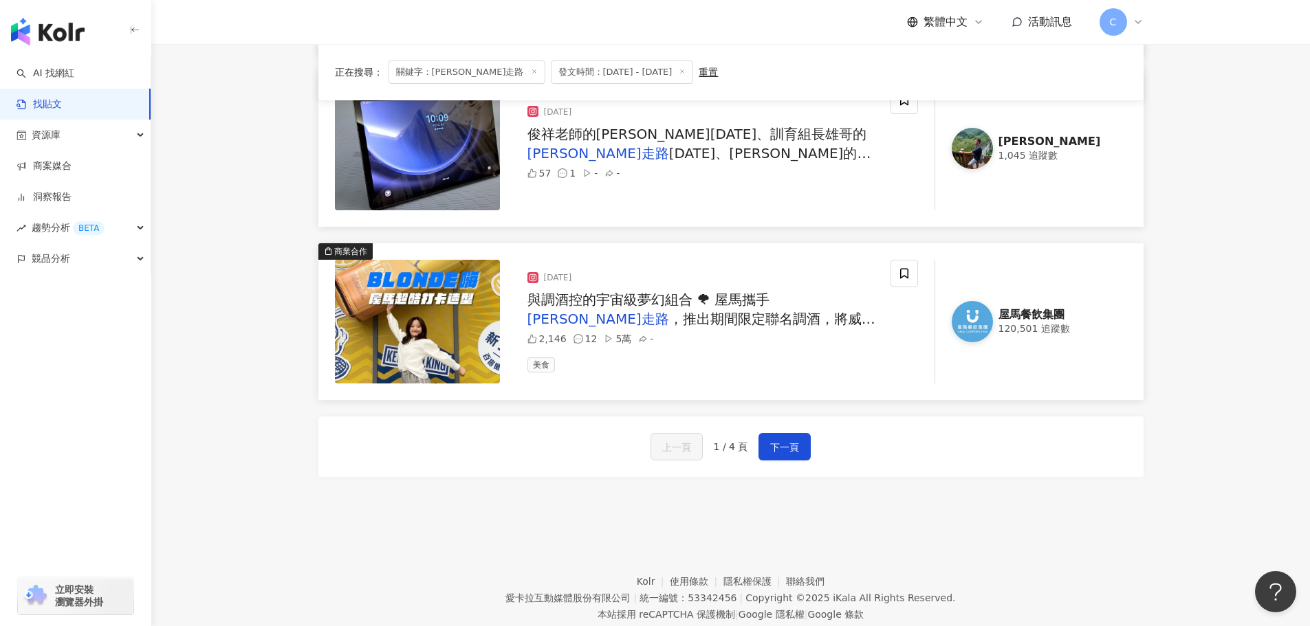
scroll to position [1857, 0]
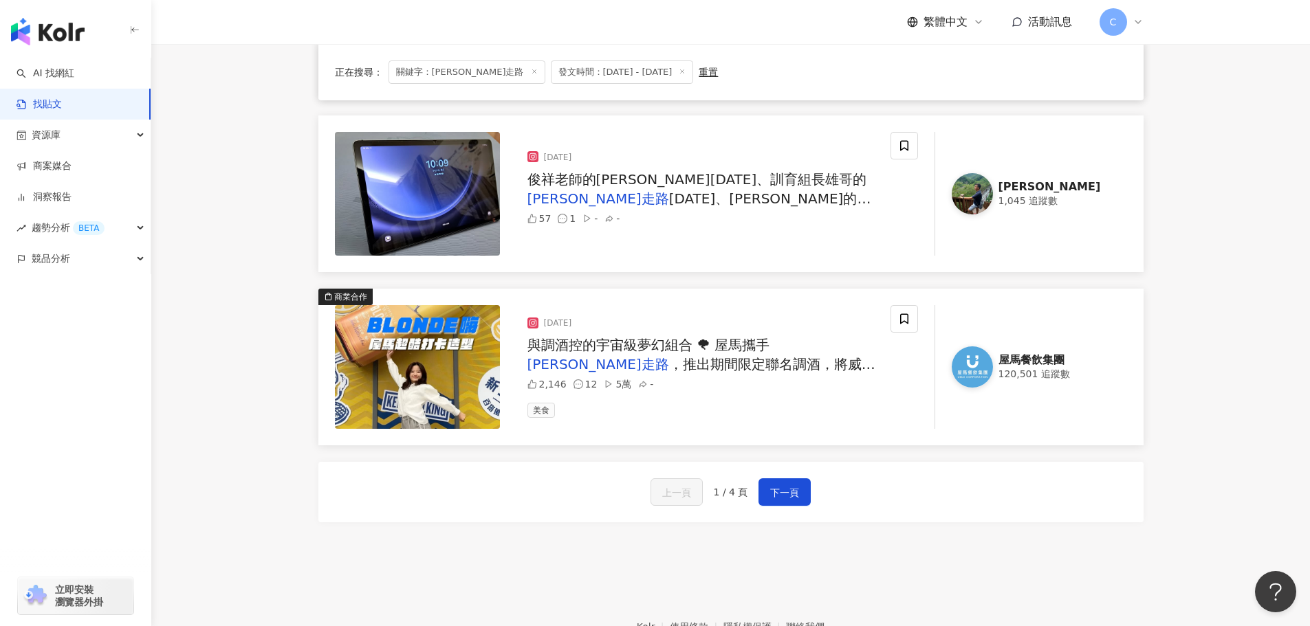
click at [614, 372] on span "，推出期間限定聯名調酒，將威士忌" at bounding box center [701, 374] width 348 height 36
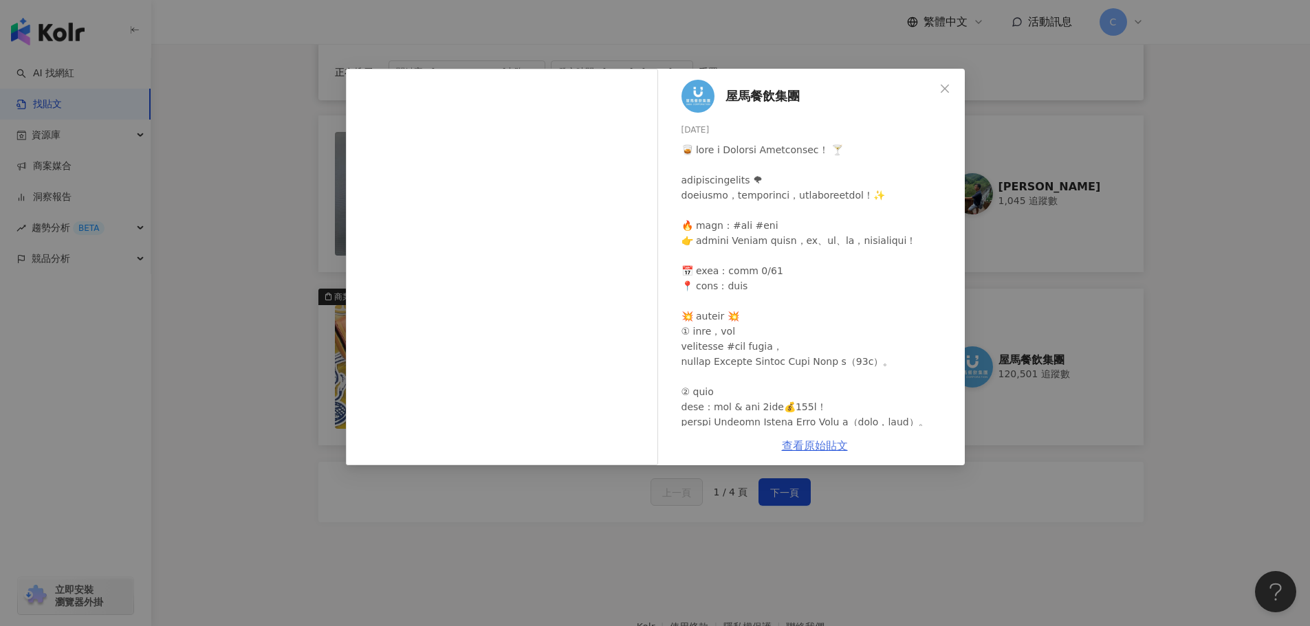
click at [807, 446] on link "查看原始貼文" at bounding box center [815, 445] width 66 height 13
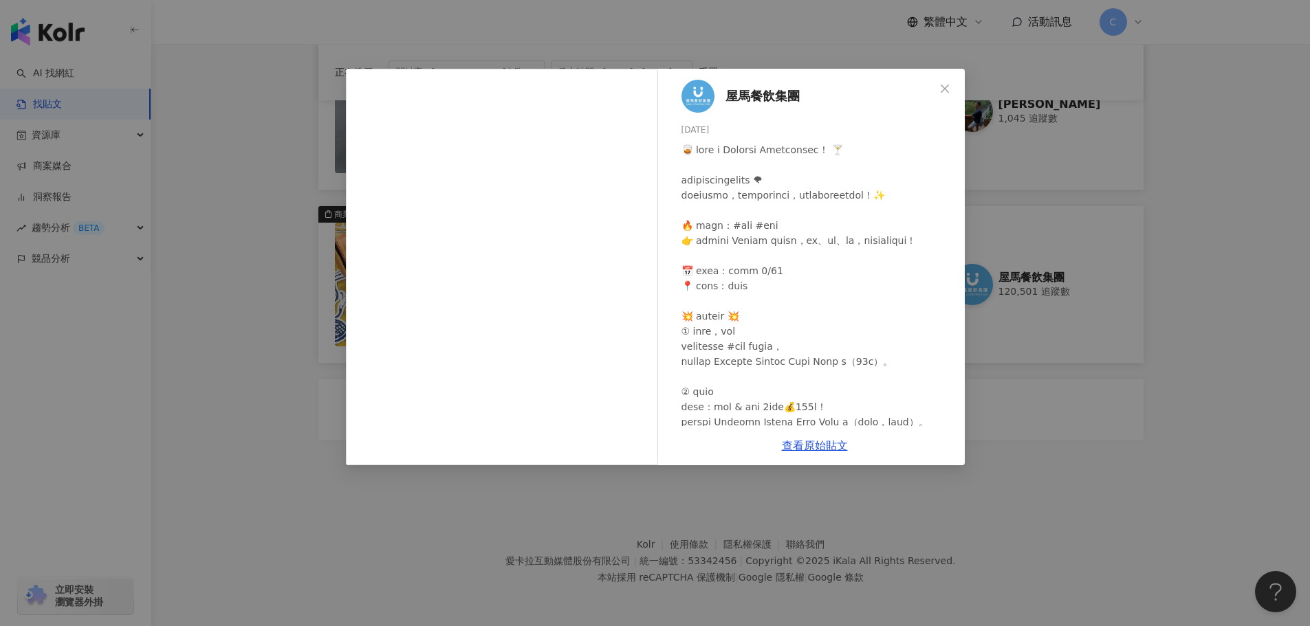
scroll to position [1940, 0]
drag, startPoint x: 246, startPoint y: 390, endPoint x: 409, endPoint y: 418, distance: 165.4
click at [246, 390] on div "屋馬餐飲集團 [DATE] 2,146 12 5萬 查看原始貼文" at bounding box center [655, 313] width 1310 height 626
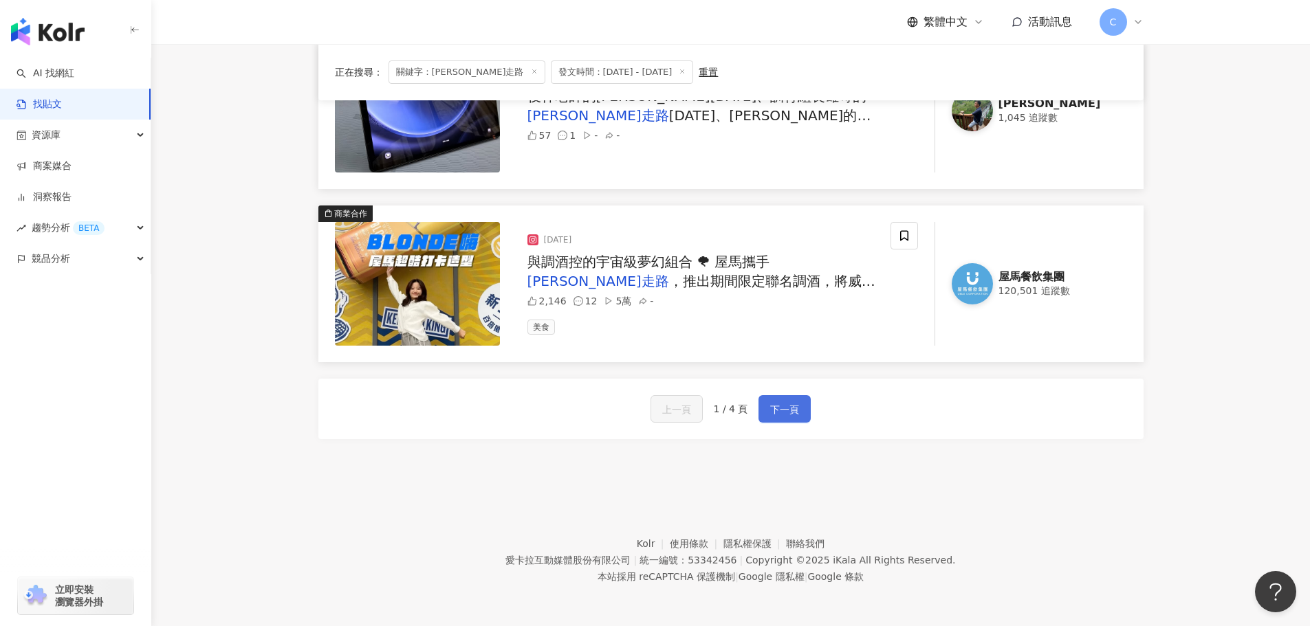
click at [793, 407] on span "下一頁" at bounding box center [784, 410] width 29 height 17
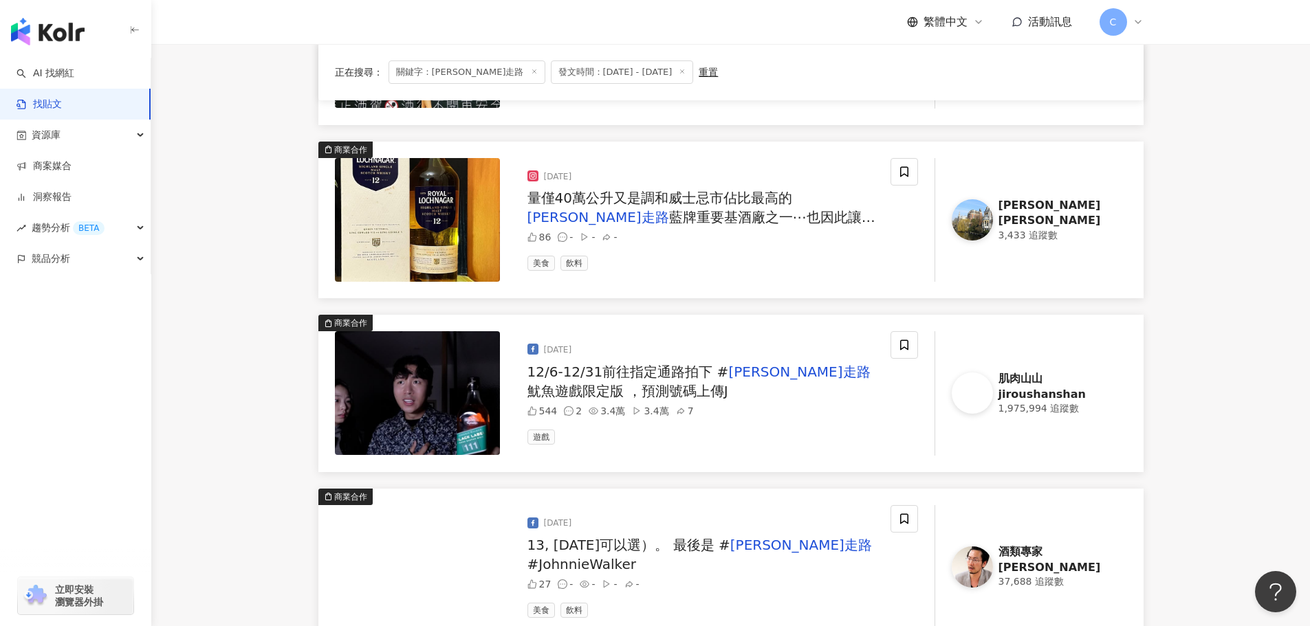
scroll to position [1458, 0]
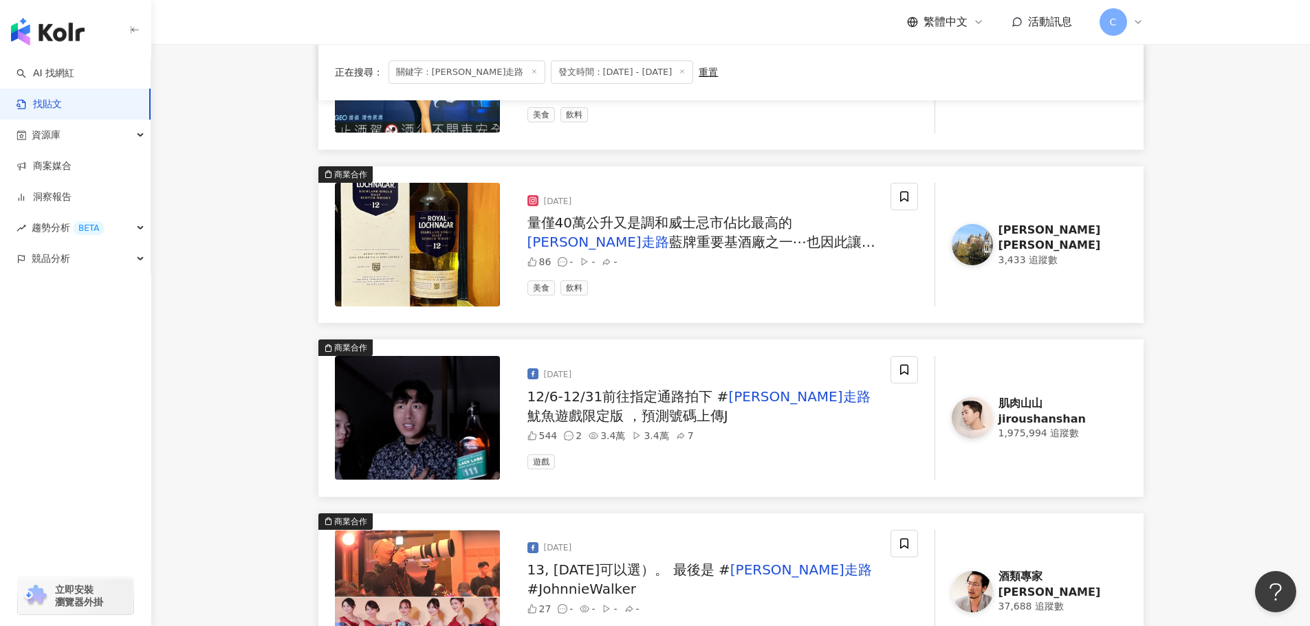
click at [642, 402] on span "12/6-12/31前往指定通路拍下 #" at bounding box center [627, 397] width 201 height 17
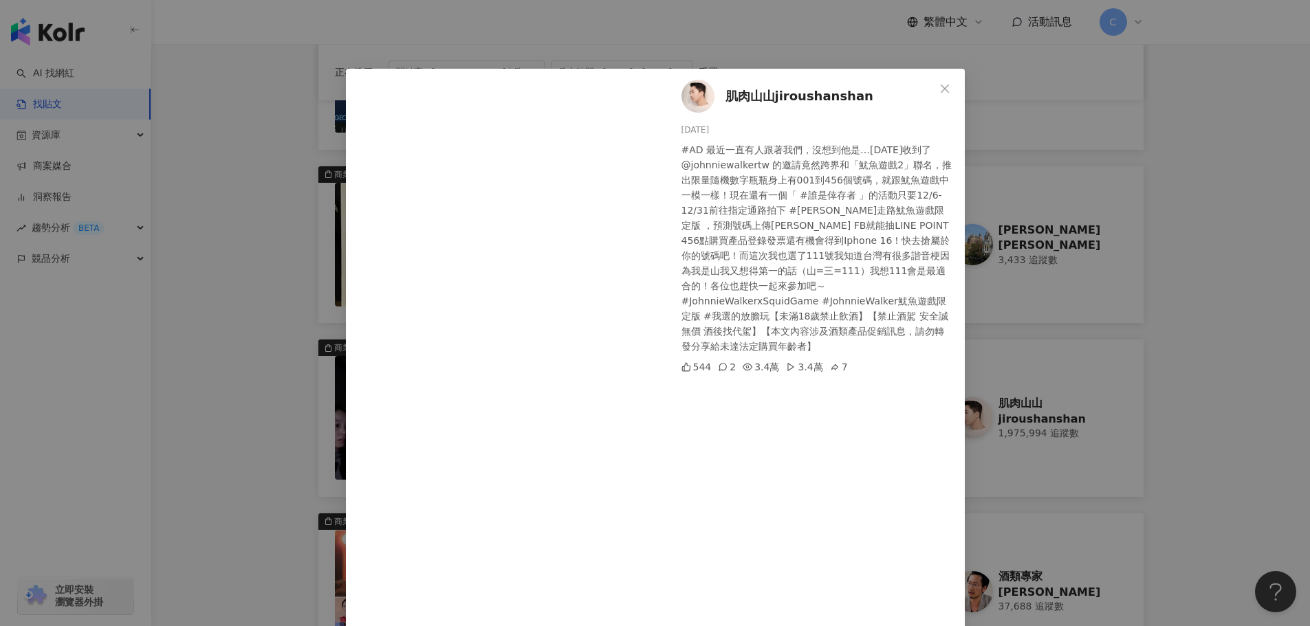
click at [253, 206] on div "肌肉山山jiroushanshan [DATE] #AD 最近一直有人跟著我們，沒想到他是…[DATE]收到了 @johnniewalkertw 的邀請竟然跨…" at bounding box center [655, 313] width 1310 height 626
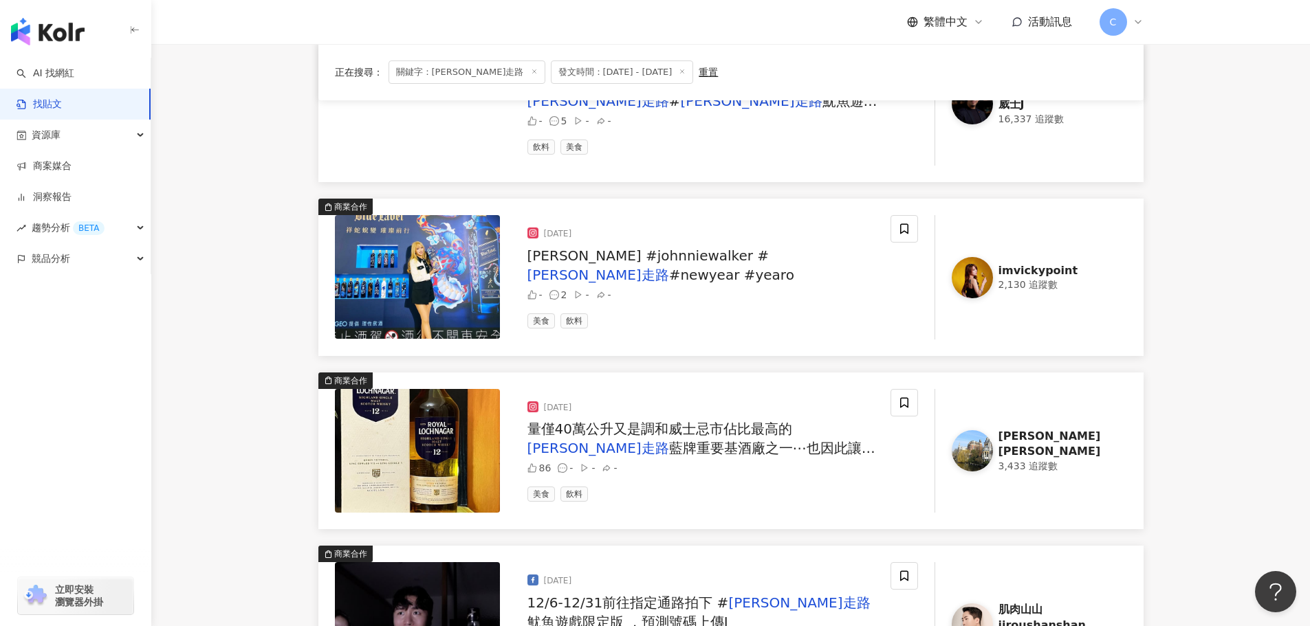
scroll to position [1183, 0]
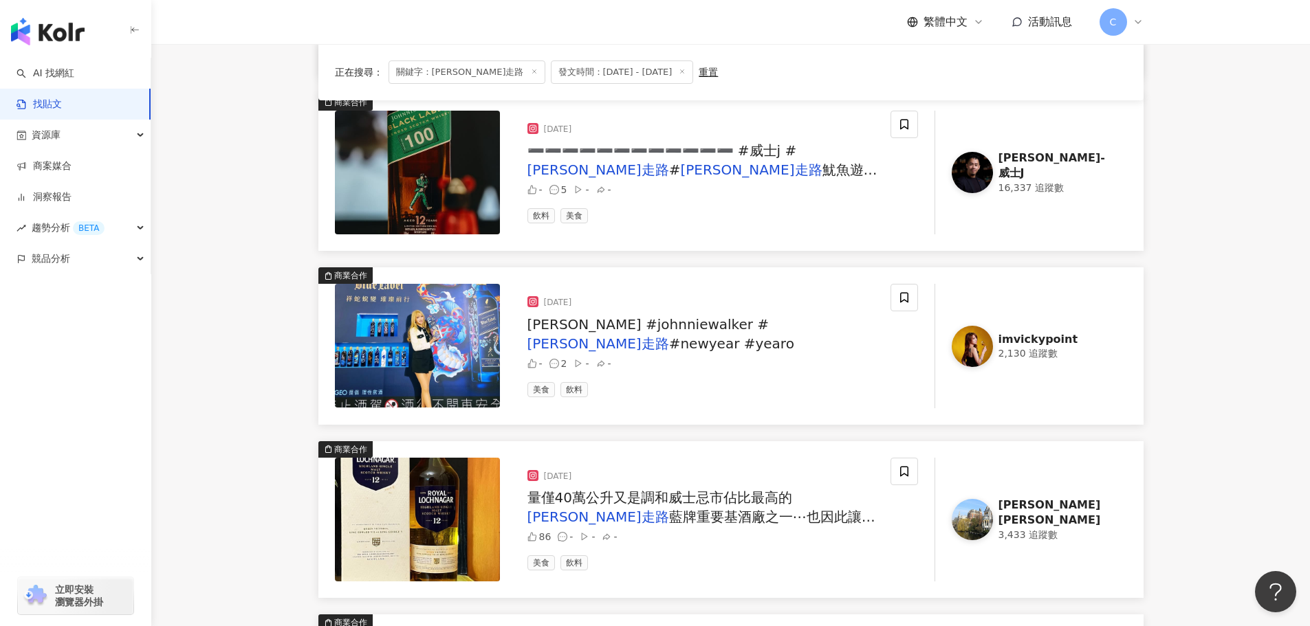
click at [669, 336] on mark "[PERSON_NAME]走路" at bounding box center [598, 344] width 142 height 17
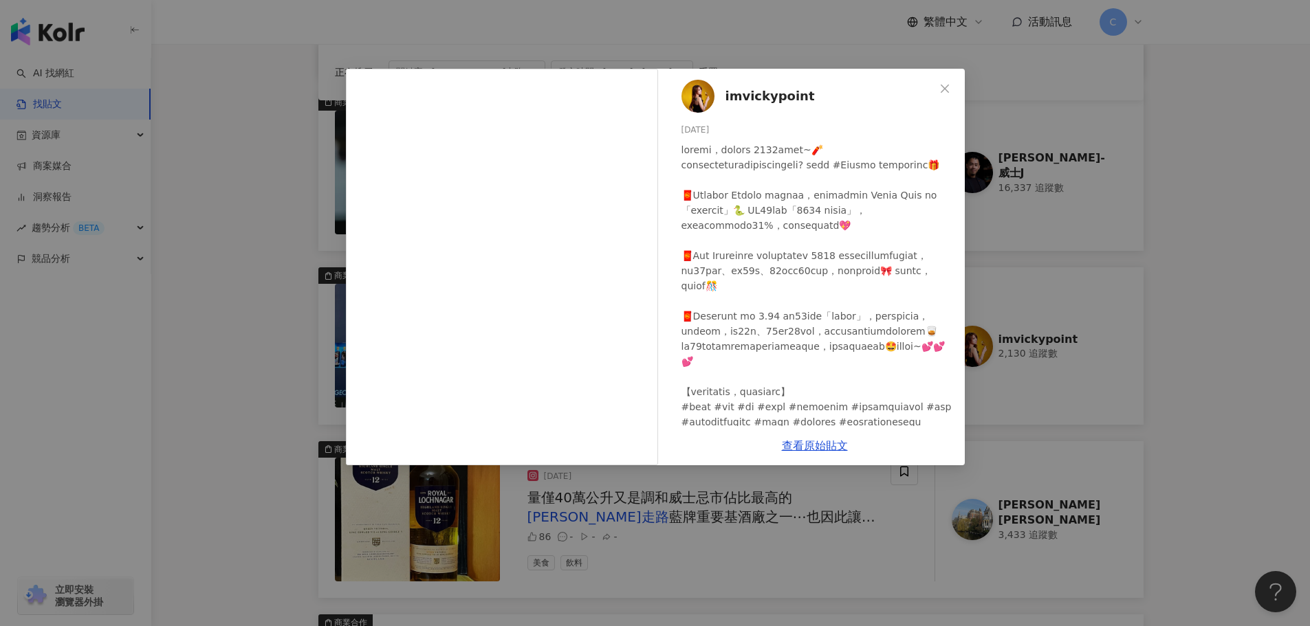
click at [265, 316] on div "imvickypoint [DATE] 隱藏 2 查看原始貼文" at bounding box center [655, 313] width 1310 height 626
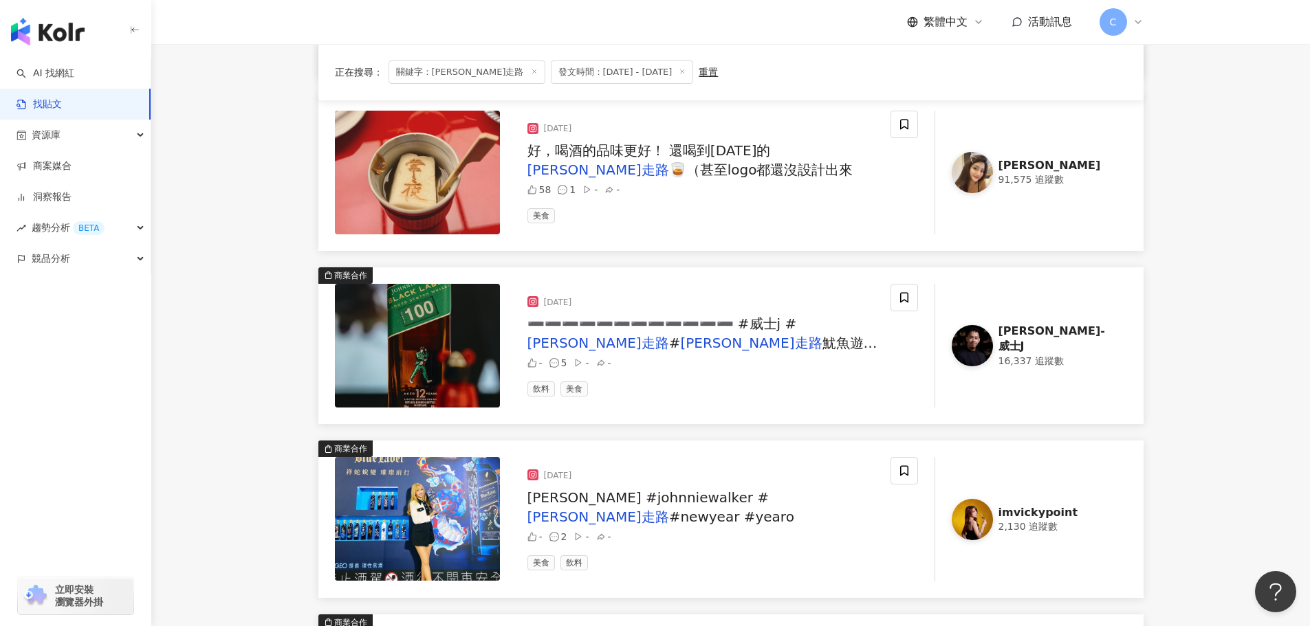
scroll to position [977, 0]
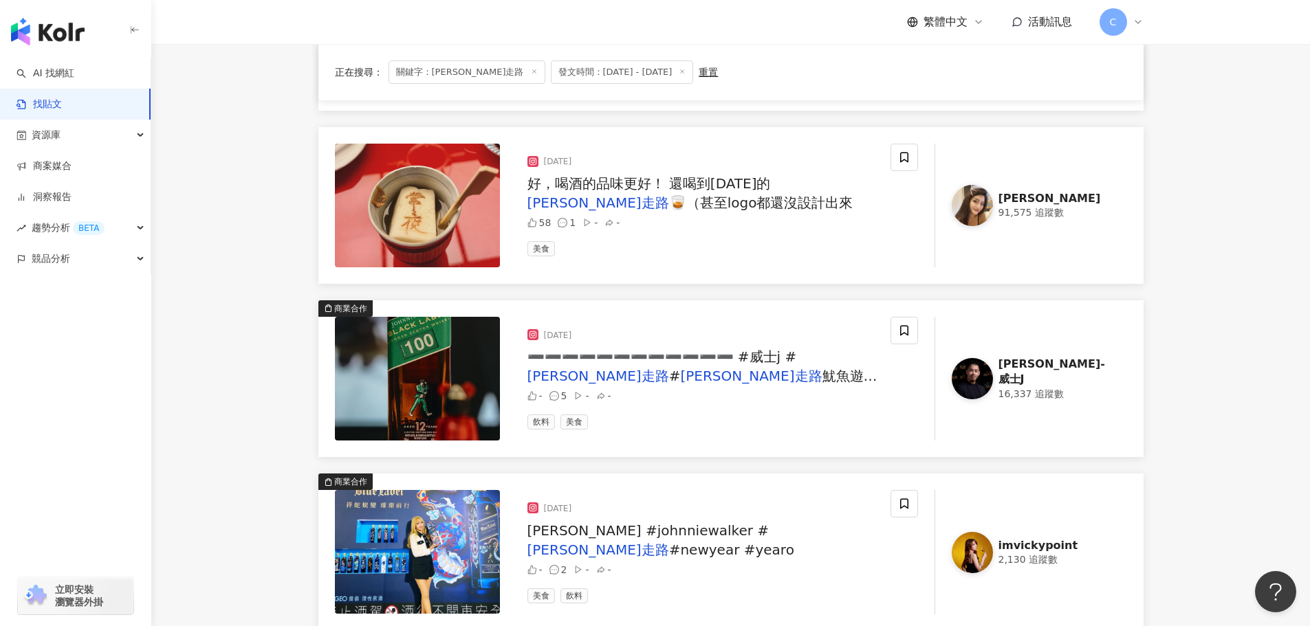
click at [605, 376] on span "魷魚遊戲 #[PERSON_NAME]" at bounding box center [702, 386] width 350 height 36
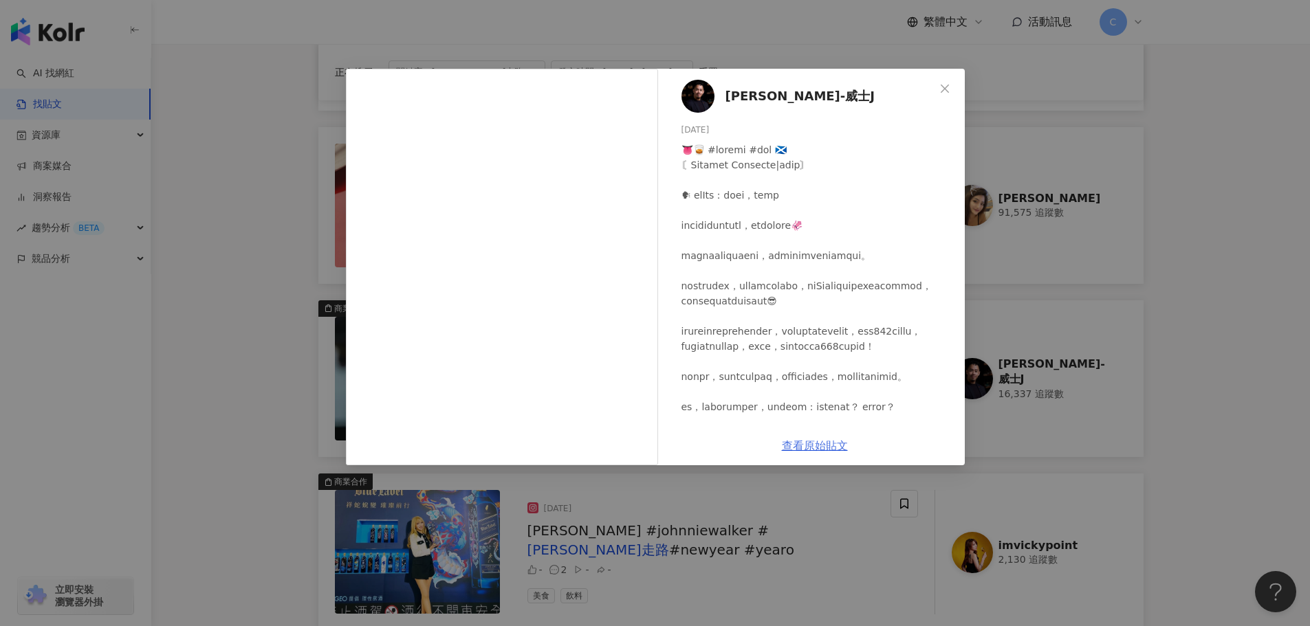
click at [795, 441] on link "查看原始貼文" at bounding box center [815, 445] width 66 height 13
click at [274, 329] on div "[PERSON_NAME]-威士J [DATE] 隱藏 5 查看原始貼文" at bounding box center [655, 313] width 1310 height 626
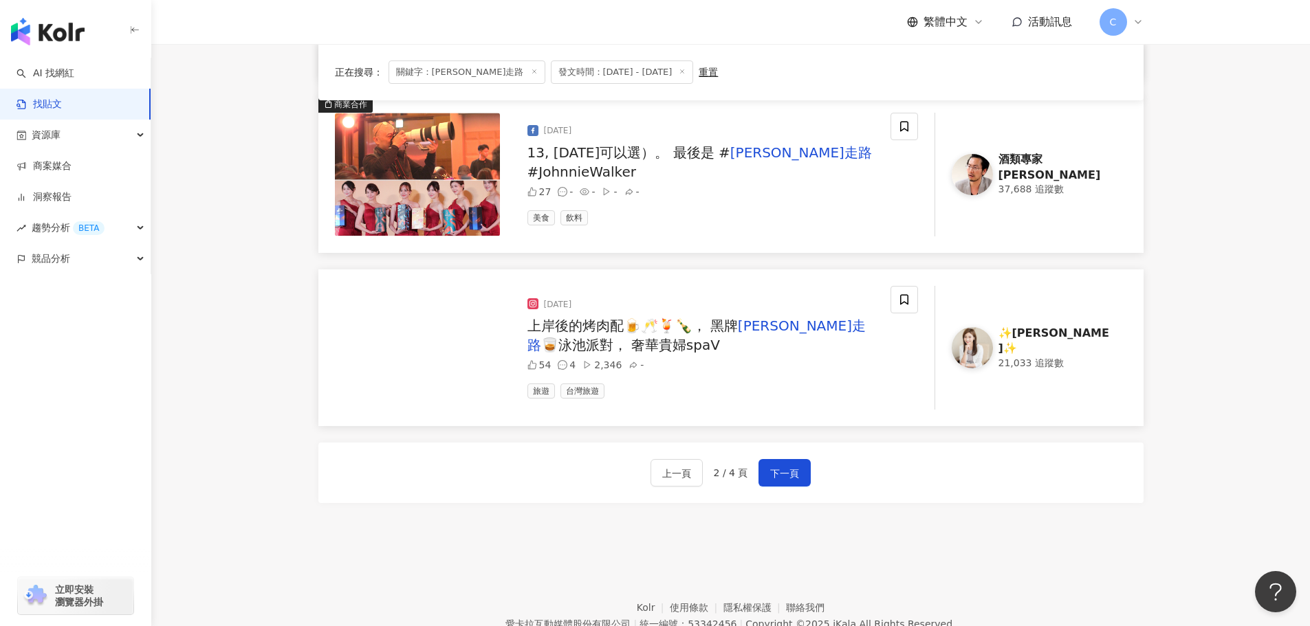
scroll to position [1940, 0]
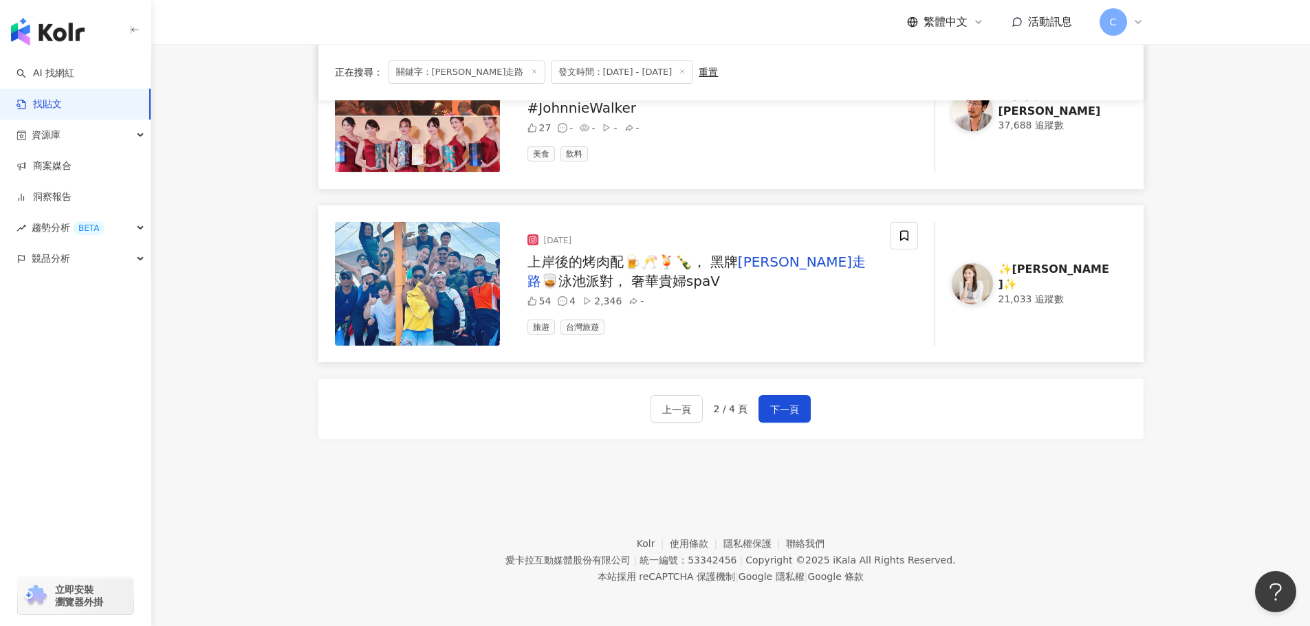
click at [794, 423] on div "上一頁 2 / 4 頁 下一頁" at bounding box center [730, 409] width 825 height 61
click at [792, 405] on span "下一頁" at bounding box center [784, 410] width 29 height 17
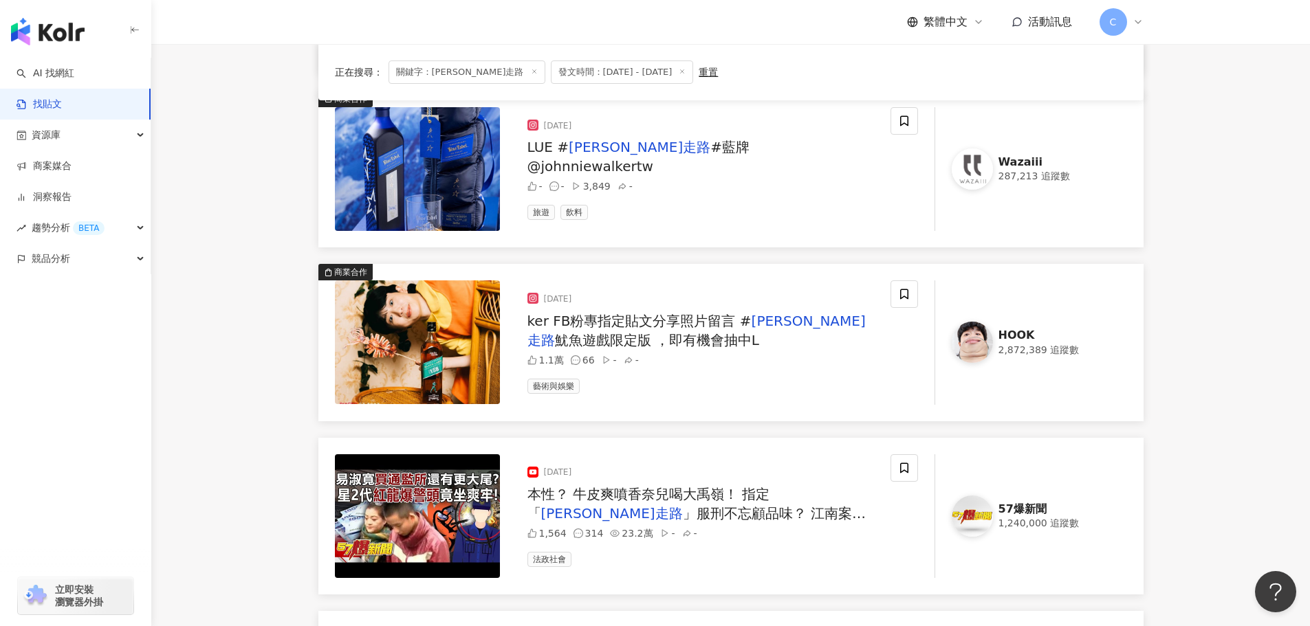
scroll to position [666, 0]
click at [578, 333] on span "魷魚遊戲限定版 ，即有機會抽中L" at bounding box center [657, 341] width 205 height 17
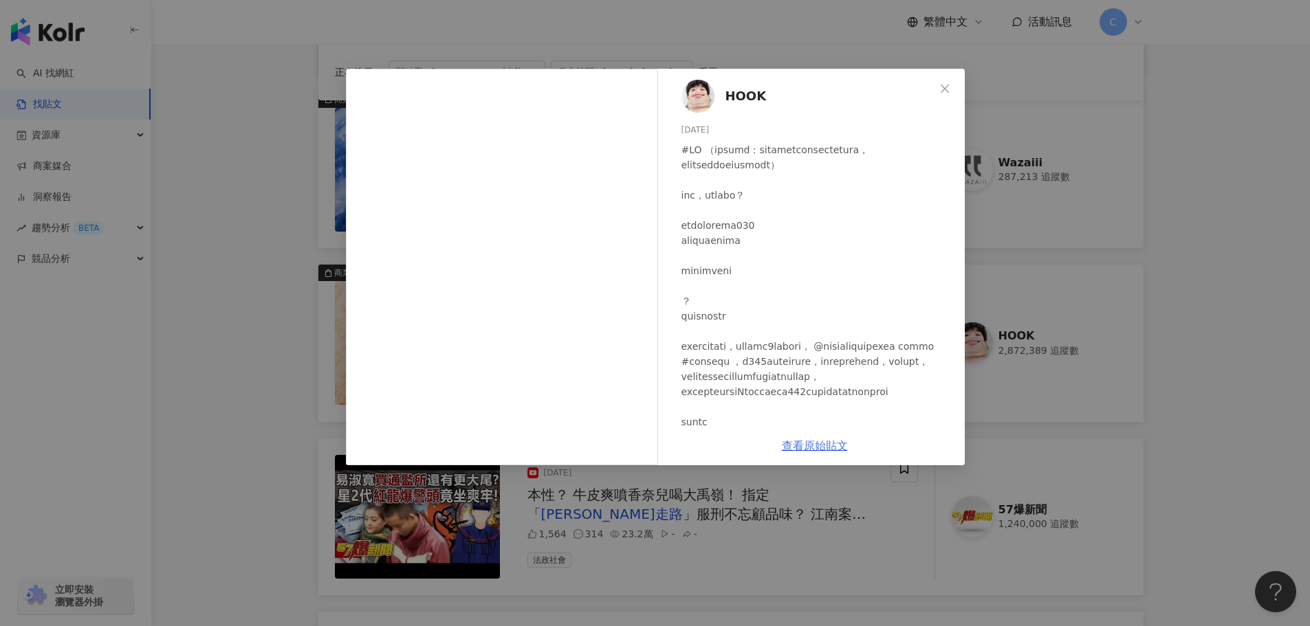
click at [813, 450] on link "查看原始貼文" at bounding box center [815, 445] width 66 height 13
click at [234, 252] on div "HOOK [DATE] 1.1萬 66 查看原始貼文" at bounding box center [655, 313] width 1310 height 626
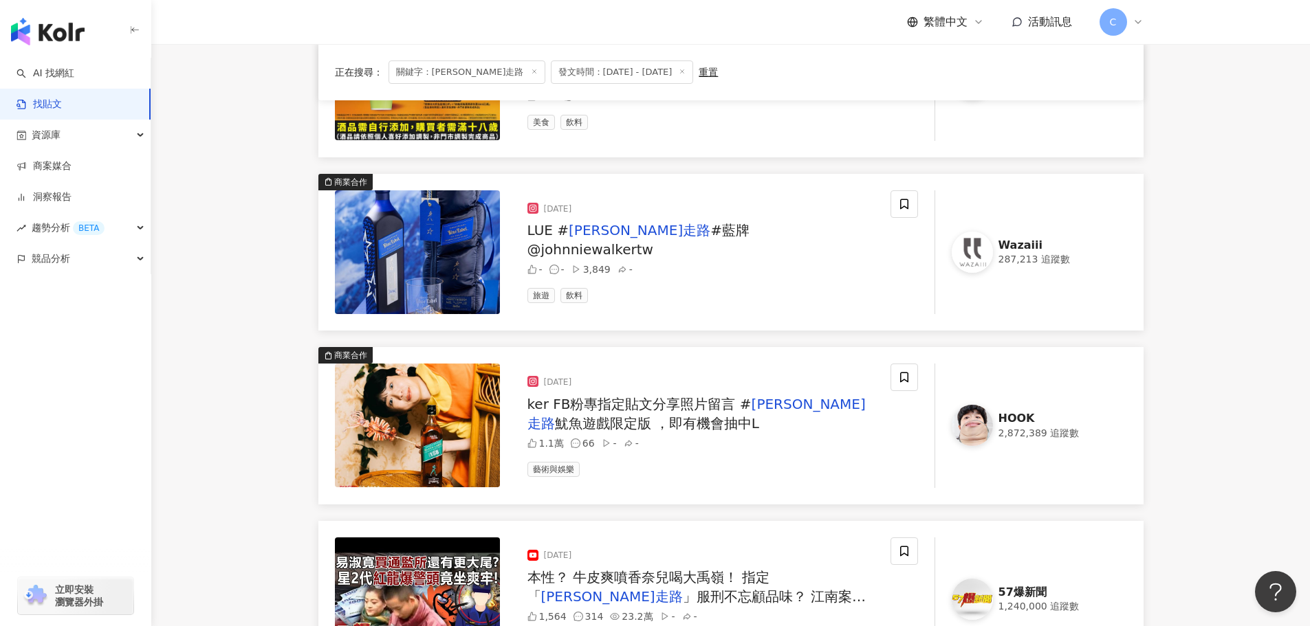
scroll to position [459, 0]
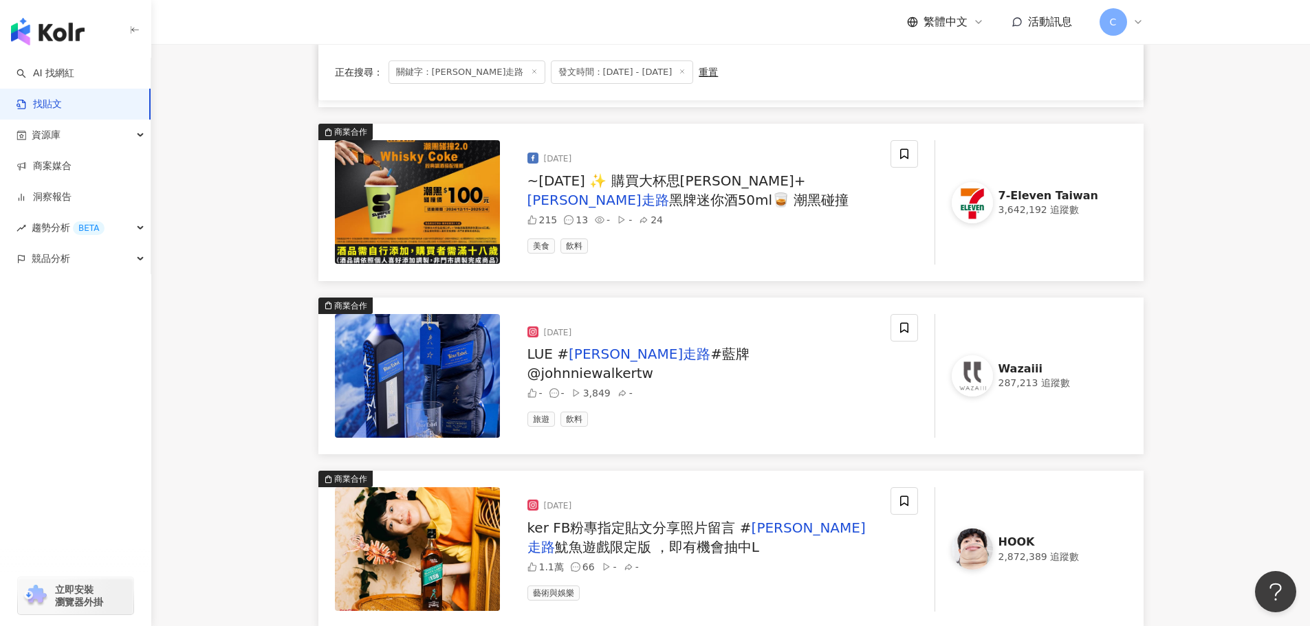
click at [666, 365] on span "#藍牌 @johnniewalkertw" at bounding box center [638, 364] width 222 height 36
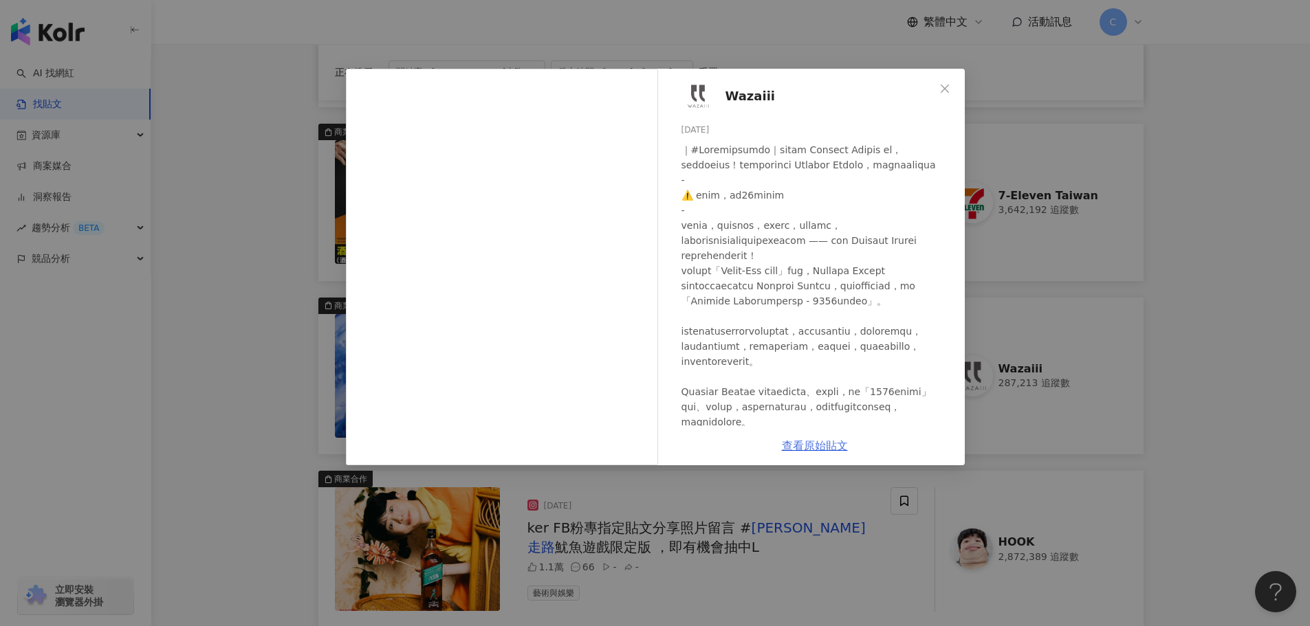
click at [816, 446] on link "查看原始貼文" at bounding box center [815, 445] width 66 height 13
click at [265, 243] on div "Wazaiii [DATE] 隱藏 3,849 查看原始貼文" at bounding box center [655, 313] width 1310 height 626
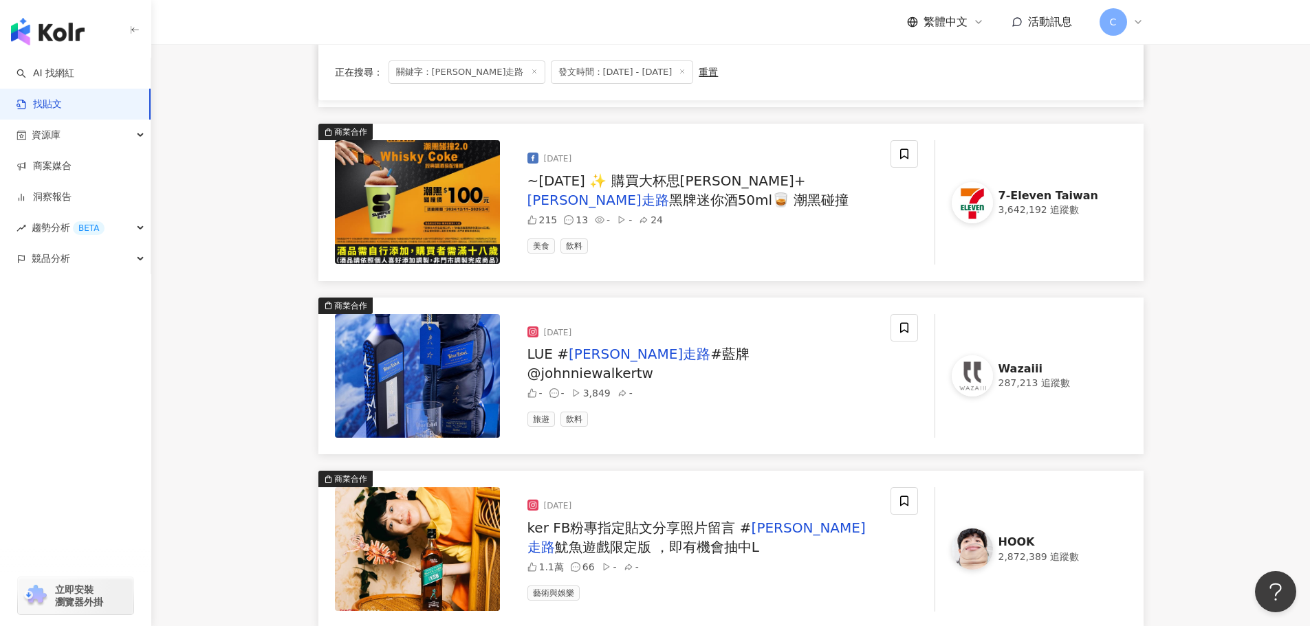
click at [609, 187] on span "~[DATE] ✨ 購買大杯思[PERSON_NAME]+" at bounding box center [666, 181] width 278 height 17
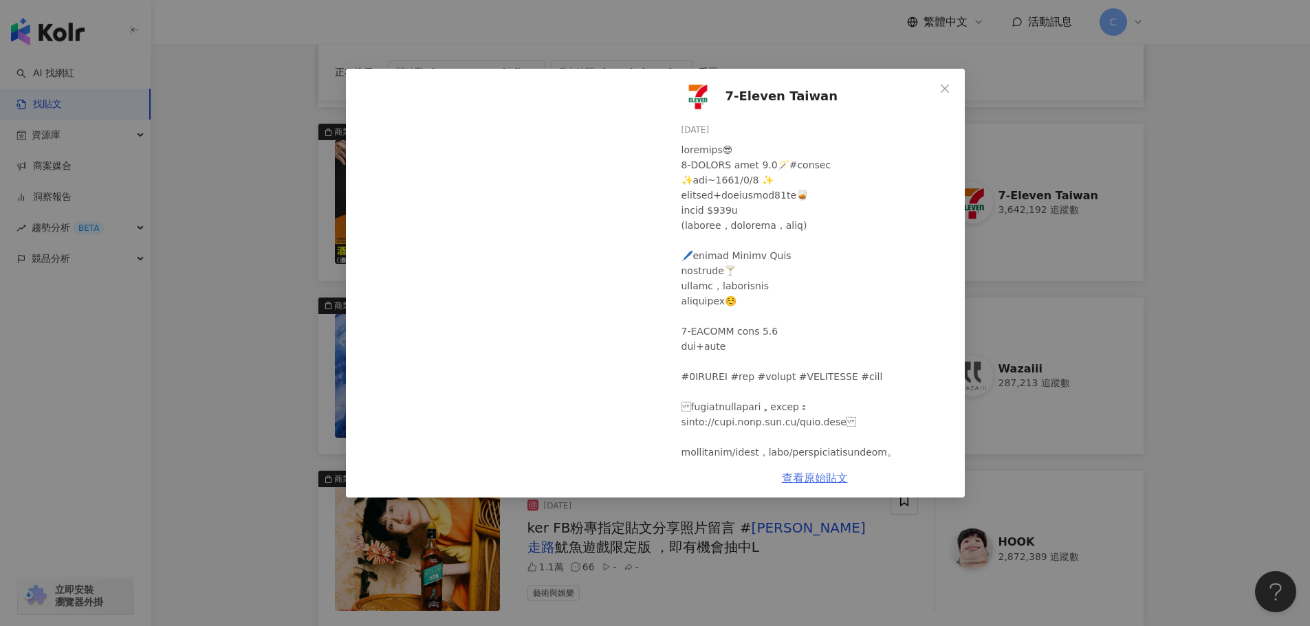
click at [822, 472] on link "查看原始貼文" at bounding box center [815, 478] width 66 height 13
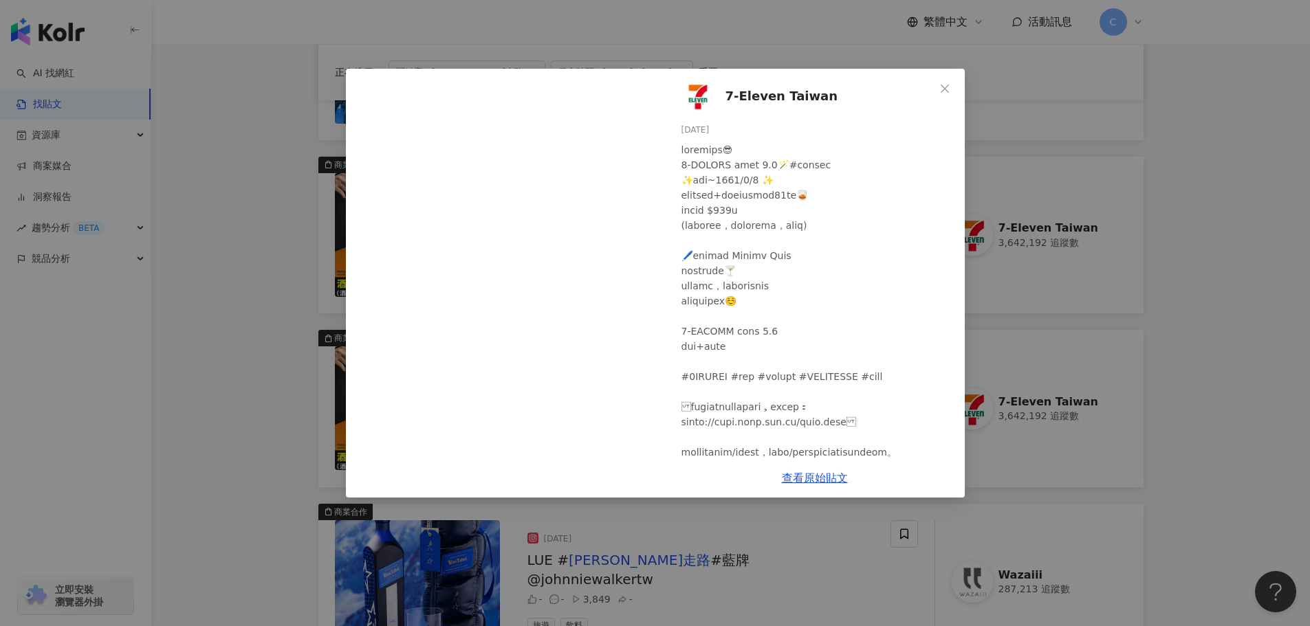
click at [254, 234] on div "7-Eleven [GEOGRAPHIC_DATA] [DATE] 215 13 24 查看原始貼文" at bounding box center [655, 313] width 1310 height 626
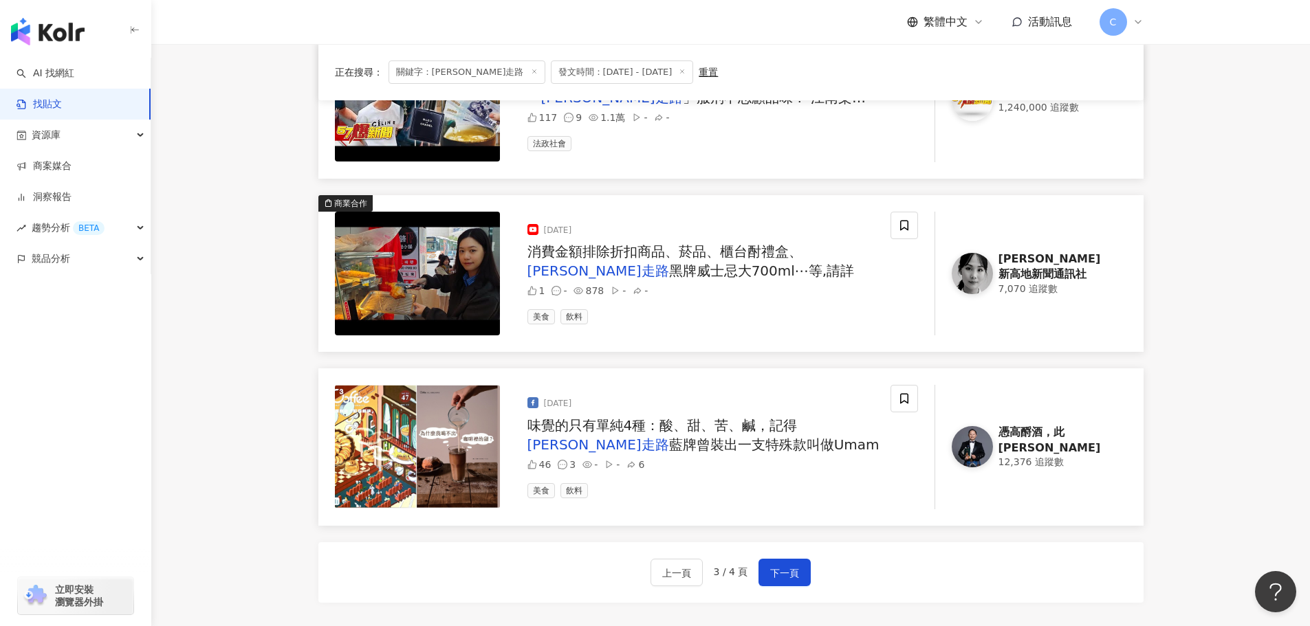
scroll to position [1766, 0]
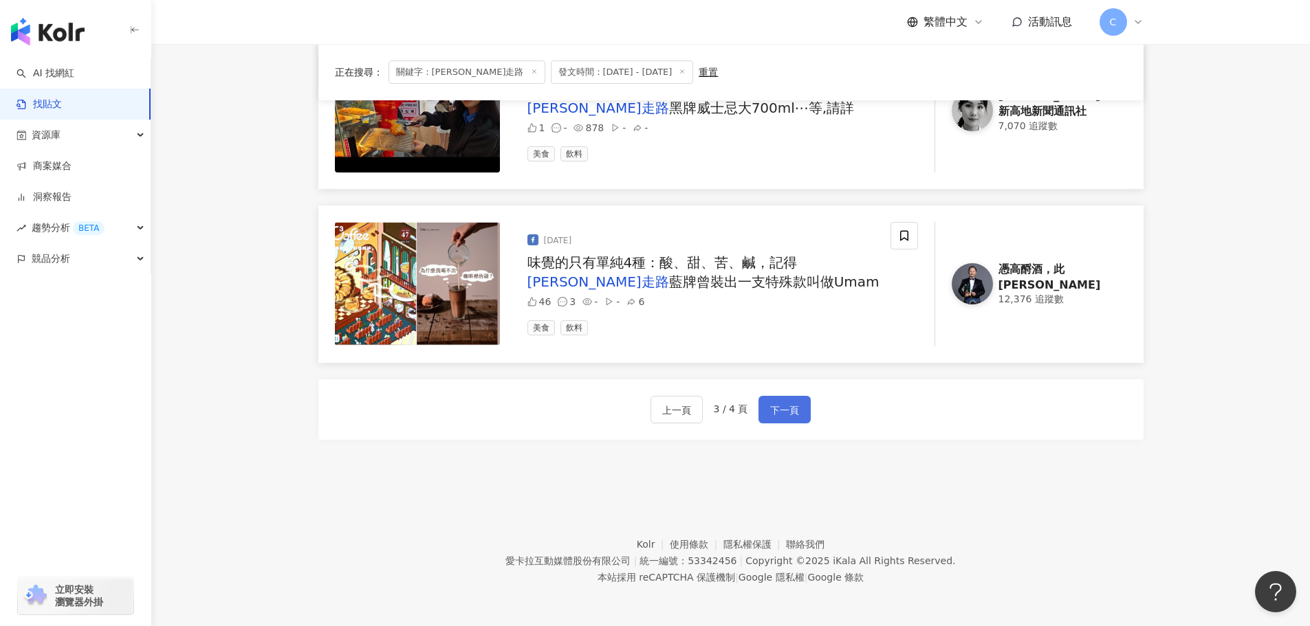
click at [785, 423] on button "下一頁" at bounding box center [784, 410] width 52 height 28
click at [787, 408] on span "下一頁" at bounding box center [784, 410] width 29 height 17
click at [785, 401] on button "下一頁" at bounding box center [784, 410] width 52 height 28
click at [725, 415] on span "3 / 4 頁" at bounding box center [731, 409] width 34 height 11
click at [805, 410] on button "下一頁" at bounding box center [784, 410] width 52 height 28
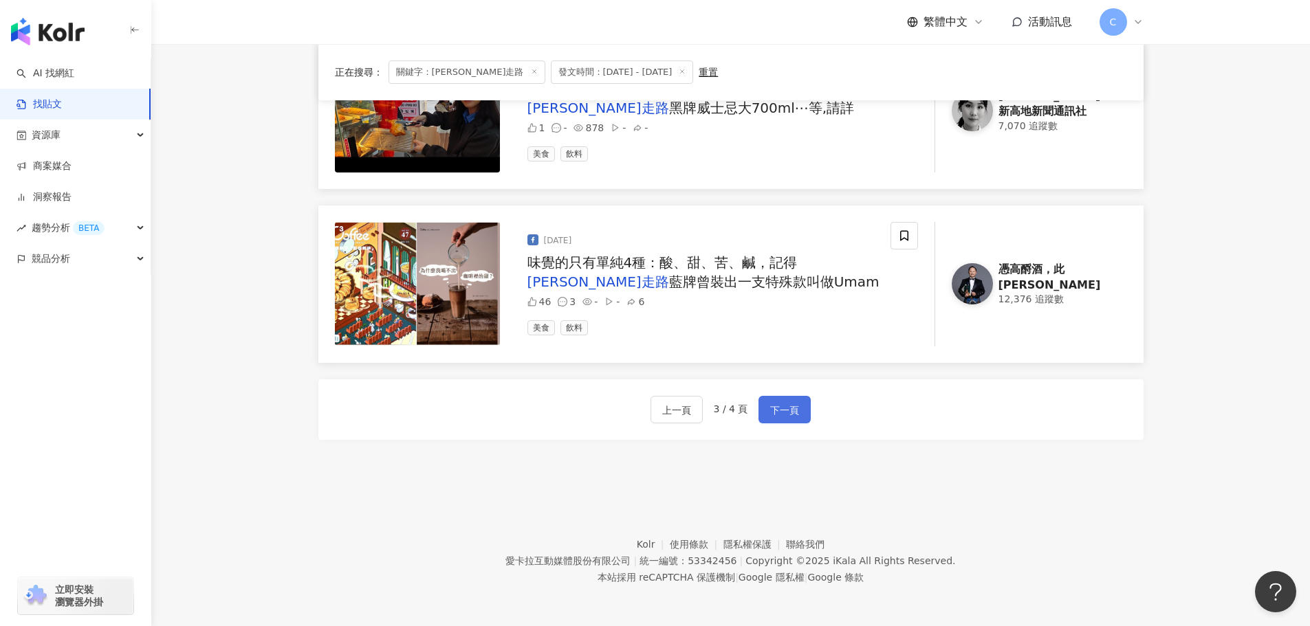
click at [783, 413] on span "下一頁" at bounding box center [784, 410] width 29 height 17
click at [724, 405] on span "3 / 4 頁" at bounding box center [731, 409] width 34 height 11
click at [791, 408] on span "下一頁" at bounding box center [784, 410] width 29 height 17
